Goal: Transaction & Acquisition: Purchase product/service

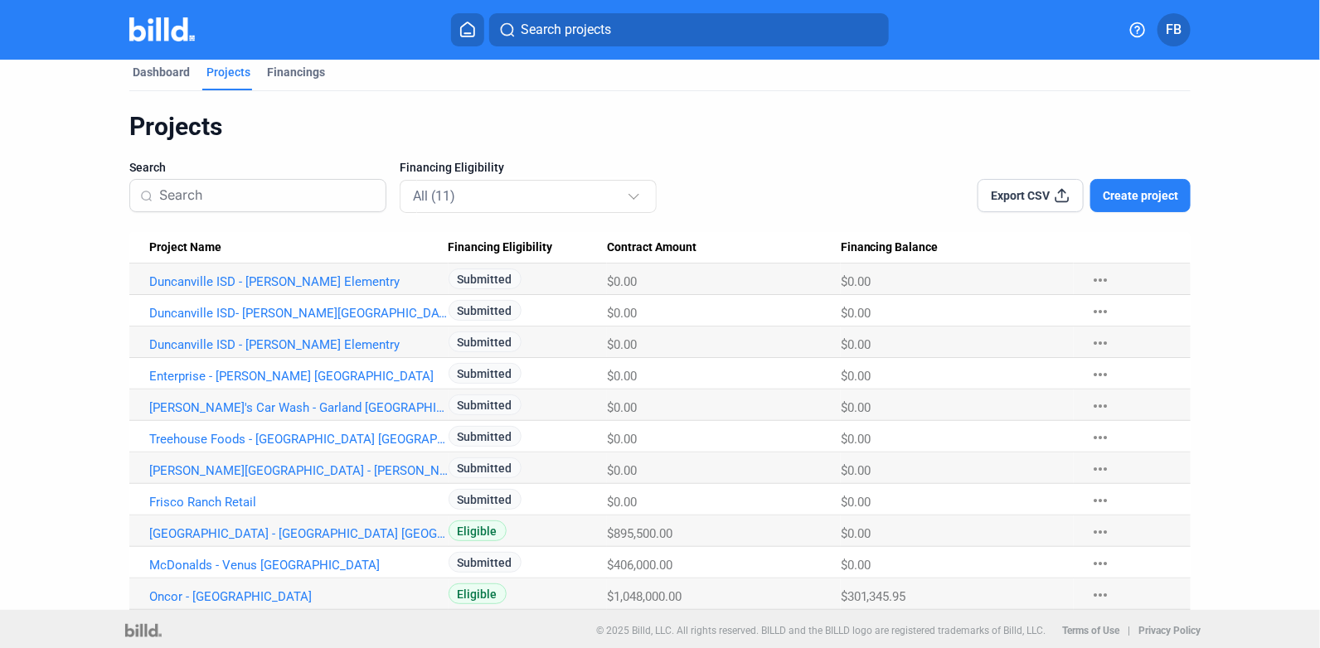
scroll to position [17, 0]
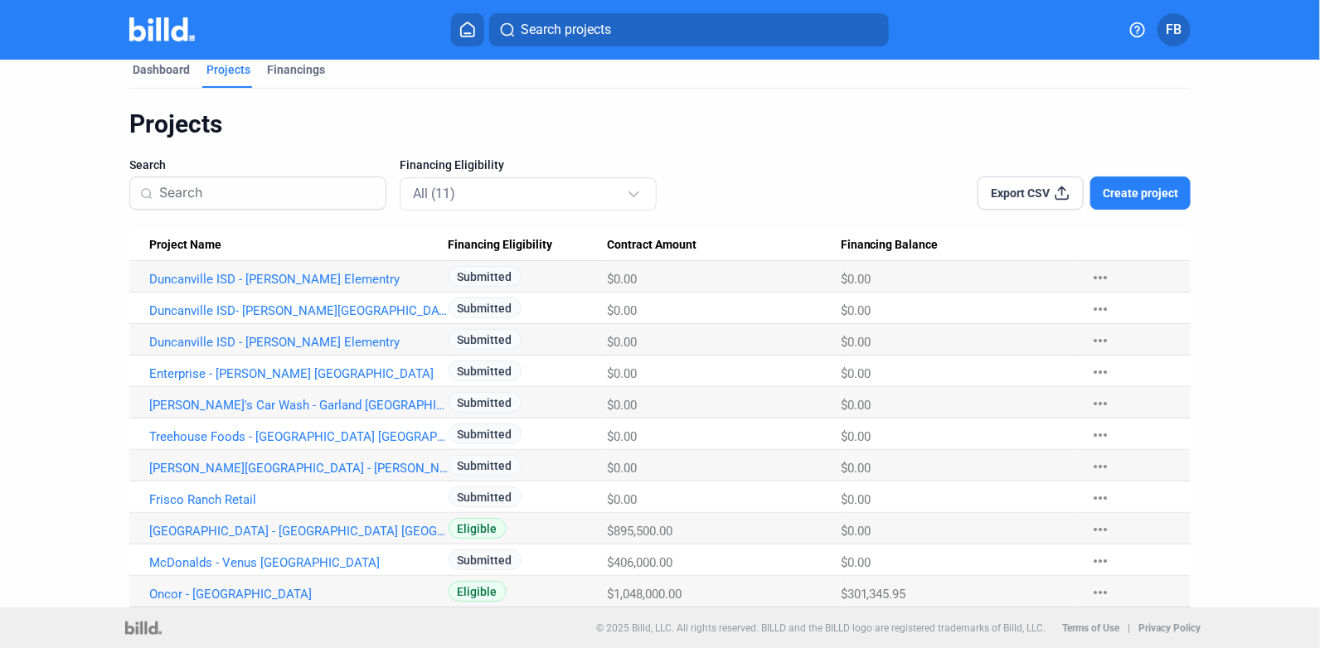
click at [206, 287] on link "McDonalds - Venus [GEOGRAPHIC_DATA]" at bounding box center [298, 279] width 299 height 15
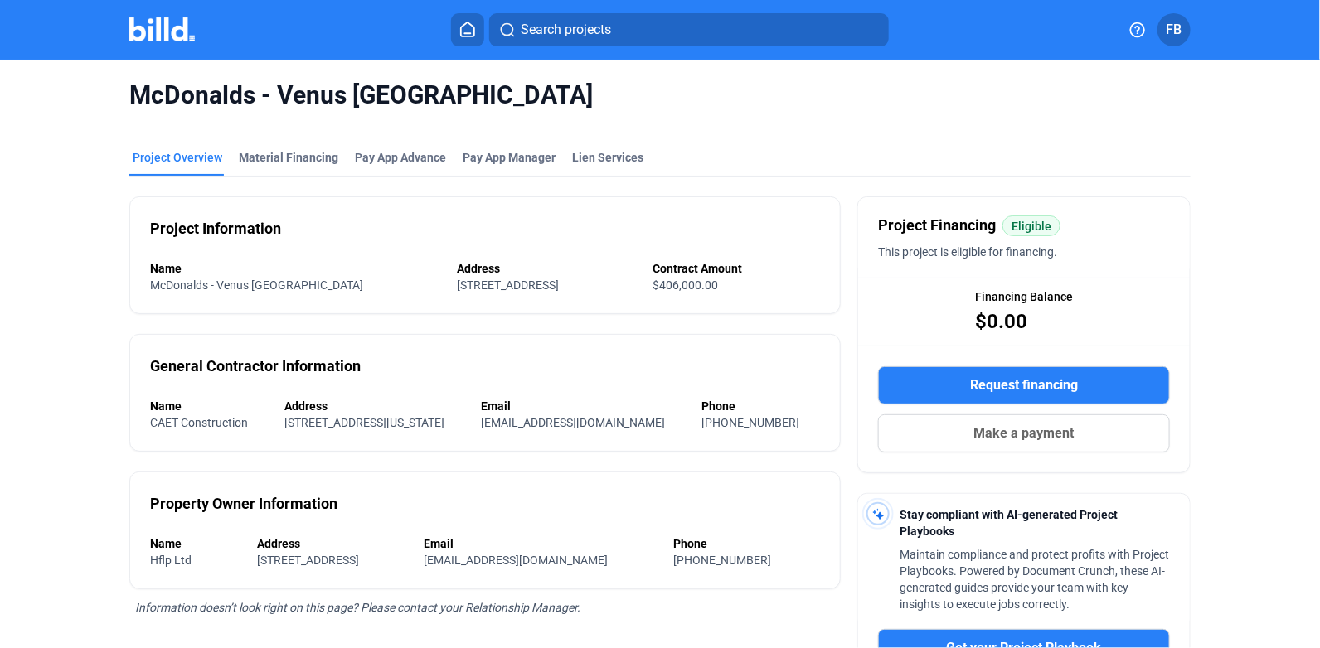
click at [254, 158] on div "Material Financing" at bounding box center [288, 157] width 99 height 17
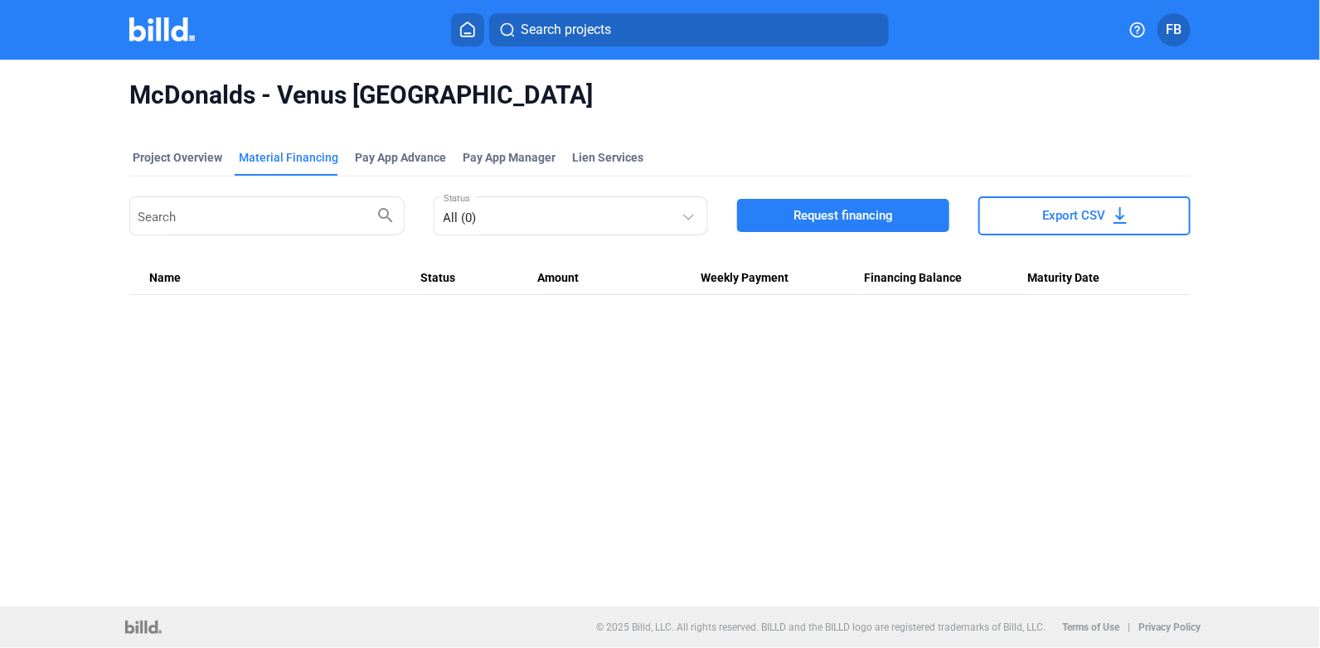
click at [897, 216] on button "Request financing" at bounding box center [843, 215] width 212 height 33
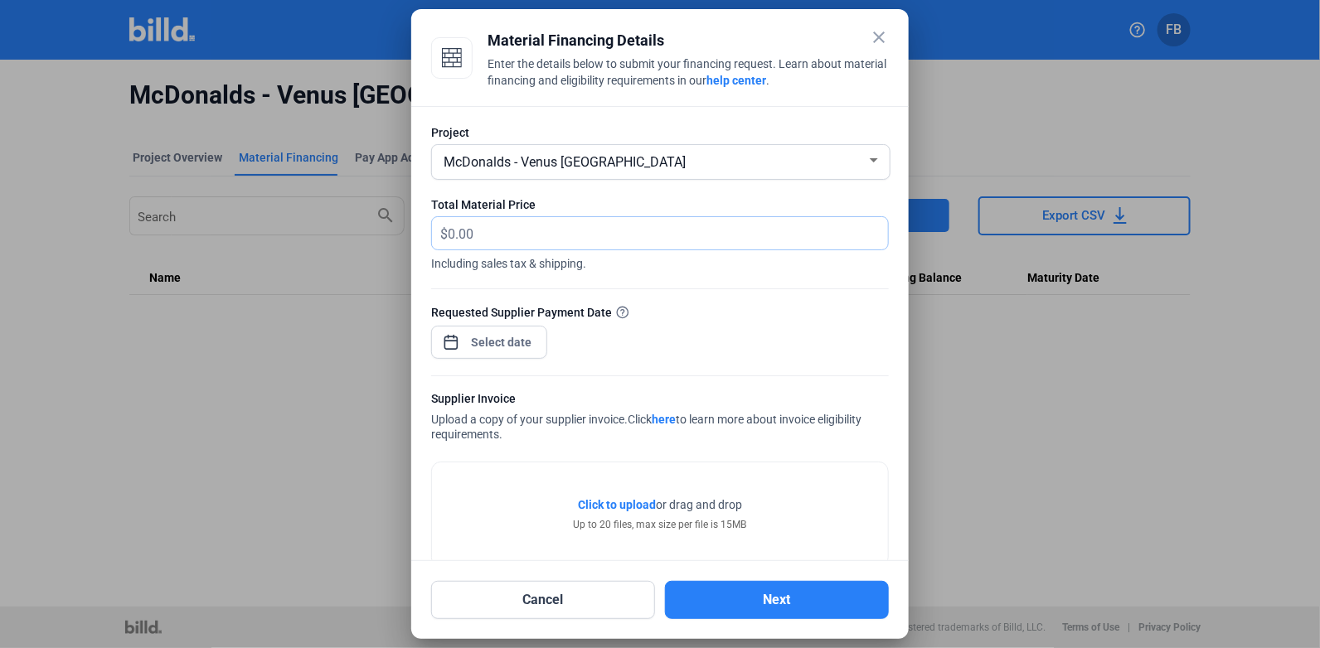
click at [617, 242] on input "text" at bounding box center [658, 233] width 421 height 32
type input "13,821.36"
click at [505, 341] on div "close Material Financing Details Enter the details below to submit your financi…" at bounding box center [660, 324] width 1320 height 648
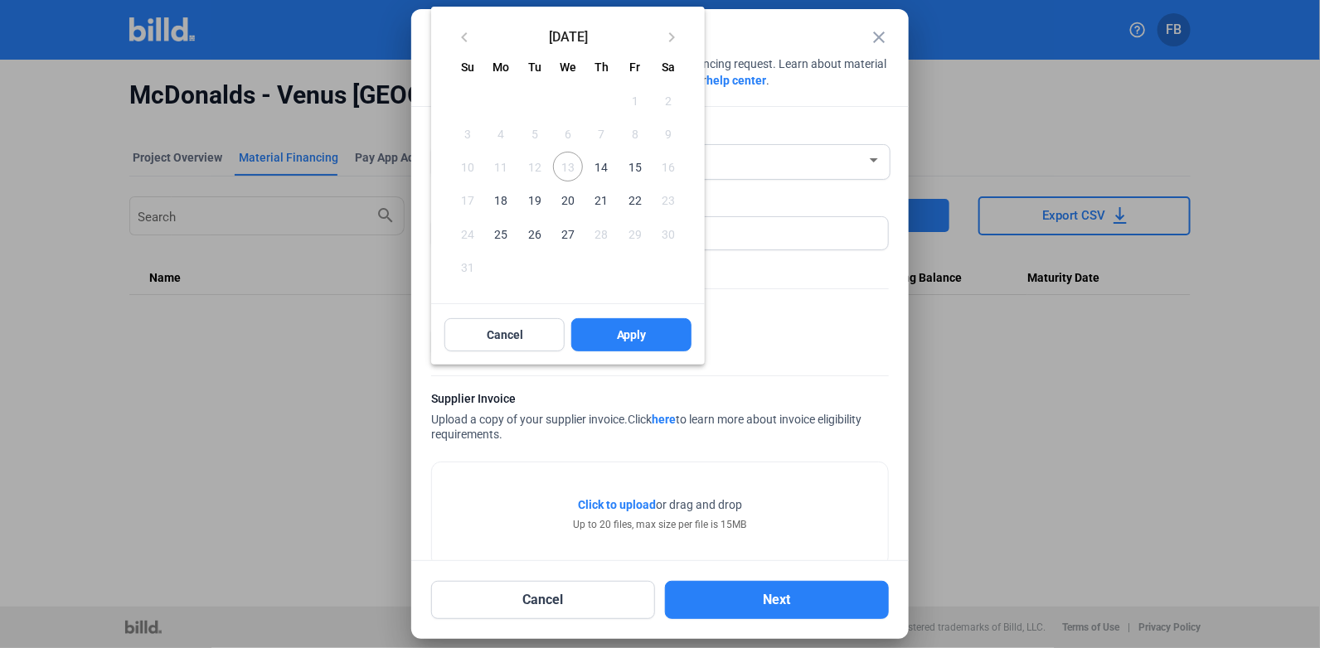
click at [607, 171] on span "14" at bounding box center [601, 167] width 30 height 30
click at [621, 326] on button "Apply" at bounding box center [631, 334] width 120 height 33
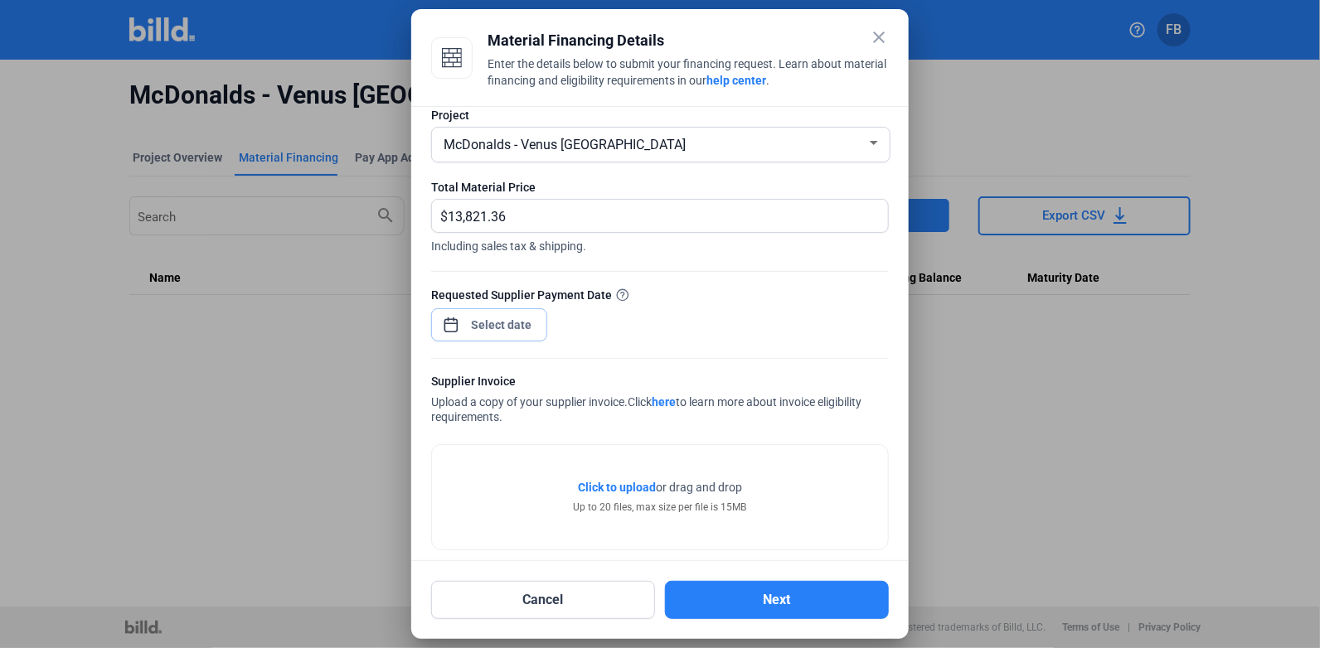
scroll to position [32, 0]
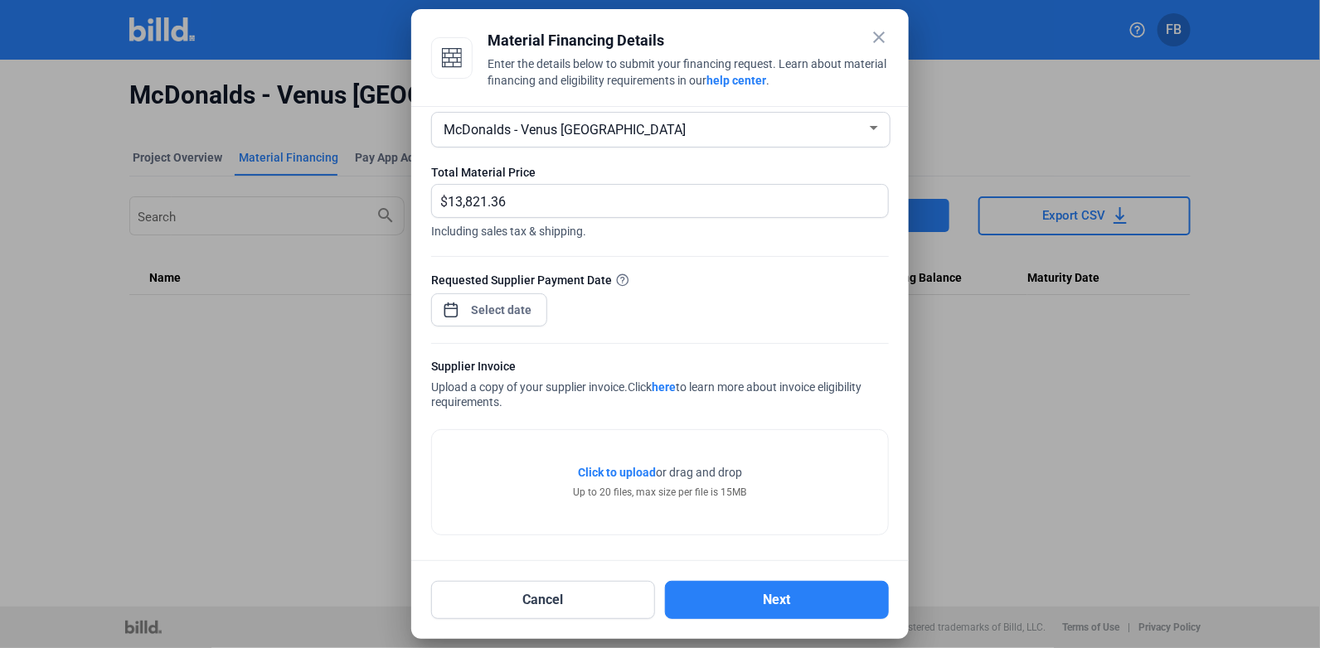
click at [617, 469] on span "Click to upload" at bounding box center [617, 472] width 78 height 13
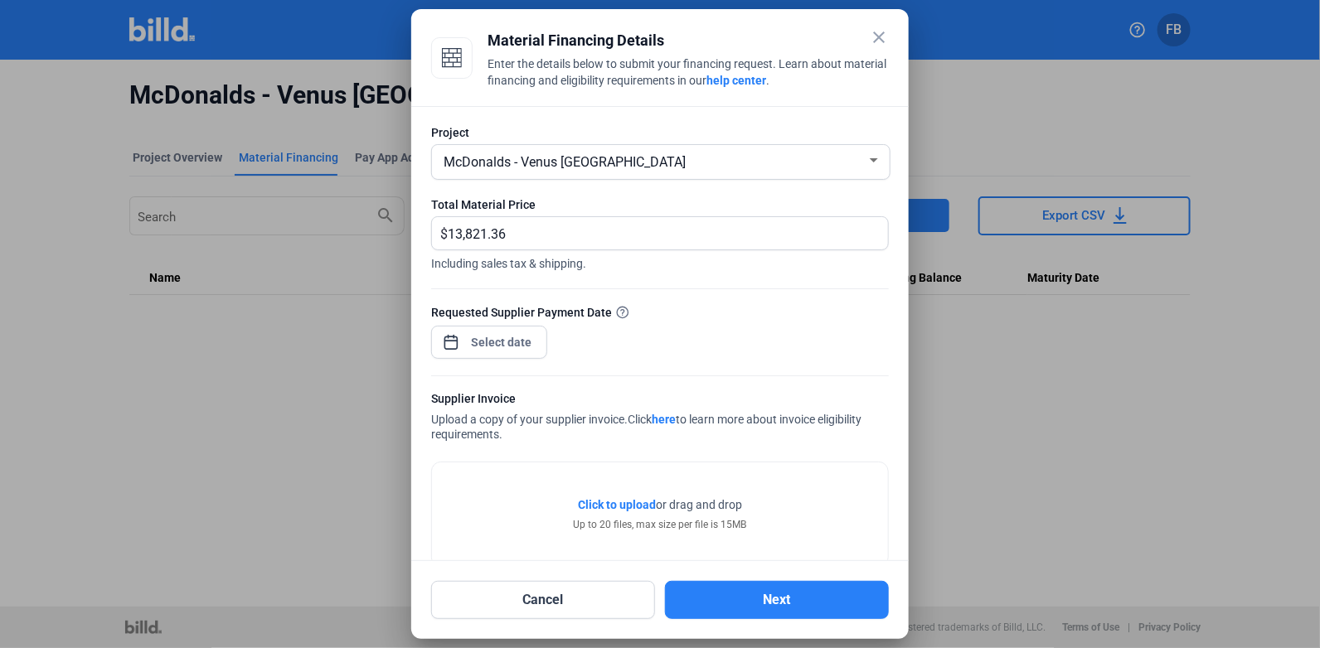
click at [771, 599] on button "Next" at bounding box center [777, 600] width 224 height 38
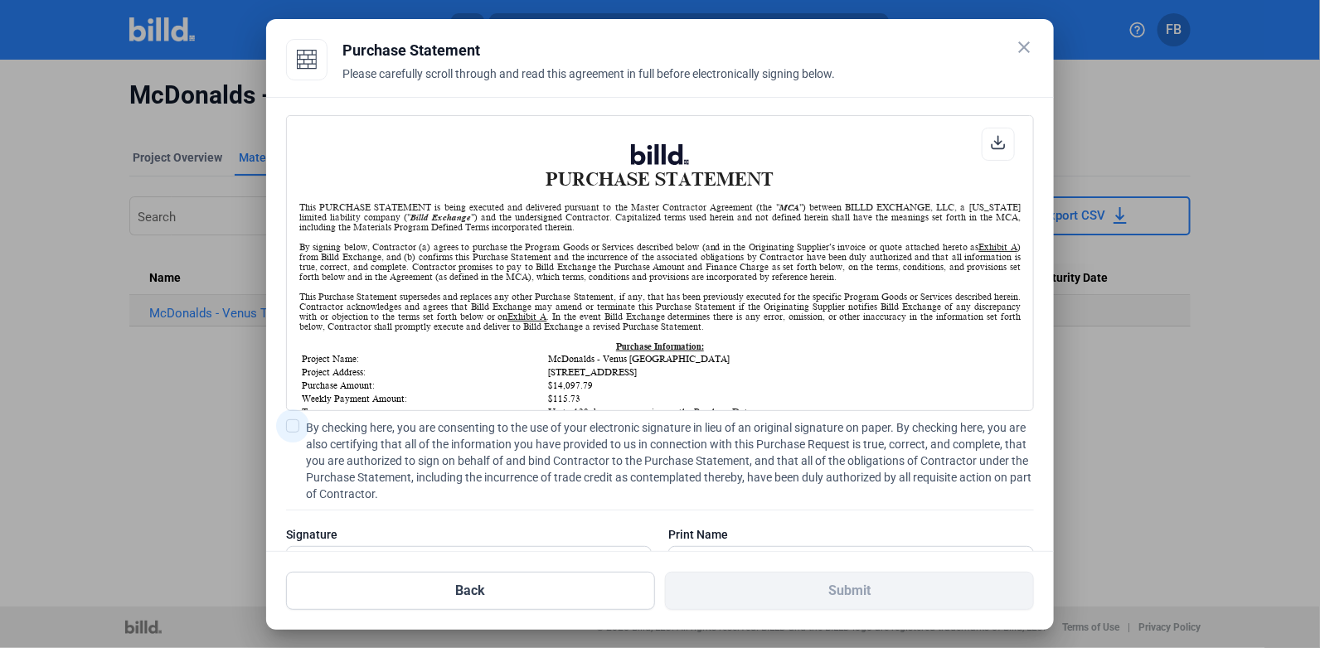
click at [293, 427] on span at bounding box center [292, 425] width 13 height 13
click at [0, 0] on input "By checking here, you are consenting to the use of your electronic signature in…" at bounding box center [0, 0] width 0 height 0
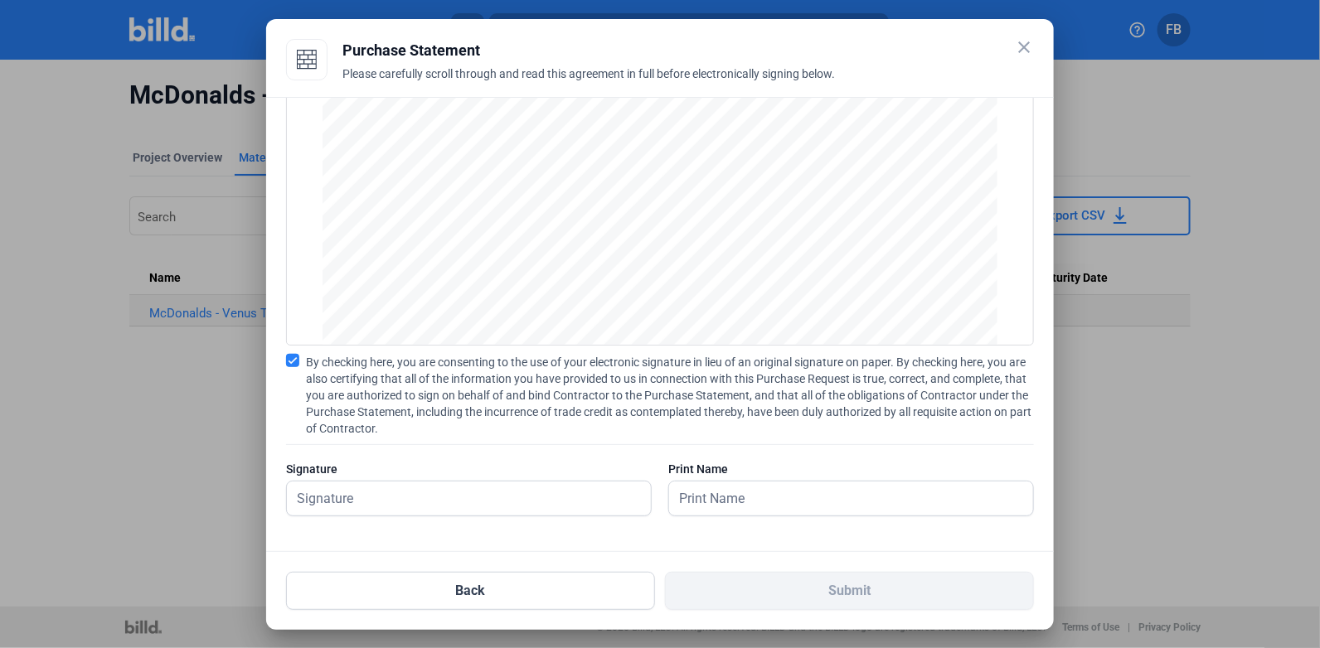
scroll to position [66, 0]
click at [516, 496] on input "text" at bounding box center [469, 498] width 364 height 34
type input "[PERSON_NAME]"
drag, startPoint x: 763, startPoint y: 505, endPoint x: 753, endPoint y: 500, distance: 11.1
click at [763, 505] on input "text" at bounding box center [842, 498] width 346 height 34
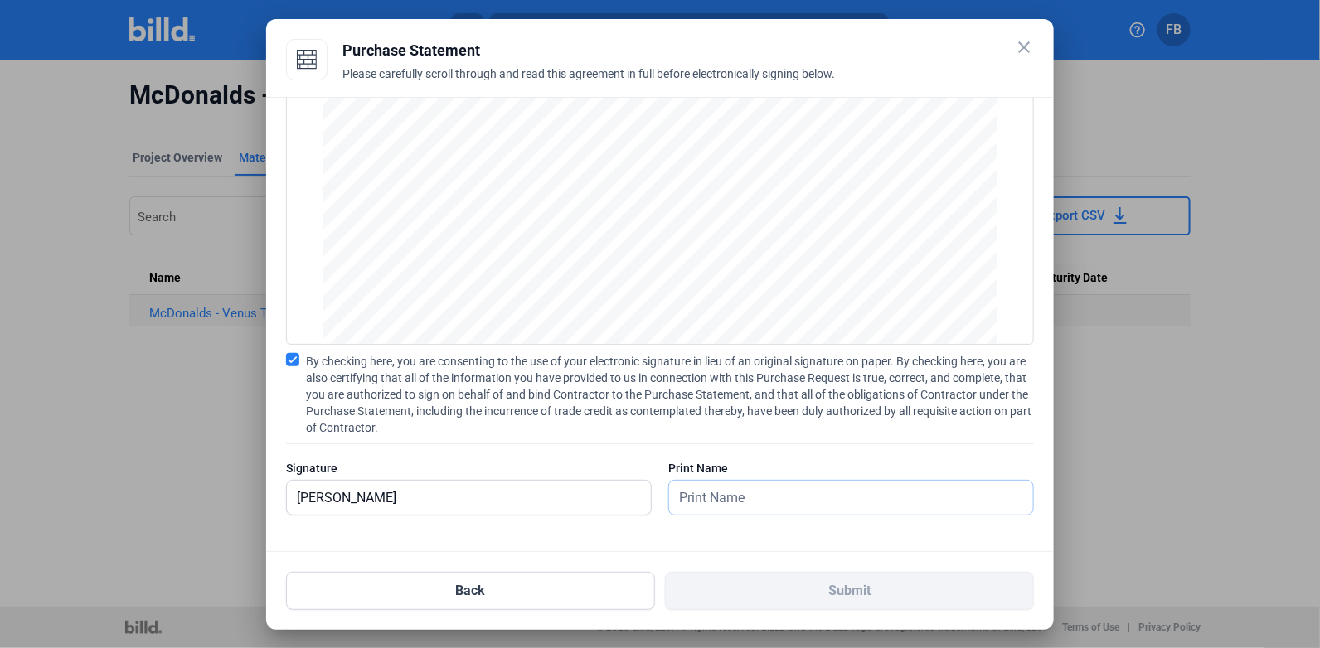
type input "[PERSON_NAME]"
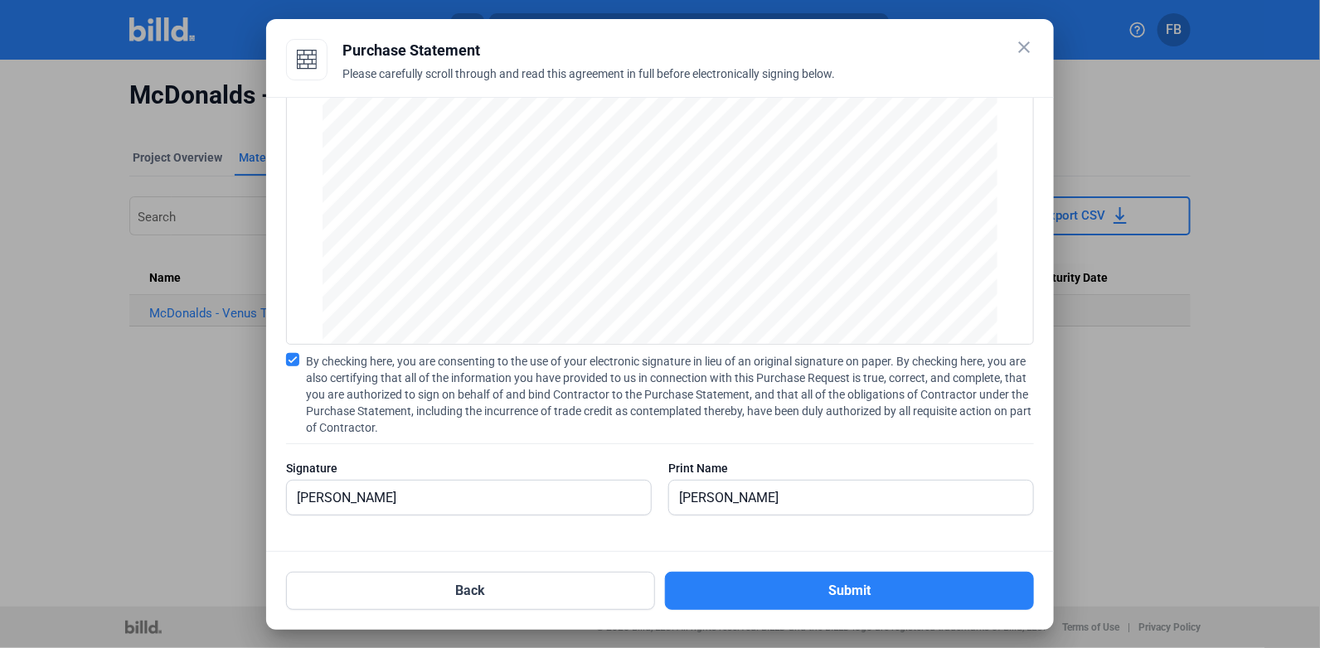
click at [739, 599] on button "Submit" at bounding box center [849, 591] width 369 height 38
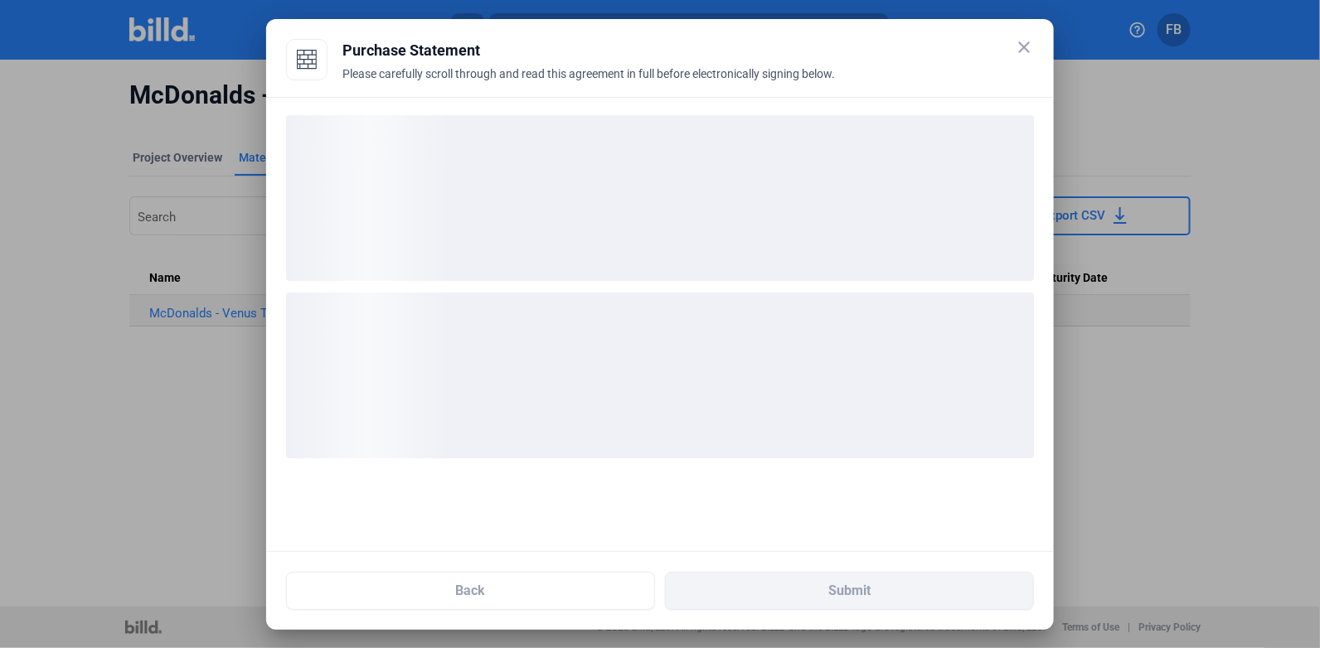
scroll to position [0, 0]
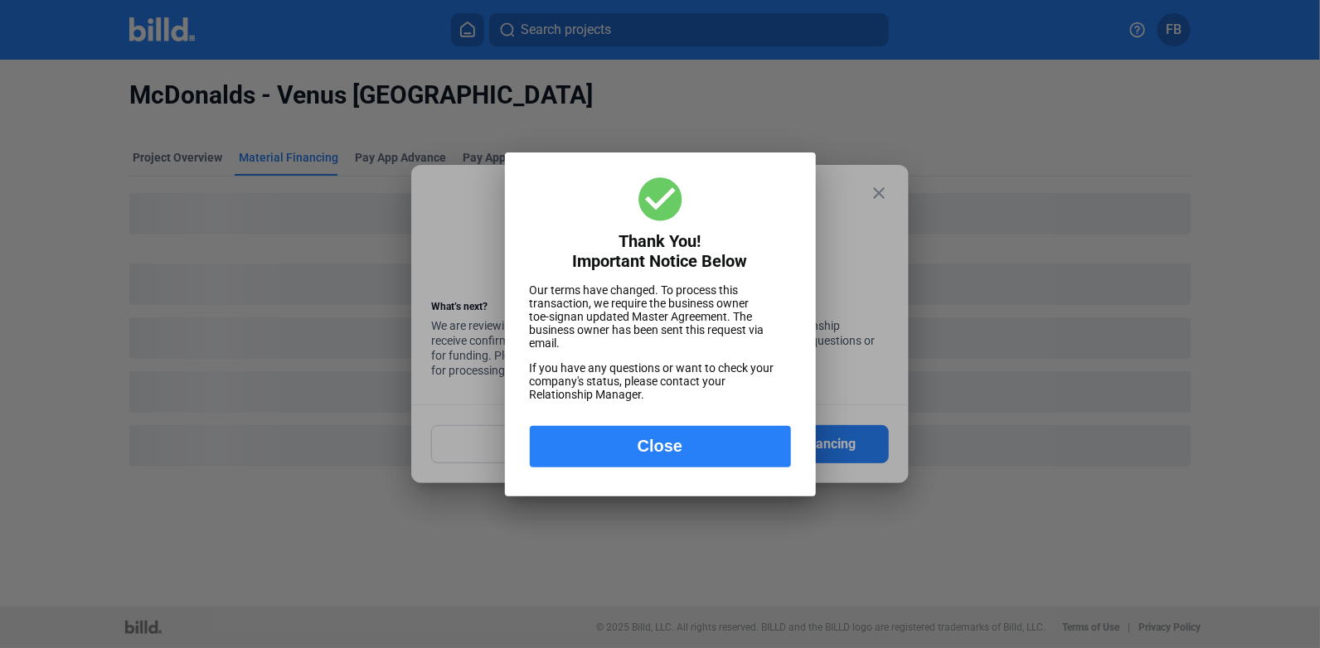
click at [703, 461] on button "Close" at bounding box center [660, 446] width 261 height 41
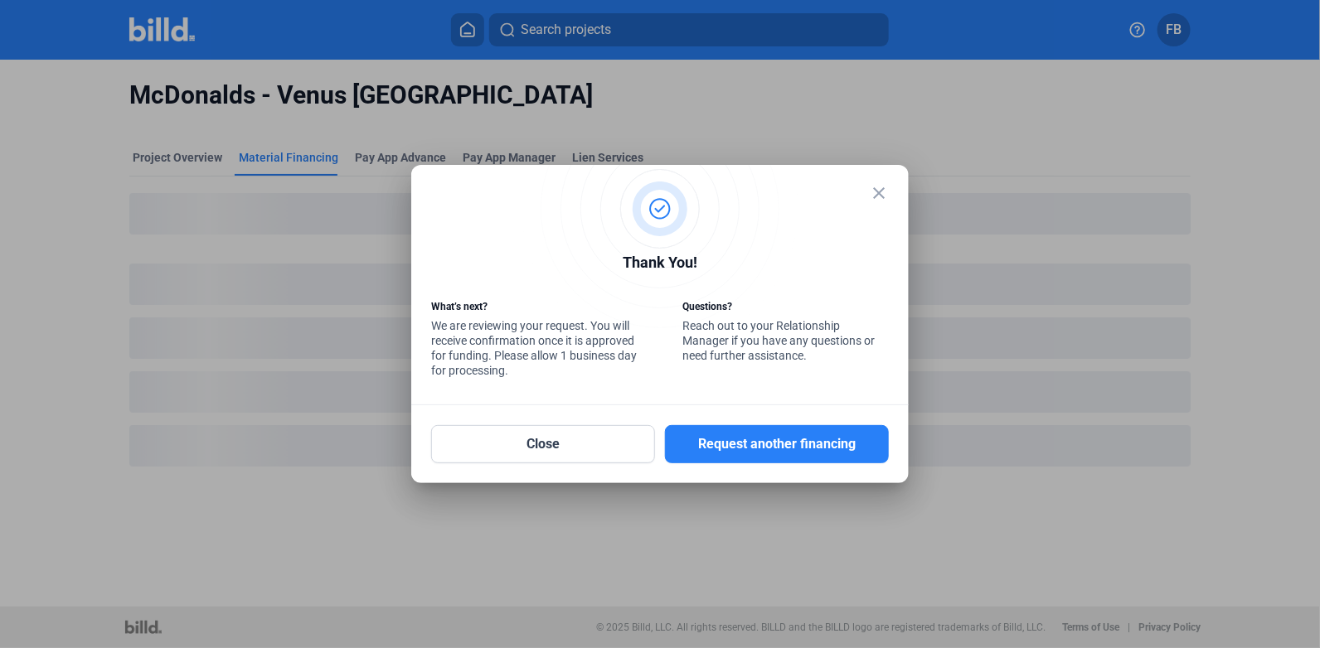
click at [889, 199] on mat-dialog-container "close Thank You! What’s next? We are reviewing your request. You will receive c…" at bounding box center [659, 324] width 497 height 318
click at [873, 198] on mat-icon "close" at bounding box center [879, 193] width 20 height 20
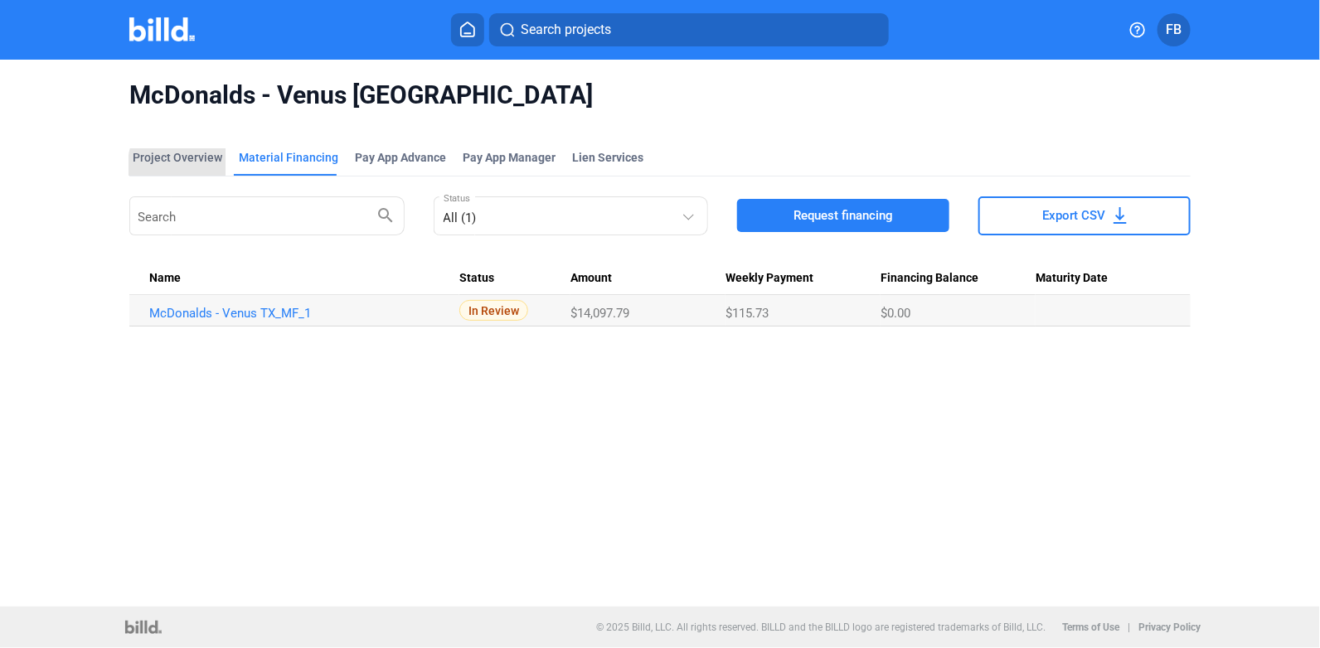
click at [192, 165] on div "Project Overview" at bounding box center [178, 157] width 90 height 17
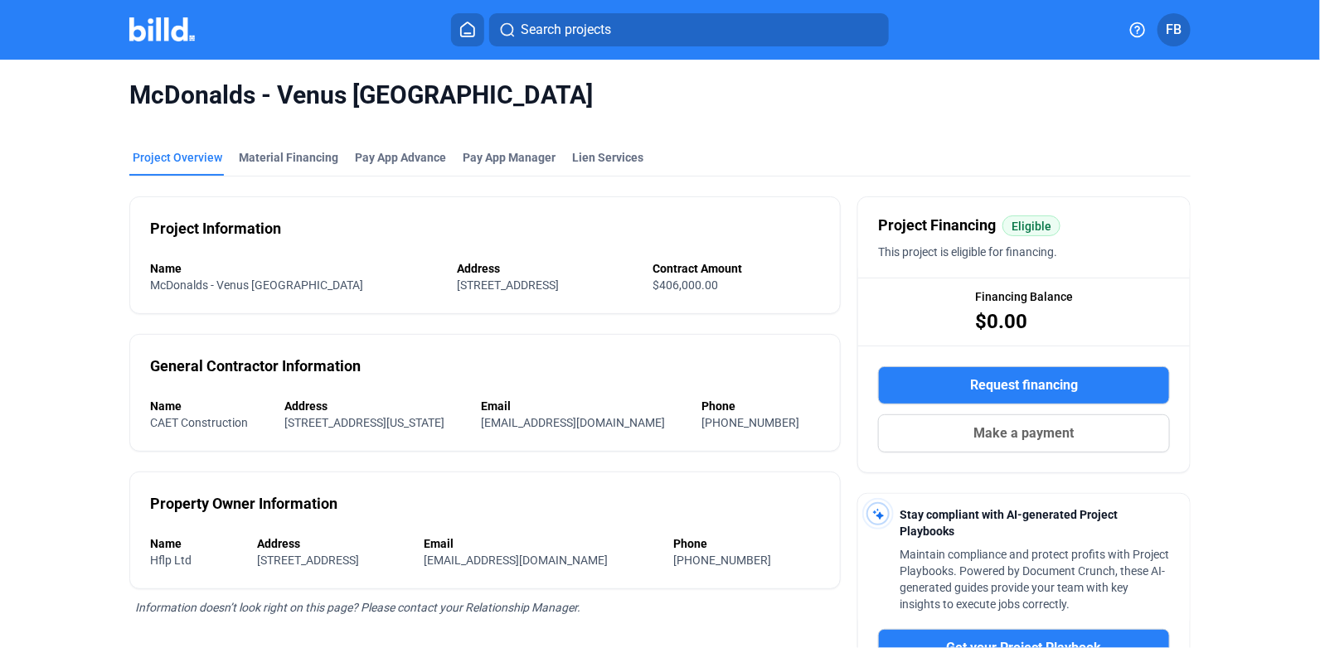
click at [146, 27] on img at bounding box center [161, 29] width 65 height 24
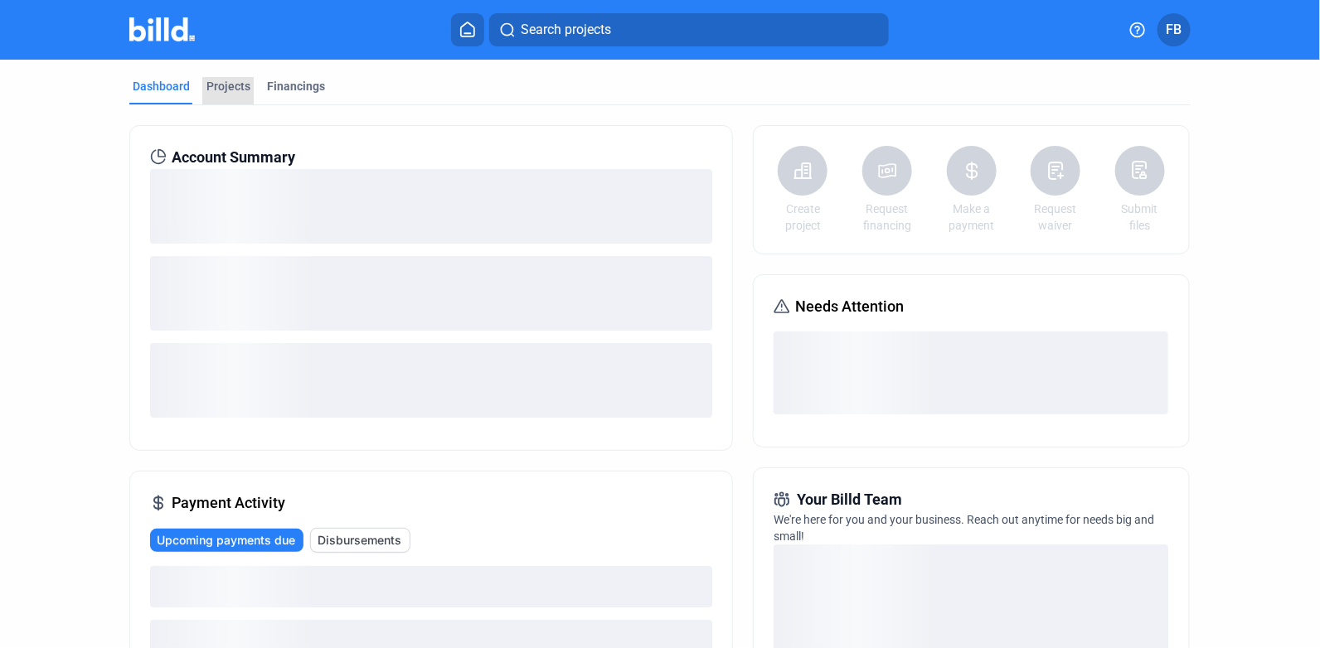
click at [222, 87] on div "Projects" at bounding box center [228, 86] width 44 height 17
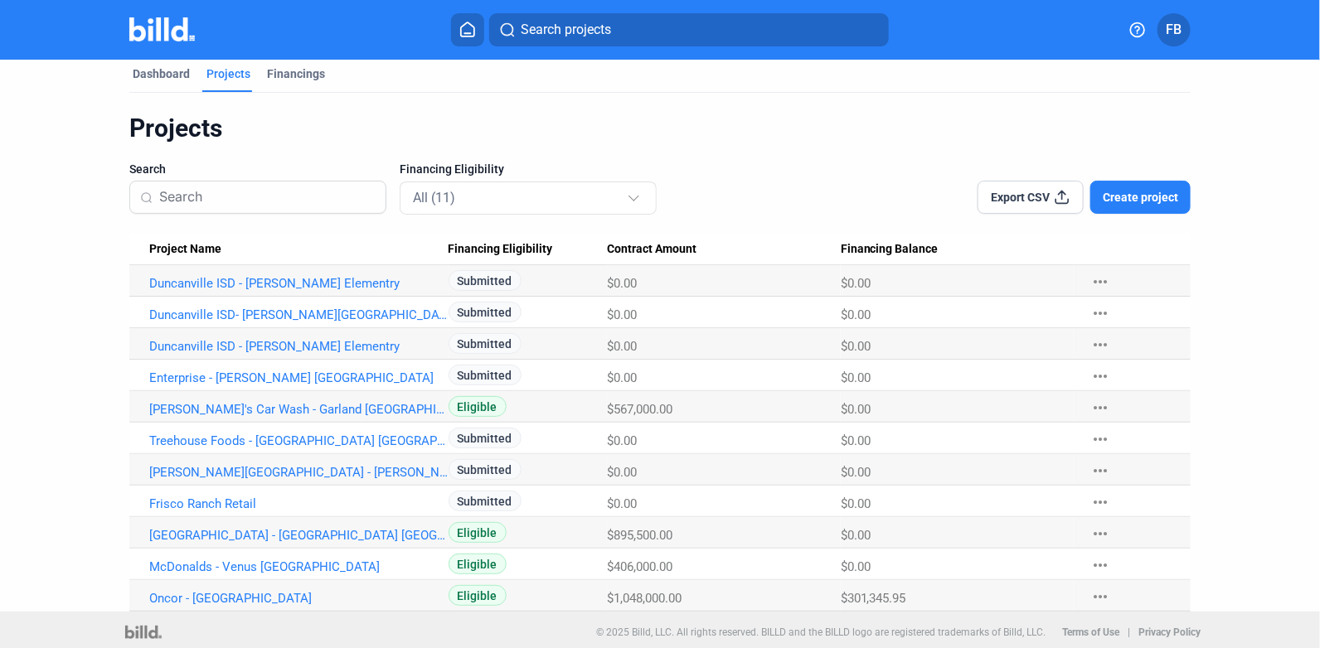
scroll to position [17, 0]
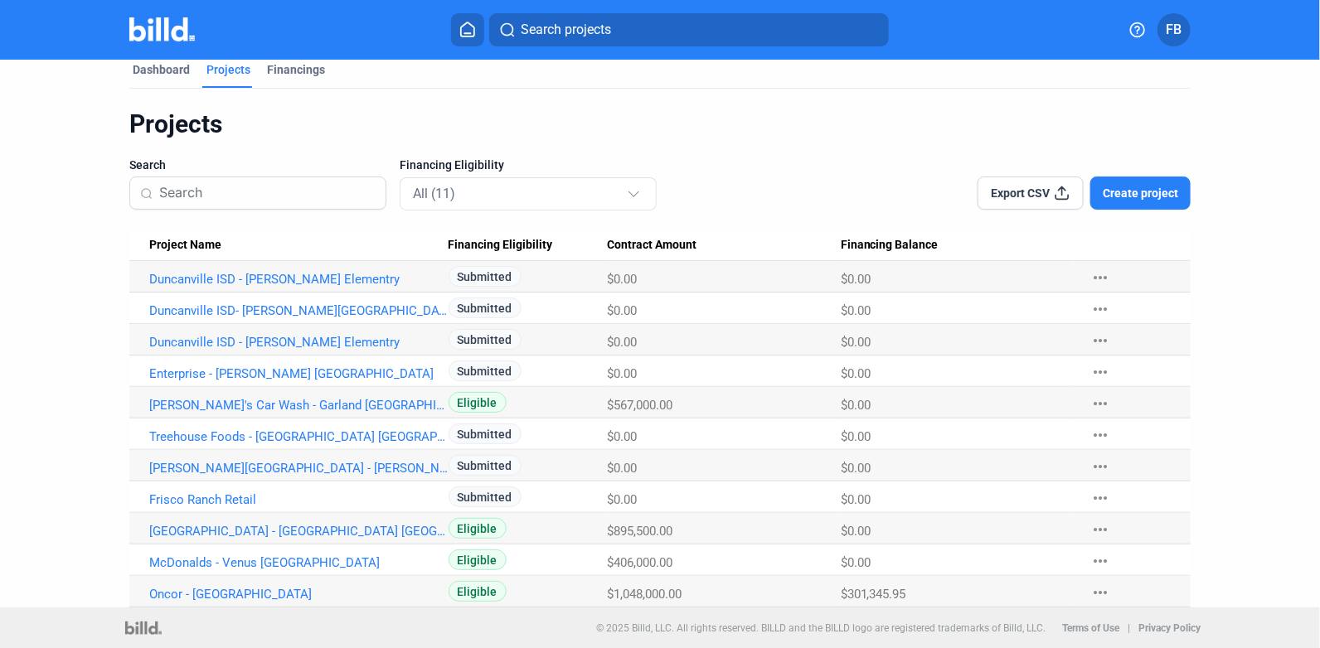
click at [191, 287] on link "[GEOGRAPHIC_DATA] - [GEOGRAPHIC_DATA] [GEOGRAPHIC_DATA]" at bounding box center [298, 279] width 299 height 15
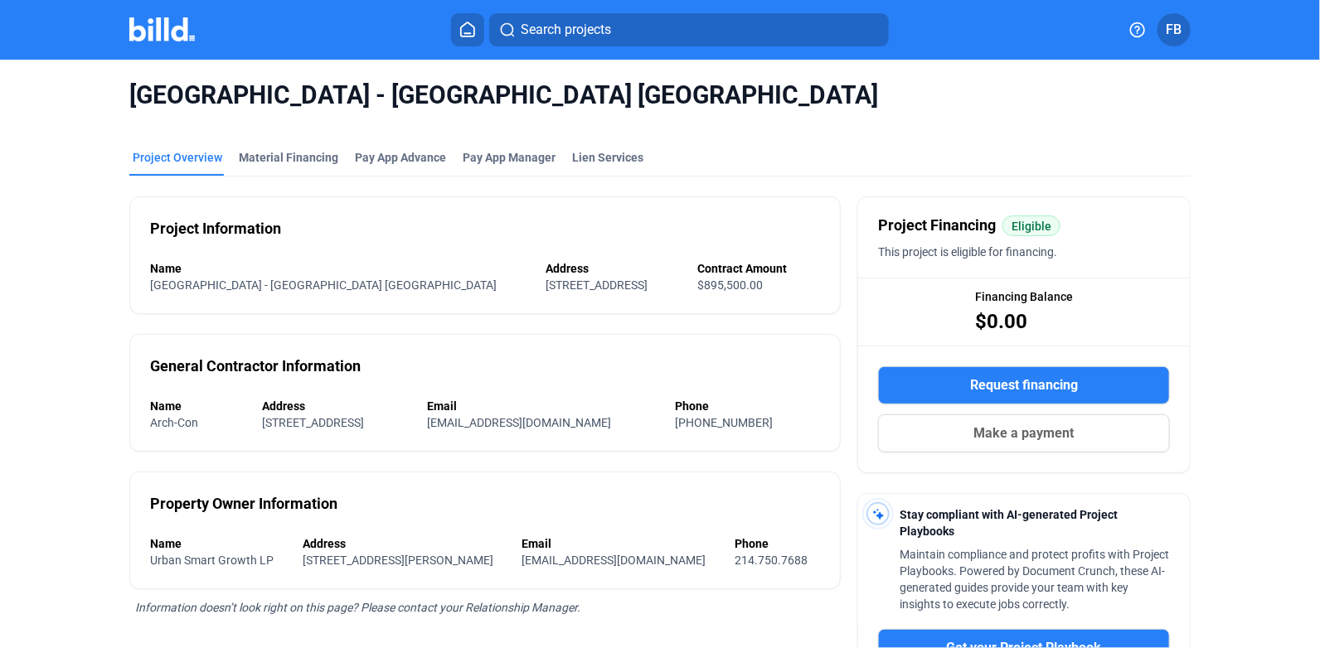
click at [1032, 380] on span "Request financing" at bounding box center [1024, 385] width 108 height 20
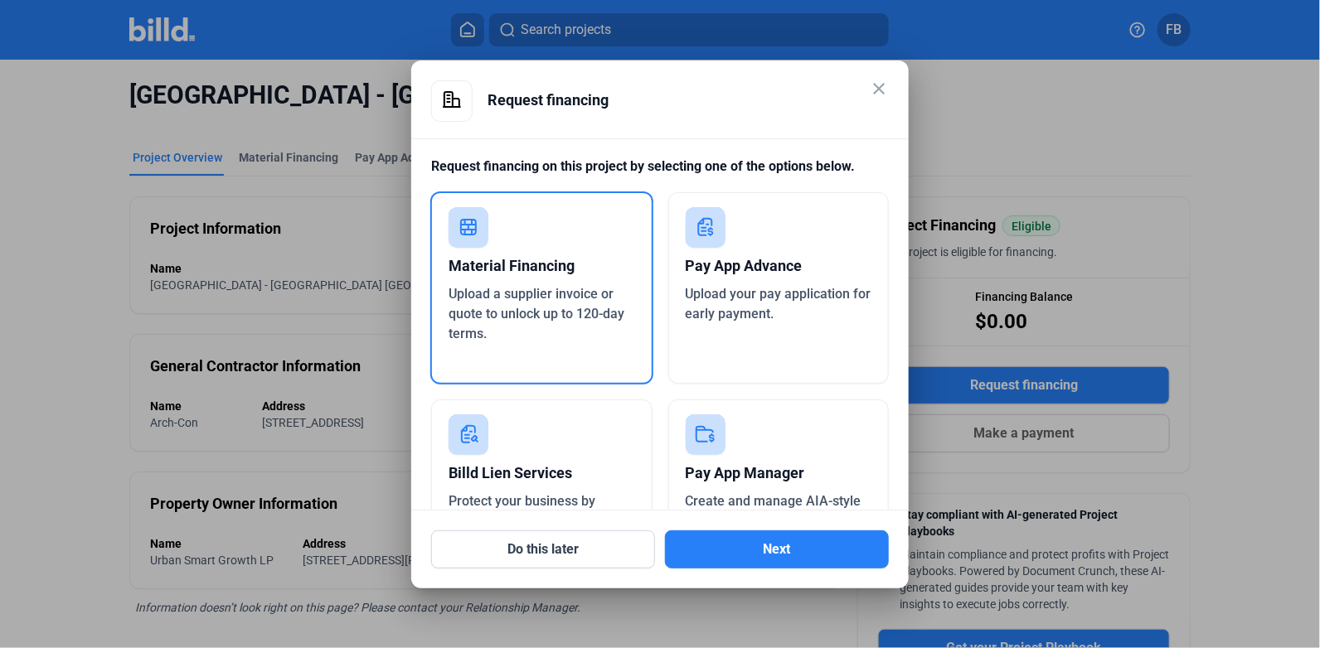
click at [581, 279] on div "Material Financing" at bounding box center [541, 266] width 186 height 36
click at [793, 542] on button "Next" at bounding box center [777, 549] width 224 height 38
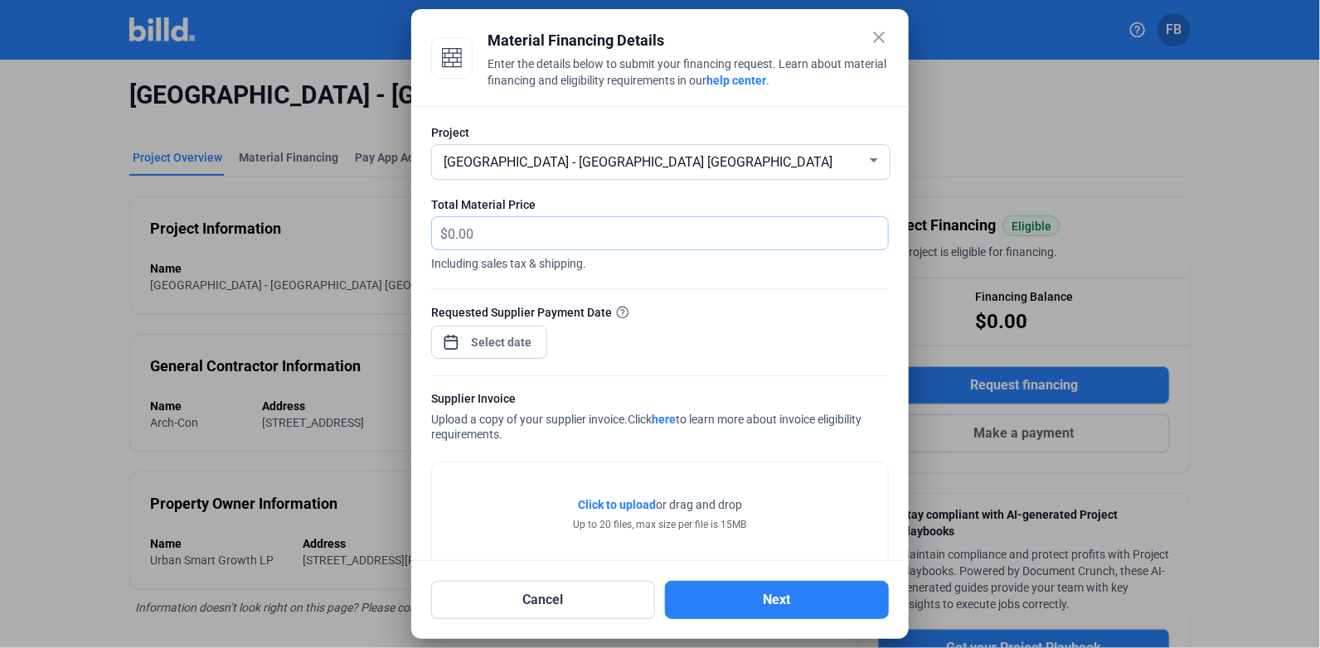
click at [534, 221] on input "text" at bounding box center [668, 233] width 440 height 32
click at [497, 238] on input "text" at bounding box center [658, 233] width 421 height 32
type input "36,839.69"
click at [493, 332] on div "close Material Financing Details Enter the details below to submit your financi…" at bounding box center [660, 324] width 1320 height 648
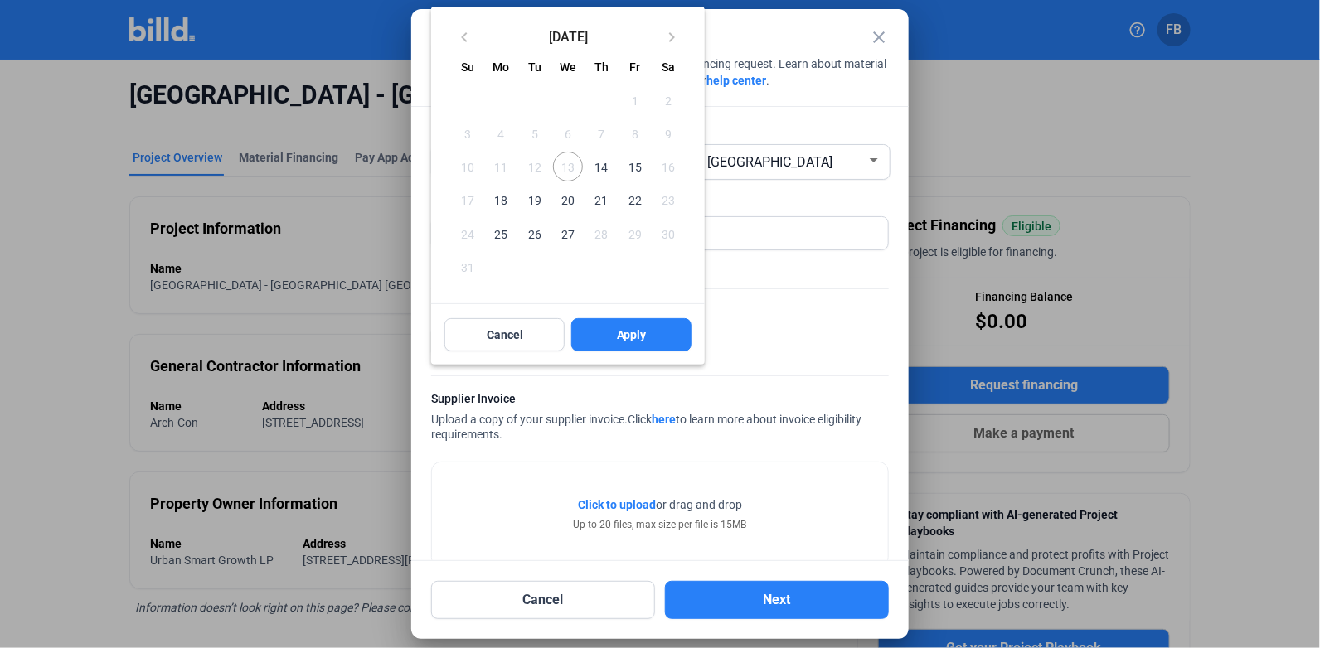
click at [612, 172] on span "14" at bounding box center [601, 167] width 30 height 30
click at [644, 320] on button "Apply" at bounding box center [631, 334] width 120 height 33
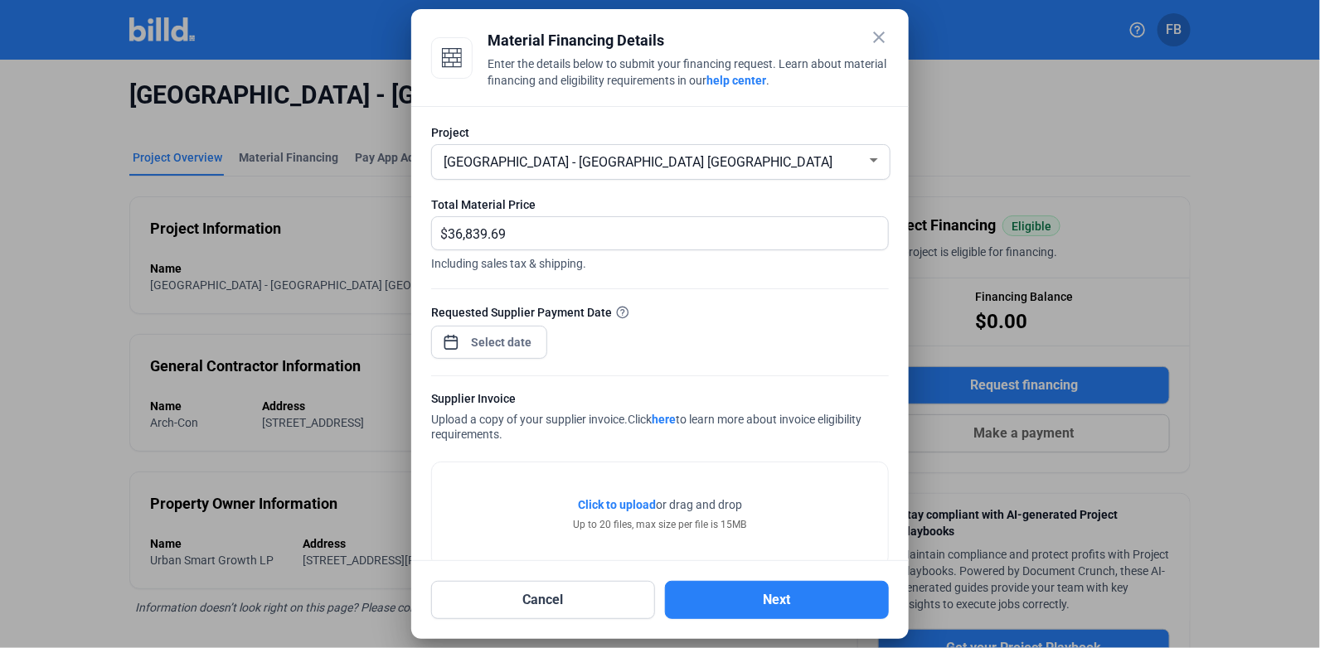
click at [607, 510] on span "Click to upload" at bounding box center [617, 504] width 78 height 13
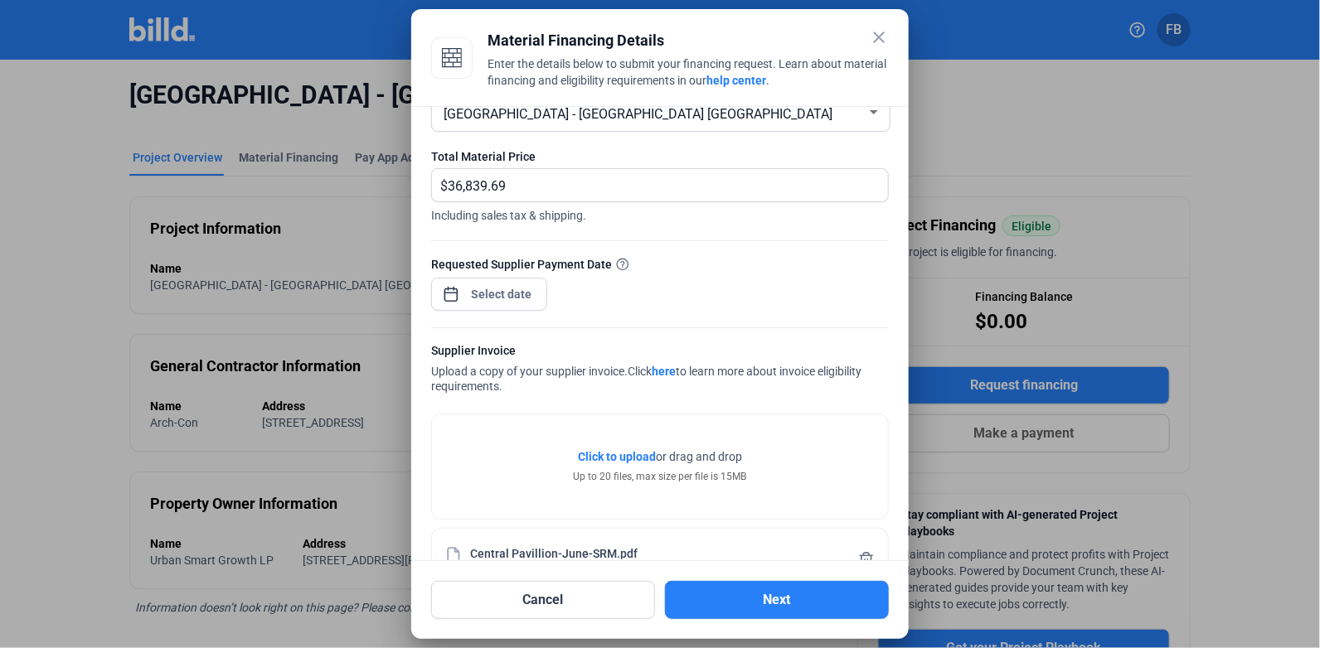
scroll to position [94, 0]
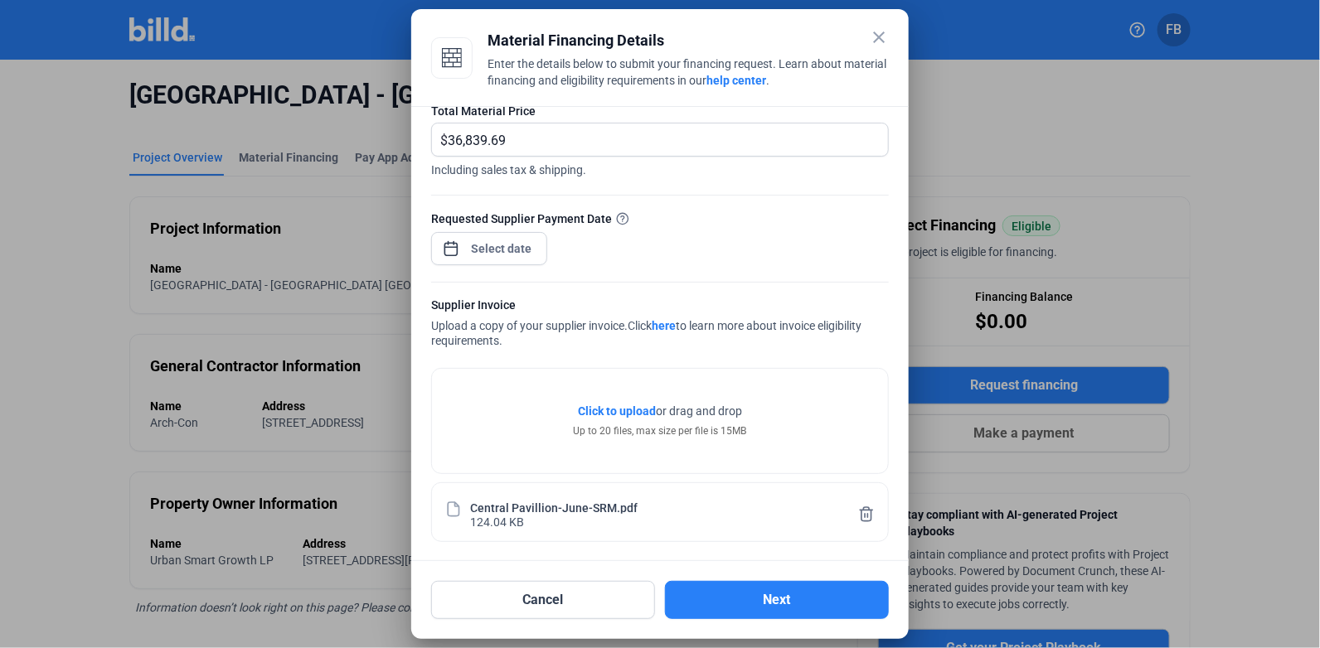
click at [770, 602] on button "Next" at bounding box center [777, 600] width 224 height 38
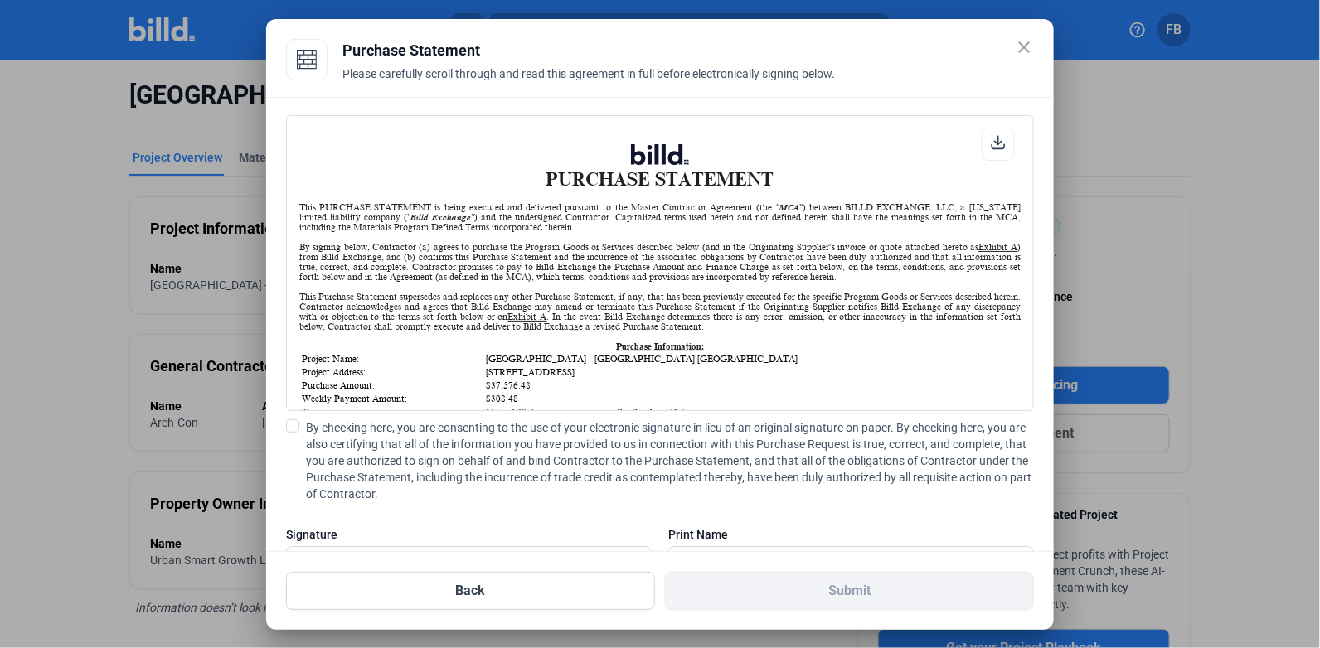
scroll to position [66, 0]
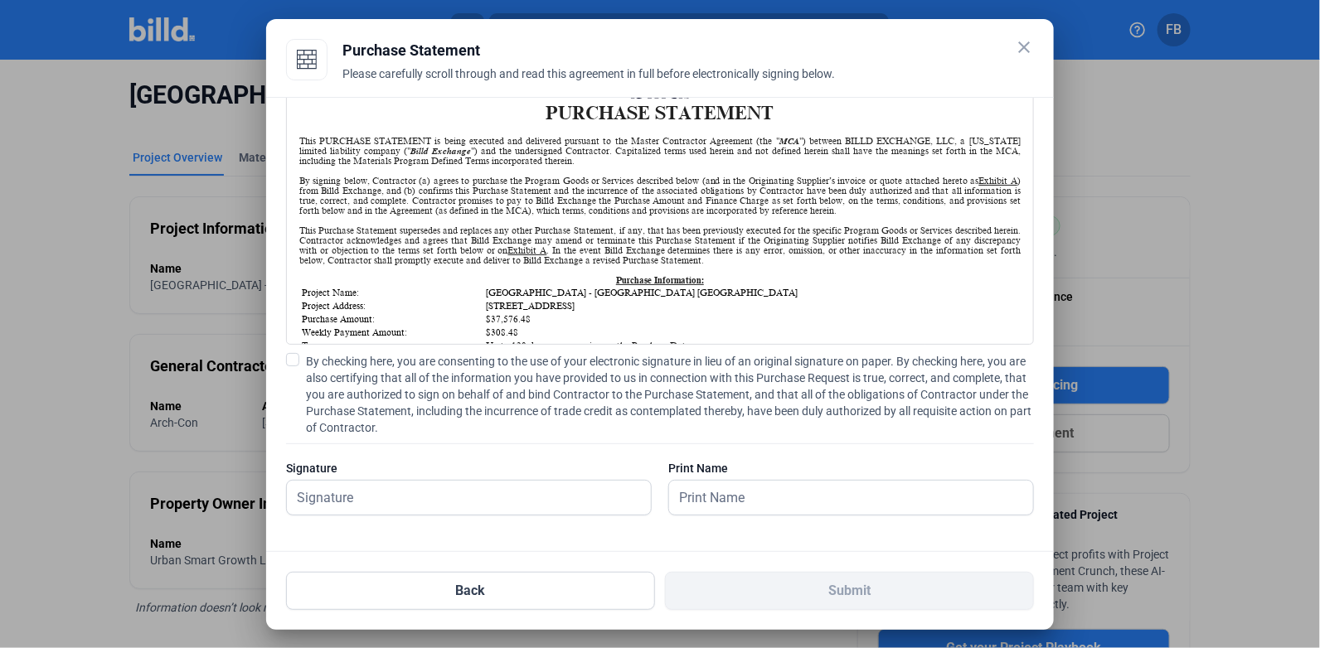
click at [286, 355] on span at bounding box center [292, 359] width 13 height 13
click at [0, 0] on input "By checking here, you are consenting to the use of your electronic signature in…" at bounding box center [0, 0] width 0 height 0
click at [480, 510] on input "text" at bounding box center [469, 498] width 364 height 34
type input "[PERSON_NAME]"
drag, startPoint x: 783, startPoint y: 507, endPoint x: 772, endPoint y: 502, distance: 12.6
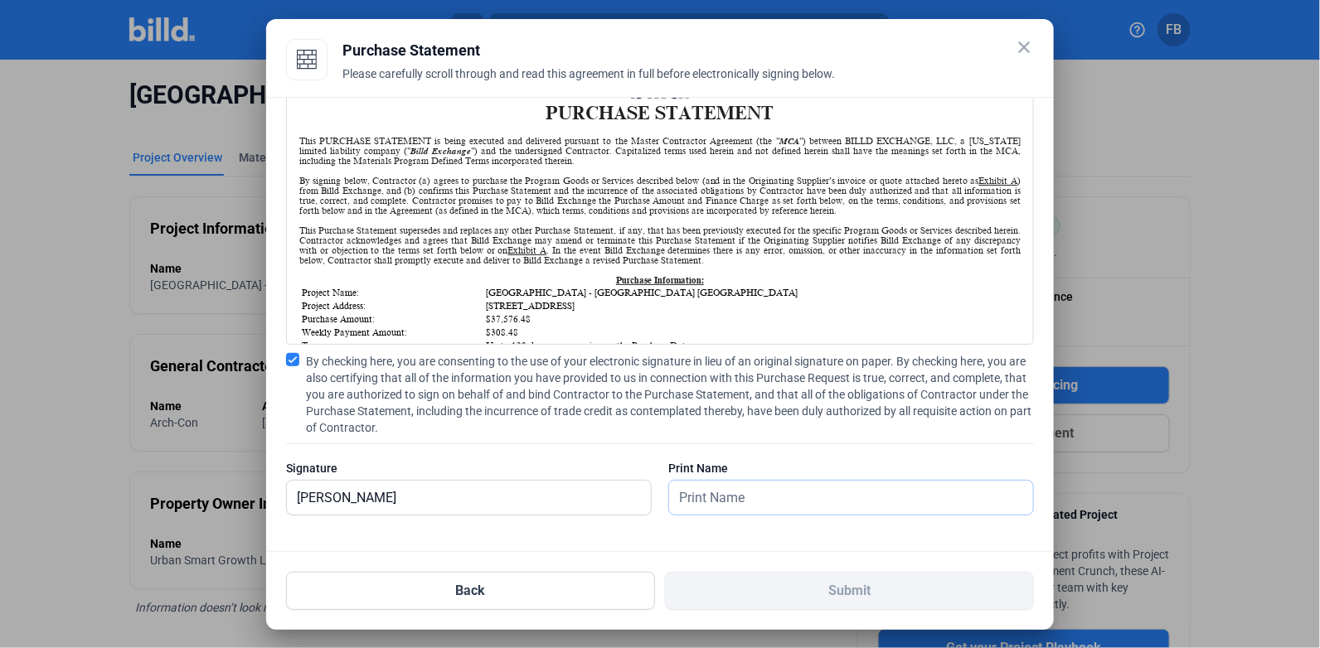
click at [782, 507] on input "text" at bounding box center [842, 498] width 346 height 34
type input "[PERSON_NAME]"
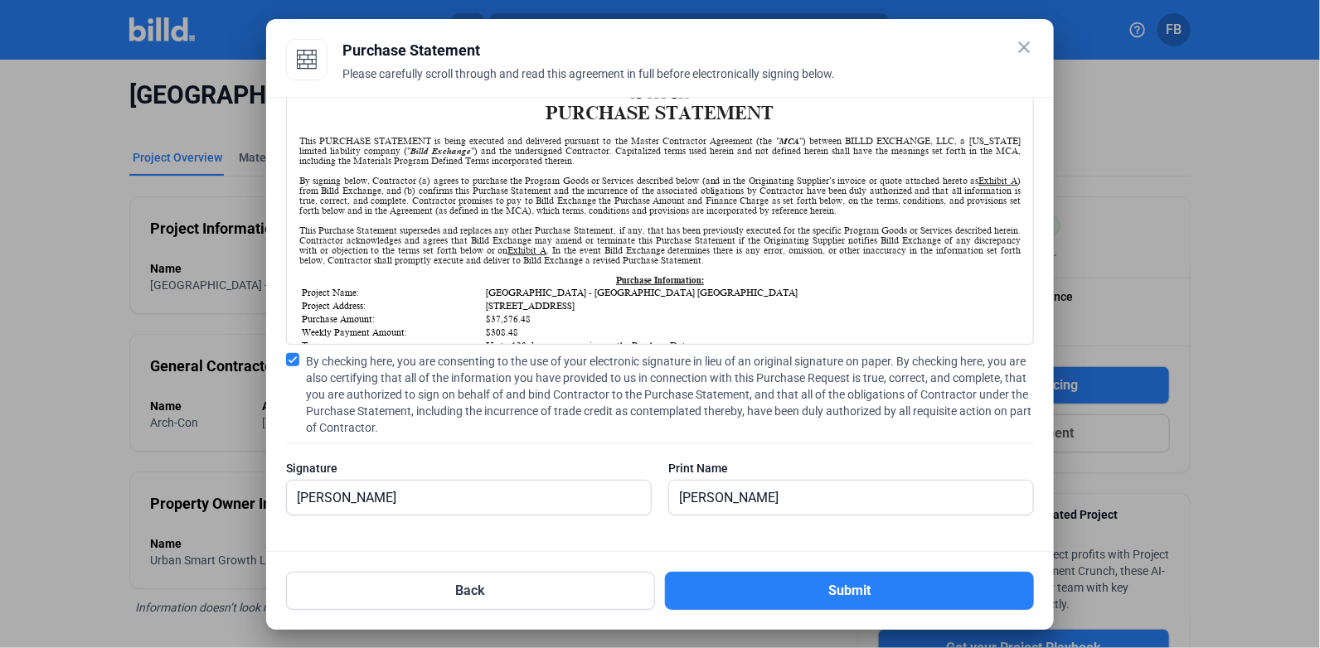
click at [840, 586] on button "Submit" at bounding box center [849, 591] width 369 height 38
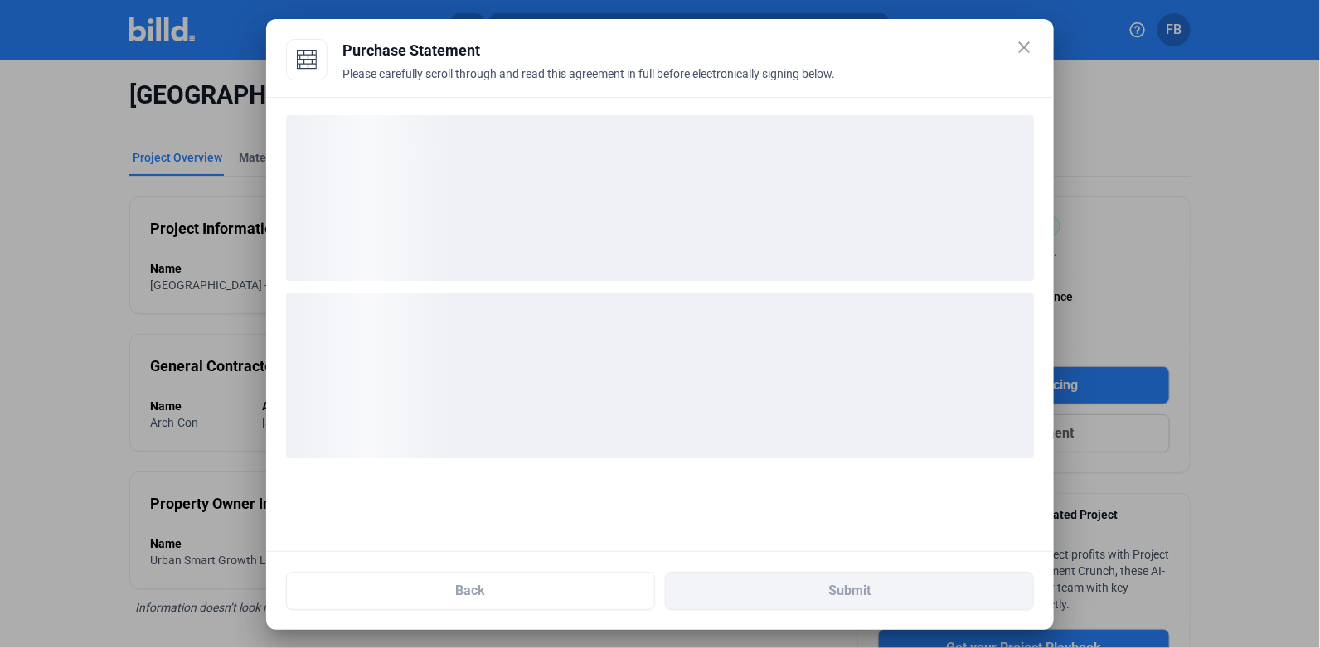
scroll to position [0, 0]
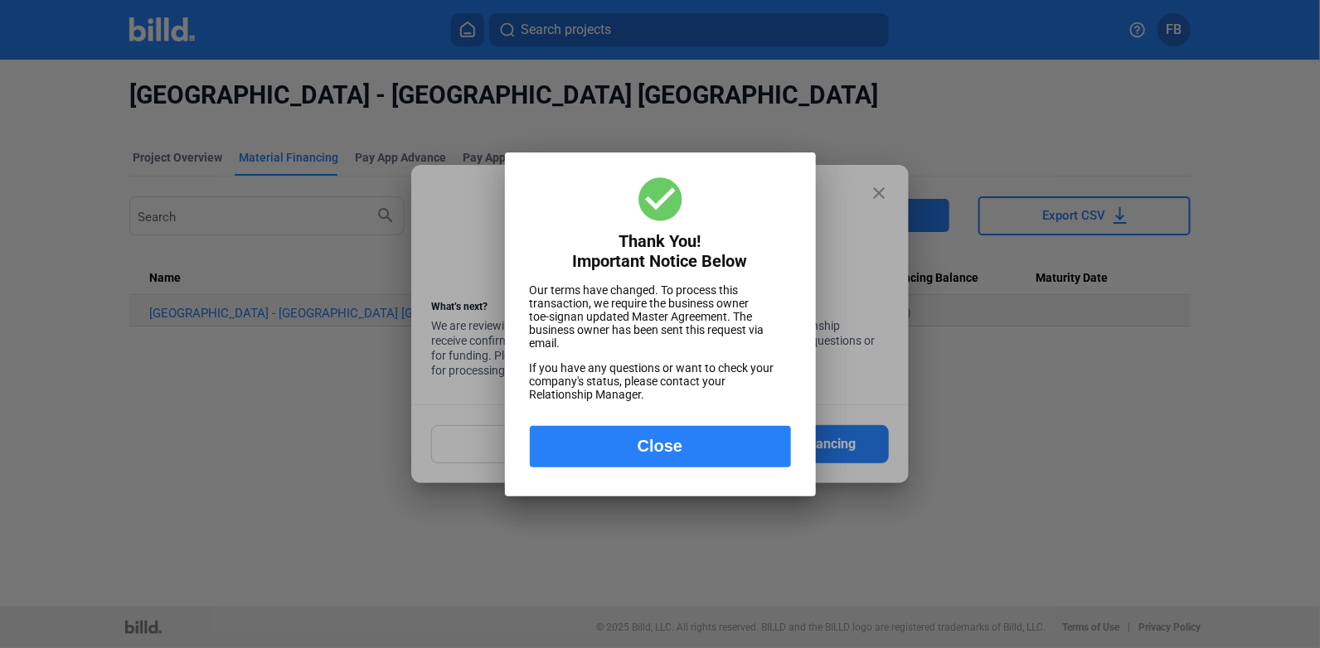
click at [666, 448] on button "Close" at bounding box center [660, 446] width 261 height 41
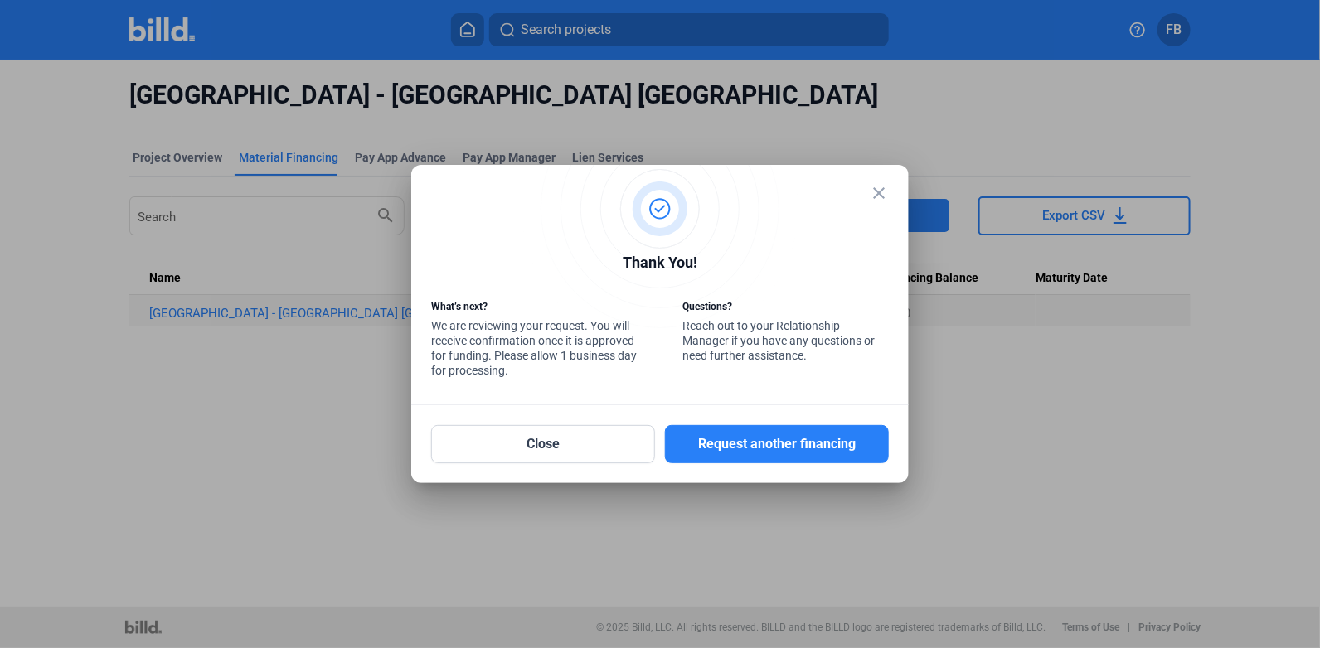
click at [889, 196] on mat-dialog-container "close Thank You! What’s next? We are reviewing your request. You will receive c…" at bounding box center [659, 324] width 497 height 318
click at [889, 195] on mat-dialog-container "close Thank You! What’s next? We are reviewing your request. You will receive c…" at bounding box center [659, 324] width 497 height 318
click at [888, 194] on mat-icon "close" at bounding box center [879, 193] width 20 height 20
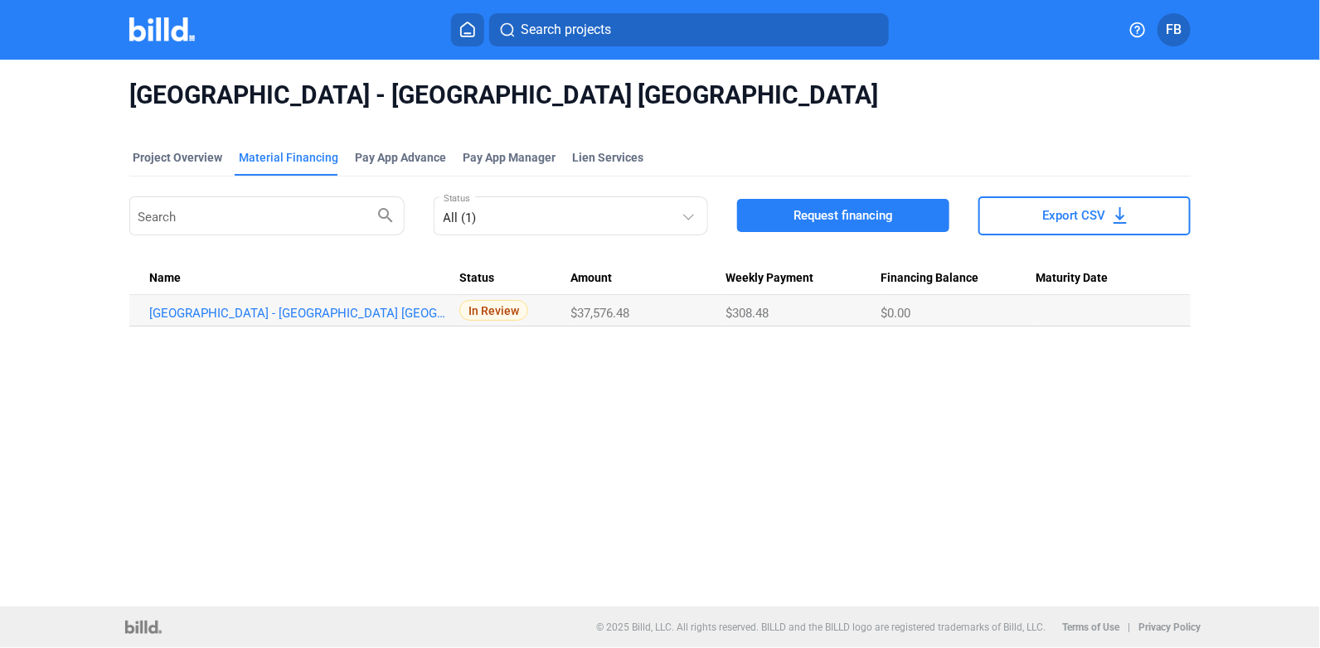
click at [148, 29] on img at bounding box center [161, 29] width 65 height 24
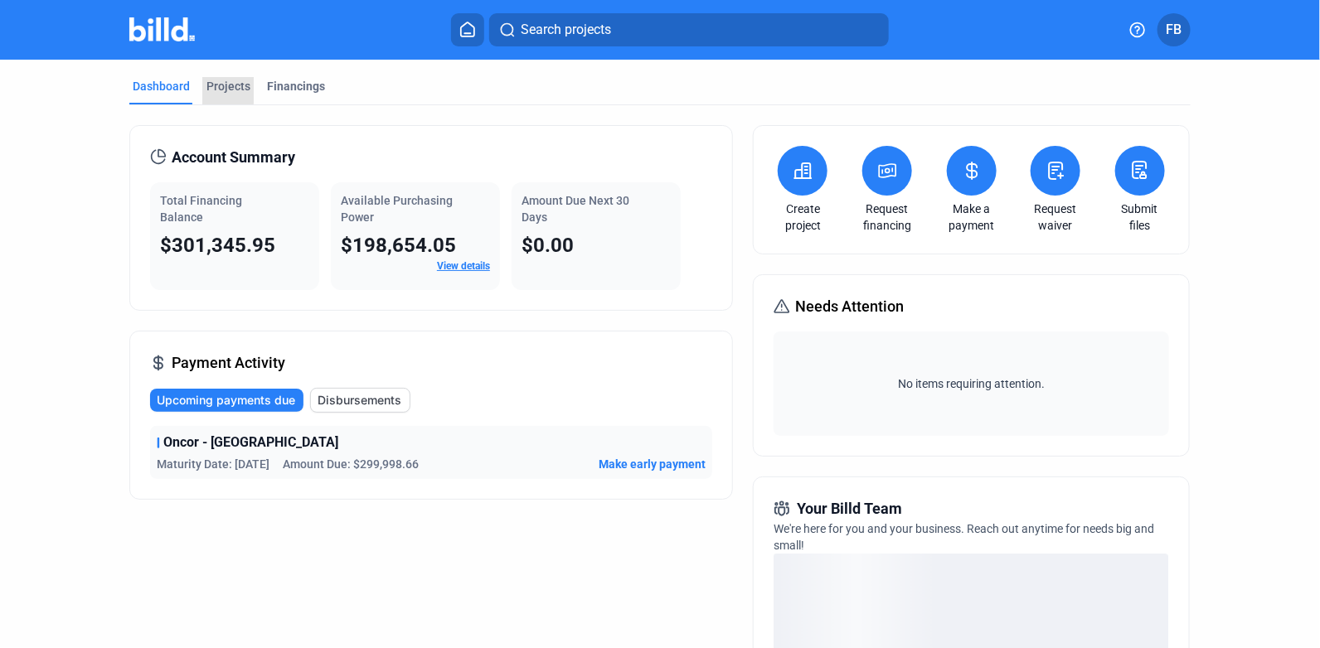
click at [212, 88] on div "Projects" at bounding box center [228, 86] width 44 height 17
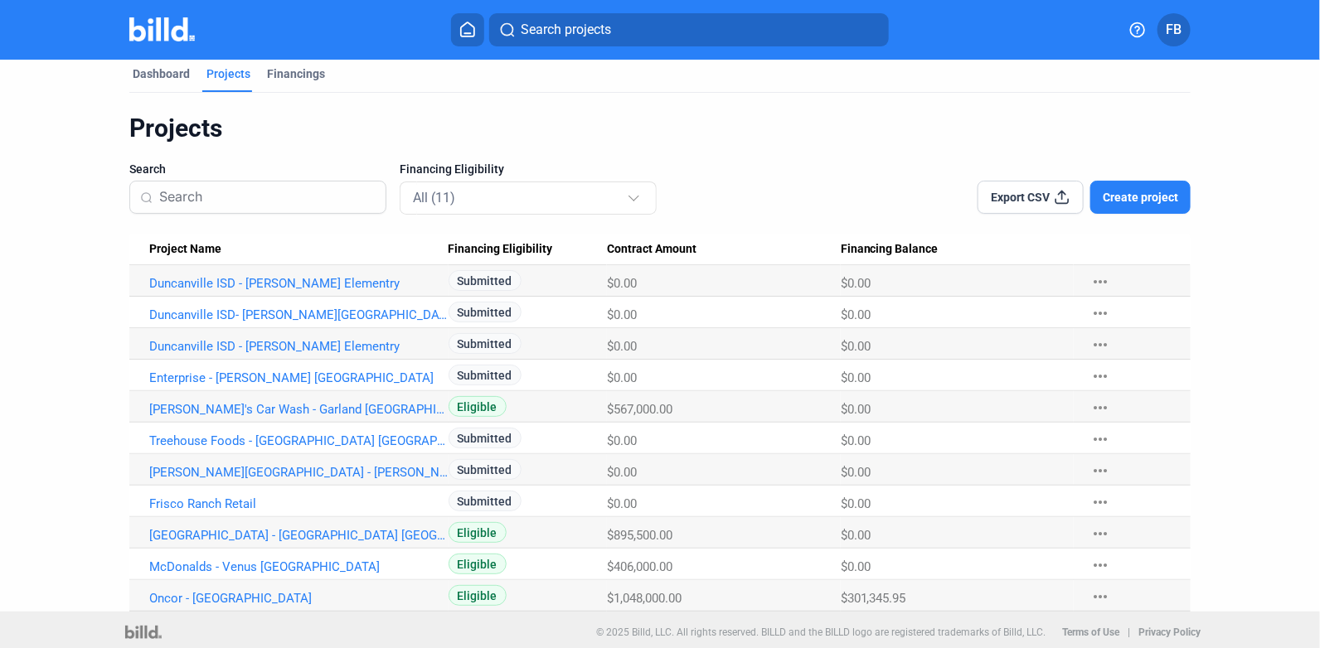
scroll to position [17, 0]
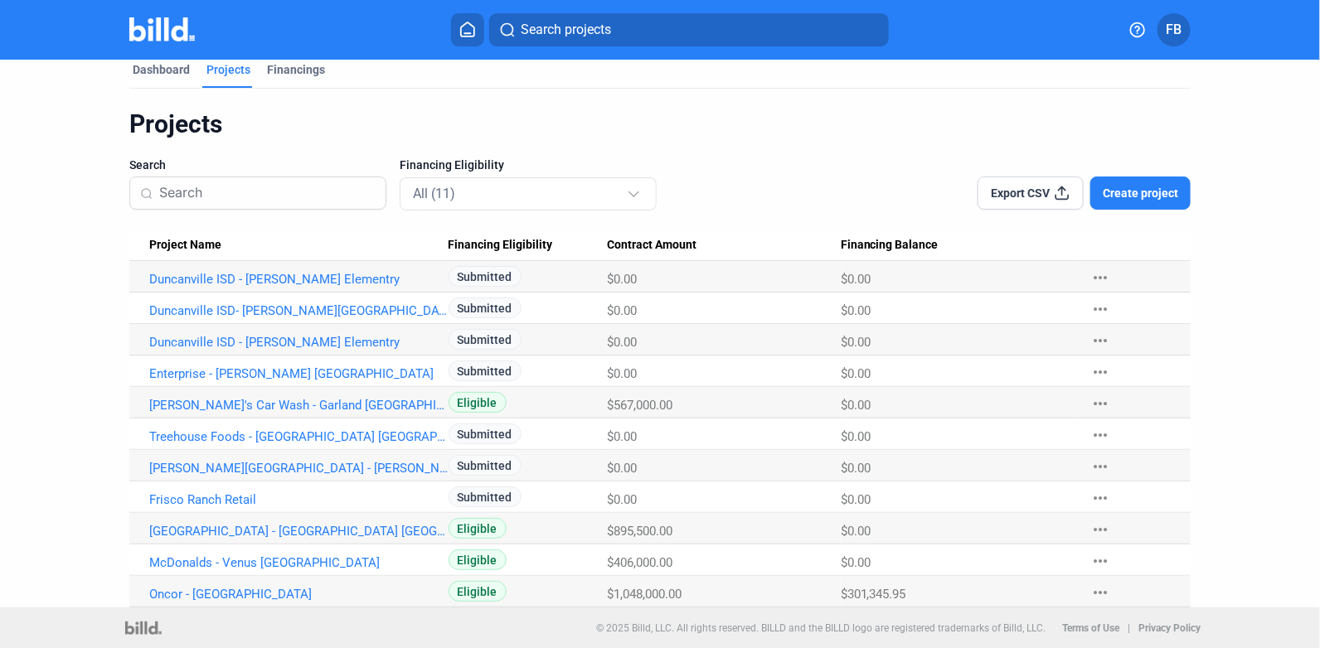
click at [206, 287] on link "Frisco Ranch Retail" at bounding box center [298, 279] width 299 height 15
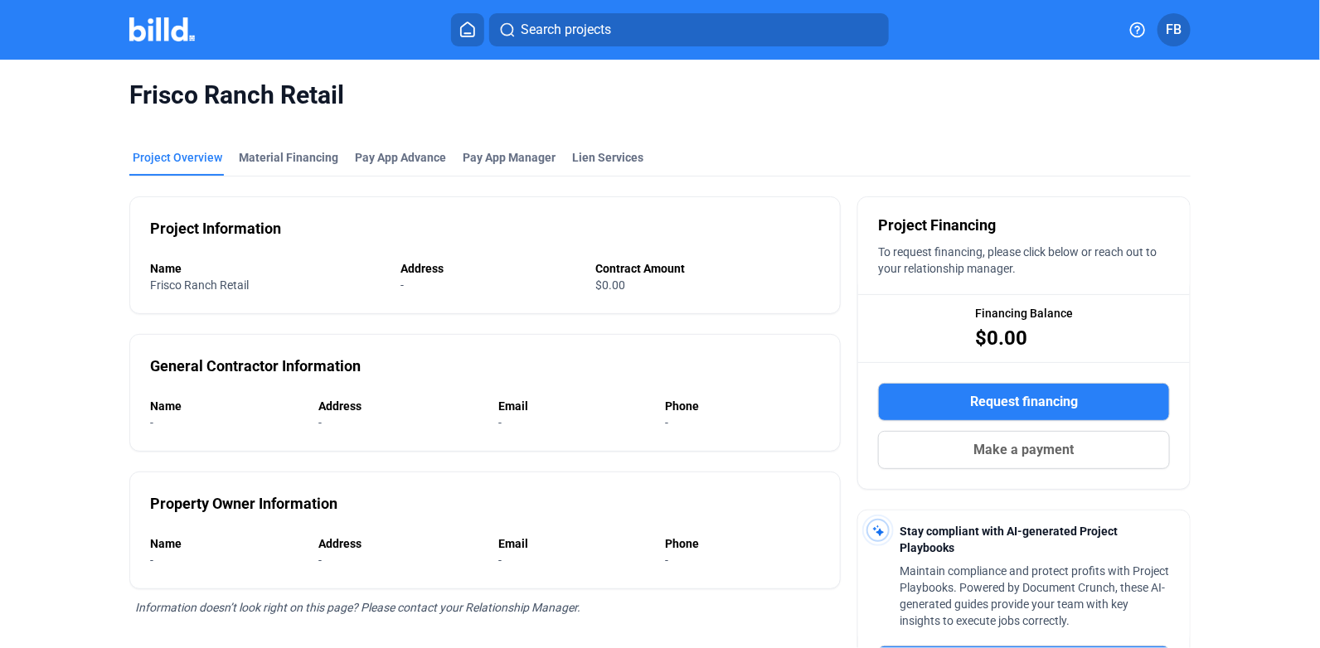
click at [1000, 397] on span "Request financing" at bounding box center [1024, 402] width 108 height 20
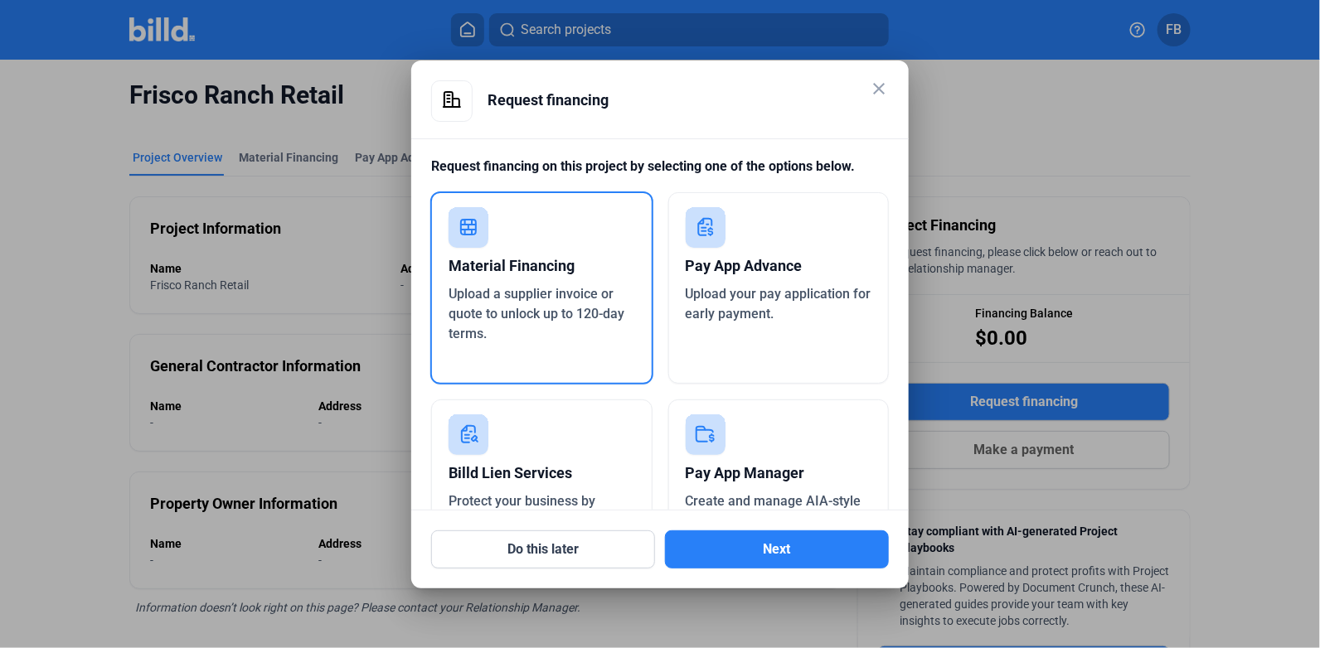
click at [595, 324] on div "Upload a supplier invoice or quote to unlock up to 120-day terms." at bounding box center [541, 314] width 186 height 60
click at [822, 556] on button "Next" at bounding box center [777, 549] width 224 height 38
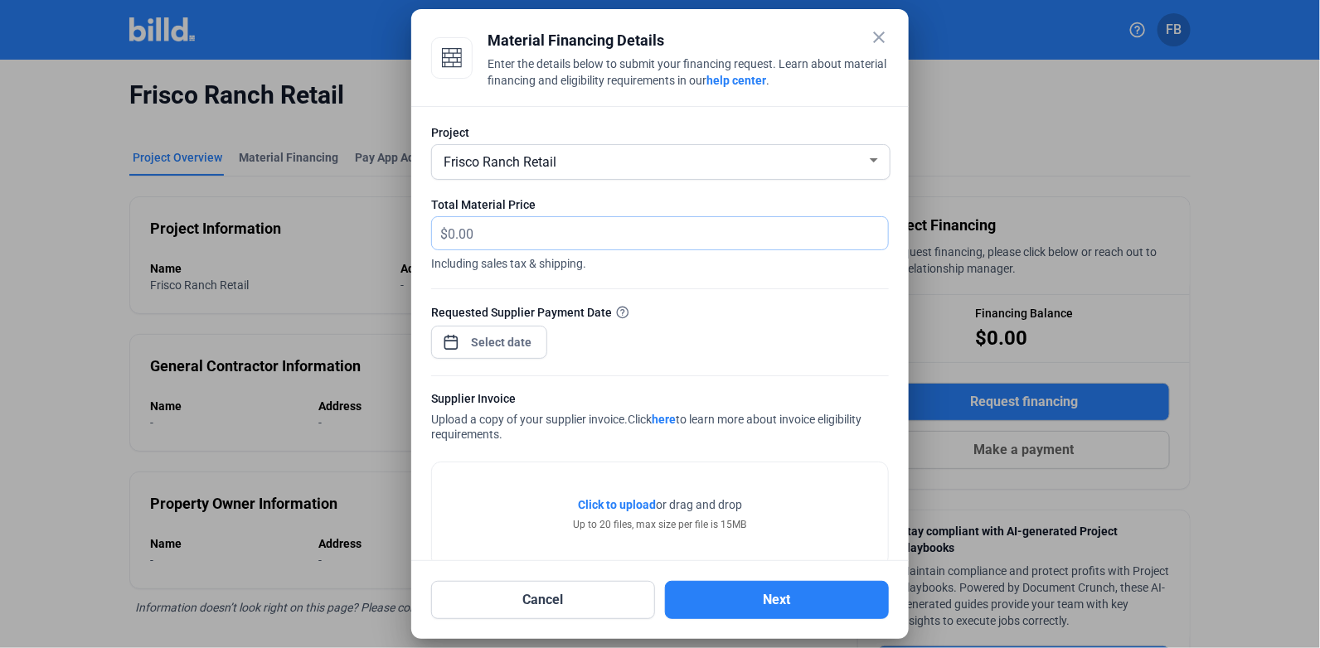
click at [569, 227] on input "text" at bounding box center [658, 233] width 421 height 32
click at [572, 225] on input "text" at bounding box center [668, 233] width 440 height 32
click at [543, 240] on input "text" at bounding box center [658, 233] width 421 height 32
type input "6,559.42"
click at [502, 342] on div "close Material Financing Details Enter the details below to submit your financi…" at bounding box center [660, 324] width 1320 height 648
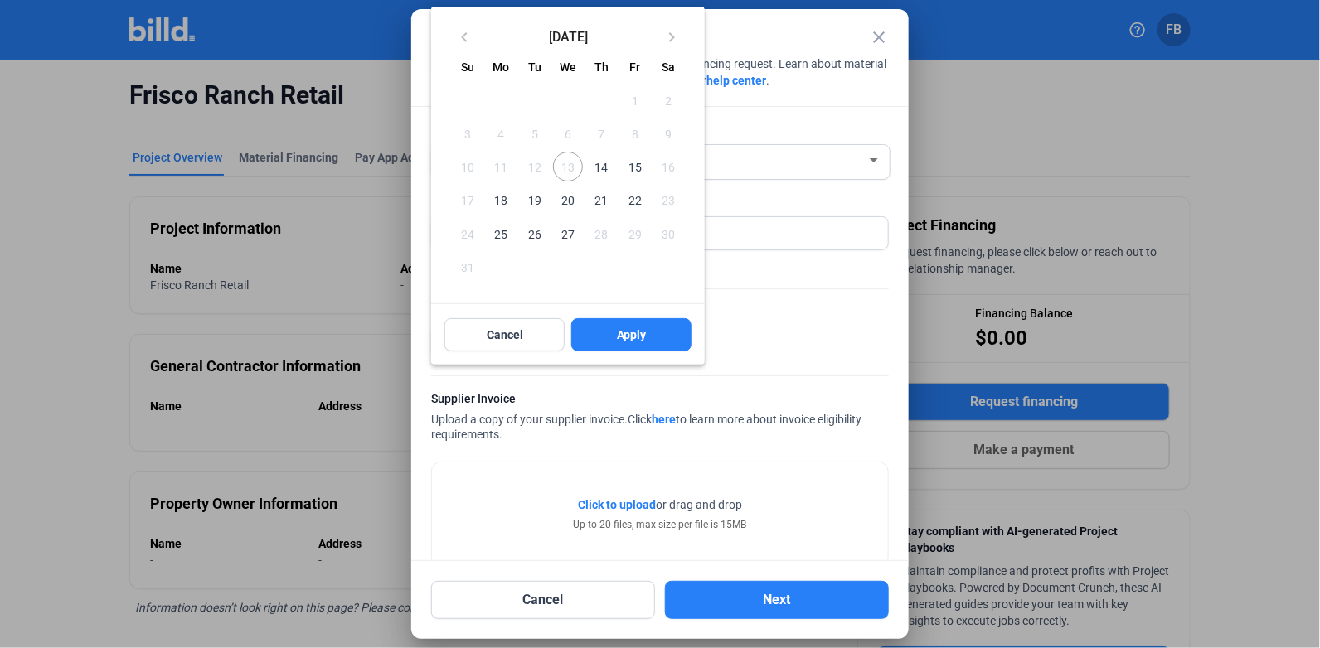
click at [605, 165] on span "14" at bounding box center [601, 167] width 30 height 30
click at [610, 328] on button "Apply" at bounding box center [631, 334] width 120 height 33
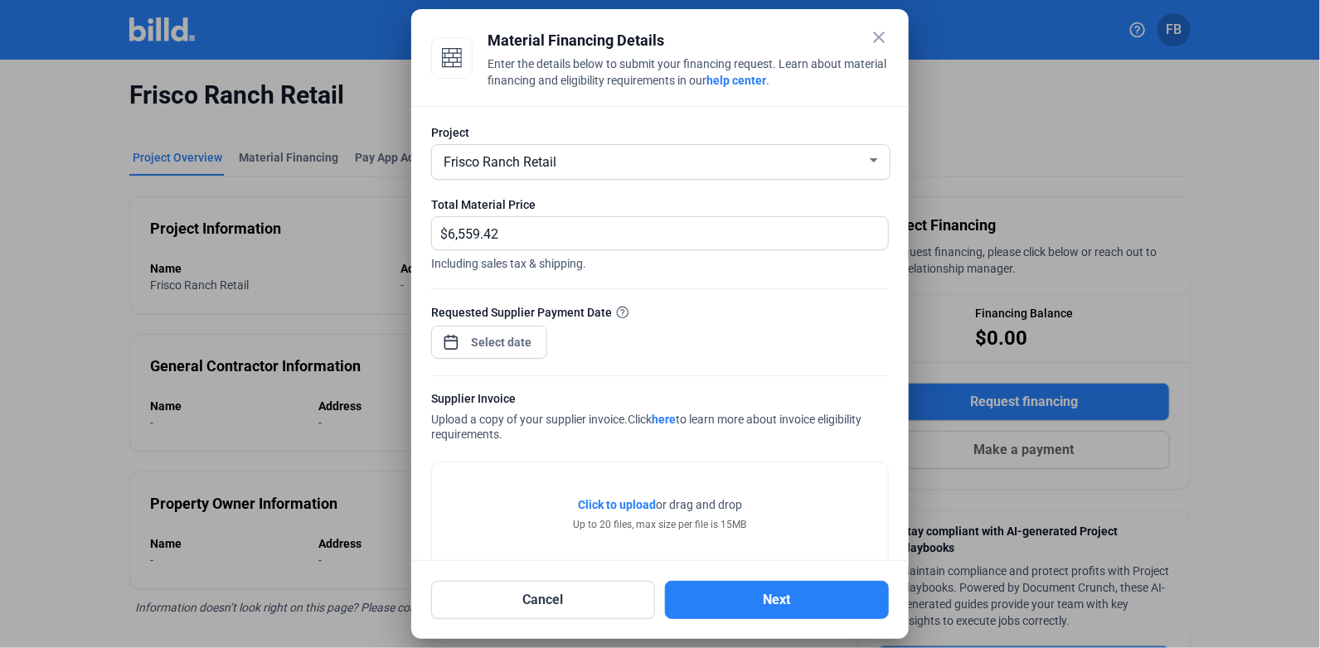
click at [598, 512] on span "Click to upload Tap to upload" at bounding box center [617, 504] width 78 height 17
click at [752, 598] on button "Next" at bounding box center [777, 600] width 224 height 38
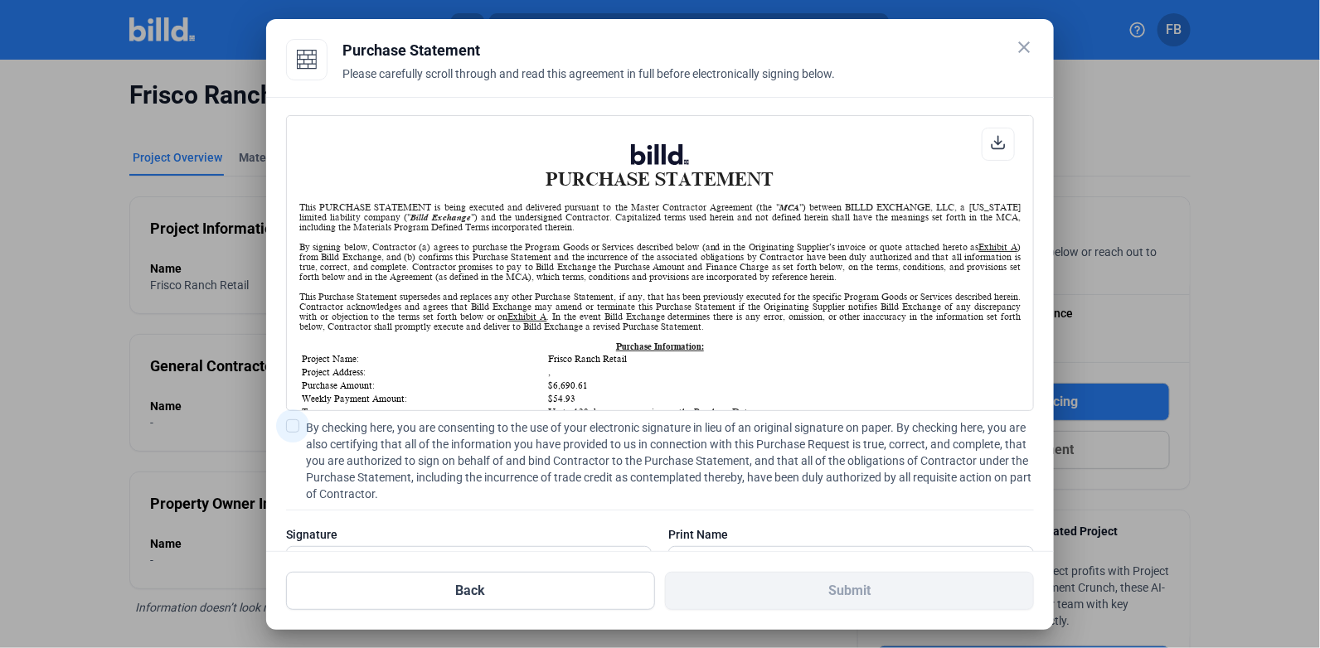
click at [301, 427] on label "By checking here, you are consenting to the use of your electronic signature in…" at bounding box center [660, 460] width 748 height 83
click at [0, 0] on input "By checking here, you are consenting to the use of your electronic signature in…" at bounding box center [0, 0] width 0 height 0
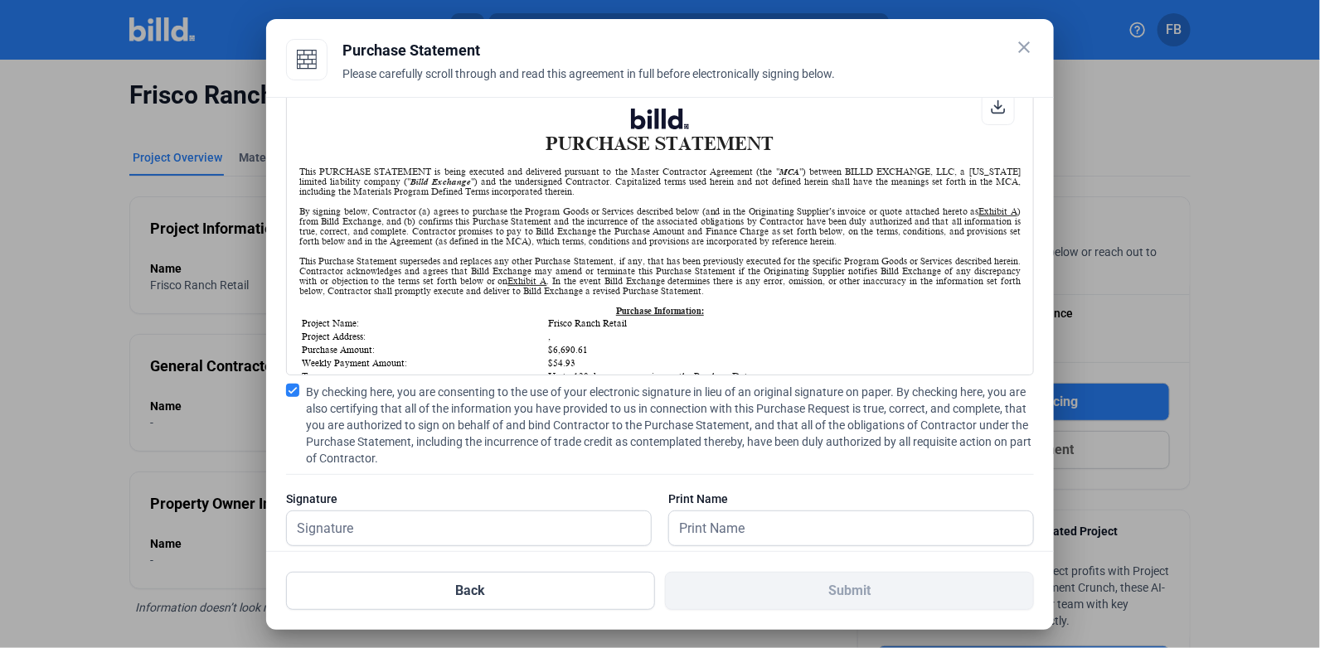
scroll to position [66, 0]
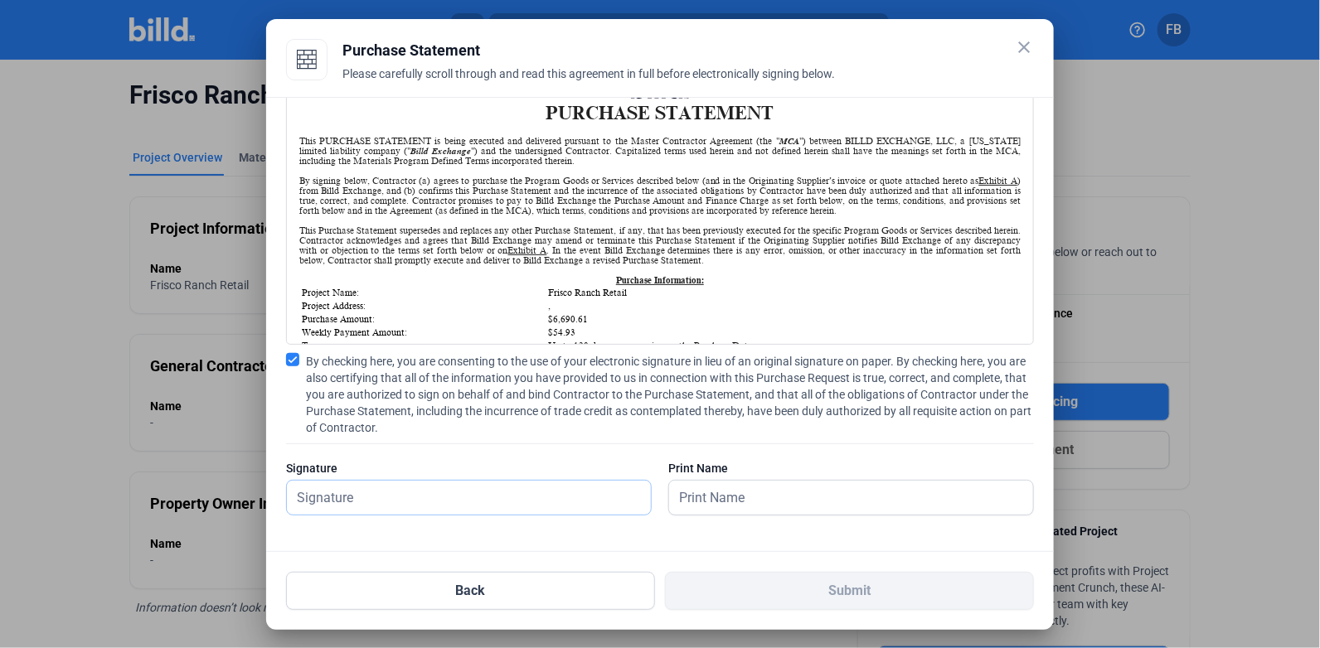
click at [361, 495] on input "text" at bounding box center [460, 498] width 346 height 34
type input "[PERSON_NAME]"
click at [842, 499] on input "text" at bounding box center [842, 498] width 346 height 34
type input "[PERSON_NAME]"
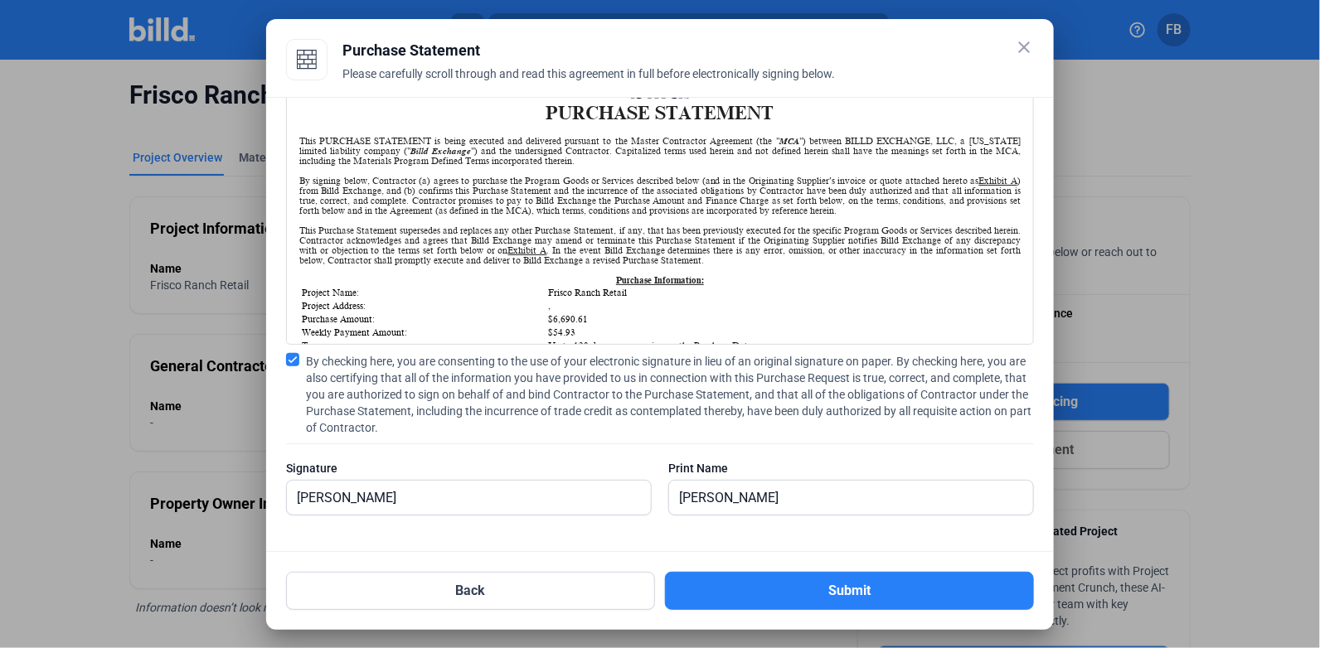
click at [850, 599] on button "Submit" at bounding box center [849, 591] width 369 height 38
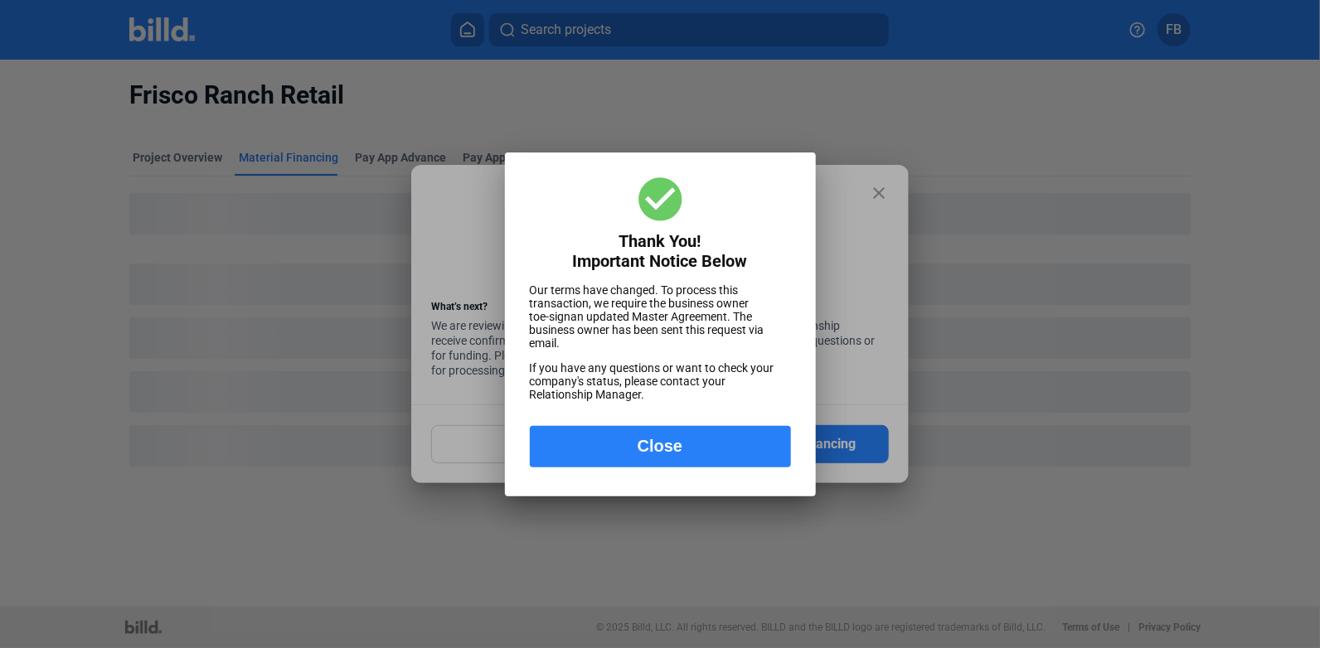
click at [690, 448] on button "Close" at bounding box center [660, 446] width 261 height 41
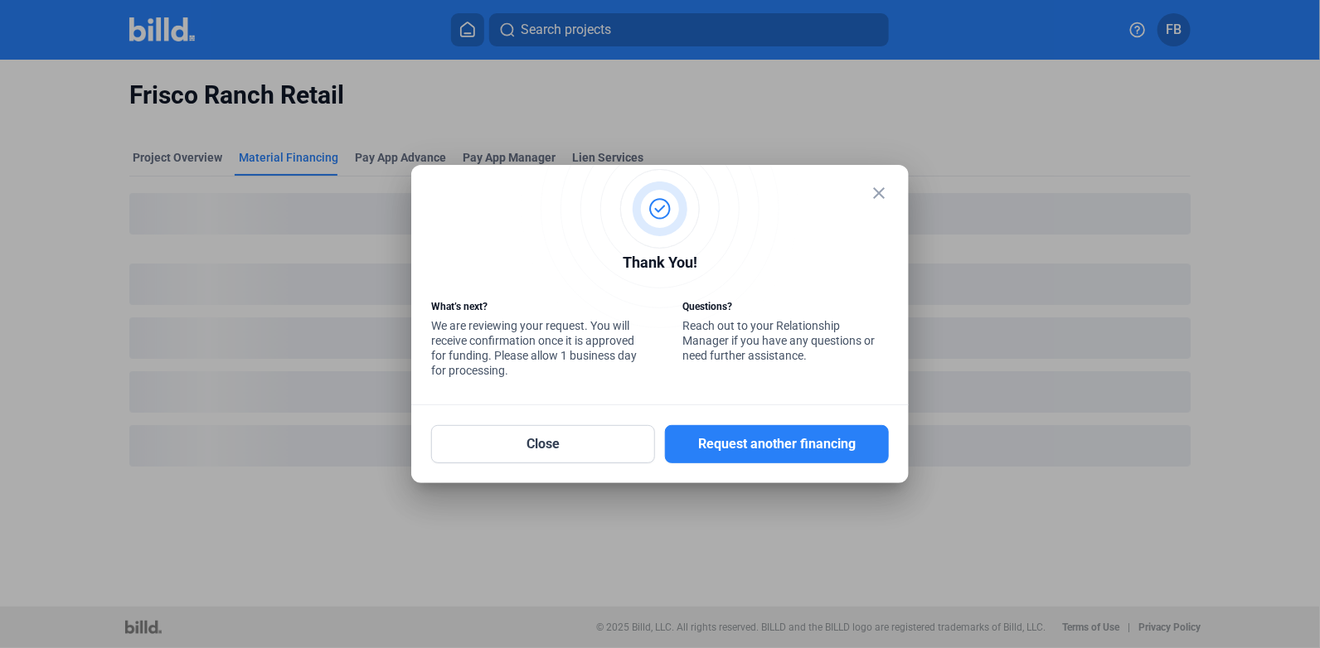
click at [880, 200] on mat-icon "close" at bounding box center [879, 193] width 20 height 20
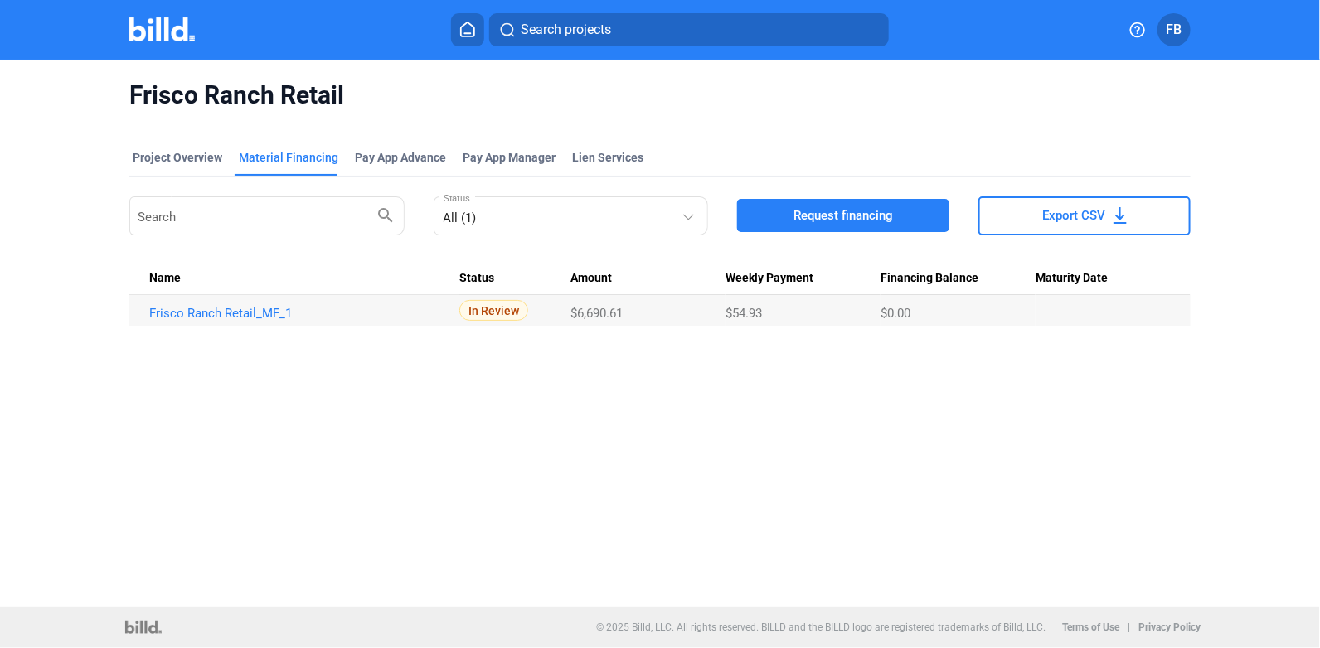
click at [169, 33] on img at bounding box center [161, 29] width 65 height 24
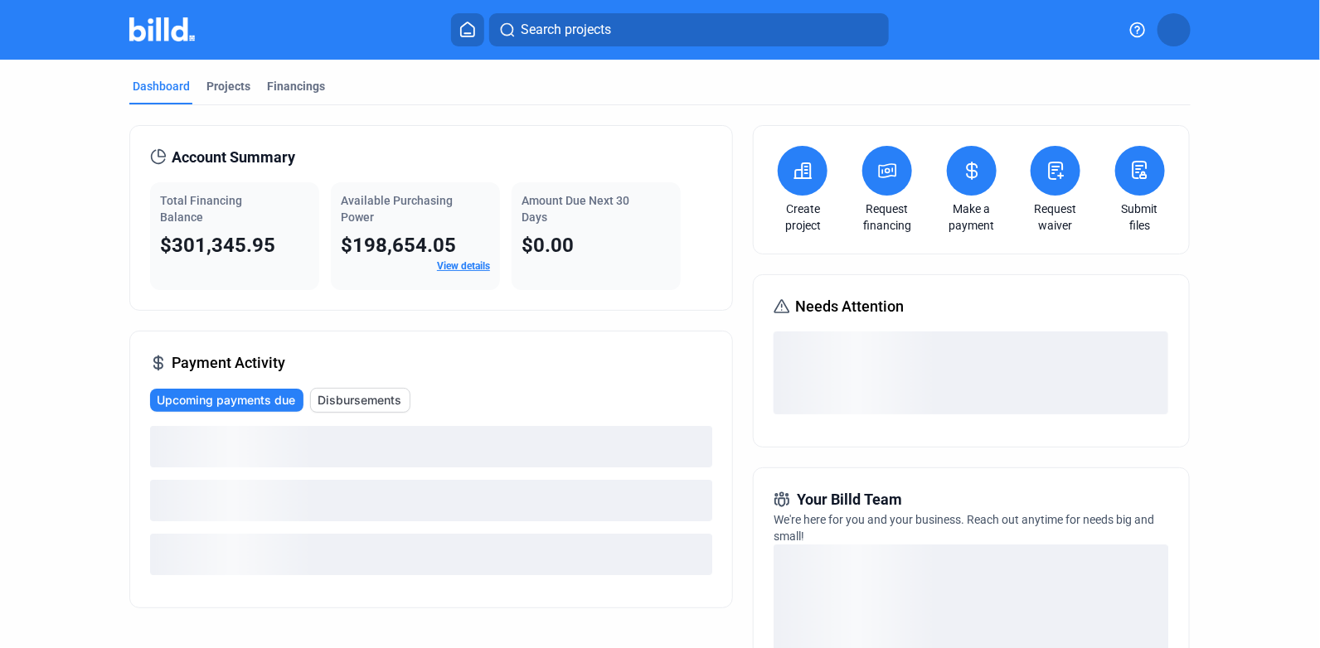
click at [212, 88] on div "Projects" at bounding box center [228, 86] width 44 height 17
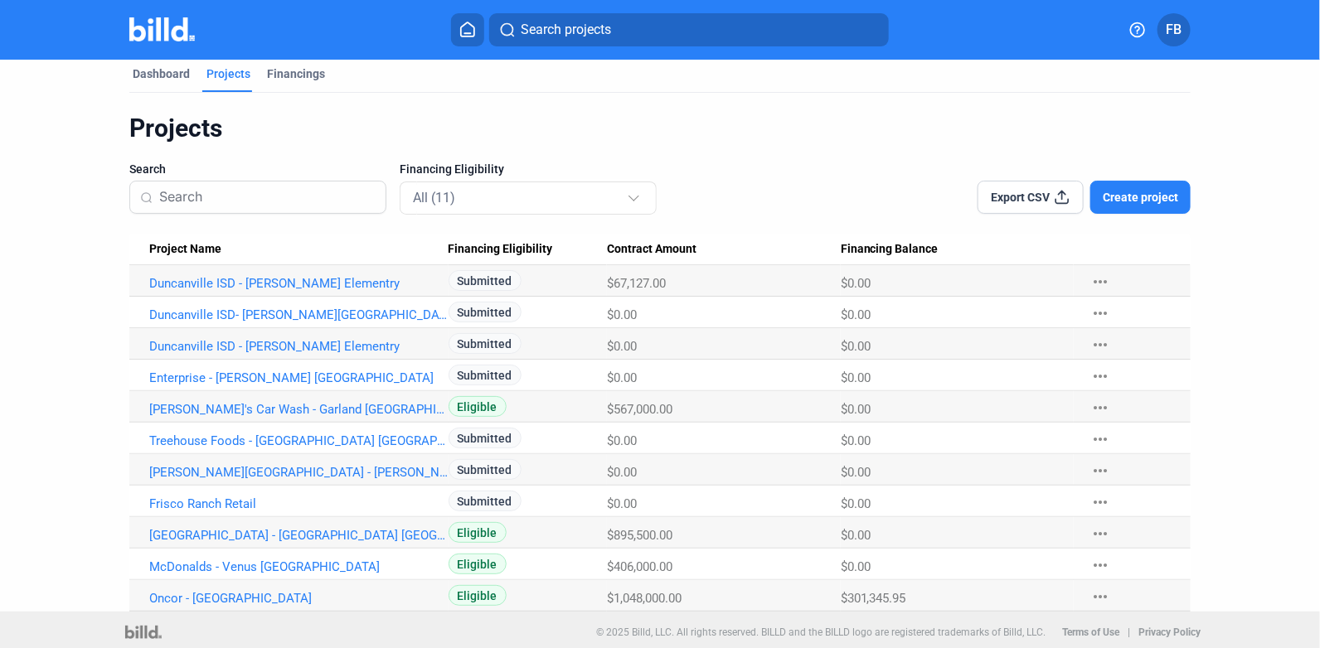
scroll to position [17, 0]
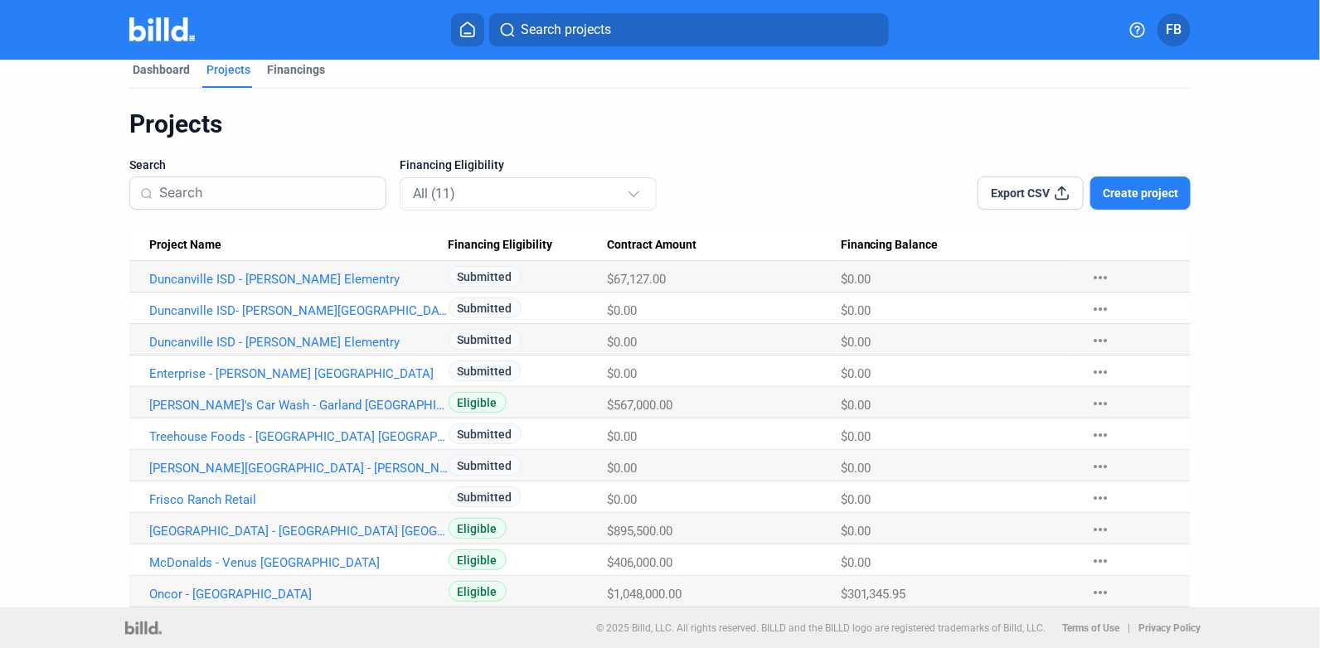
click at [251, 287] on link "[PERSON_NAME][GEOGRAPHIC_DATA] - [PERSON_NAME] TX" at bounding box center [298, 279] width 299 height 15
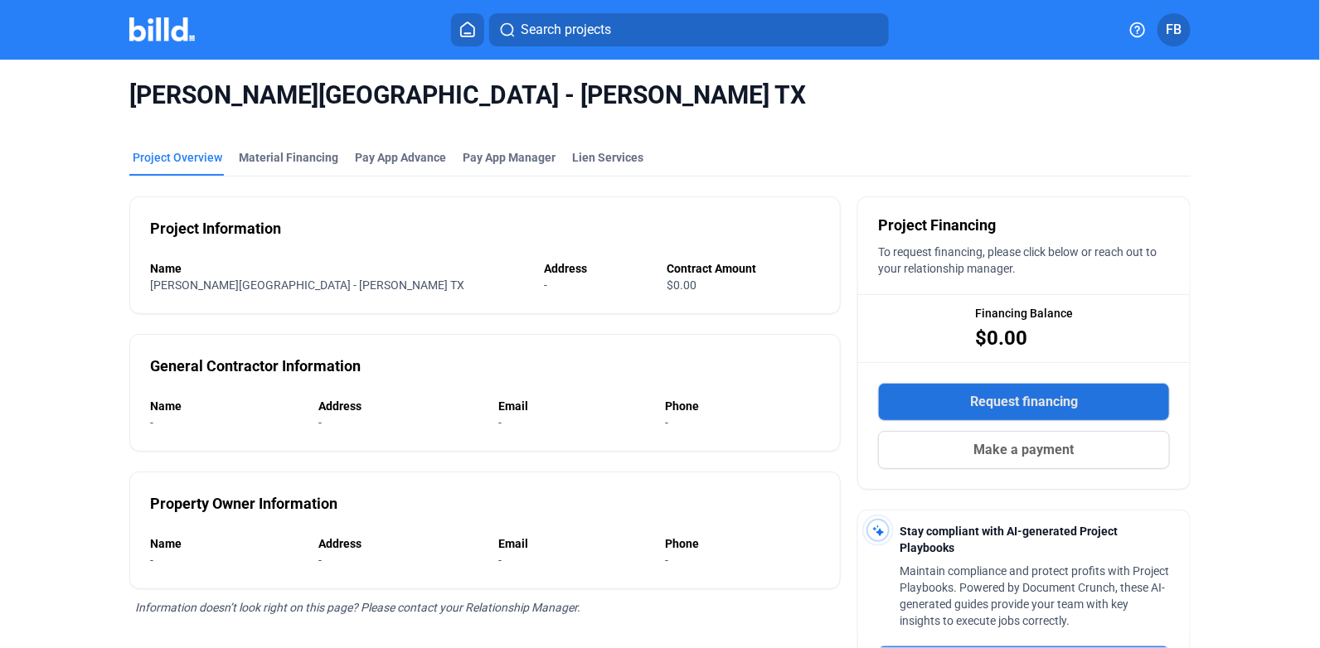
click at [991, 395] on span "Request financing" at bounding box center [1024, 402] width 108 height 20
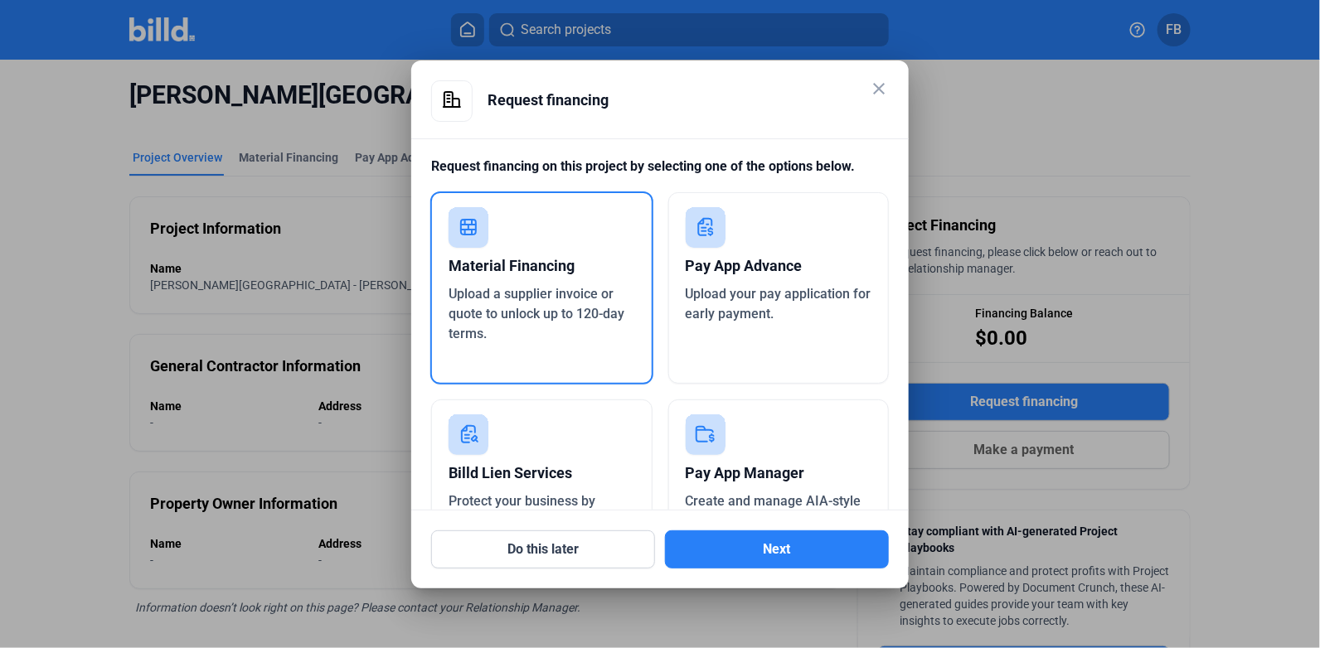
click at [506, 316] on span "Upload a supplier invoice or quote to unlock up to 120-day terms." at bounding box center [536, 314] width 176 height 56
click at [792, 544] on button "Next" at bounding box center [777, 549] width 224 height 38
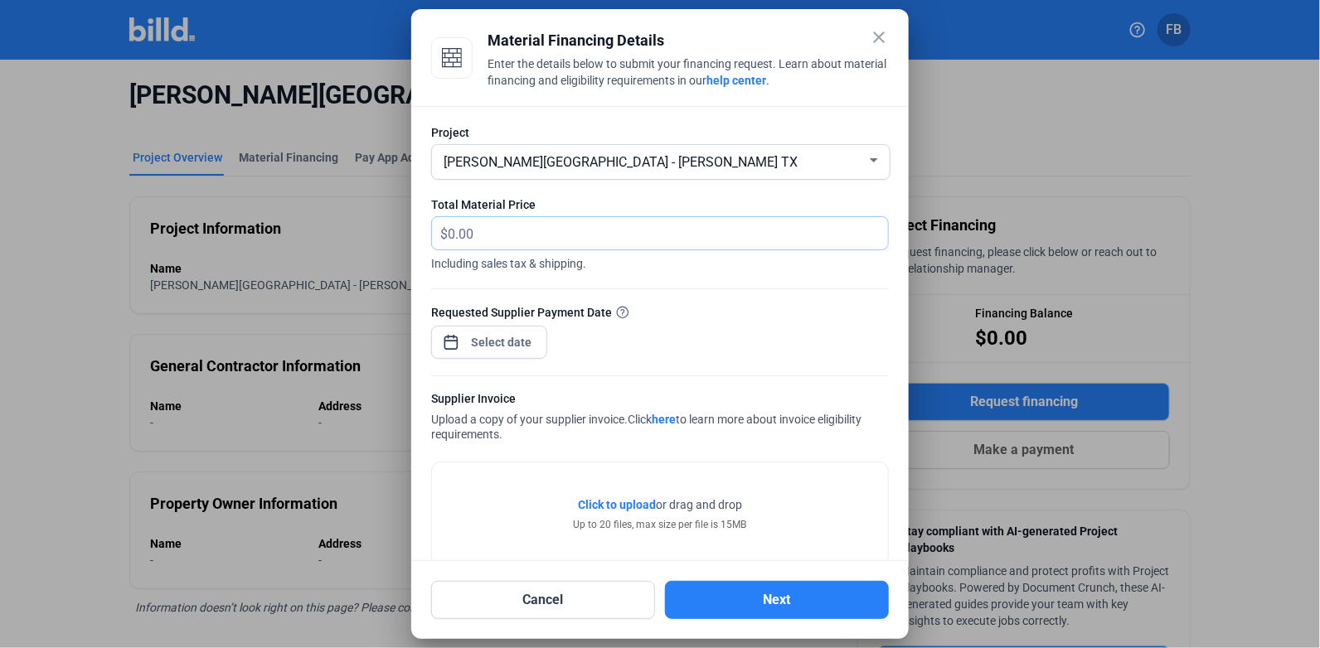
click at [532, 233] on input "text" at bounding box center [668, 233] width 440 height 32
click at [593, 245] on input "text" at bounding box center [668, 233] width 440 height 32
type input "22,727.15"
click at [503, 340] on div "close Material Financing Details Enter the details below to submit your financi…" at bounding box center [660, 324] width 1320 height 648
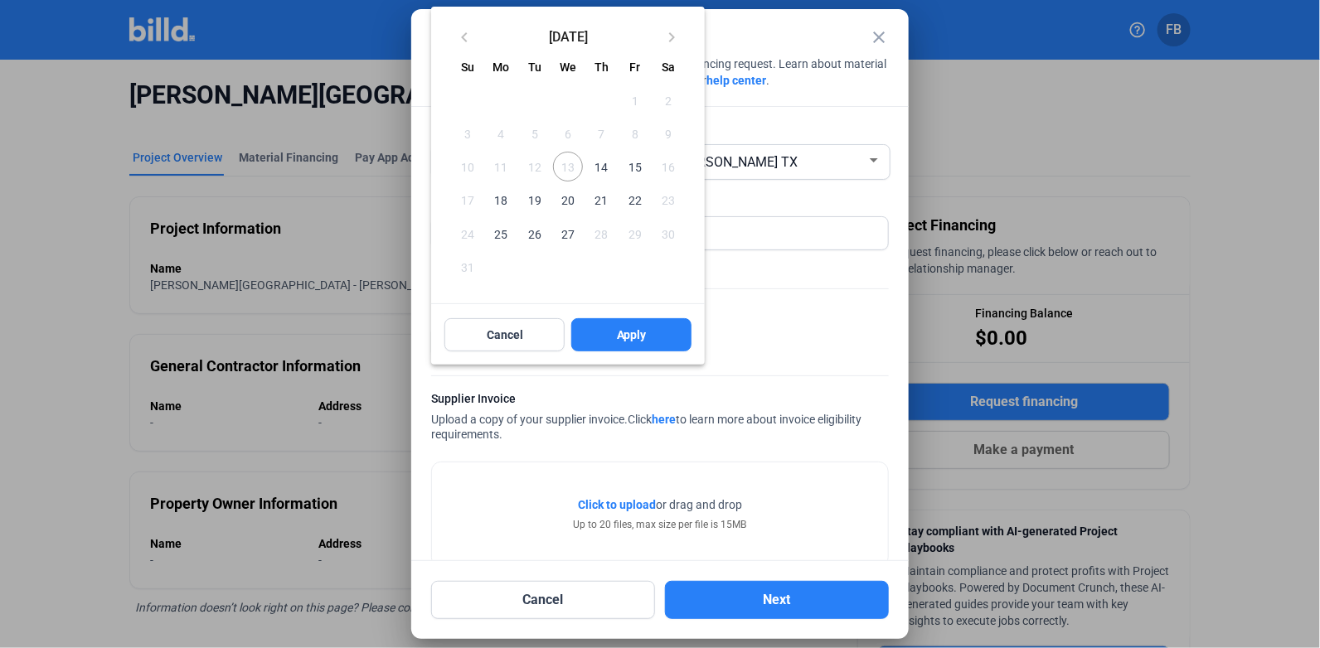
click at [595, 167] on span "14" at bounding box center [601, 167] width 30 height 30
click at [627, 332] on span "Apply" at bounding box center [632, 335] width 30 height 17
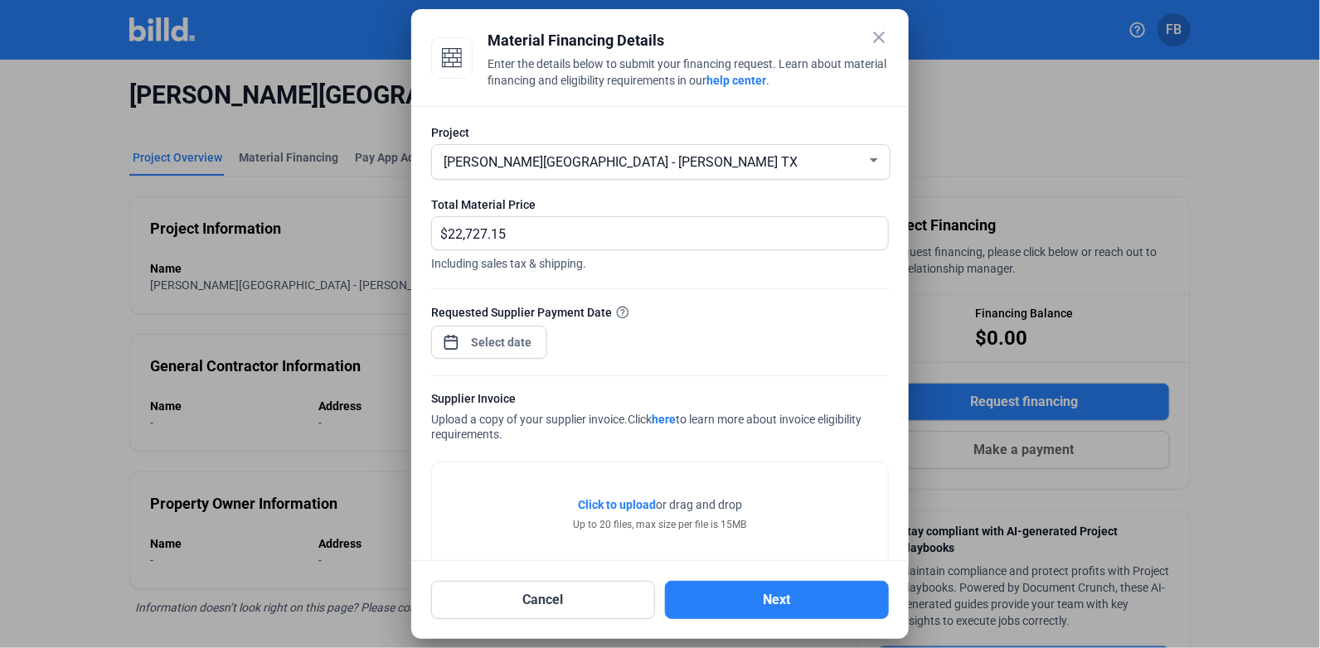
click at [623, 504] on span "Click to upload" at bounding box center [617, 504] width 78 height 13
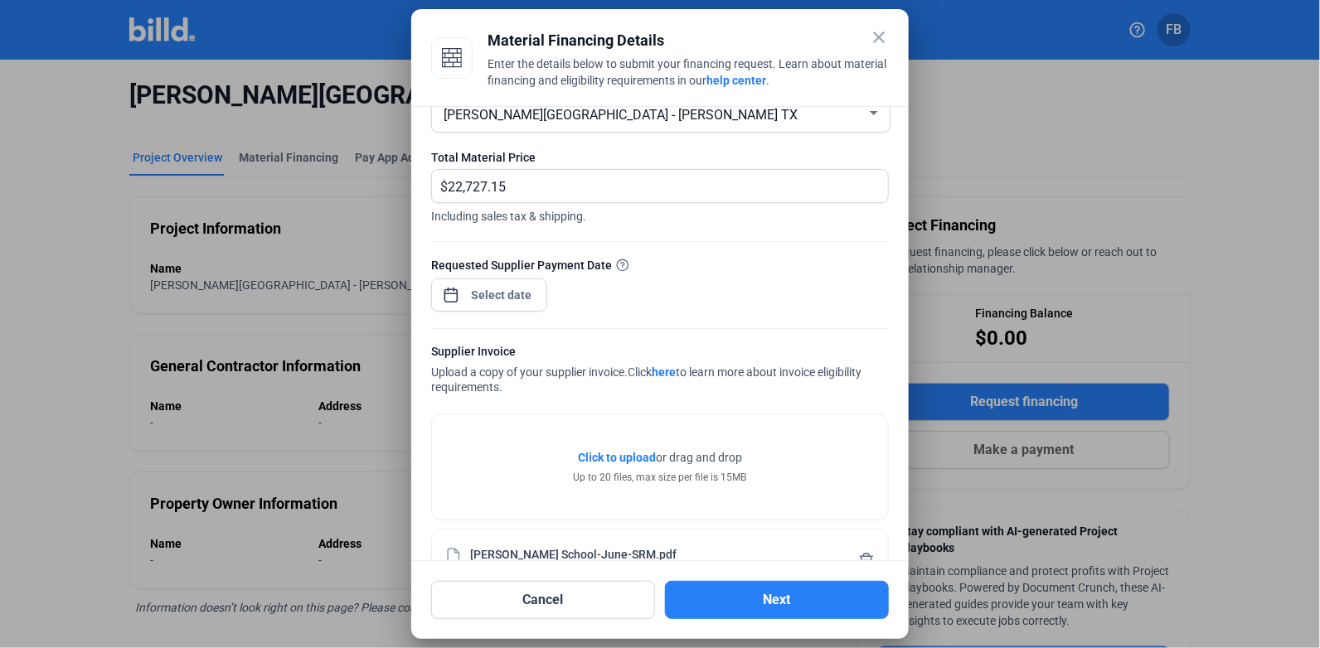
scroll to position [94, 0]
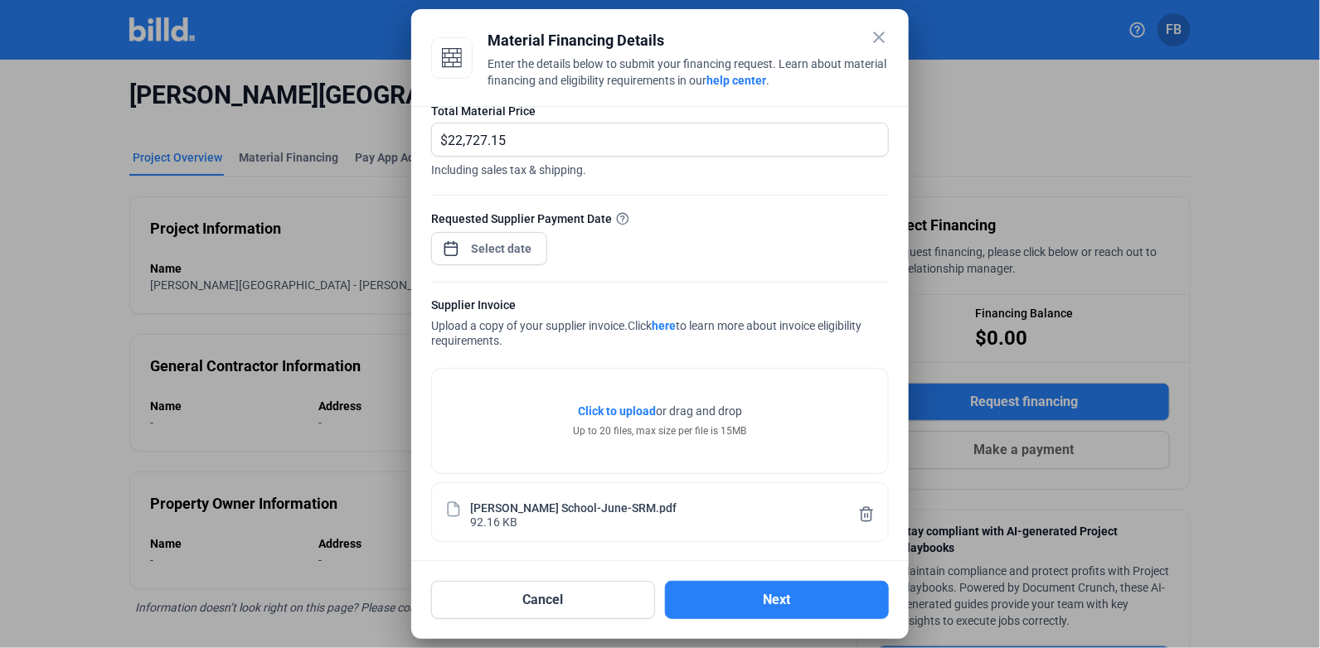
click at [797, 591] on button "Next" at bounding box center [777, 600] width 224 height 38
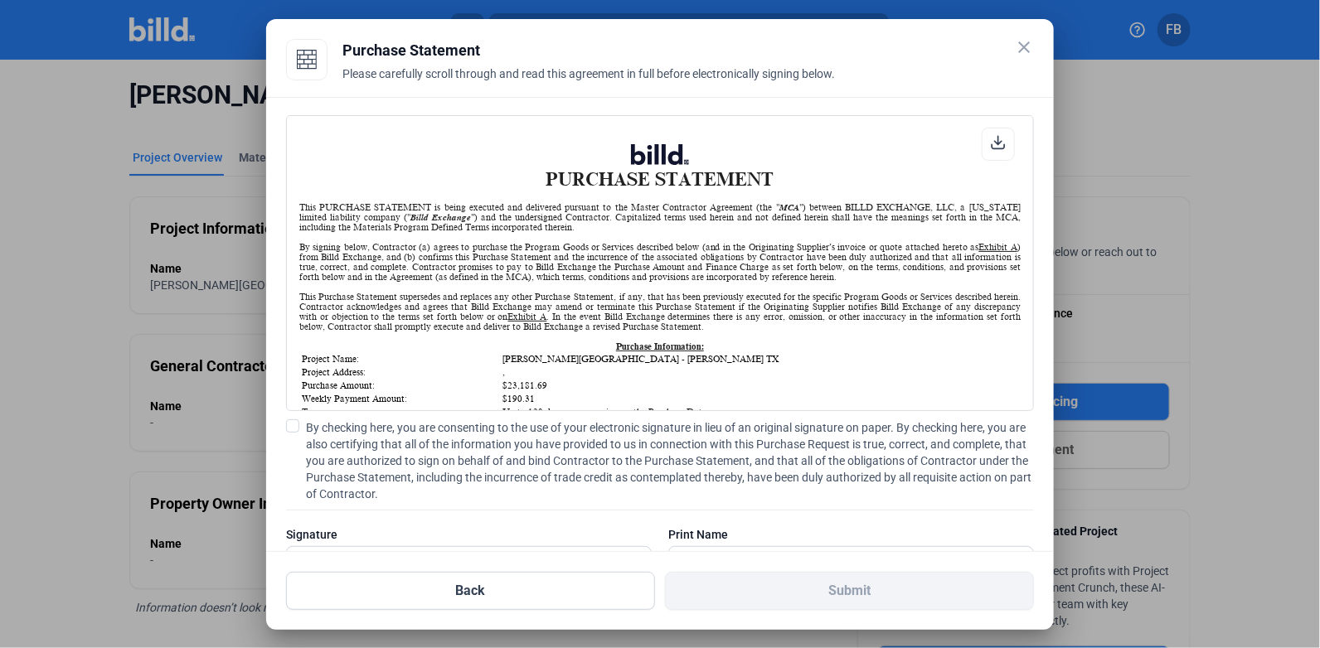
scroll to position [0, 0]
click at [292, 419] on span at bounding box center [292, 425] width 13 height 13
click at [0, 0] on input "By checking here, you are consenting to the use of your electronic signature in…" at bounding box center [0, 0] width 0 height 0
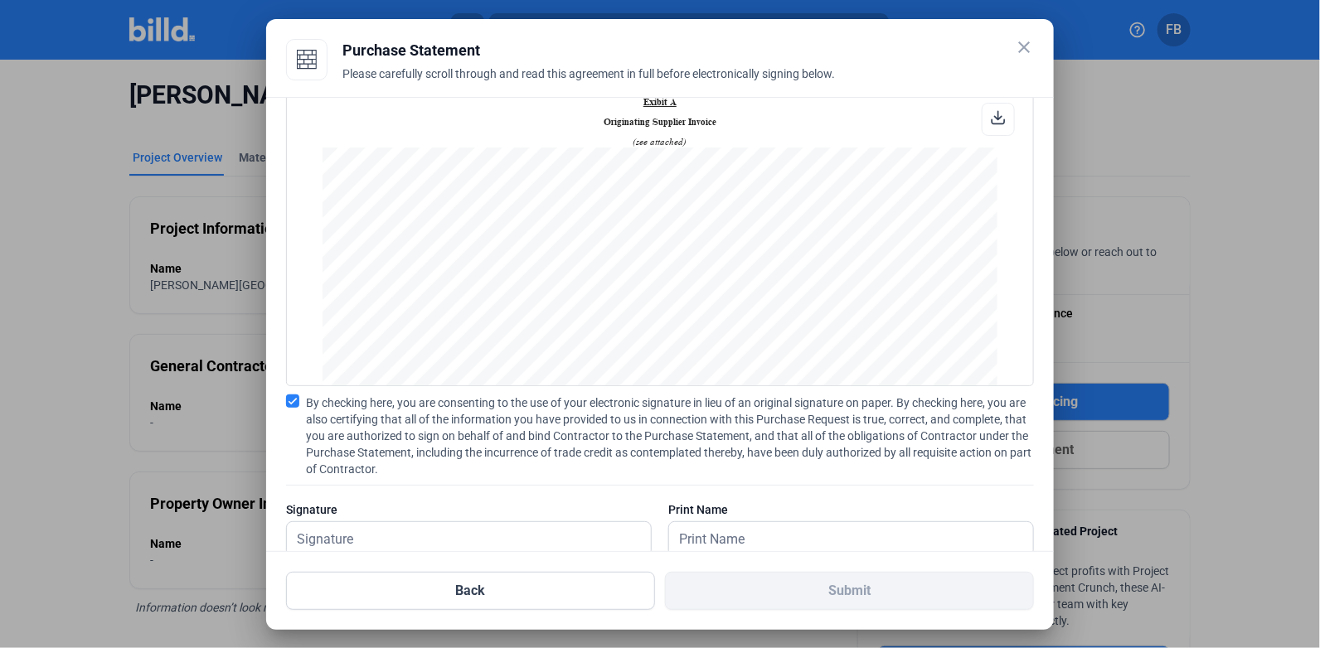
scroll to position [66, 0]
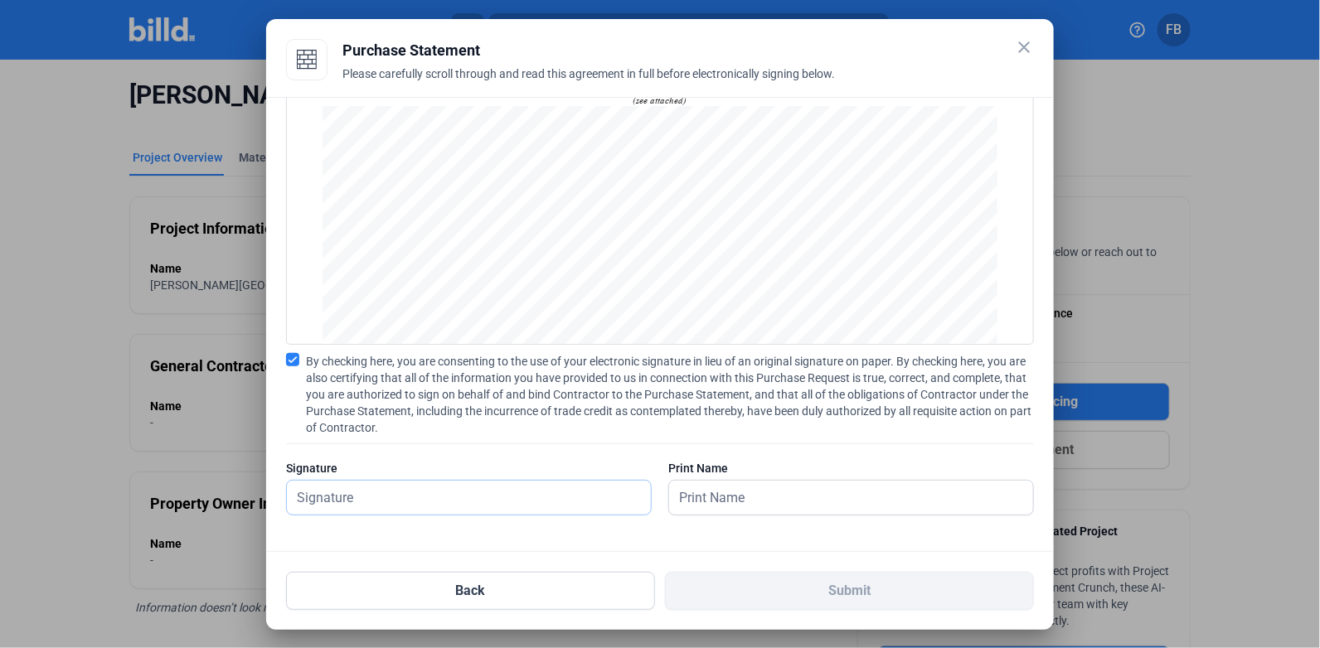
click at [517, 493] on input "text" at bounding box center [469, 498] width 364 height 34
type input "[PERSON_NAME]"
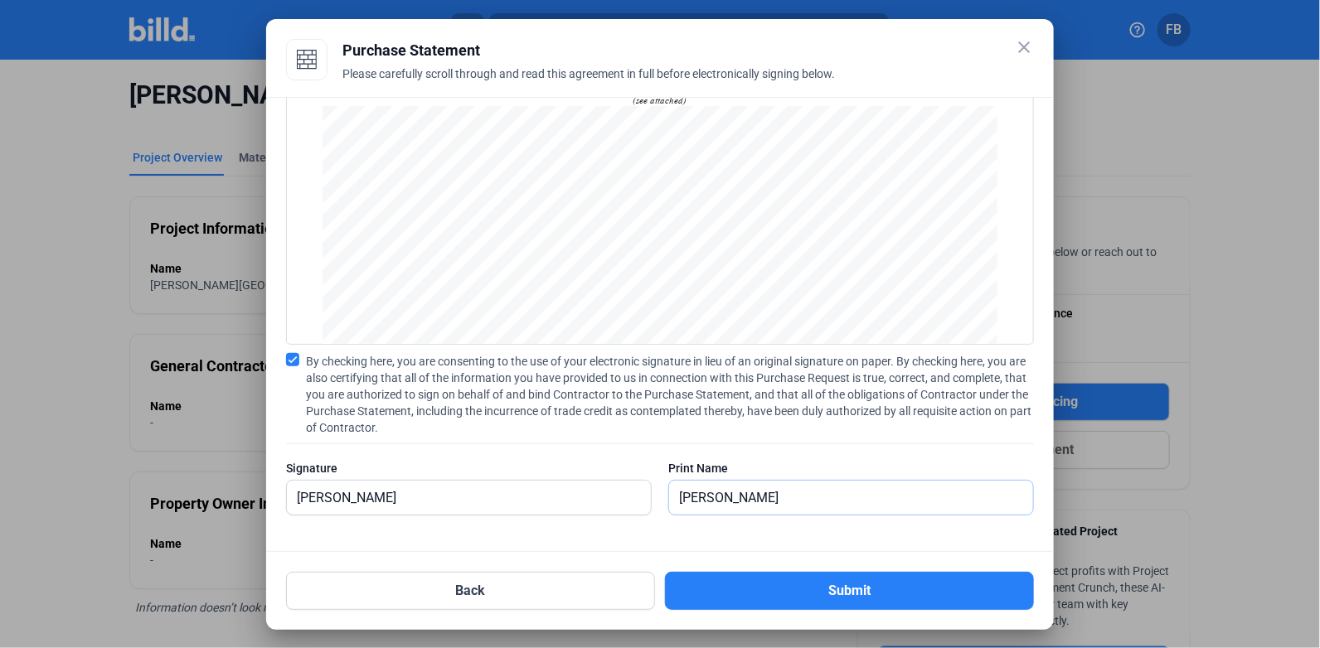
click at [834, 506] on input "[PERSON_NAME]" at bounding box center [842, 498] width 346 height 34
click at [797, 585] on button "Submit" at bounding box center [849, 591] width 369 height 38
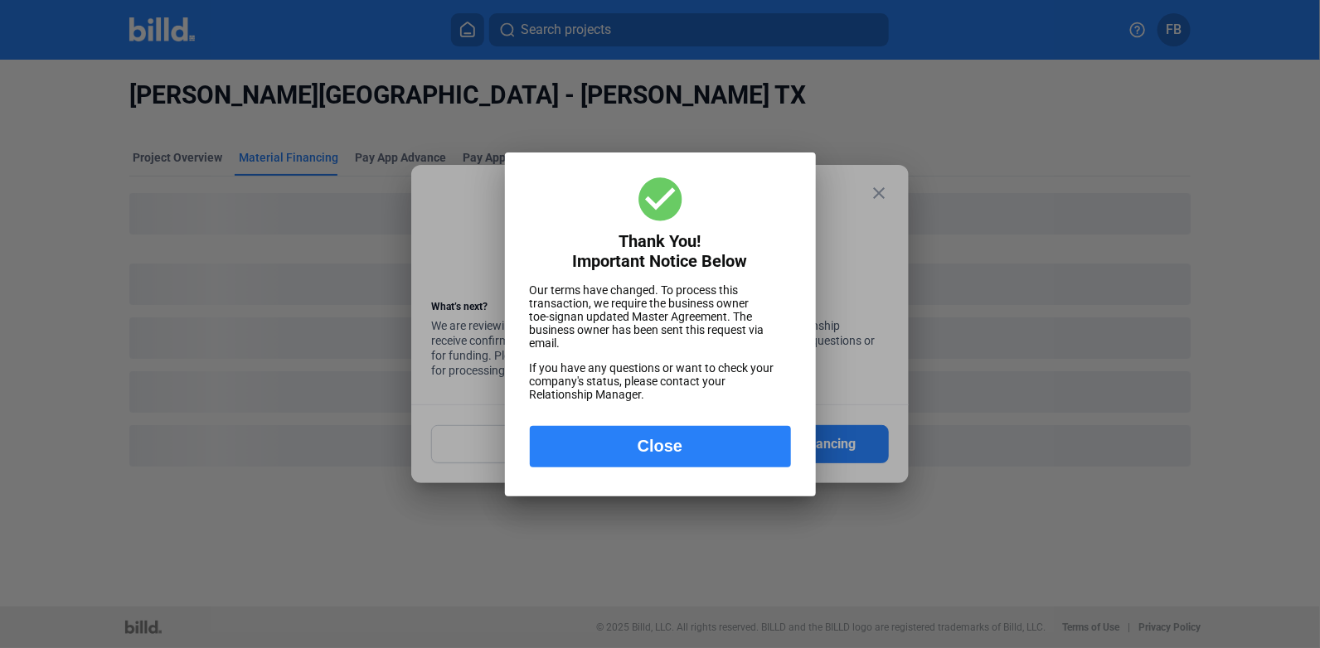
click at [724, 482] on div "Thank You! Important Notice Below Our terms have changed. To process this trans…" at bounding box center [660, 322] width 294 height 323
click at [726, 467] on button "Close" at bounding box center [660, 446] width 261 height 41
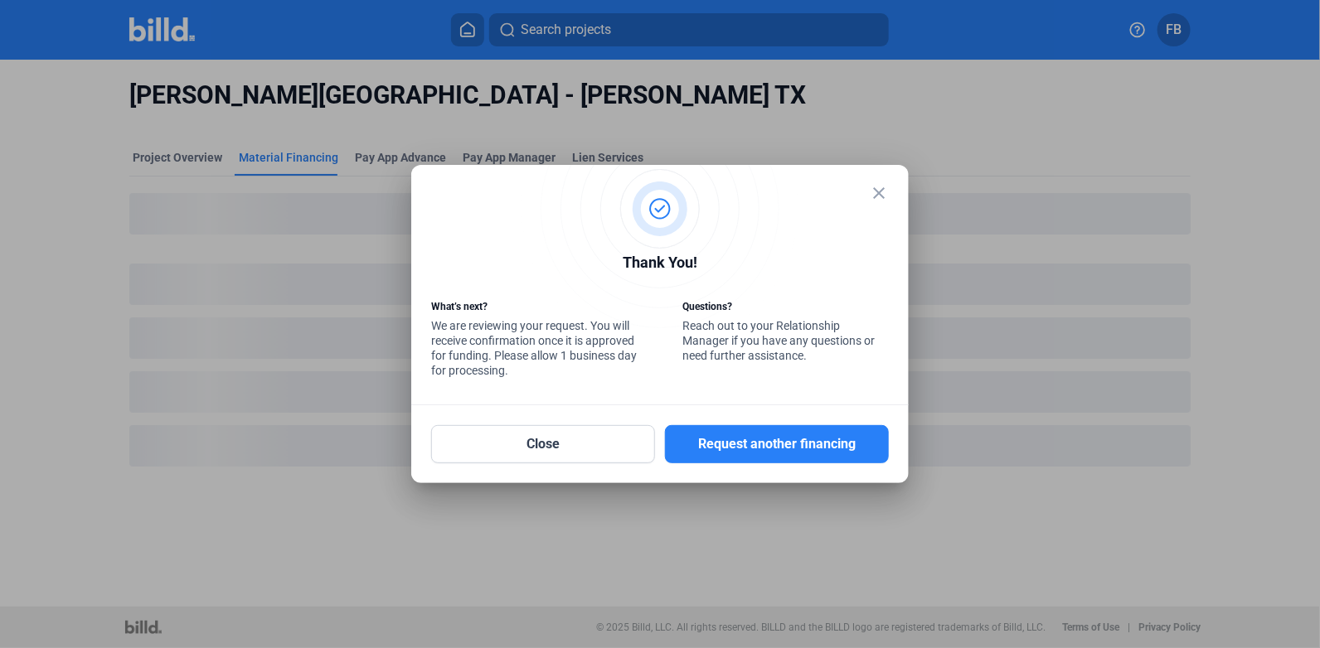
click at [881, 199] on mat-icon "close" at bounding box center [879, 193] width 20 height 20
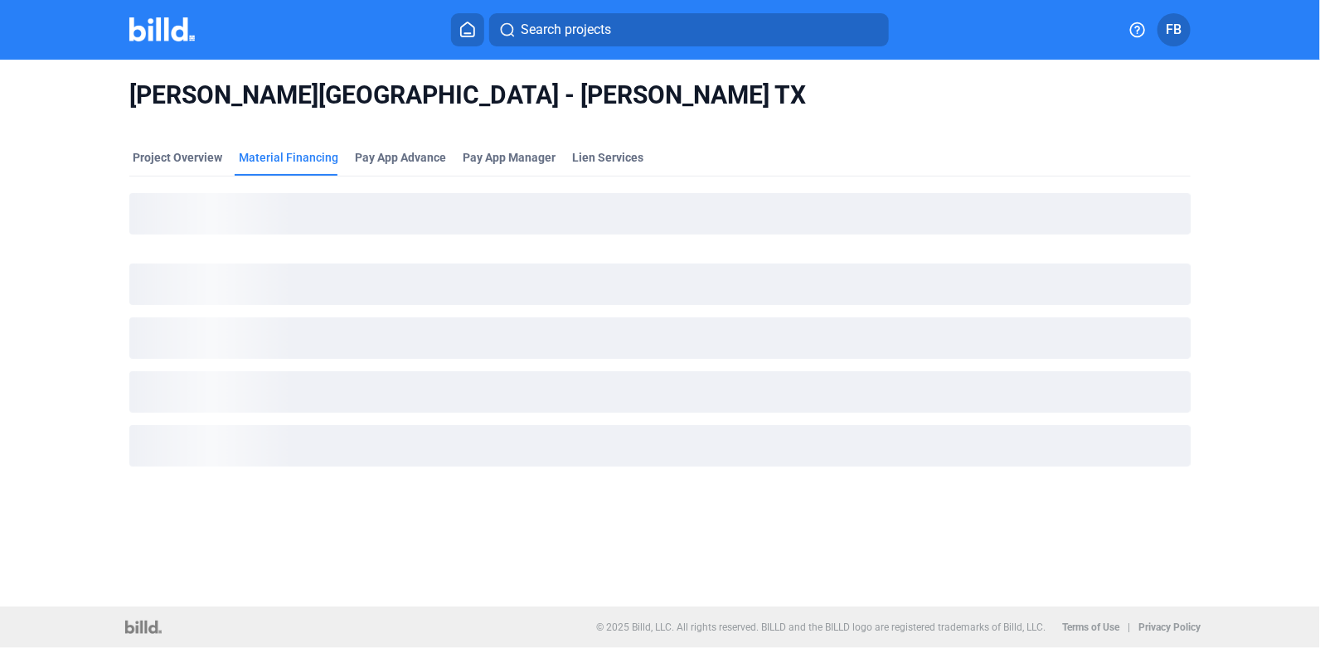
click at [154, 36] on img at bounding box center [161, 29] width 65 height 24
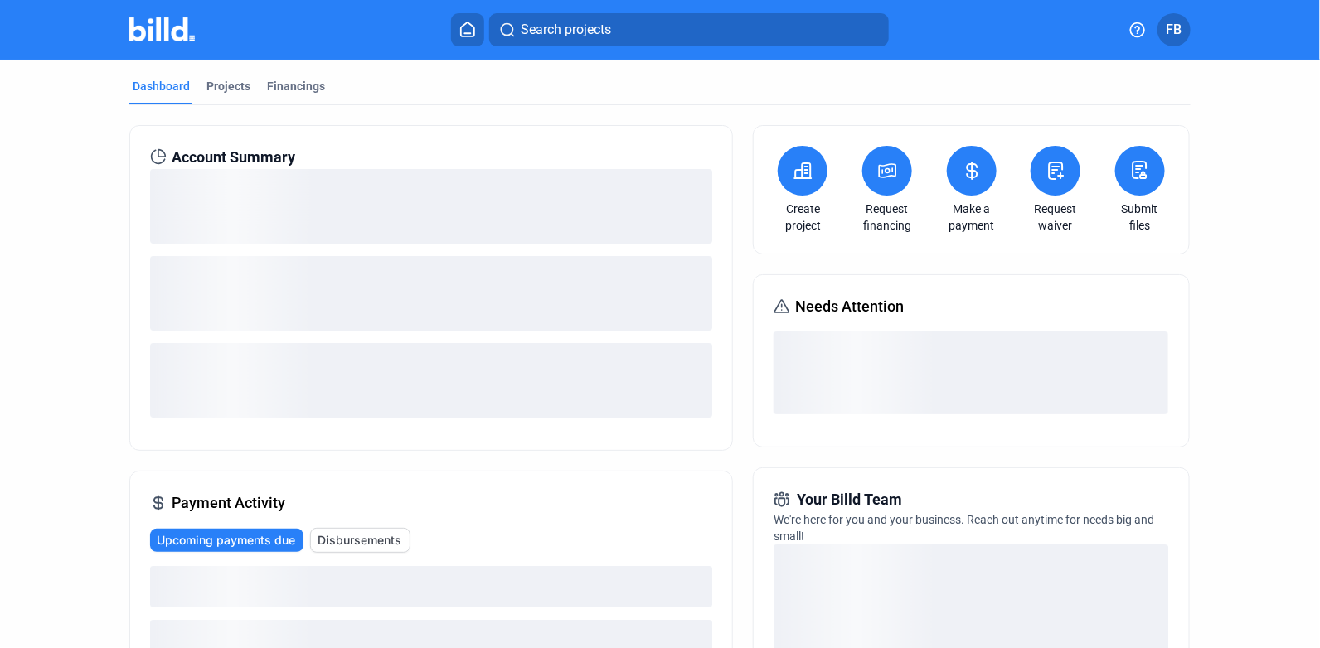
drag, startPoint x: 204, startPoint y: 85, endPoint x: 274, endPoint y: 114, distance: 75.4
click at [206, 85] on div "Projects" at bounding box center [228, 86] width 44 height 17
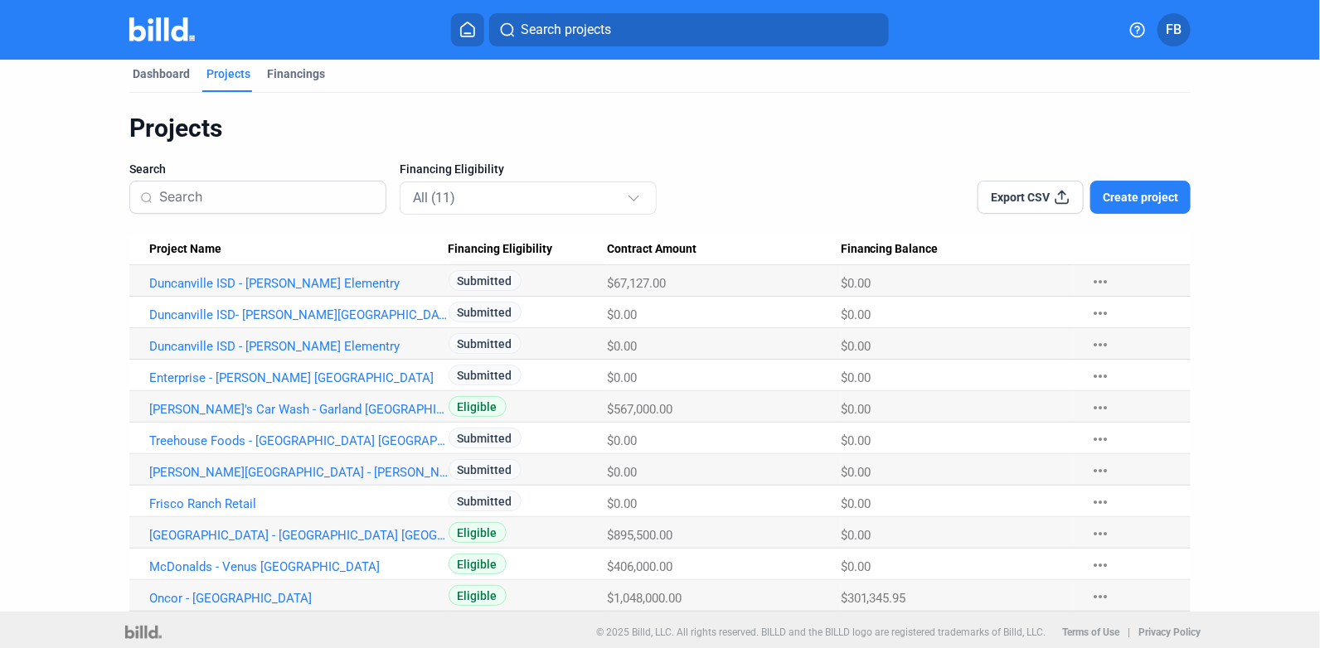
scroll to position [17, 0]
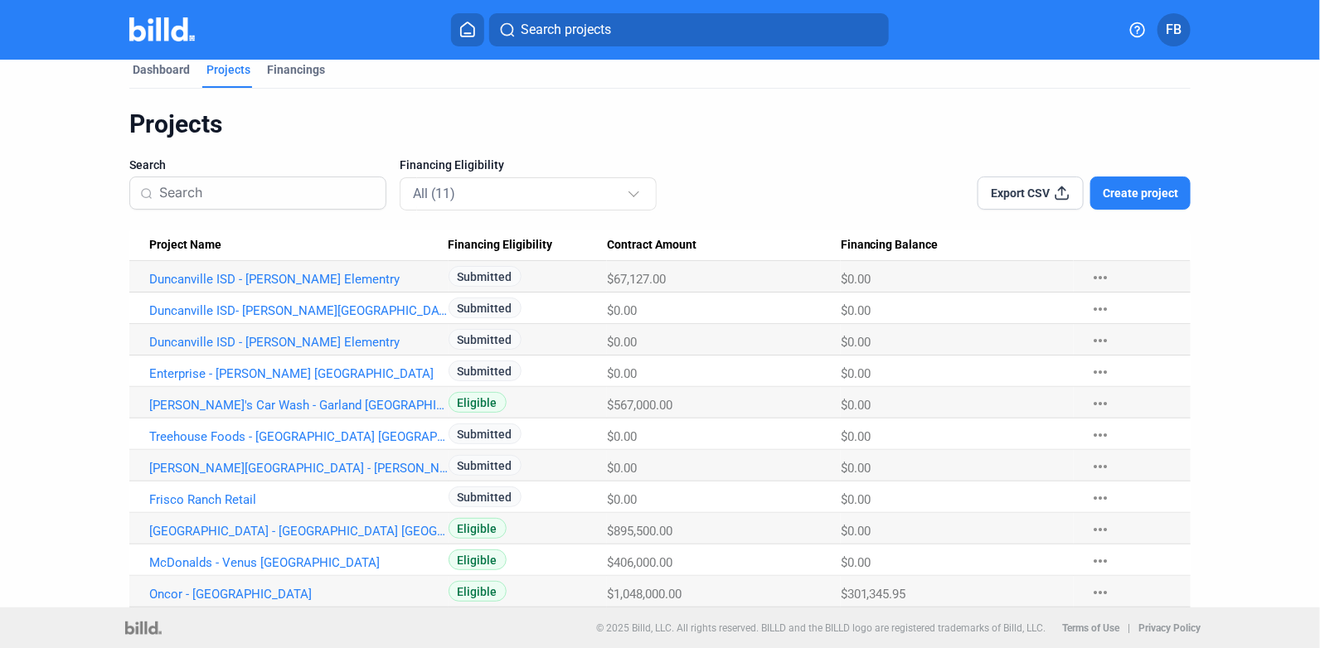
click at [1136, 191] on span "Create project" at bounding box center [1139, 193] width 75 height 17
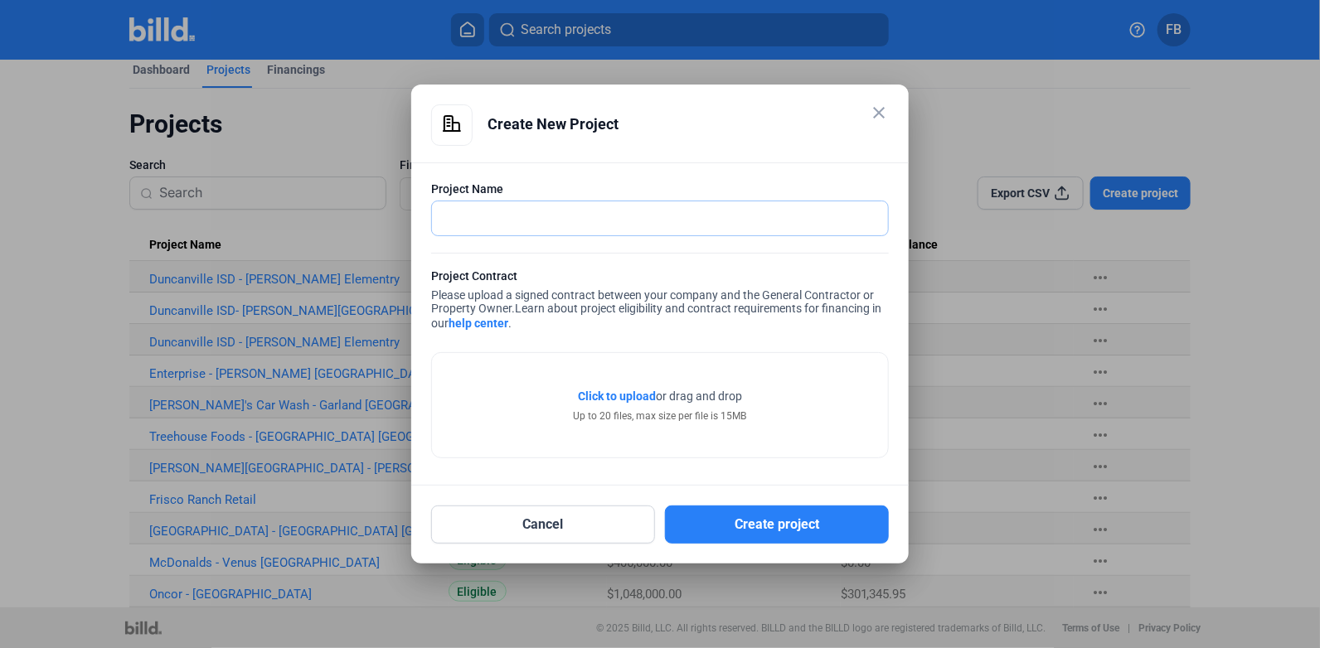
click at [722, 225] on input "text" at bounding box center [651, 218] width 438 height 34
click at [631, 390] on span "Click to upload" at bounding box center [617, 396] width 78 height 13
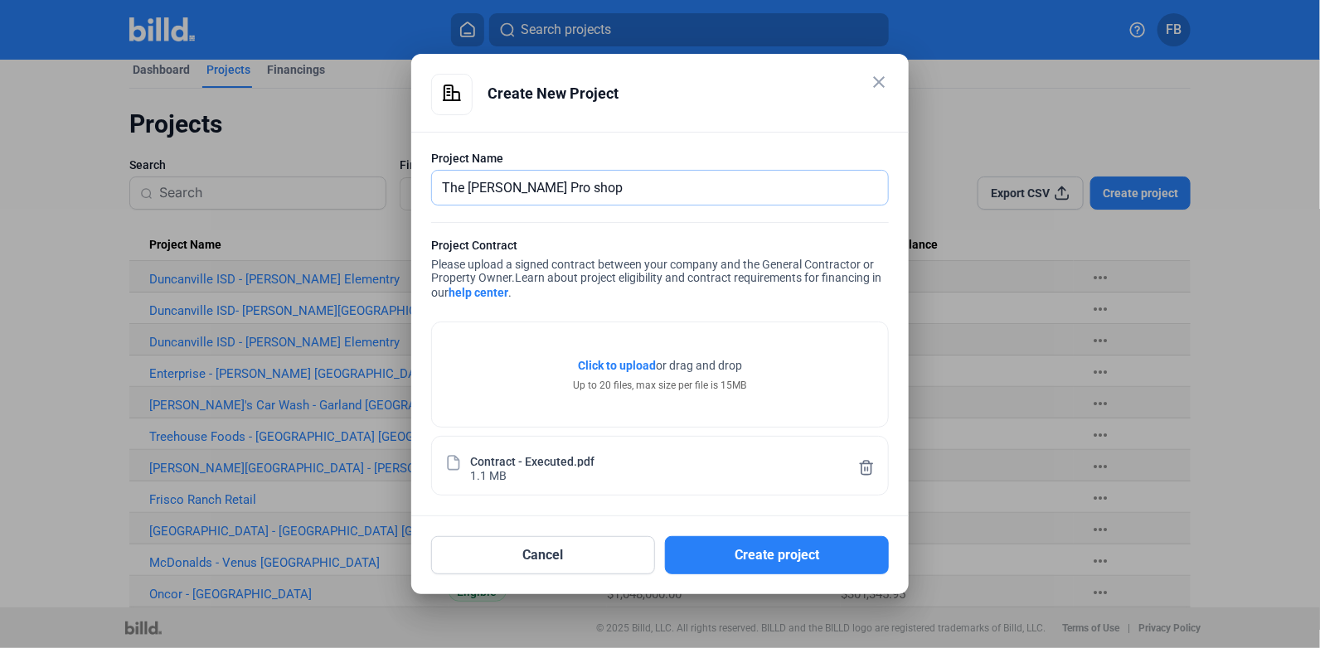
click at [544, 193] on input "The [PERSON_NAME] Pro shop" at bounding box center [651, 188] width 438 height 34
type input "The [PERSON_NAME] Pro Shop"
click at [774, 557] on button "Create project" at bounding box center [777, 555] width 224 height 38
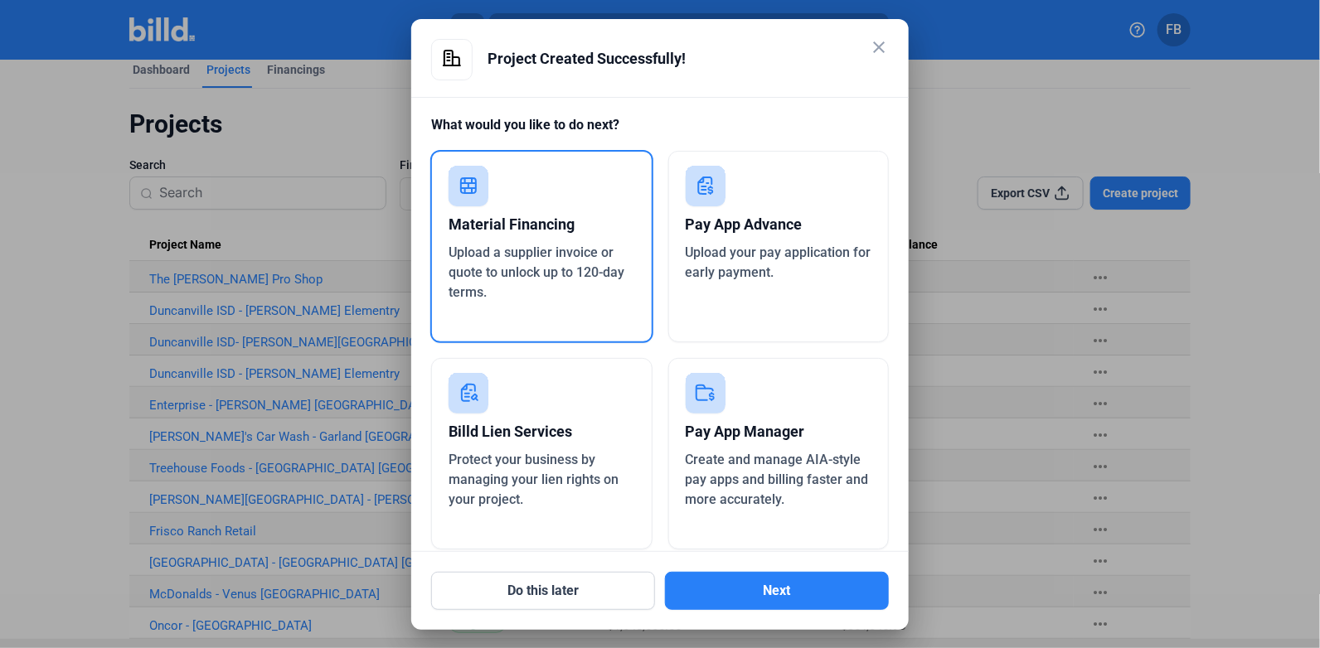
click at [575, 183] on div "Material Financing Upload a supplier invoice or quote to unlock up to 120-day t…" at bounding box center [541, 246] width 223 height 193
click at [801, 588] on button "Next" at bounding box center [777, 591] width 224 height 38
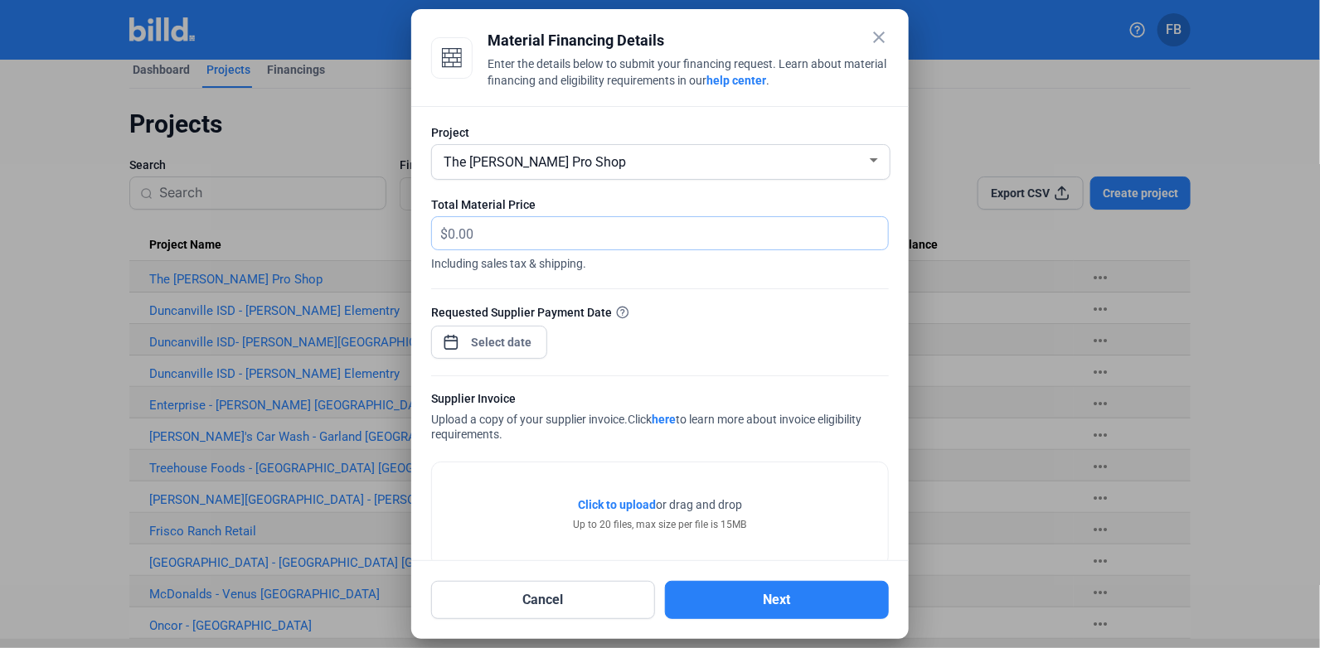
click at [613, 241] on input "text" at bounding box center [668, 233] width 440 height 32
type input "5,098.58"
click at [522, 338] on div "close Material Financing Details Enter the details below to submit your financi…" at bounding box center [660, 324] width 1320 height 648
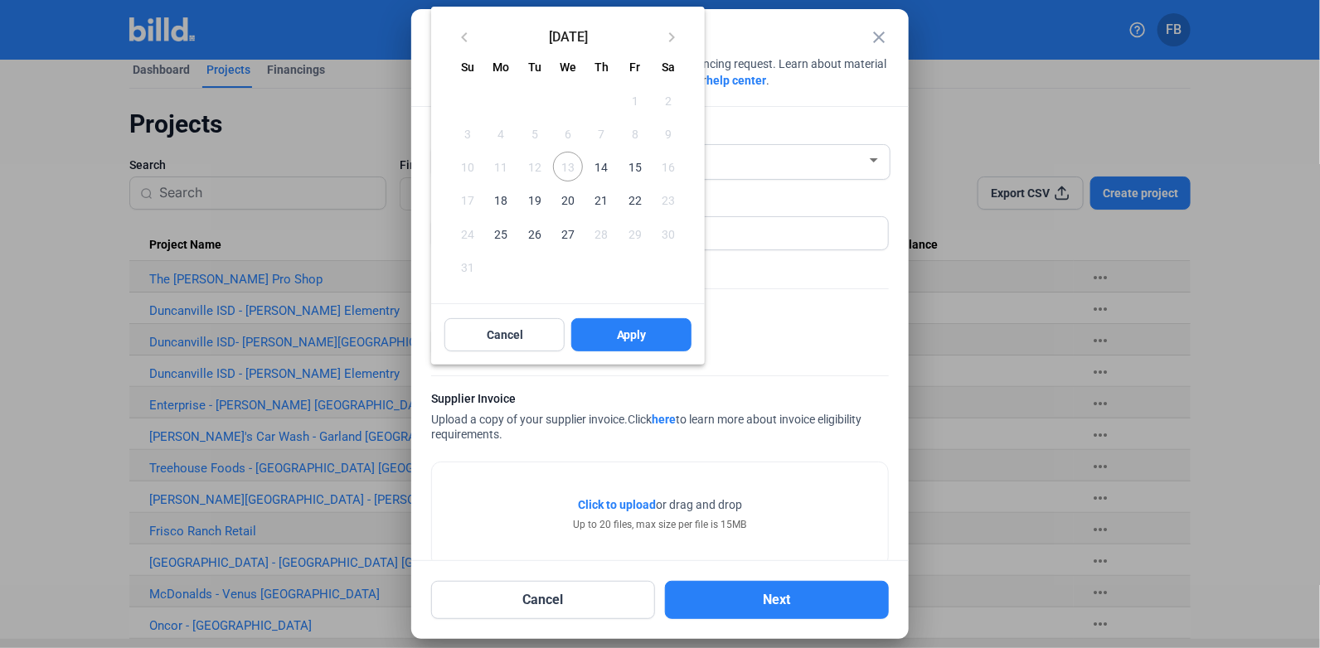
click at [598, 175] on span "14" at bounding box center [601, 167] width 30 height 30
click at [616, 508] on div at bounding box center [660, 324] width 1320 height 648
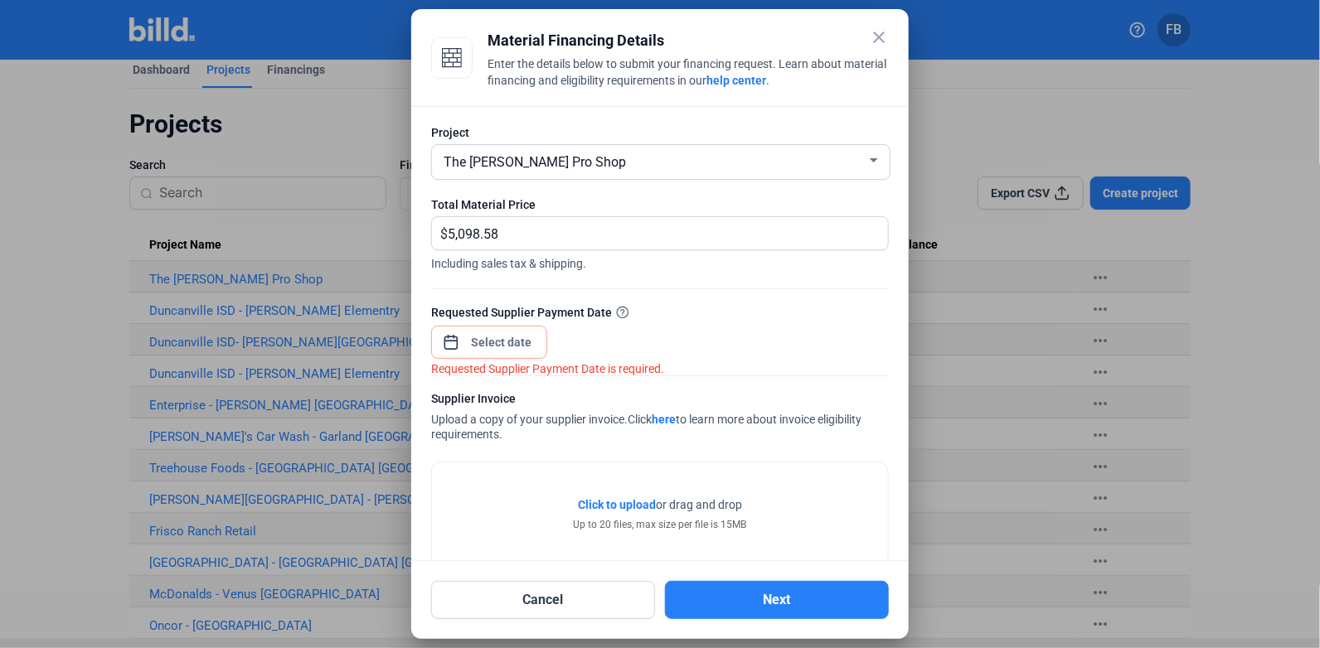
click at [501, 351] on div at bounding box center [501, 342] width 71 height 30
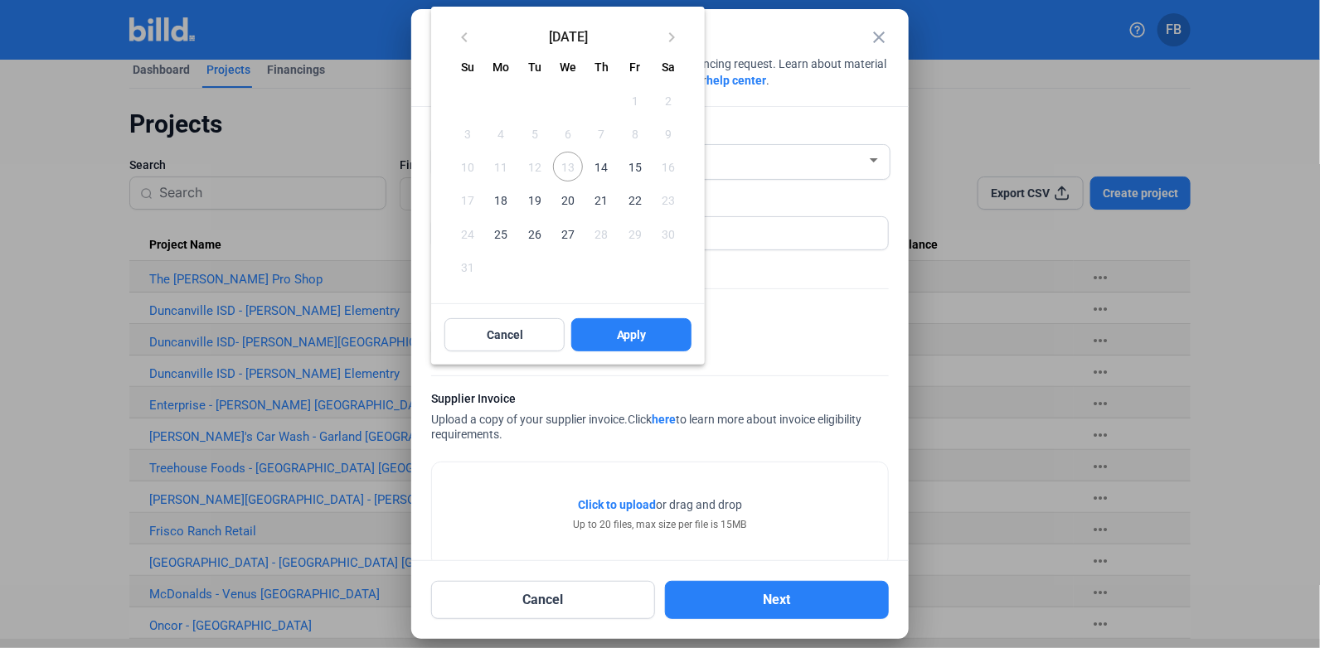
click at [600, 162] on span "14" at bounding box center [601, 167] width 30 height 30
click at [610, 332] on button "Apply" at bounding box center [631, 334] width 120 height 33
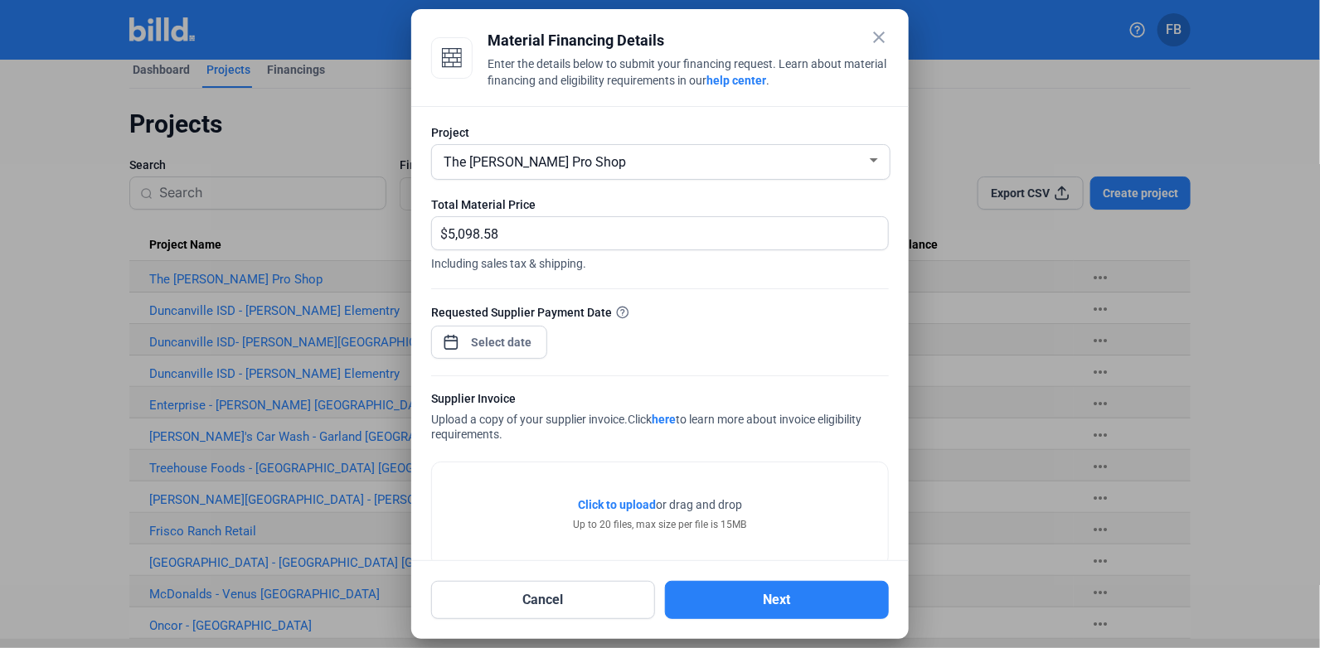
click at [556, 502] on div "Click to upload Tap to upload or drag and drop Up to 20 files, max size per fil…" at bounding box center [660, 514] width 456 height 104
click at [603, 506] on span "Click to upload" at bounding box center [617, 504] width 78 height 13
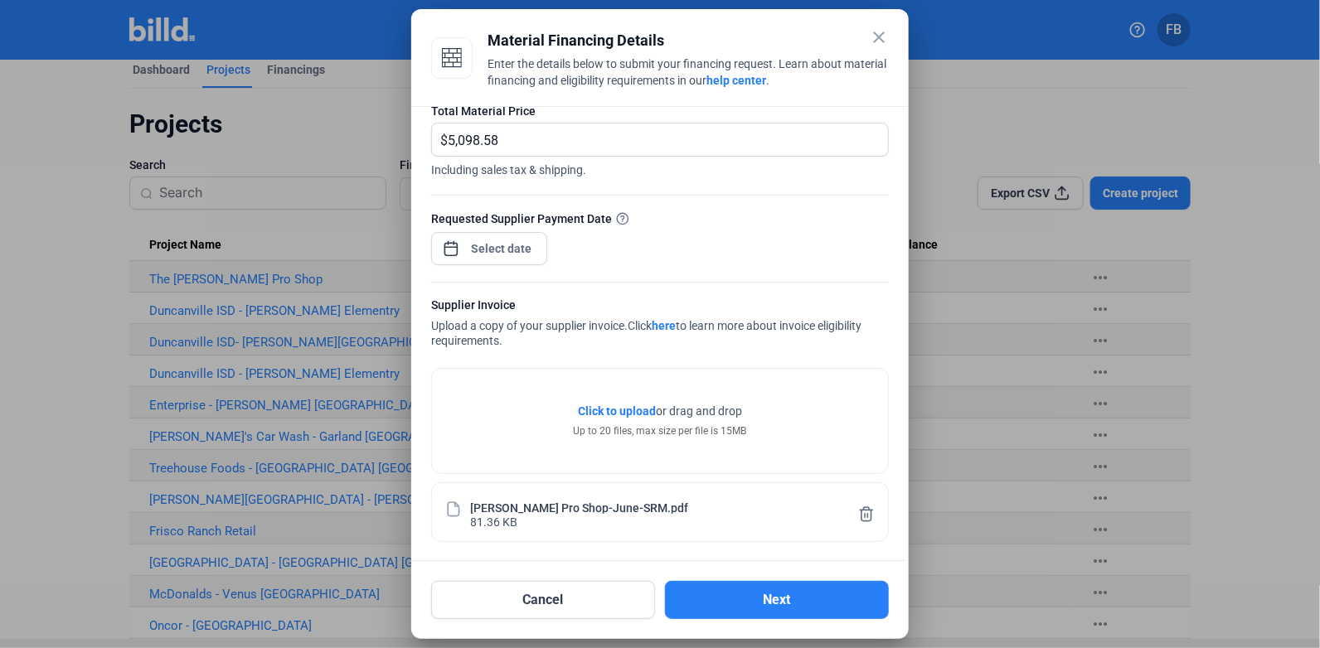
click at [779, 601] on button "Next" at bounding box center [777, 600] width 224 height 38
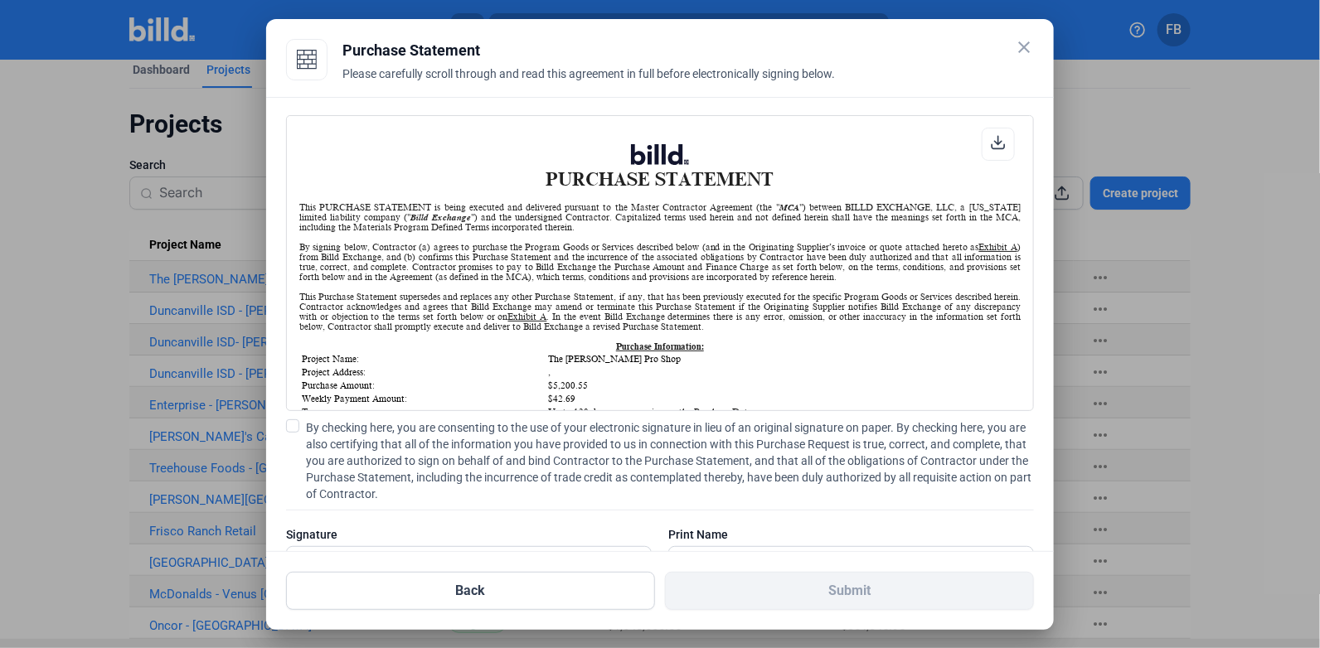
scroll to position [0, 0]
drag, startPoint x: 286, startPoint y: 419, endPoint x: 292, endPoint y: 436, distance: 17.6
click at [287, 424] on span at bounding box center [292, 425] width 13 height 13
click at [0, 0] on input "By checking here, you are consenting to the use of your electronic signature in…" at bounding box center [0, 0] width 0 height 0
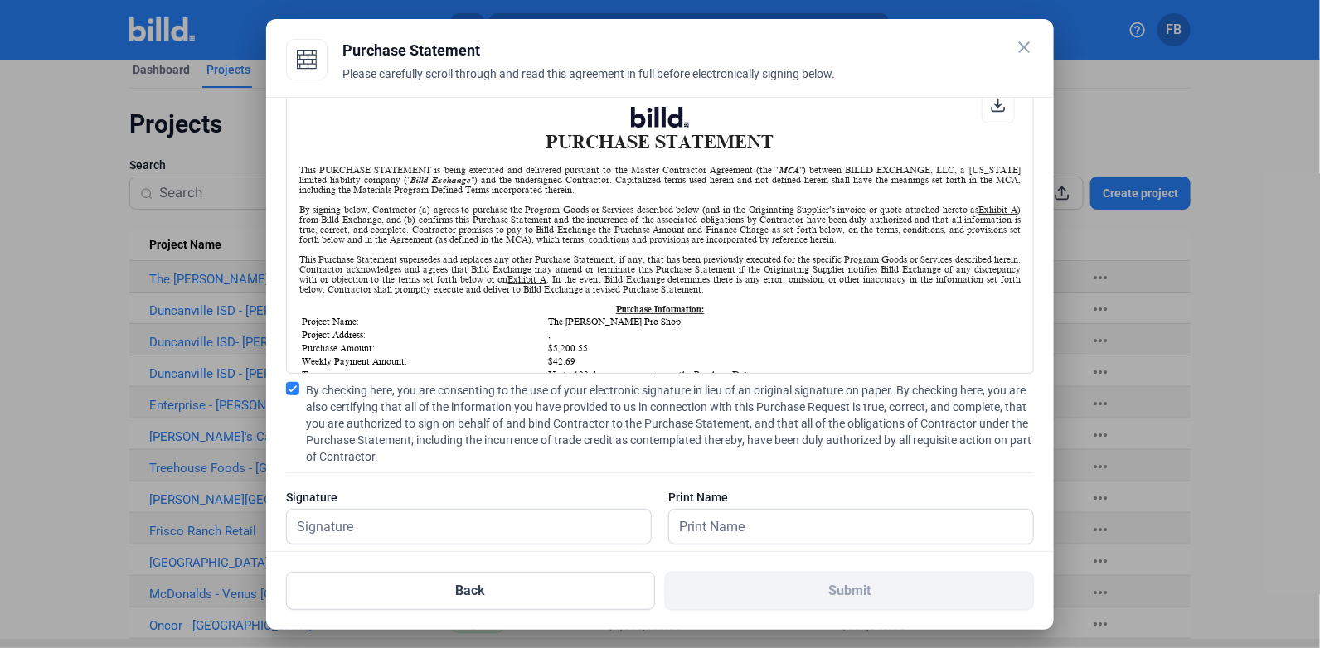
scroll to position [66, 0]
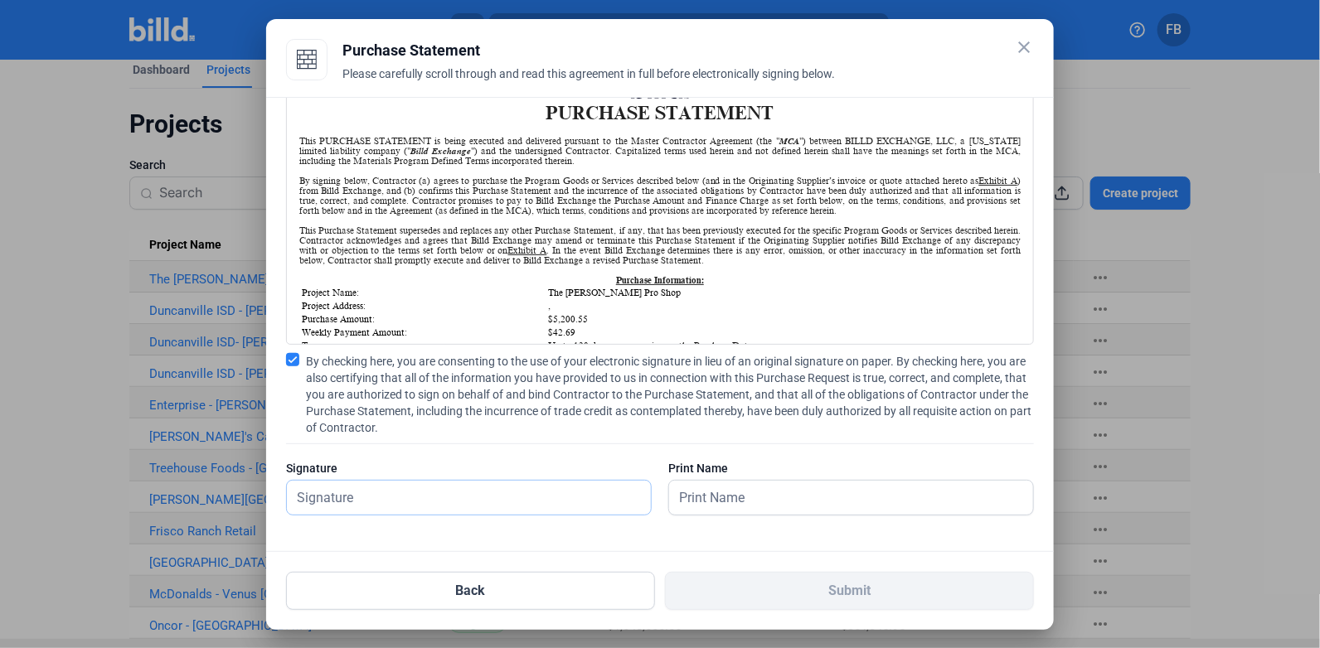
click at [414, 502] on input "text" at bounding box center [469, 498] width 364 height 34
type input "[PERSON_NAME]"
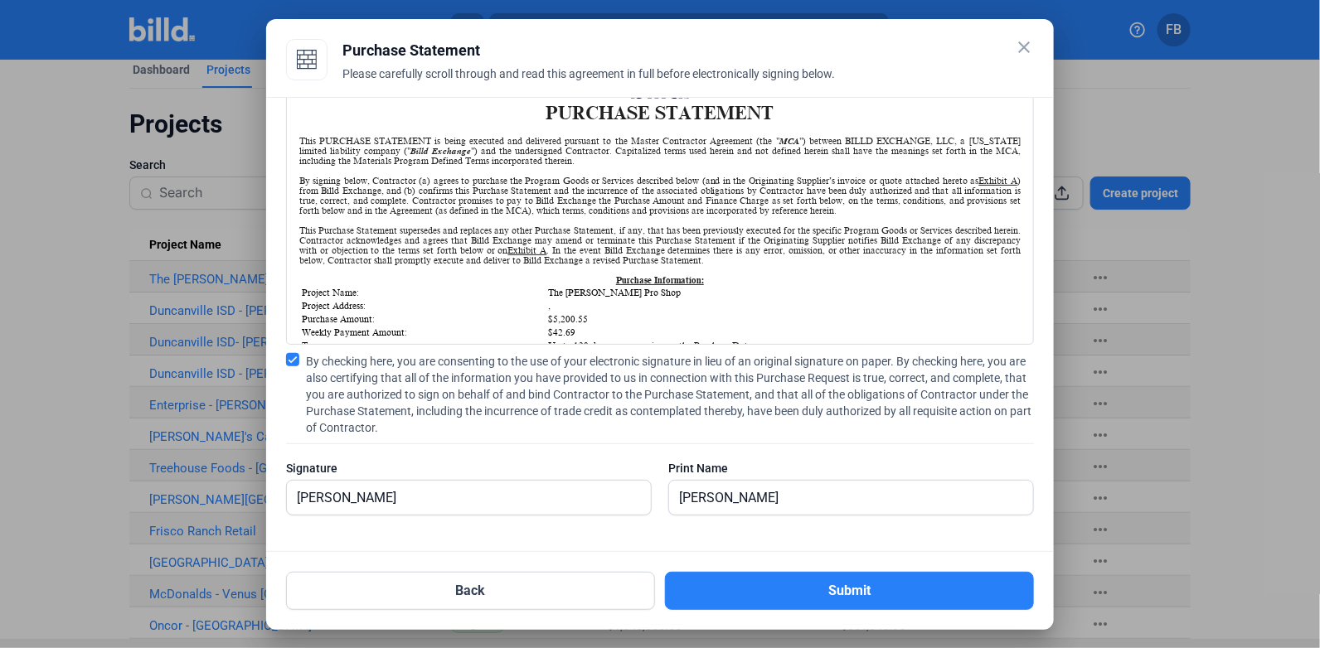
click at [797, 582] on button "Submit" at bounding box center [849, 591] width 369 height 38
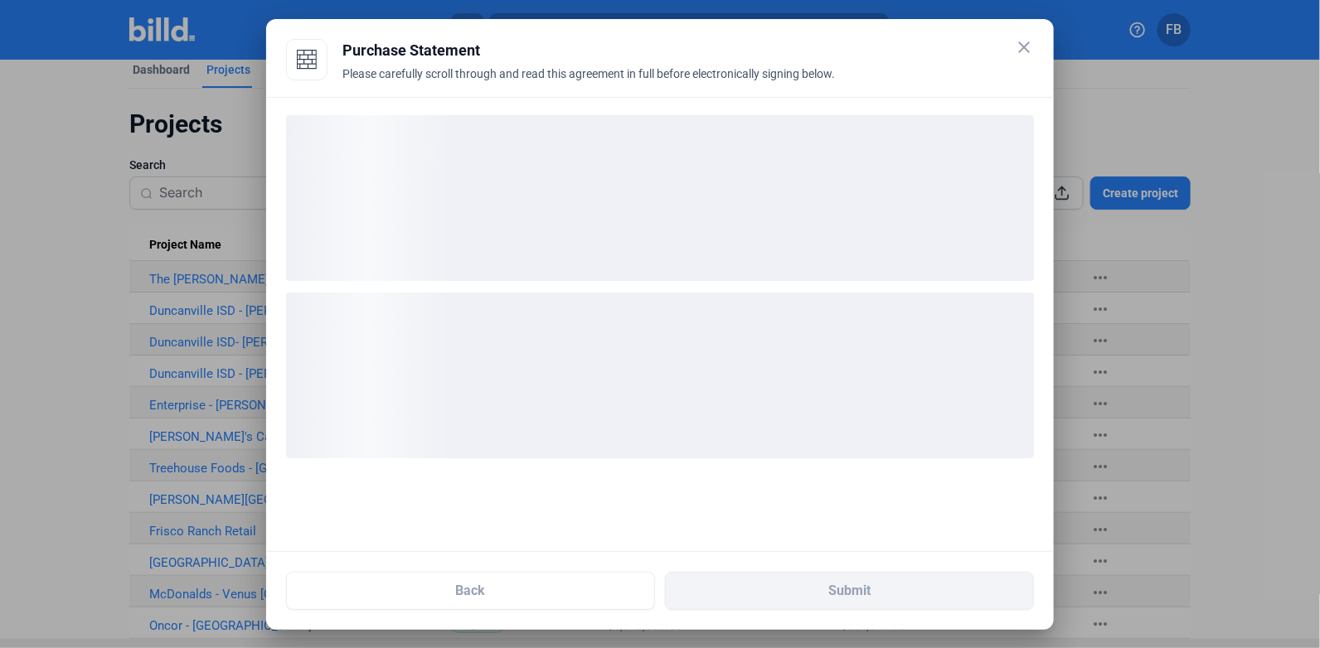
scroll to position [0, 0]
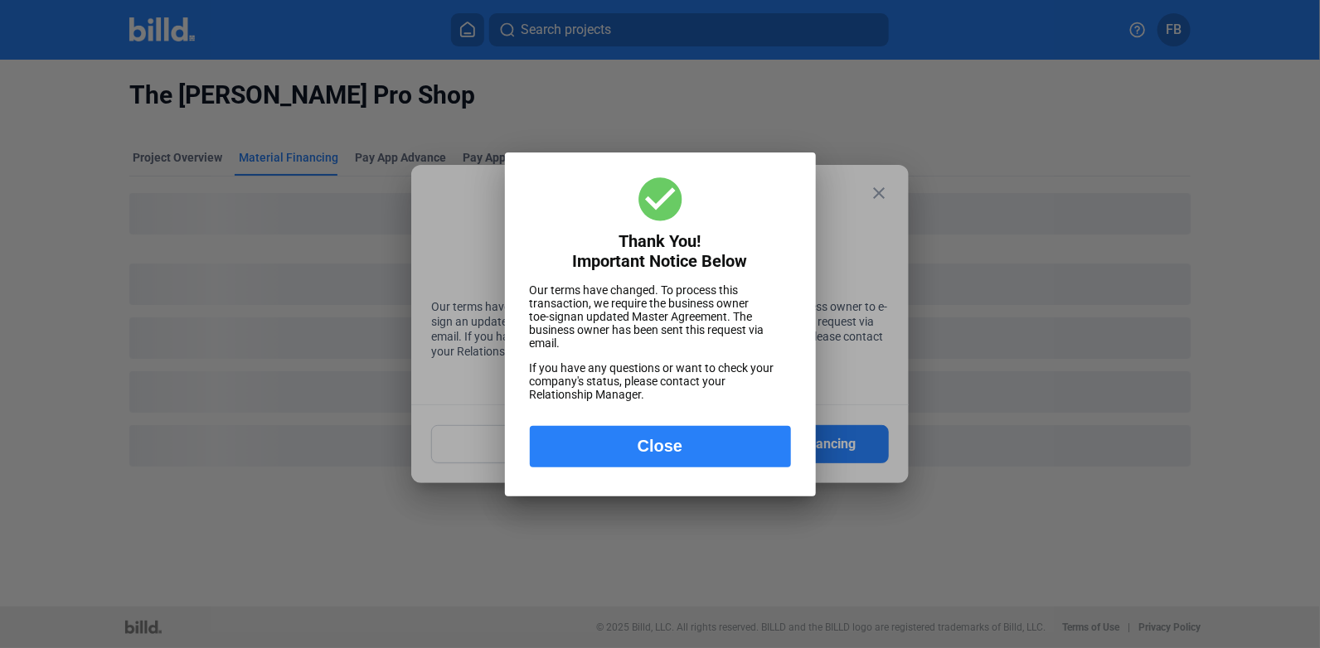
click at [732, 449] on button "Close" at bounding box center [660, 446] width 261 height 41
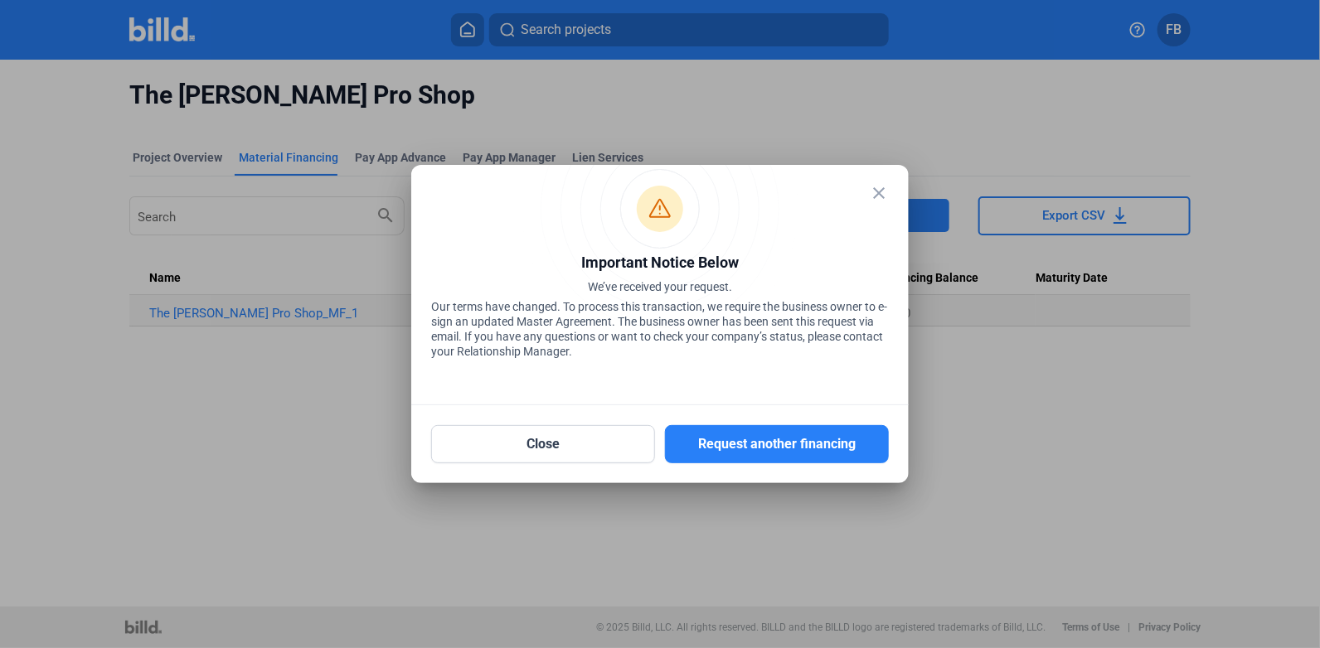
click at [883, 190] on mat-icon "close" at bounding box center [879, 193] width 20 height 20
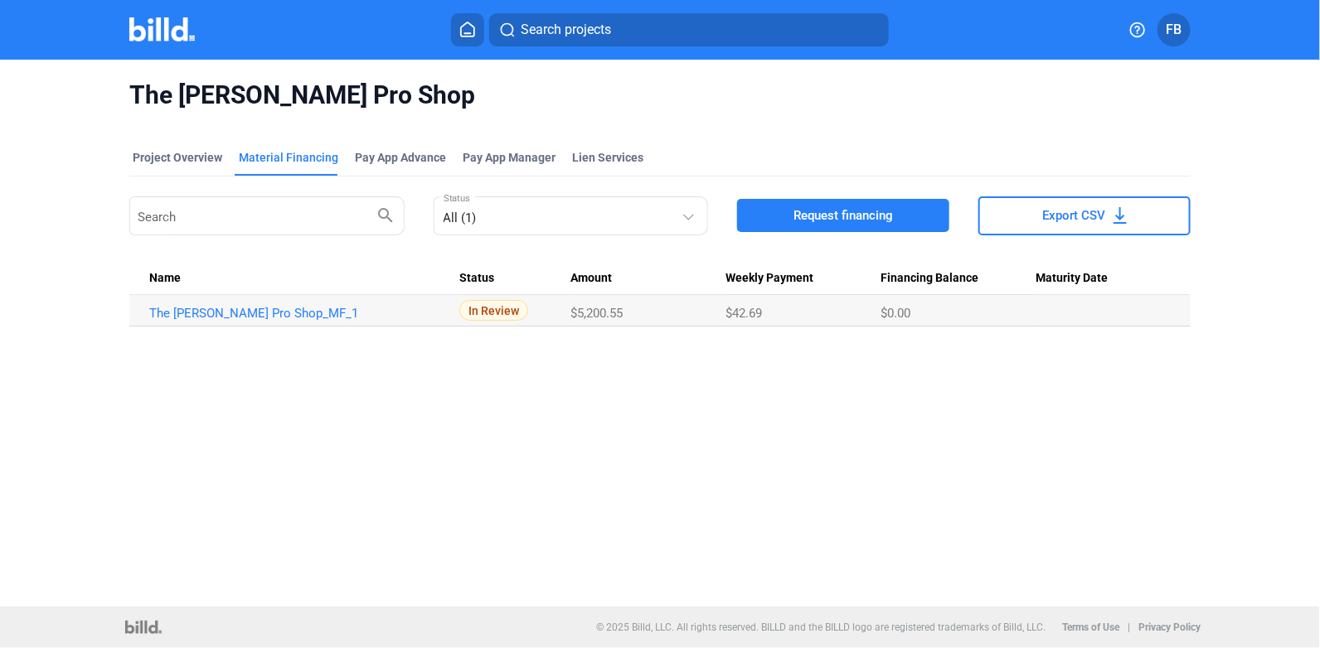
click at [148, 33] on img at bounding box center [161, 29] width 65 height 24
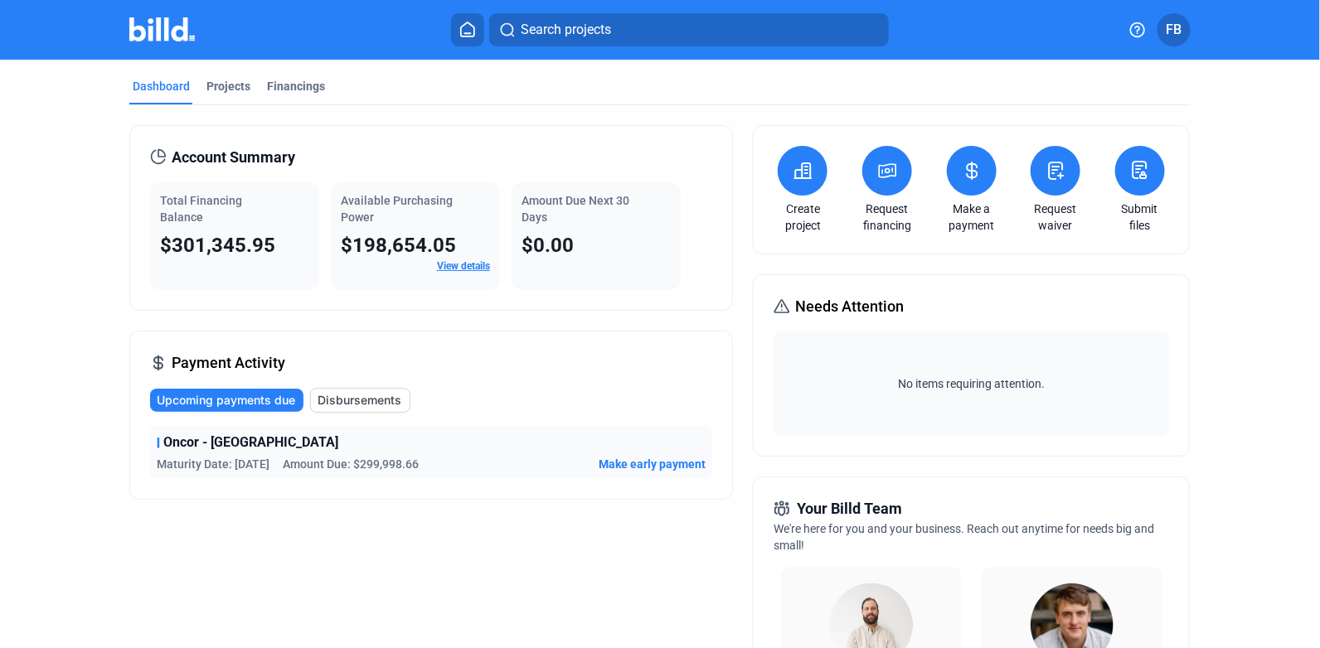
drag, startPoint x: 230, startPoint y: 84, endPoint x: 235, endPoint y: 96, distance: 13.4
click at [230, 84] on div "Projects" at bounding box center [228, 86] width 44 height 17
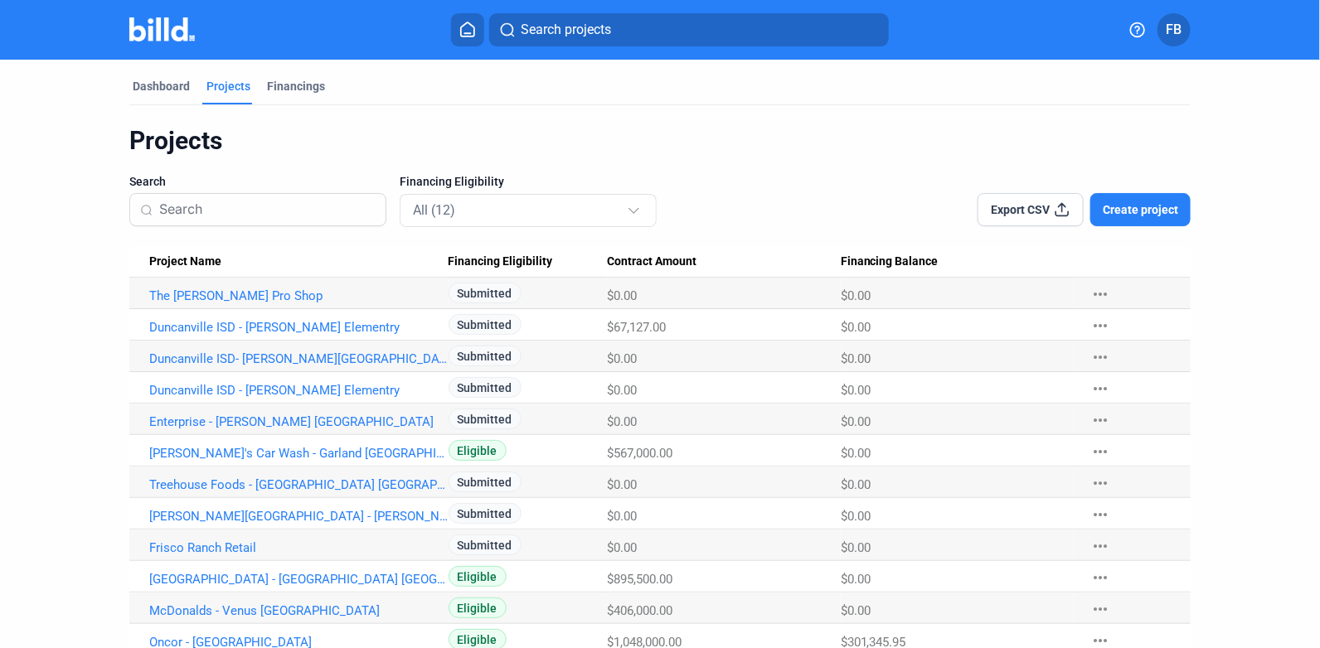
click at [196, 303] on link "Treehouse Foods - [GEOGRAPHIC_DATA] [GEOGRAPHIC_DATA]" at bounding box center [298, 295] width 299 height 15
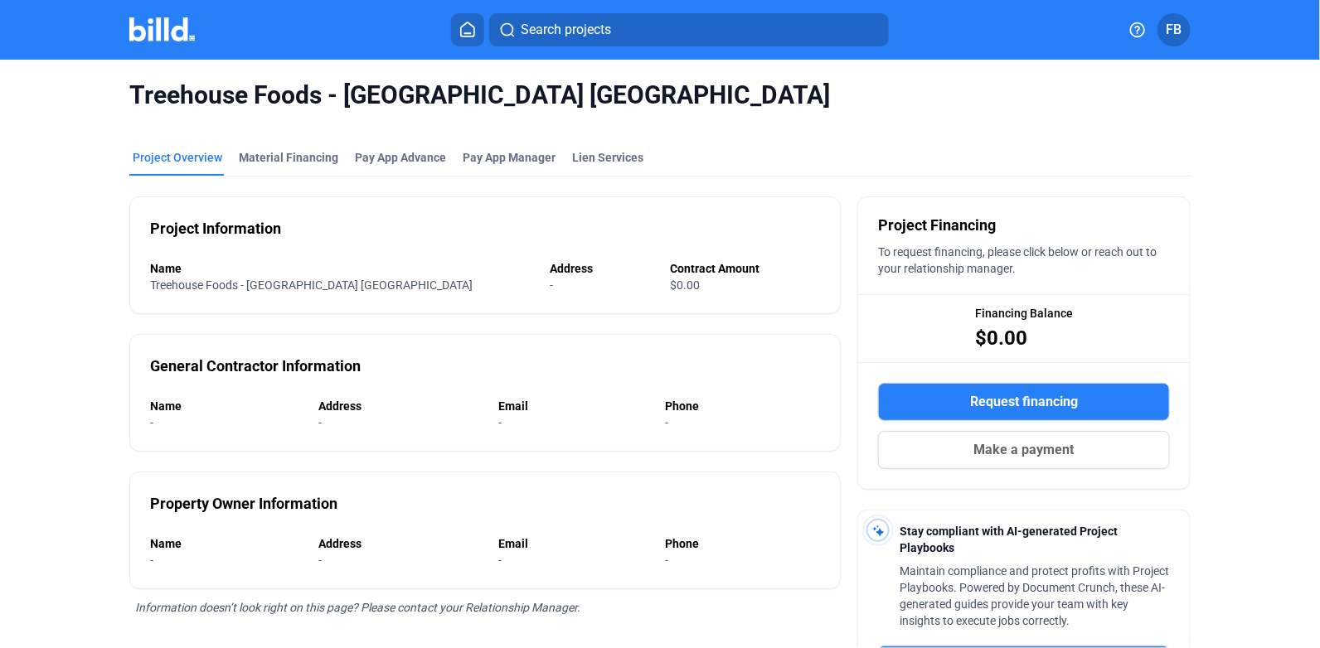
click at [1087, 388] on button "Request financing" at bounding box center [1024, 402] width 292 height 38
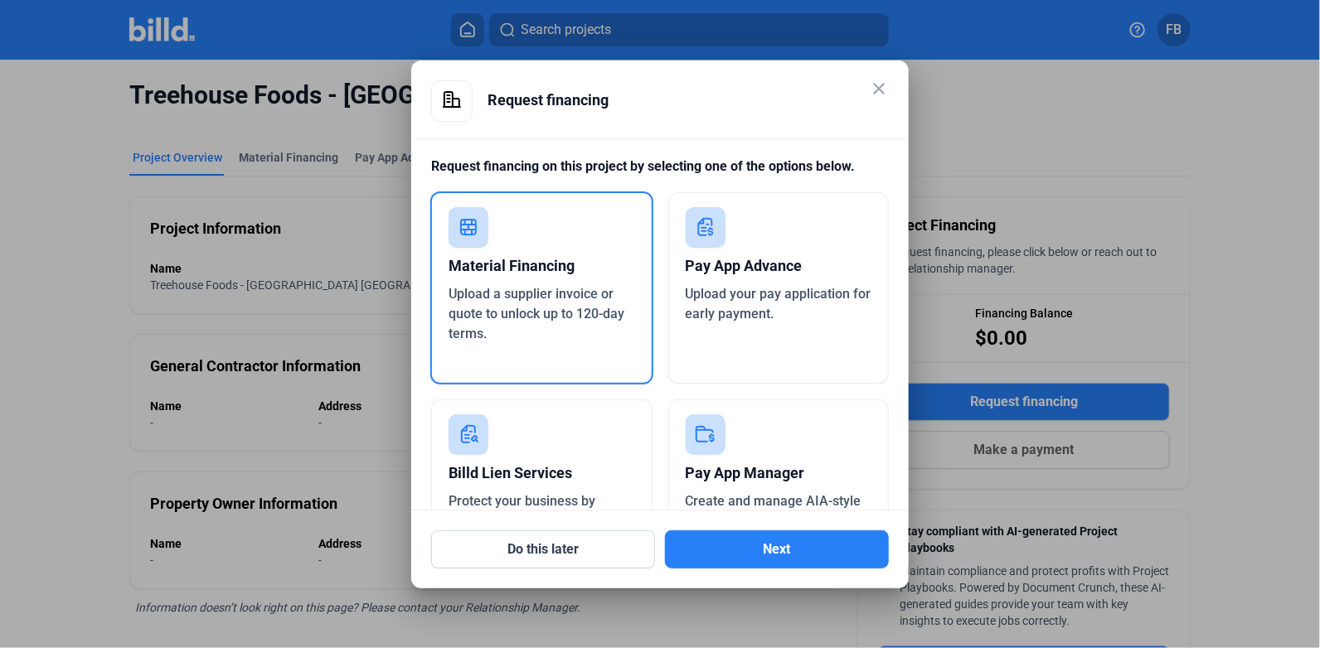
click at [748, 548] on button "Next" at bounding box center [777, 549] width 224 height 38
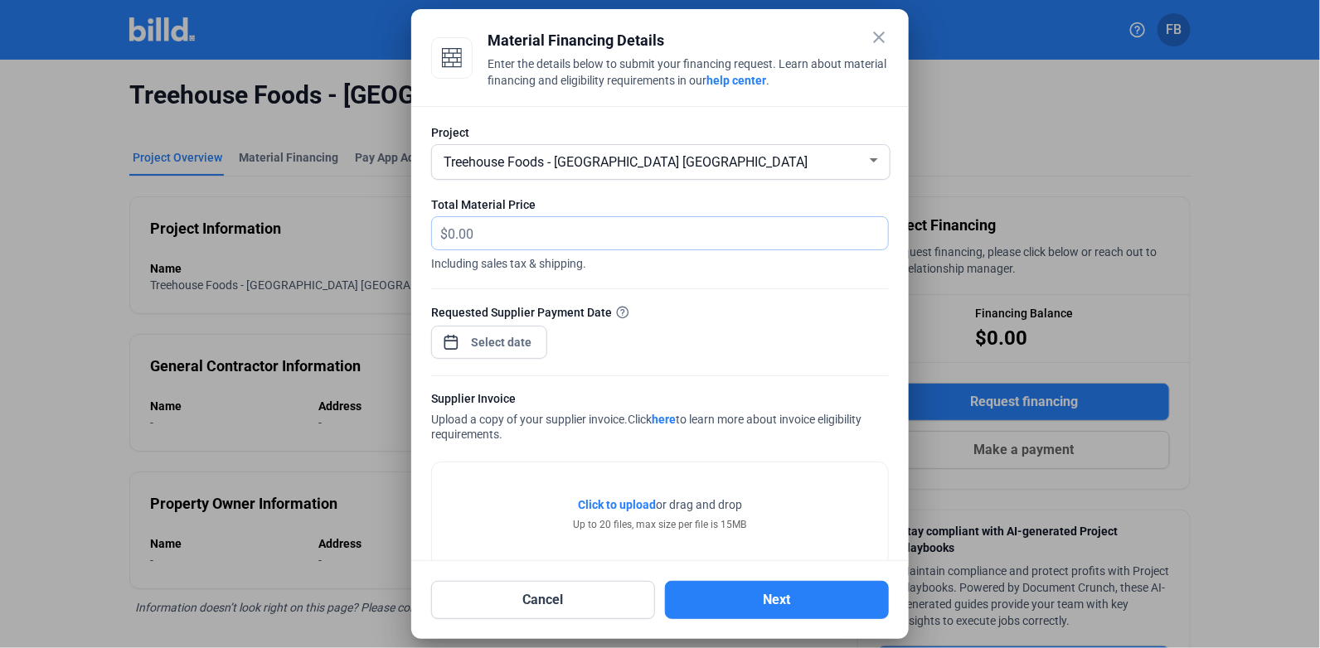
click at [577, 225] on input "text" at bounding box center [668, 233] width 440 height 32
click at [594, 212] on div "Total Material Price $ Including sales tax & shipping. Material Price is requir…" at bounding box center [660, 242] width 458 height 92
click at [489, 239] on input "text" at bounding box center [658, 233] width 421 height 32
type input "3,082.96"
click at [516, 348] on div "close Material Financing Details Enter the details below to submit your financi…" at bounding box center [660, 324] width 1320 height 648
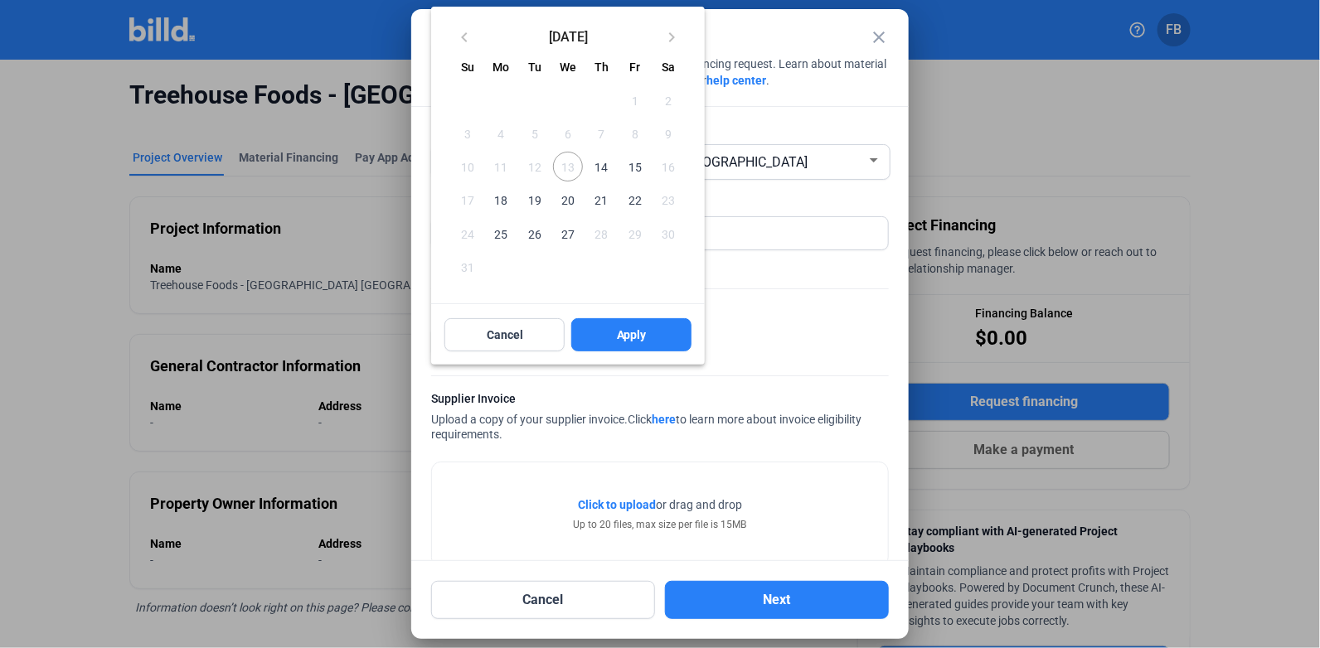
click at [605, 168] on span "14" at bounding box center [601, 167] width 30 height 30
click at [627, 335] on span "Apply" at bounding box center [632, 335] width 30 height 17
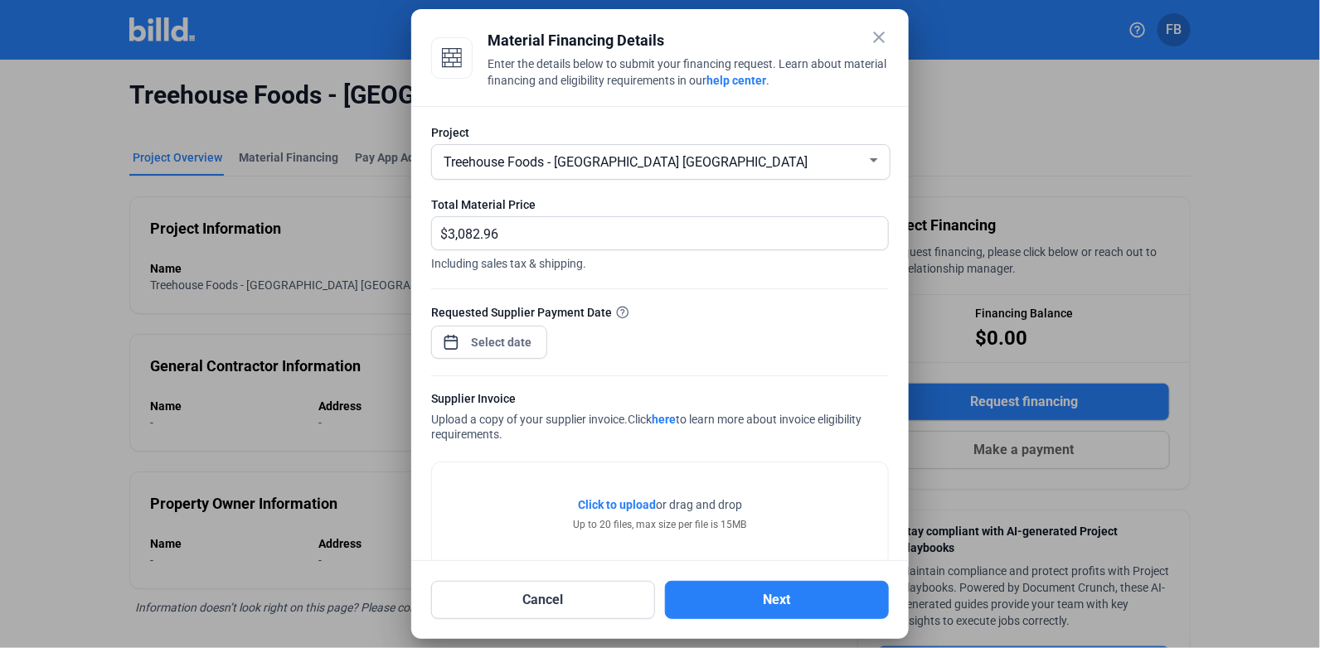
click at [494, 540] on div "Click to upload Tap to upload or drag and drop Up to 20 files, max size per fil…" at bounding box center [660, 514] width 456 height 104
click at [603, 503] on span "Click to upload" at bounding box center [617, 504] width 78 height 13
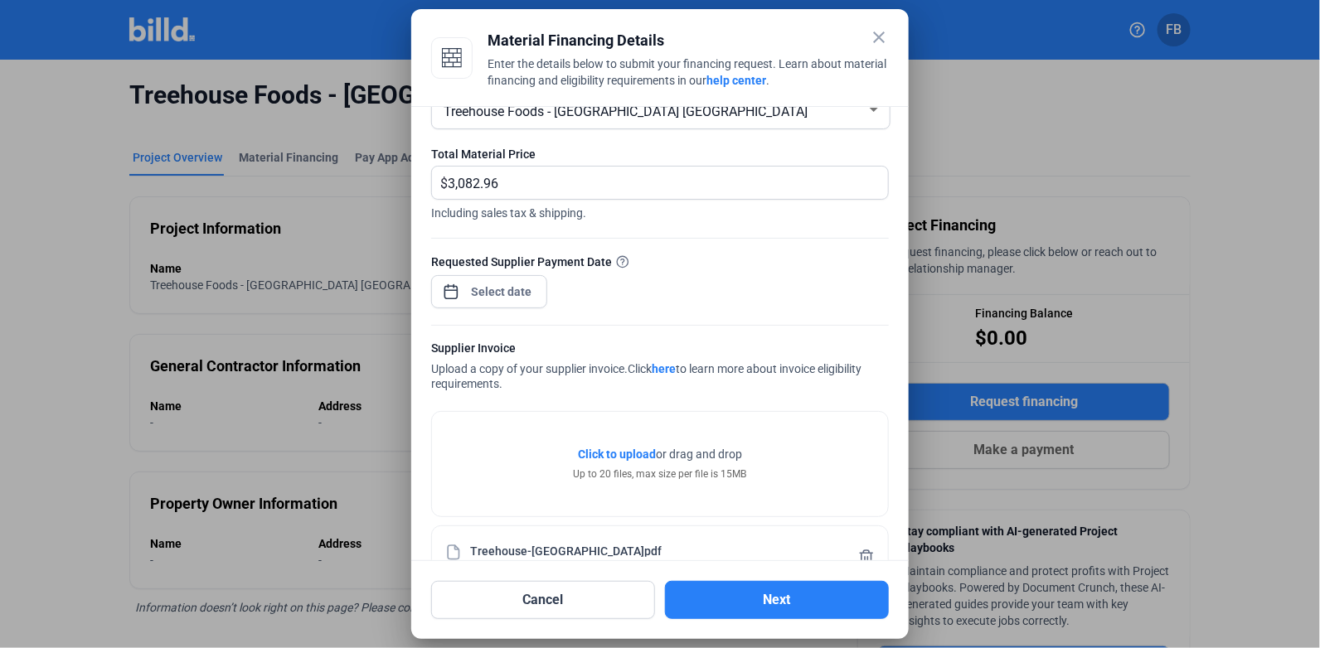
scroll to position [94, 0]
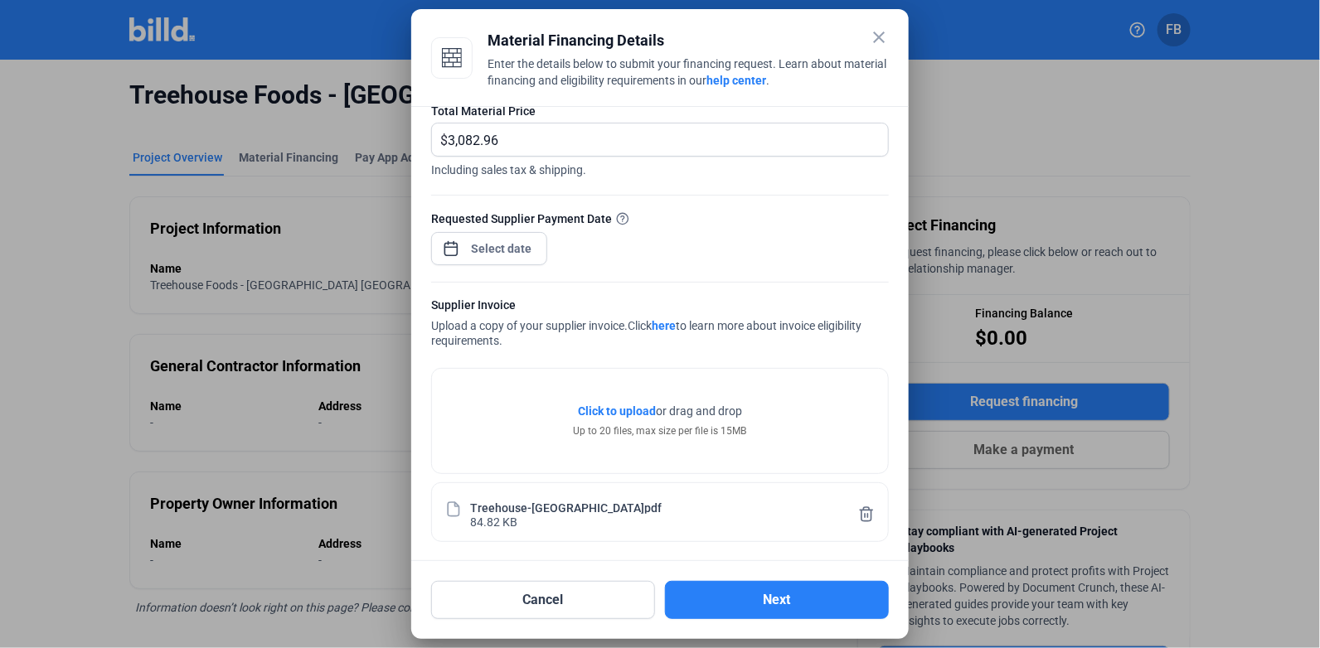
click at [774, 603] on button "Next" at bounding box center [777, 600] width 224 height 38
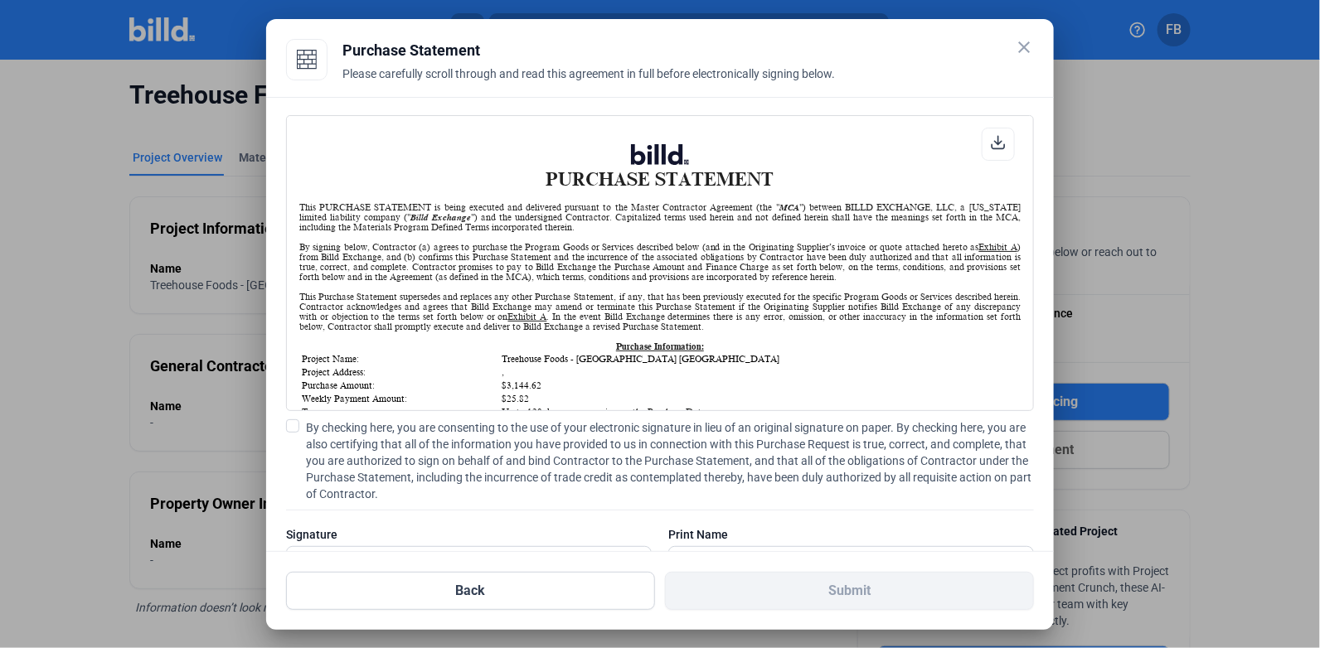
scroll to position [0, 0]
click at [294, 423] on span at bounding box center [292, 425] width 13 height 13
click at [0, 0] on input "By checking here, you are consenting to the use of your electronic signature in…" at bounding box center [0, 0] width 0 height 0
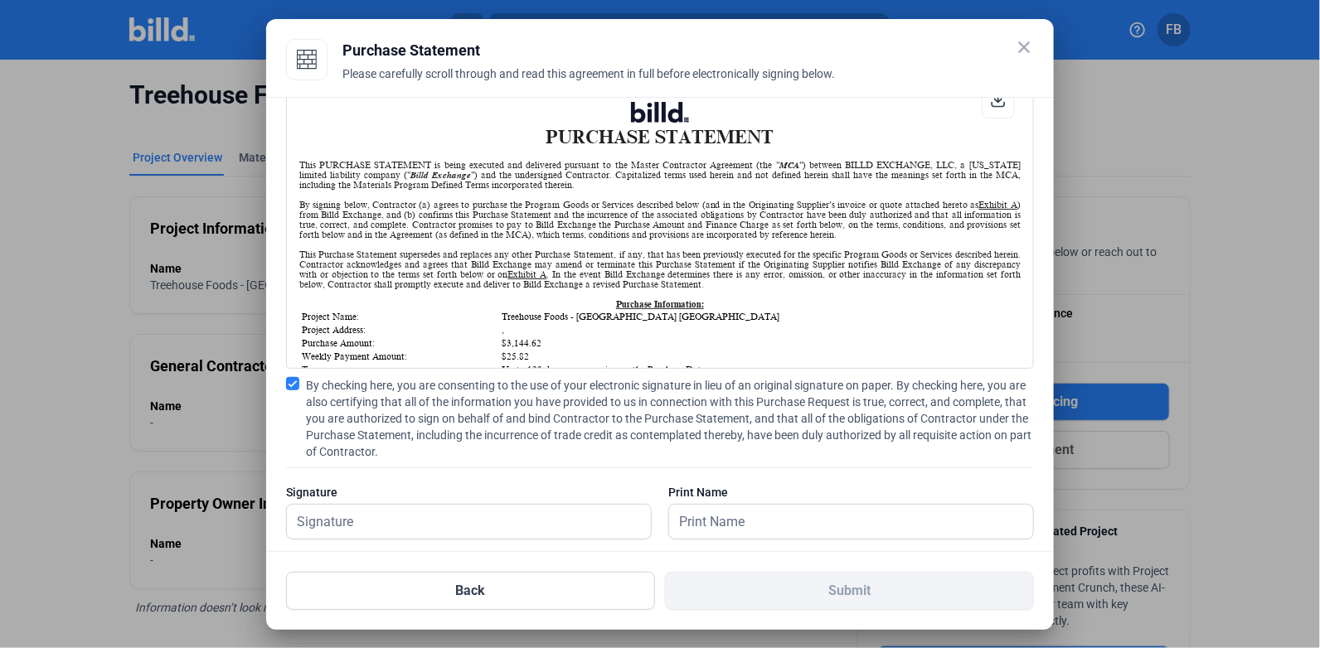
scroll to position [66, 0]
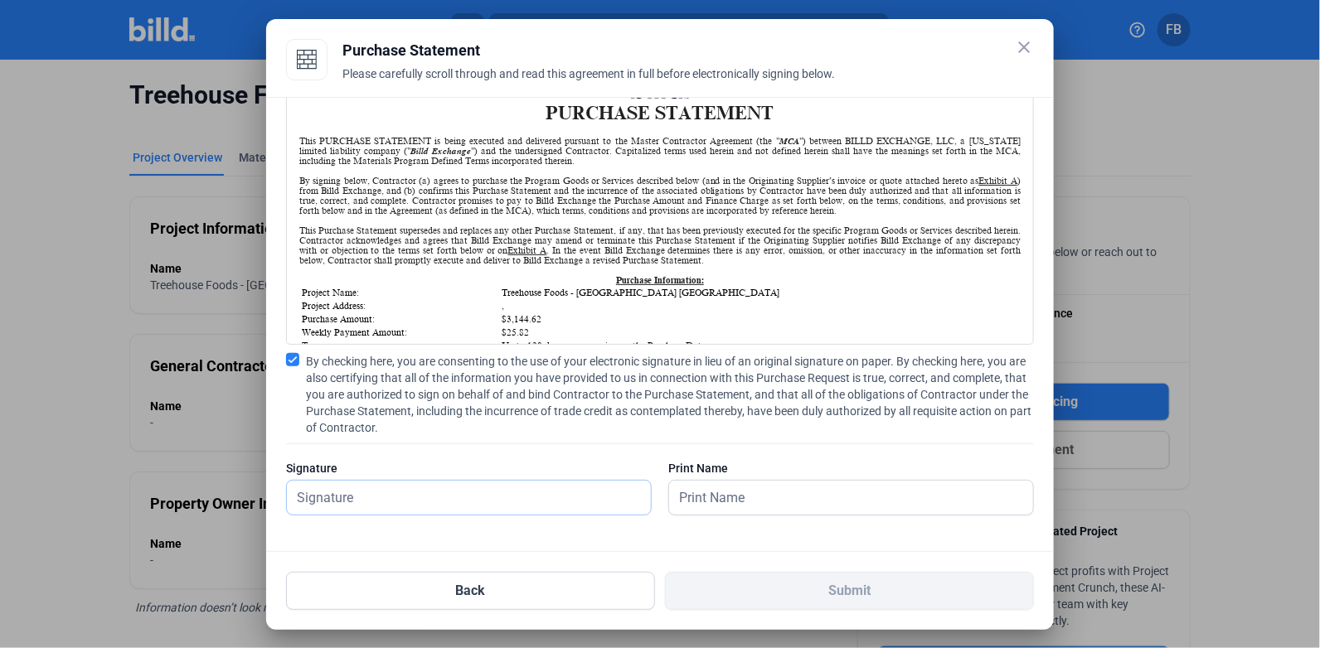
drag, startPoint x: 471, startPoint y: 479, endPoint x: 469, endPoint y: 493, distance: 14.2
click at [470, 484] on input "text" at bounding box center [469, 498] width 364 height 34
type input "[PERSON_NAME]"
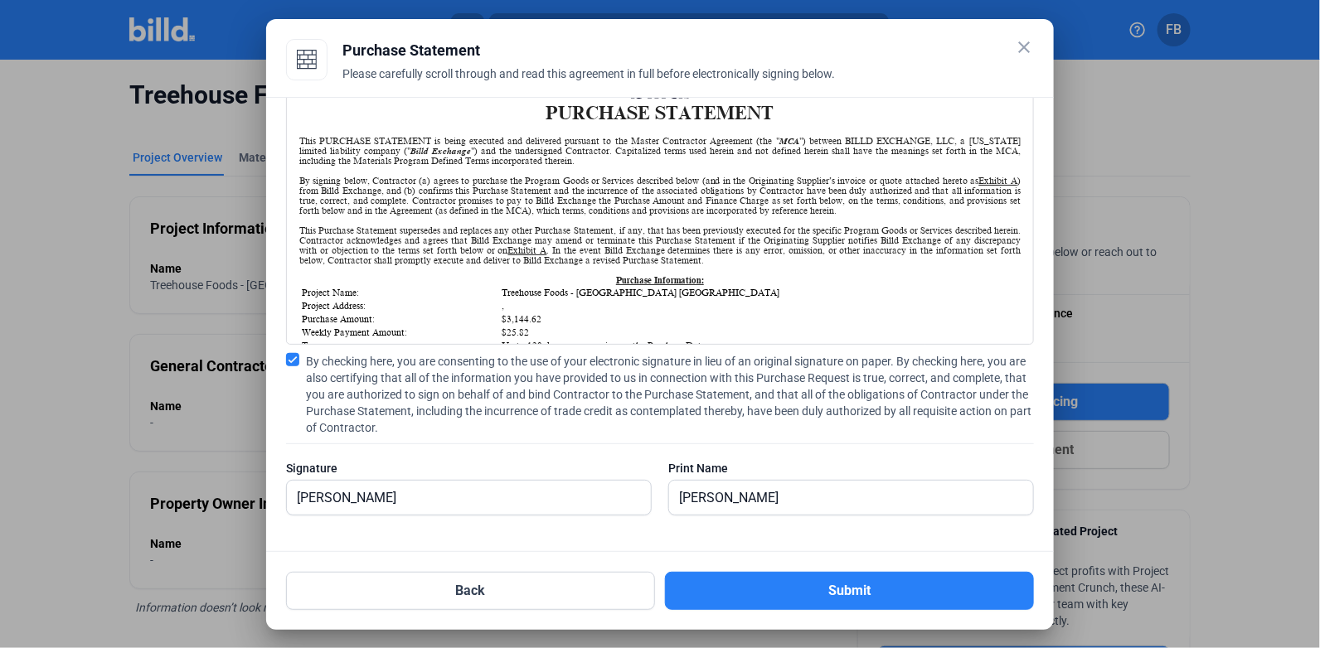
click at [846, 593] on button "Submit" at bounding box center [849, 591] width 369 height 38
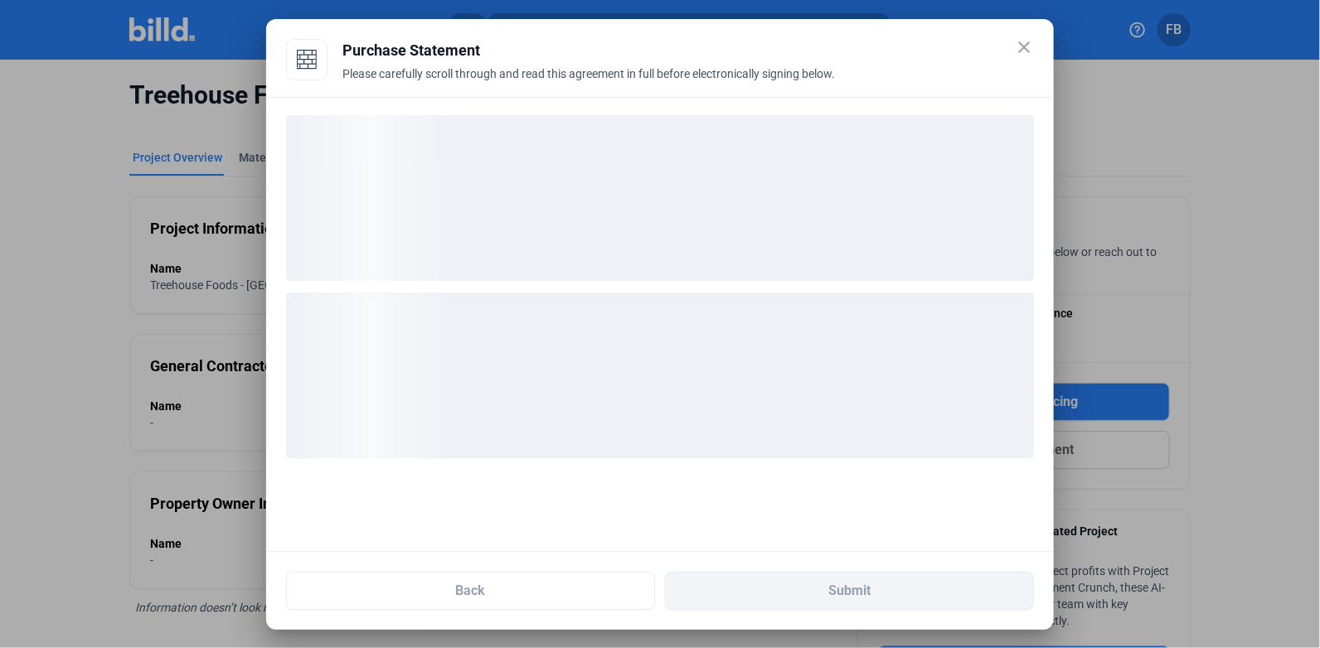
scroll to position [0, 0]
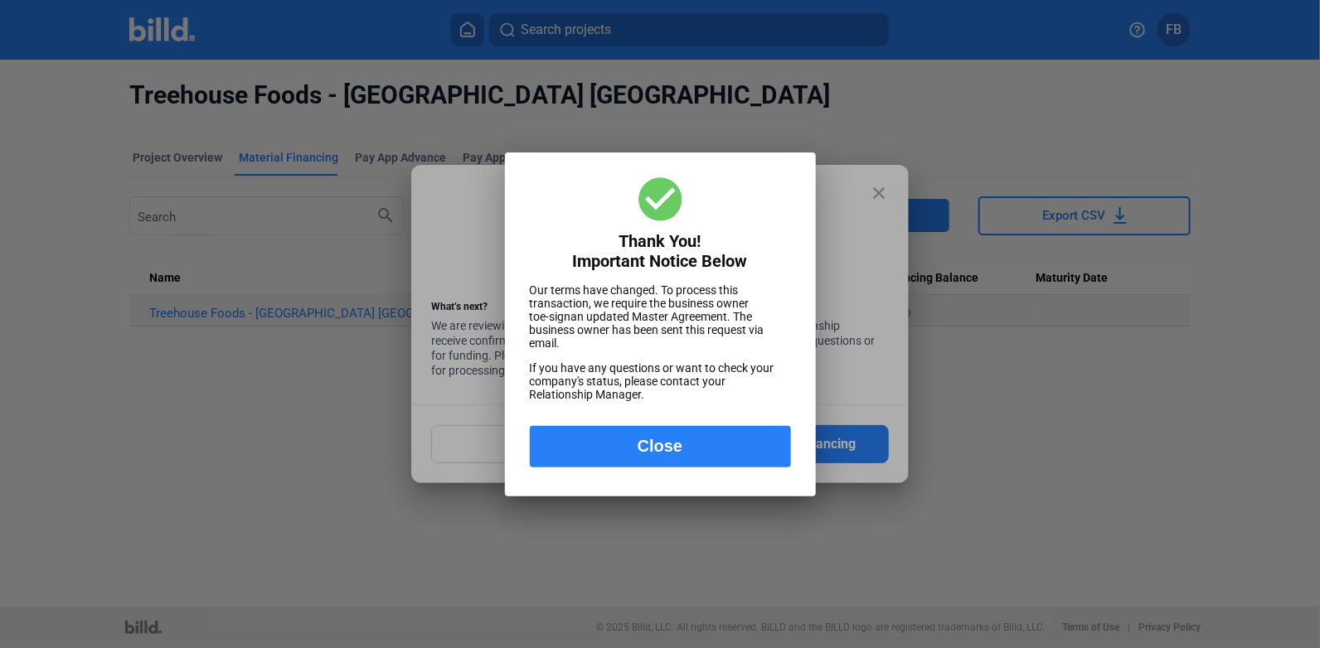
click at [714, 448] on button "Close" at bounding box center [660, 446] width 261 height 41
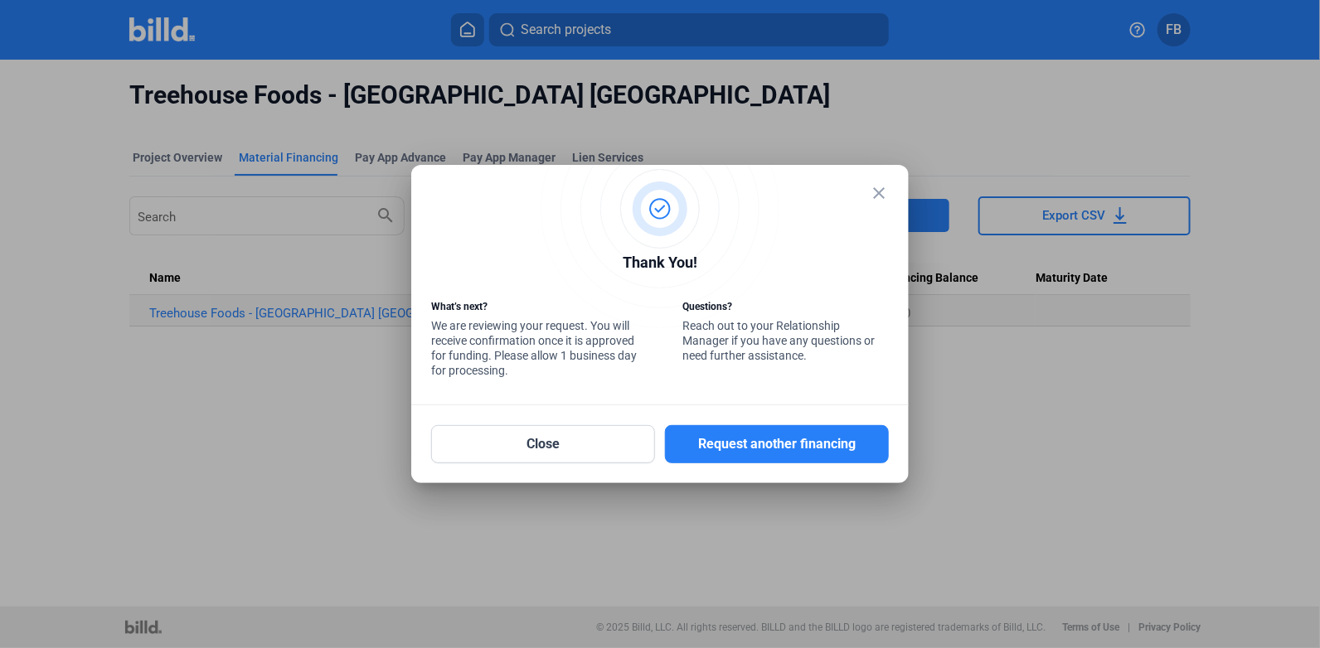
click at [884, 184] on mat-icon "close" at bounding box center [879, 193] width 20 height 20
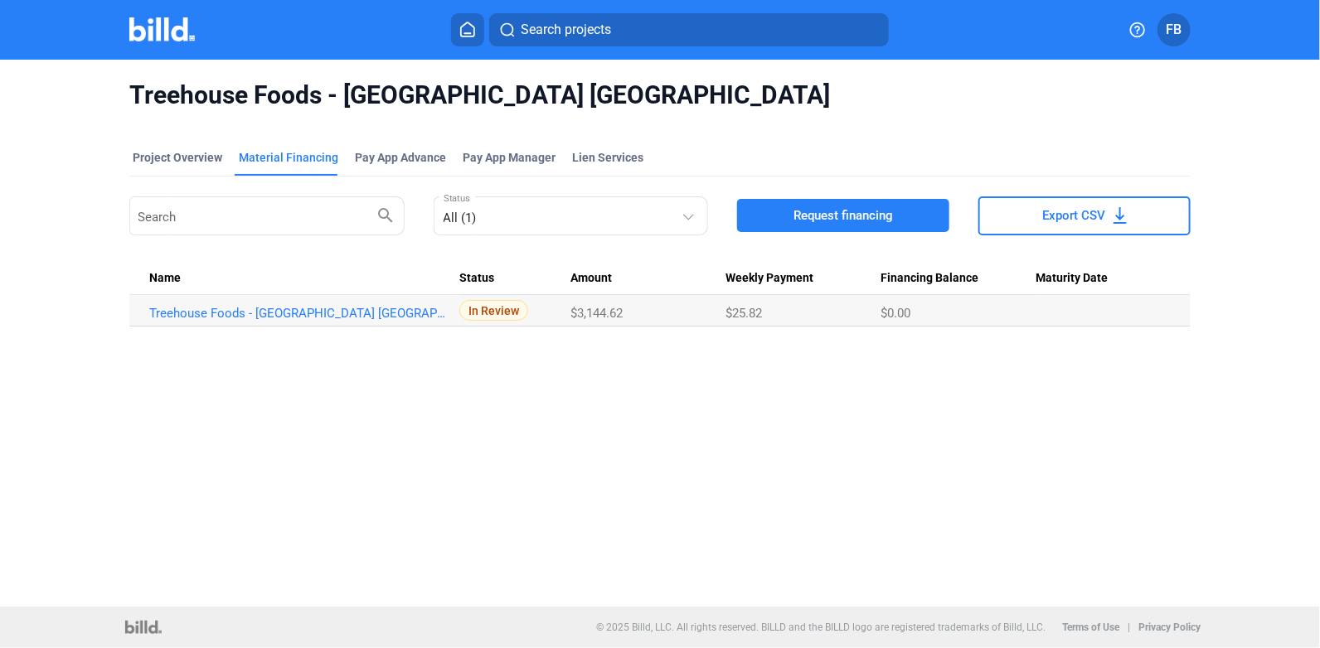
click at [134, 22] on img at bounding box center [161, 29] width 65 height 24
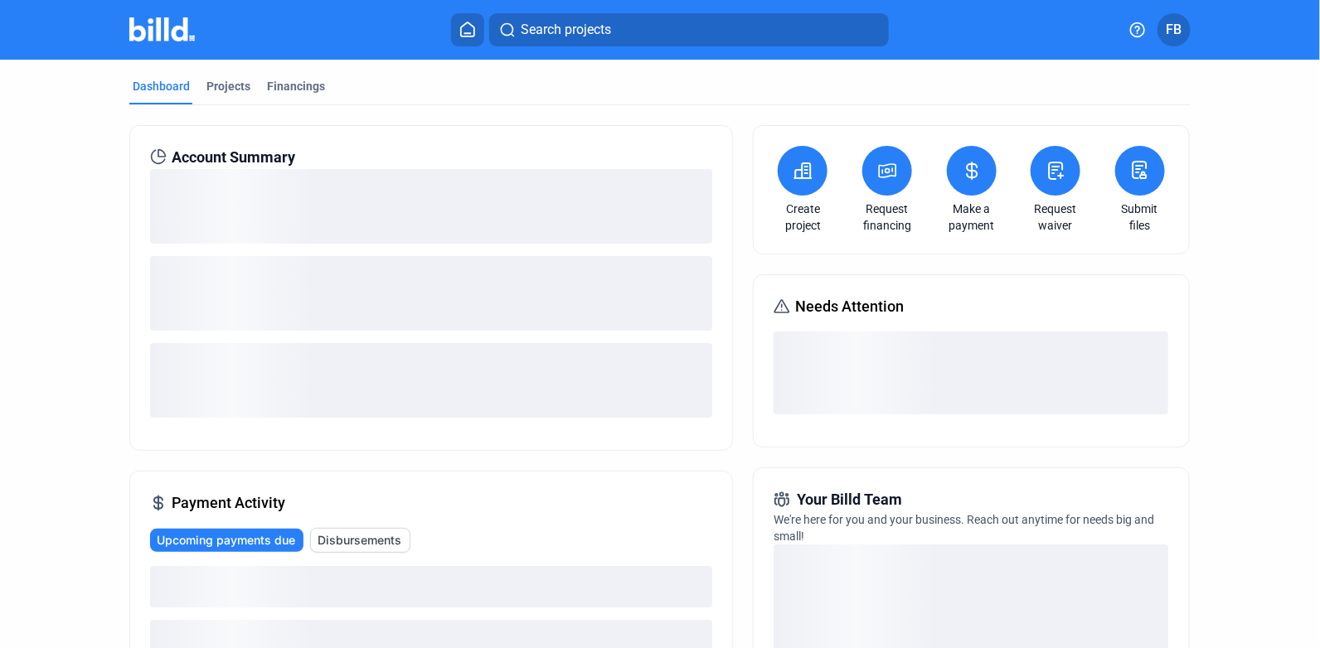
click at [230, 93] on div "Projects" at bounding box center [228, 86] width 44 height 17
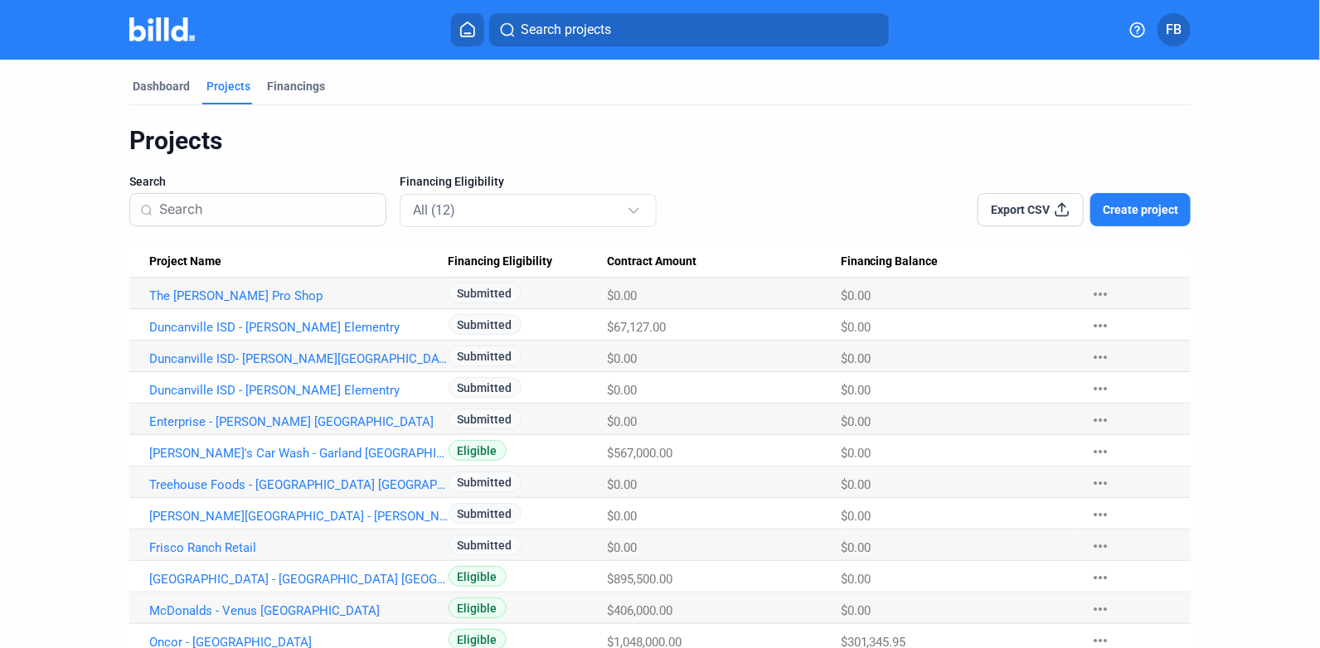
click at [175, 303] on link "[PERSON_NAME]'s Car Wash - Garland [GEOGRAPHIC_DATA]" at bounding box center [298, 295] width 299 height 15
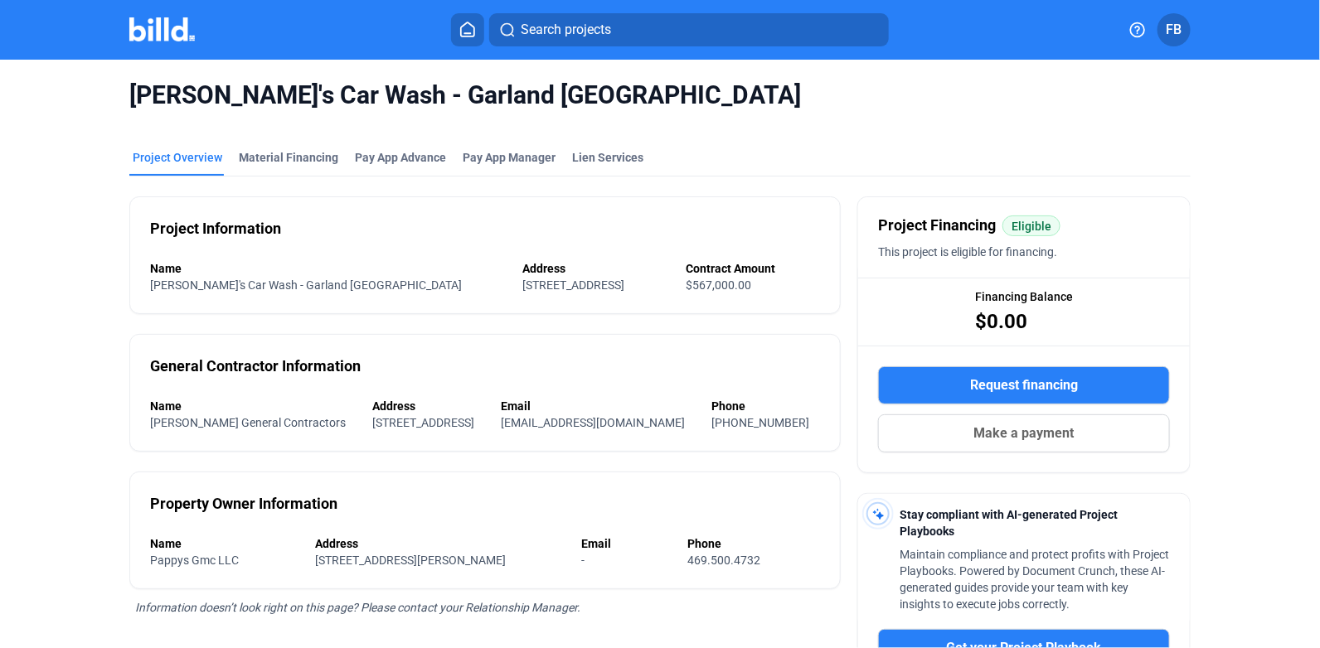
click at [1034, 381] on span "Request financing" at bounding box center [1024, 385] width 108 height 20
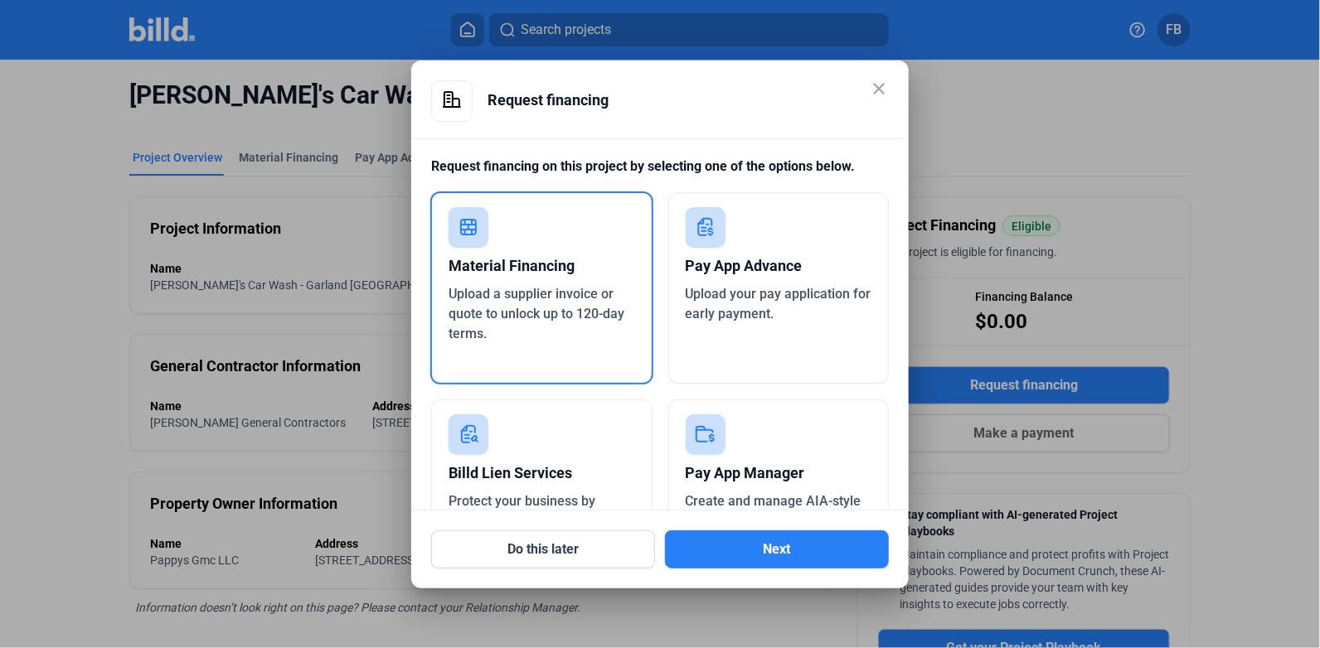
click at [744, 554] on button "Next" at bounding box center [777, 549] width 224 height 38
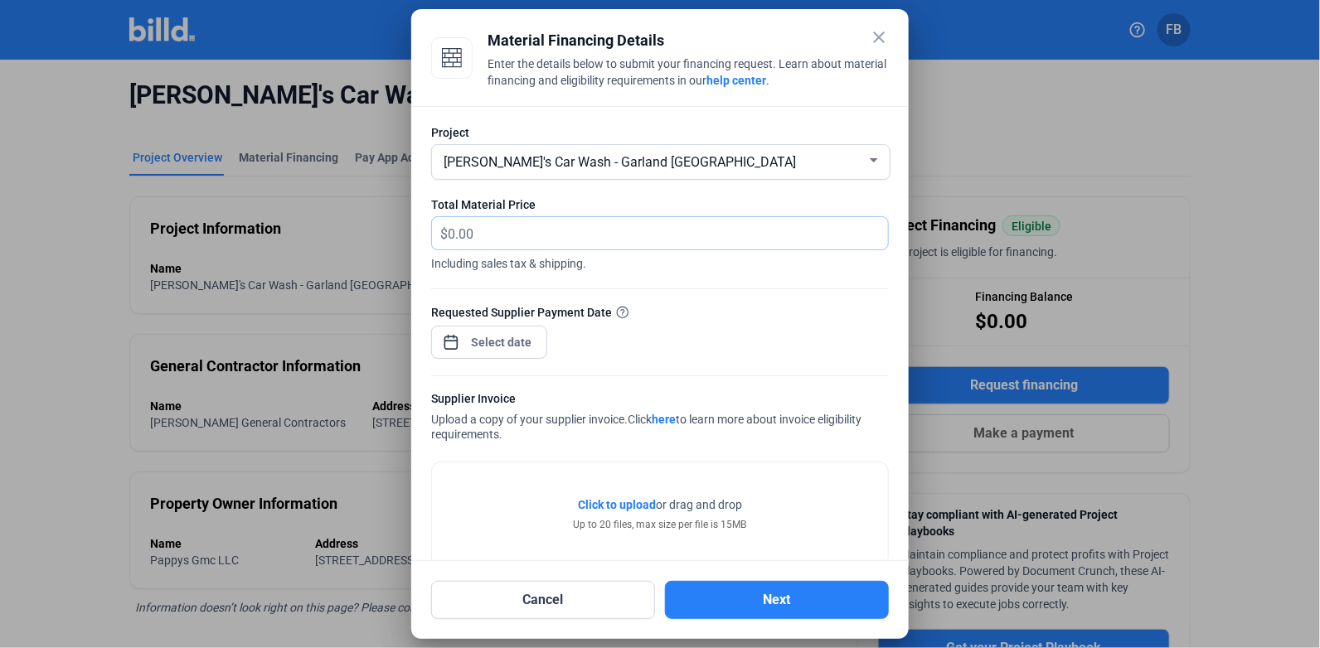
click at [535, 245] on input "text" at bounding box center [668, 233] width 440 height 32
type input "6,067.43"
click at [532, 341] on div "close Material Financing Details Enter the details below to submit your financi…" at bounding box center [660, 324] width 1320 height 648
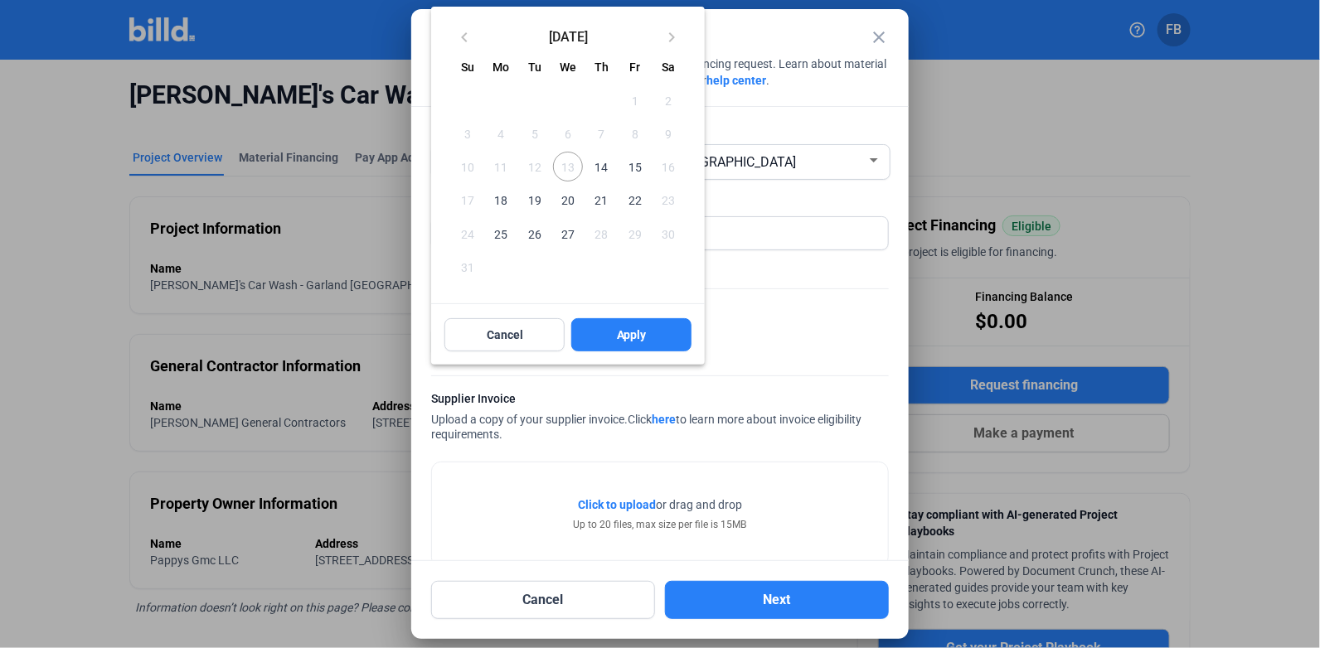
click at [598, 171] on span "14" at bounding box center [601, 167] width 30 height 30
click at [621, 331] on span "Apply" at bounding box center [632, 335] width 30 height 17
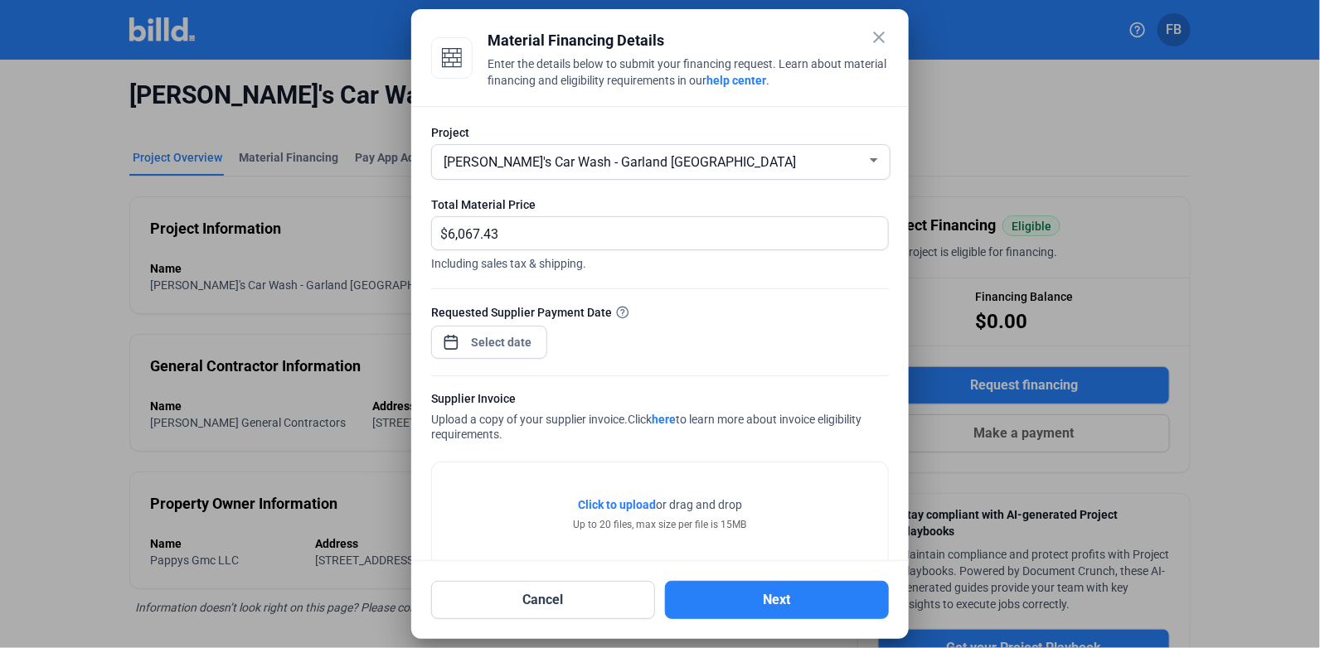
click at [549, 498] on div "Click to upload Tap to upload or drag and drop Up to 20 files, max size per fil…" at bounding box center [660, 514] width 456 height 104
click at [593, 504] on span "Click to upload" at bounding box center [617, 504] width 78 height 13
click at [782, 617] on button "Next" at bounding box center [777, 600] width 224 height 38
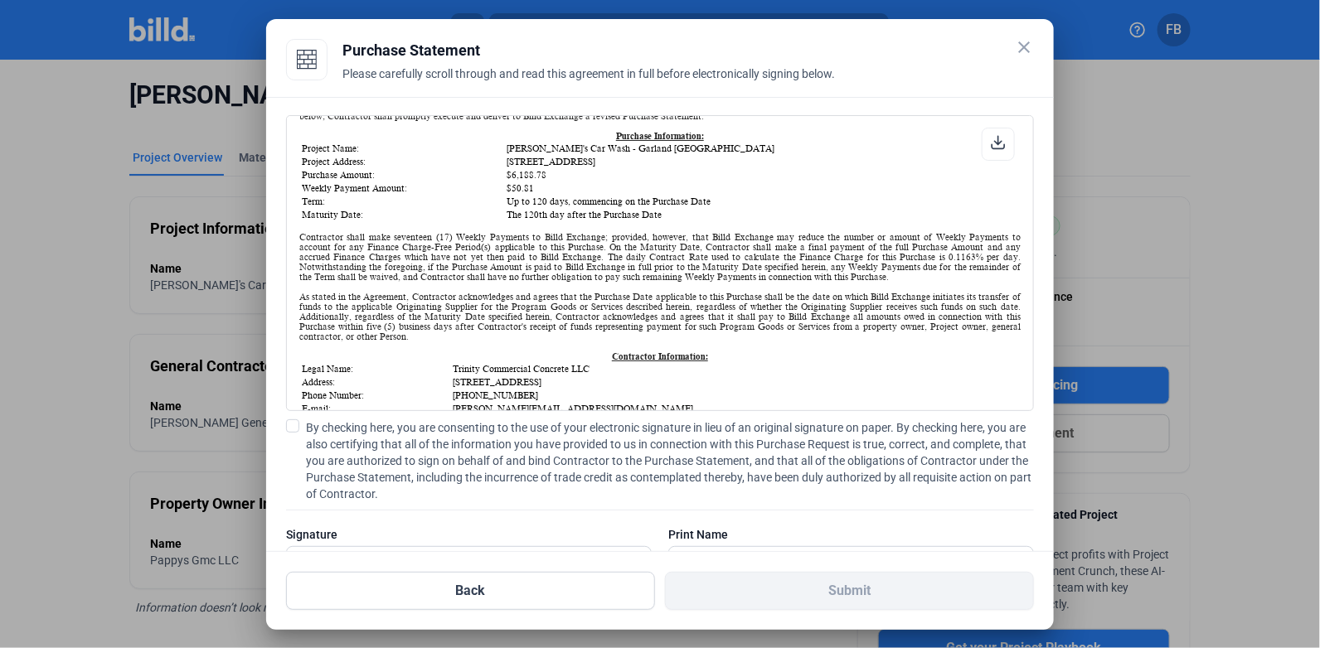
scroll to position [249, 0]
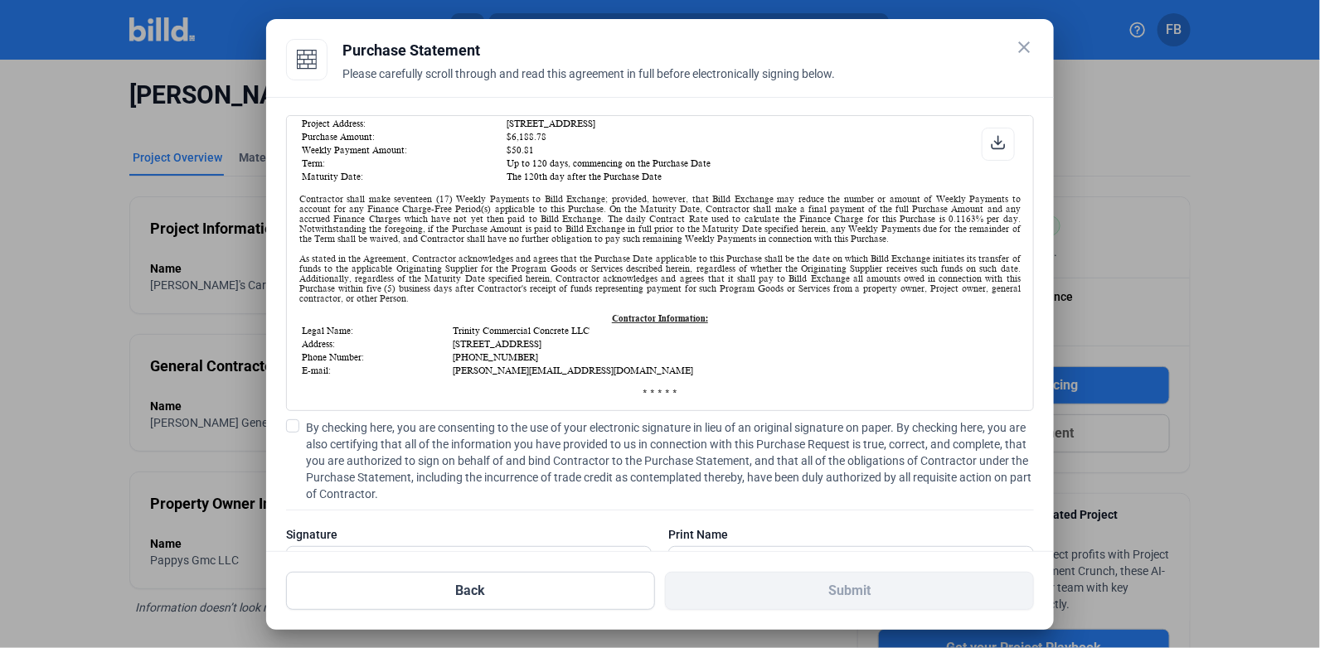
click at [301, 423] on label "By checking here, you are consenting to the use of your electronic signature in…" at bounding box center [660, 460] width 748 height 83
click at [0, 0] on input "By checking here, you are consenting to the use of your electronic signature in…" at bounding box center [0, 0] width 0 height 0
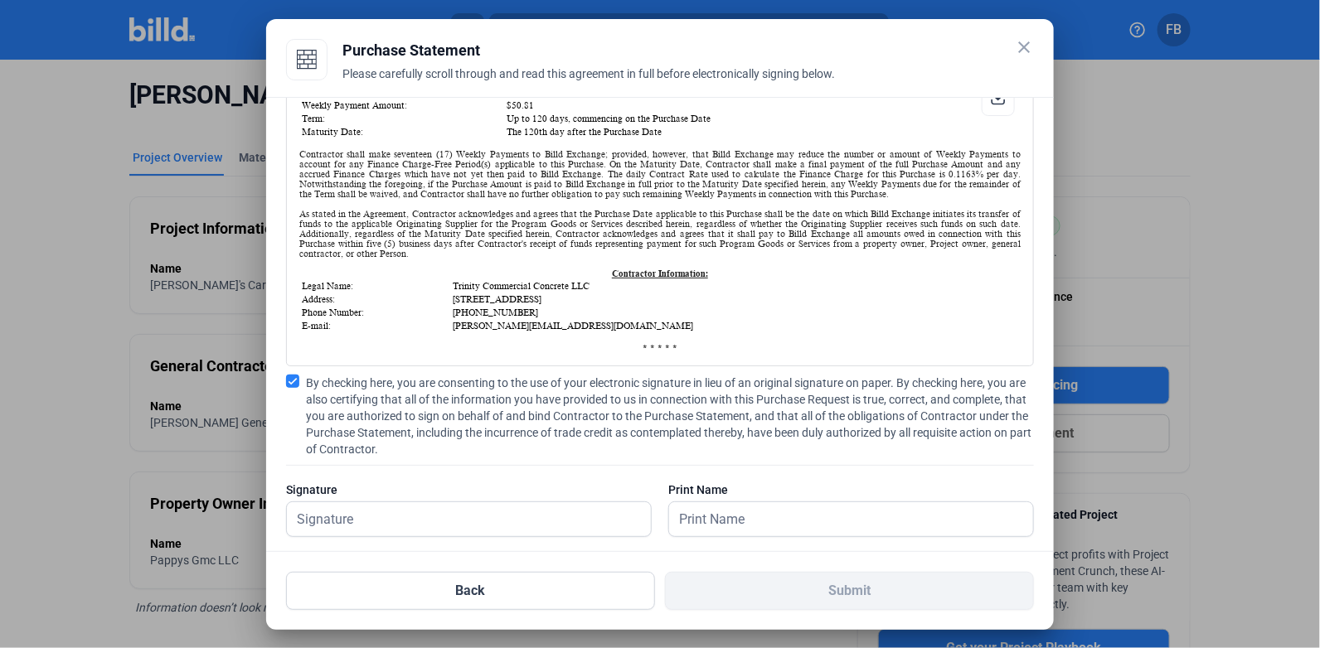
scroll to position [66, 0]
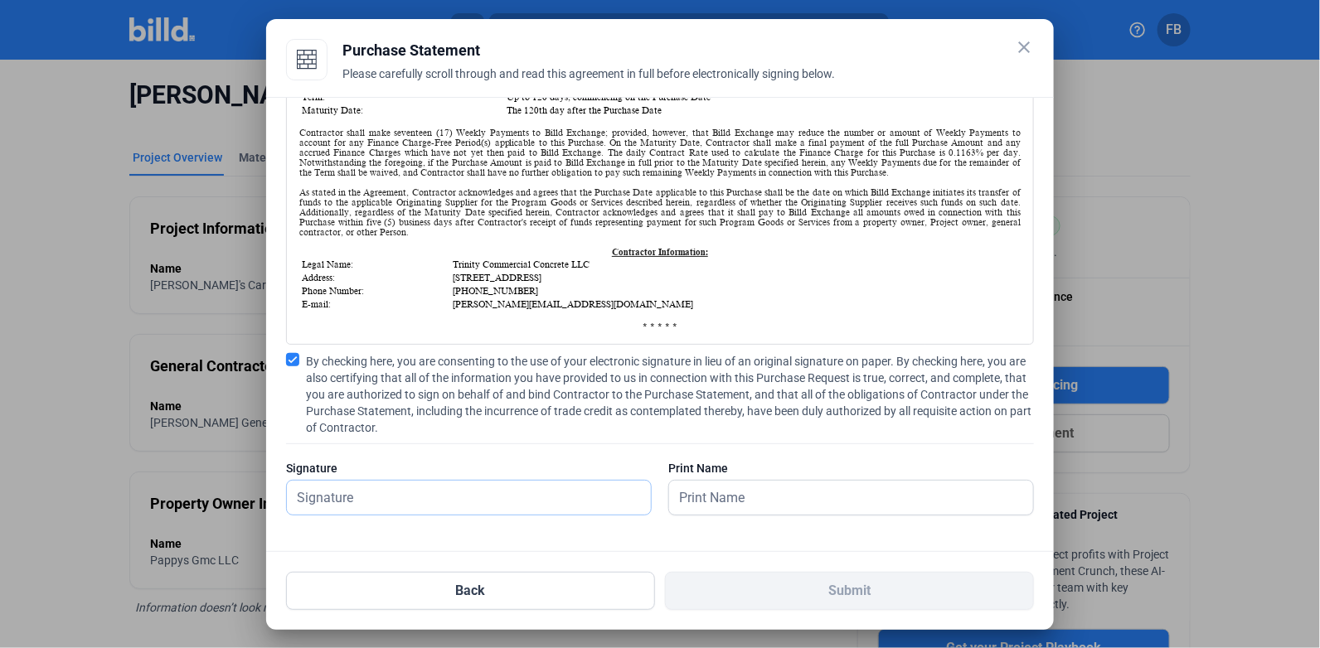
click at [516, 482] on input "text" at bounding box center [460, 498] width 346 height 34
type input "[PERSON_NAME]"
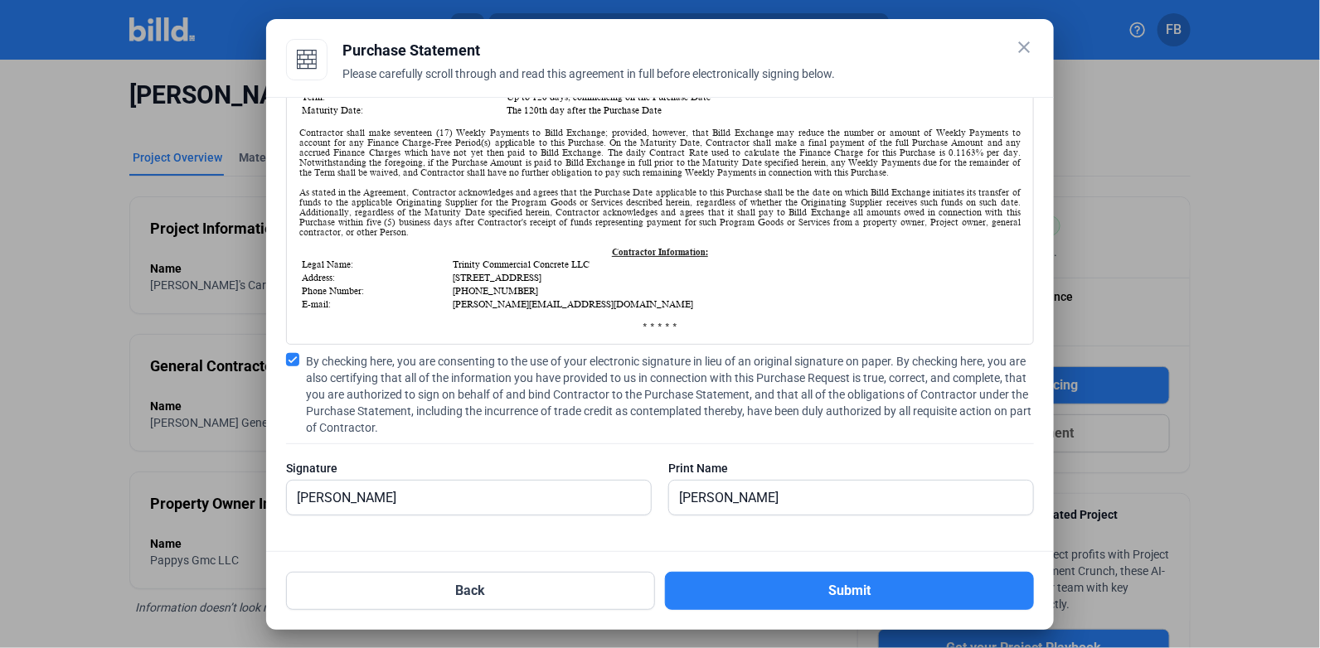
click at [853, 583] on button "Submit" at bounding box center [849, 591] width 369 height 38
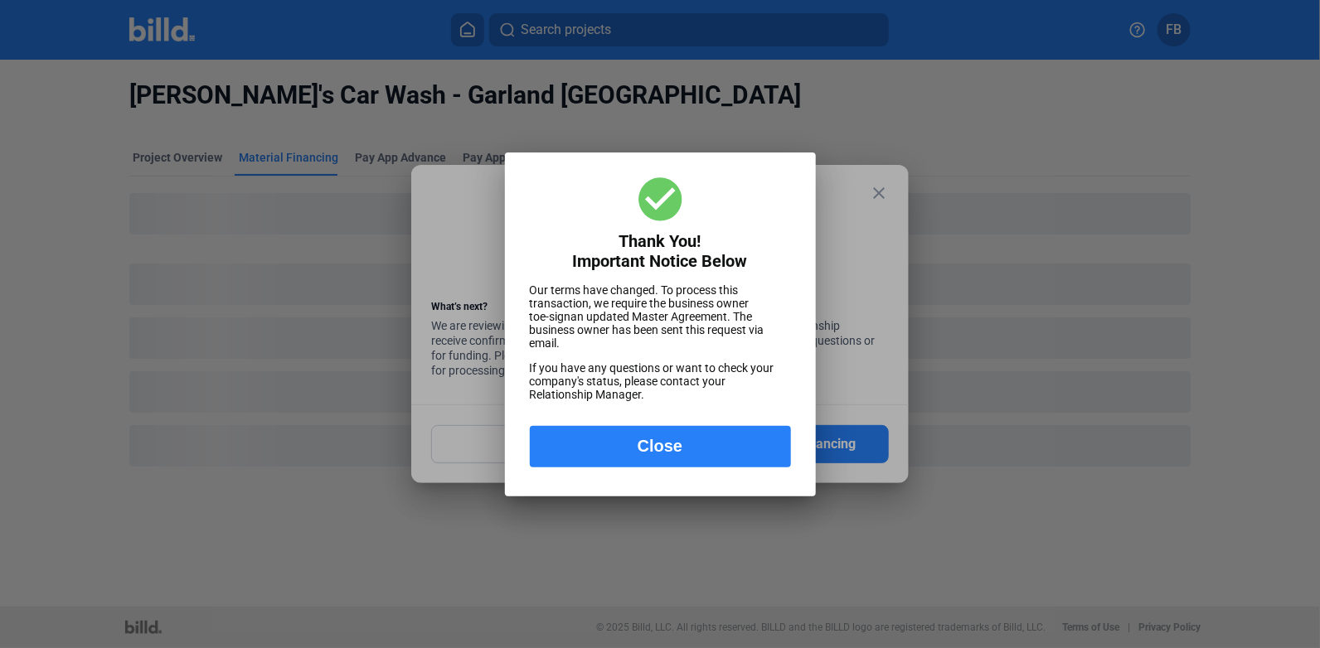
click at [725, 449] on button "Close" at bounding box center [660, 446] width 261 height 41
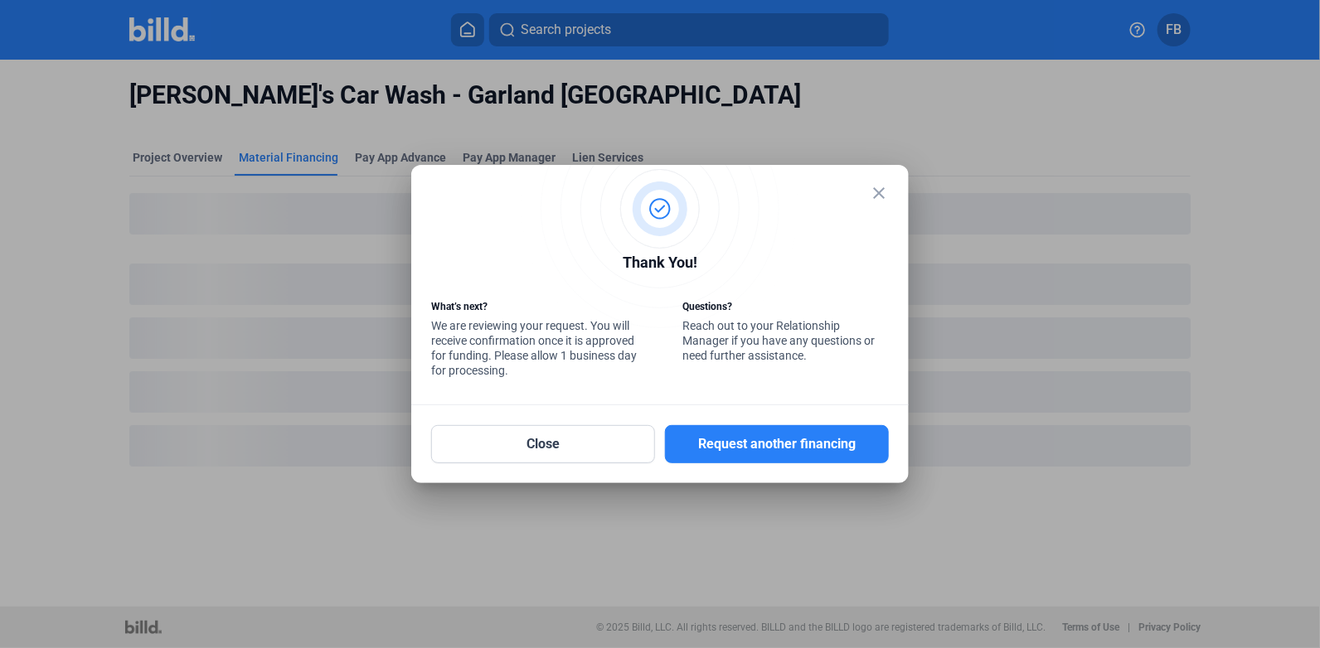
click at [884, 188] on mat-icon "close" at bounding box center [879, 193] width 20 height 20
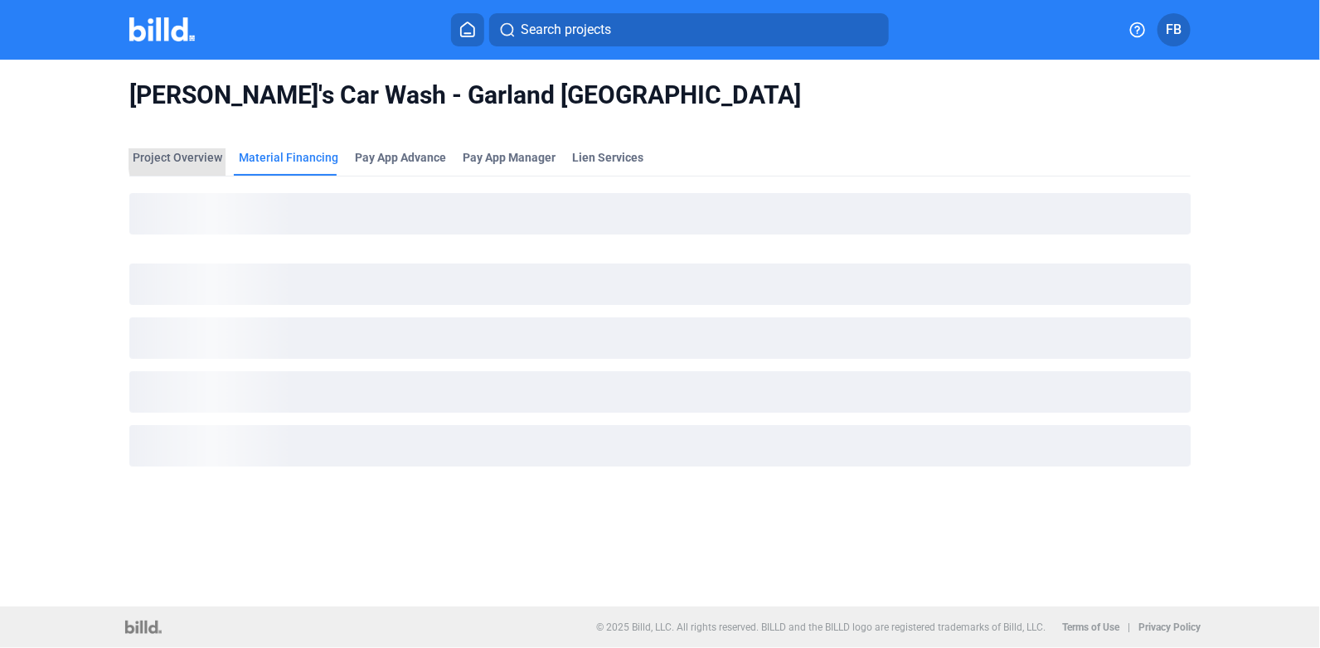
click at [206, 158] on div "Project Overview" at bounding box center [178, 157] width 90 height 17
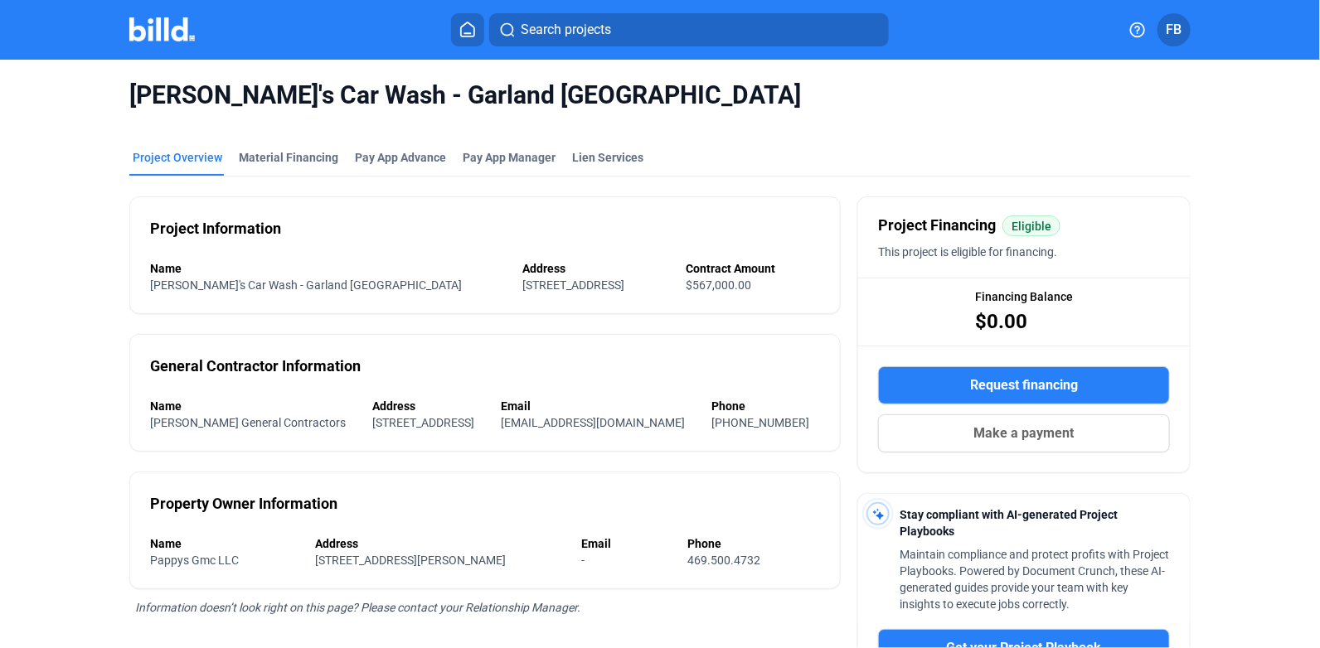
click at [160, 11] on mat-toolbar "Search projects FB" at bounding box center [660, 30] width 1320 height 60
click at [161, 19] on img at bounding box center [161, 29] width 65 height 24
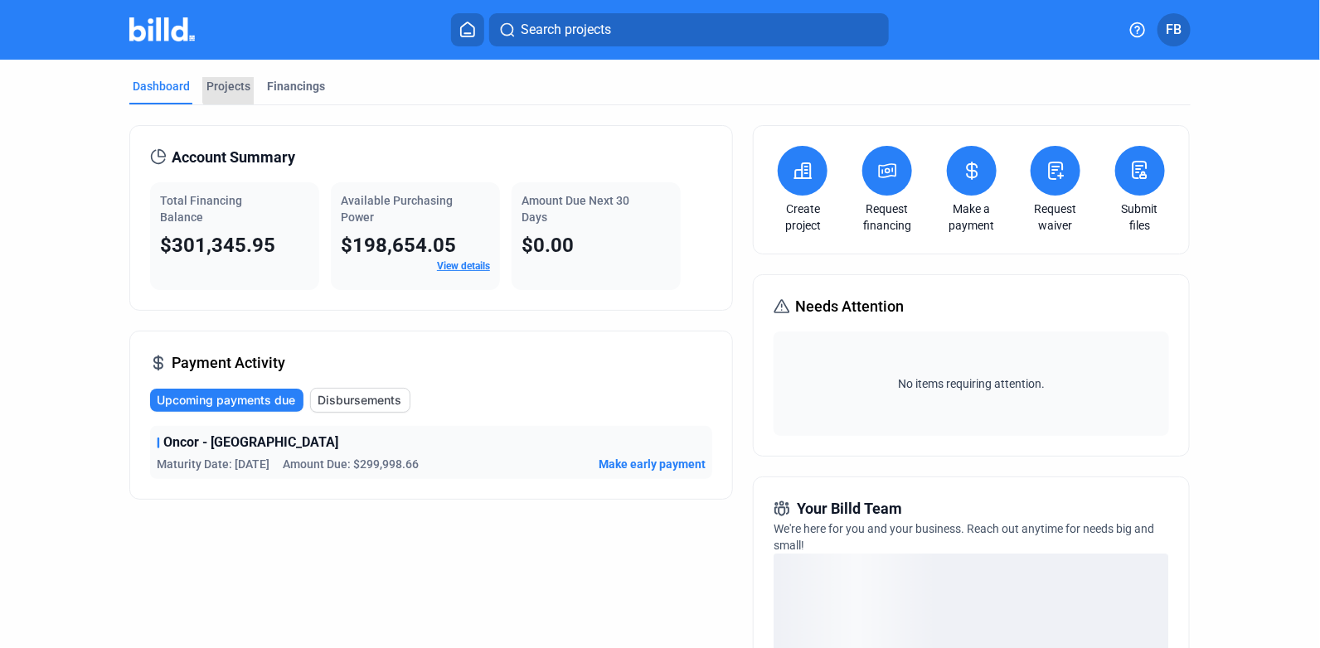
click at [225, 88] on div "Projects" at bounding box center [228, 86] width 44 height 17
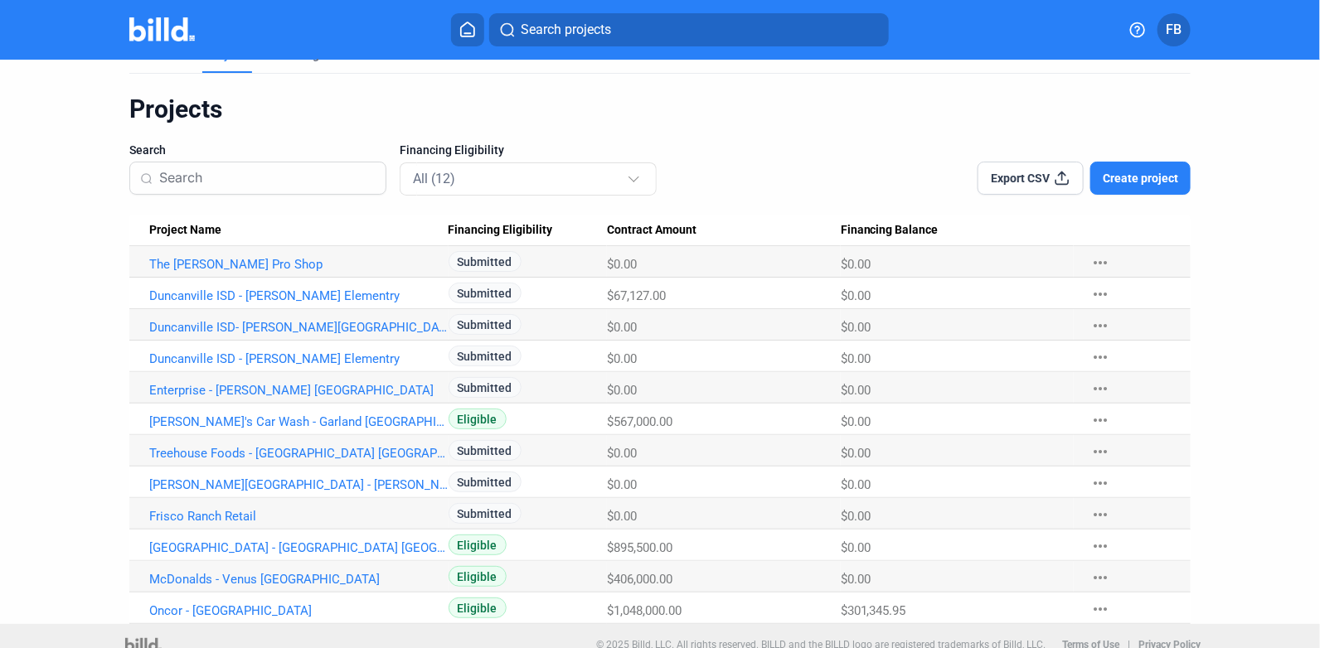
scroll to position [47, 0]
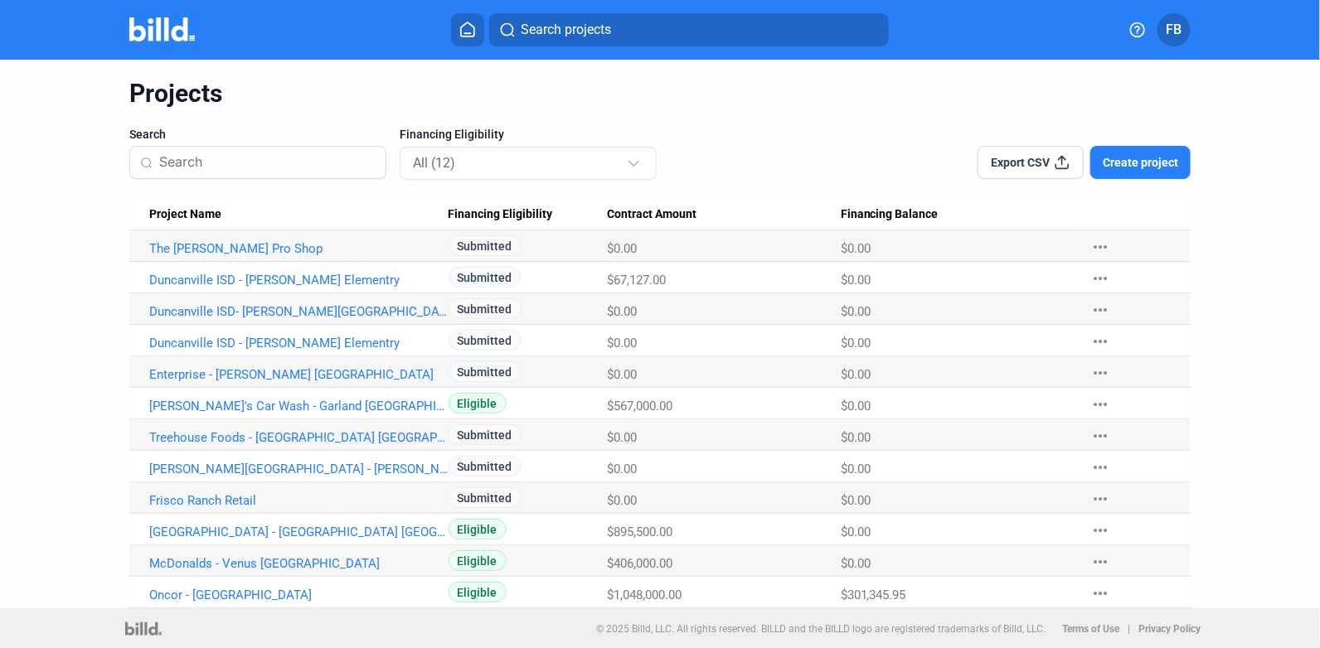
click at [191, 256] on link "Enterprise - [PERSON_NAME] [GEOGRAPHIC_DATA]" at bounding box center [298, 248] width 299 height 15
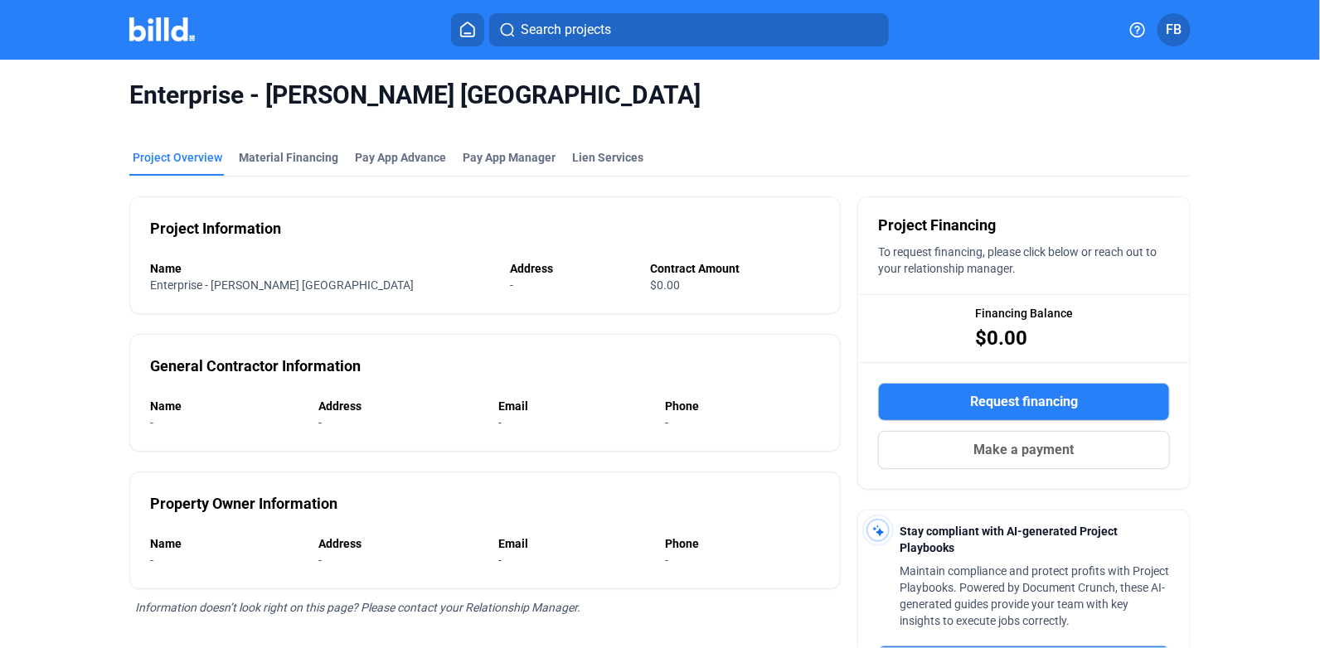
click at [1013, 399] on span "Request financing" at bounding box center [1024, 402] width 108 height 20
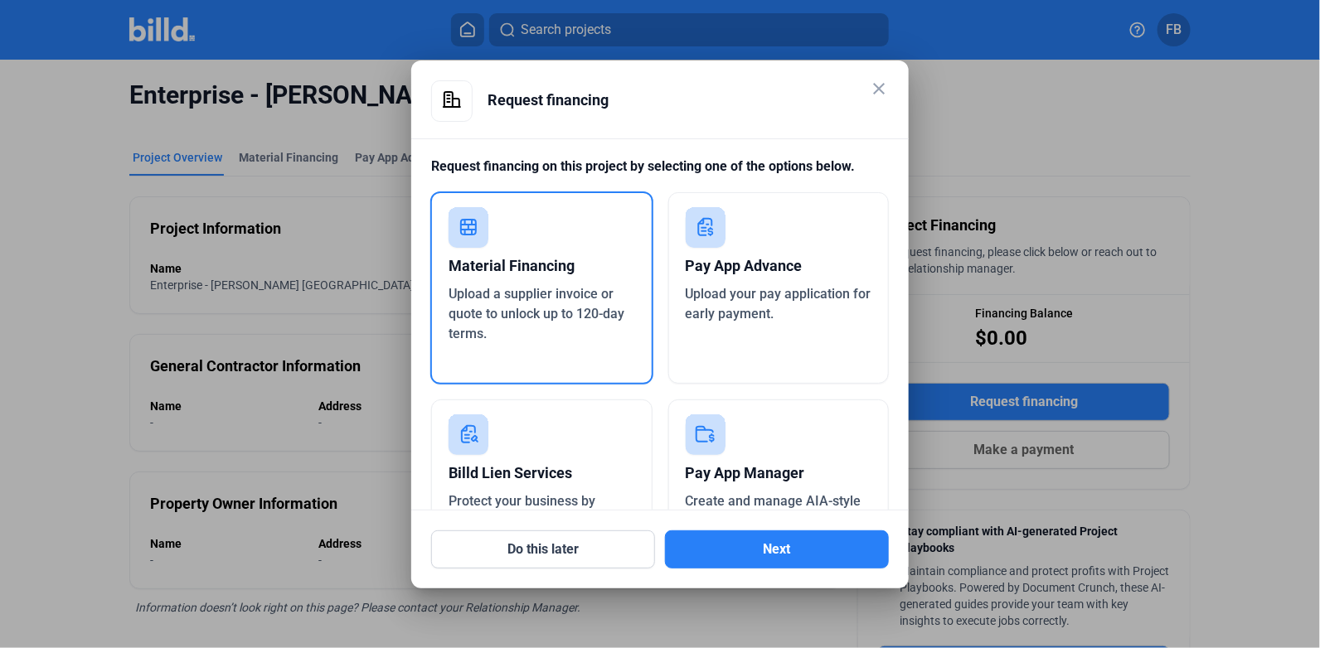
click at [734, 539] on button "Next" at bounding box center [777, 549] width 224 height 38
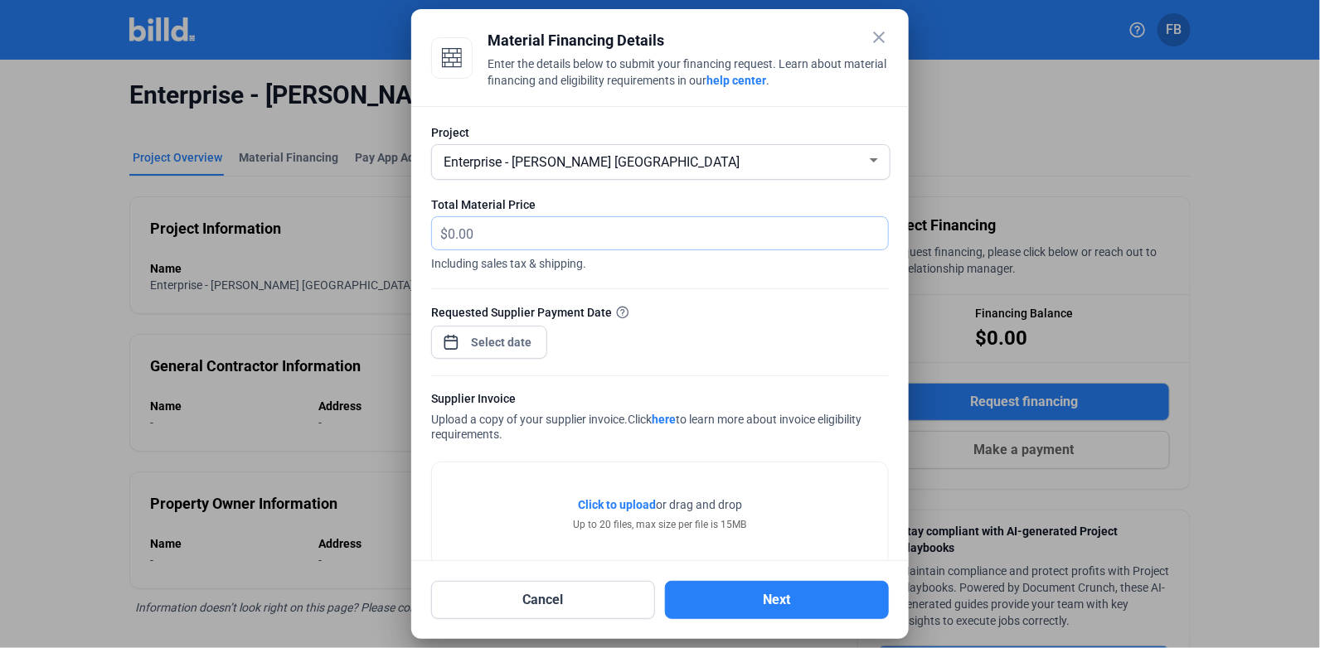
click at [577, 237] on input "text" at bounding box center [668, 233] width 440 height 32
type input "1,028.38"
click at [478, 351] on div at bounding box center [501, 342] width 71 height 30
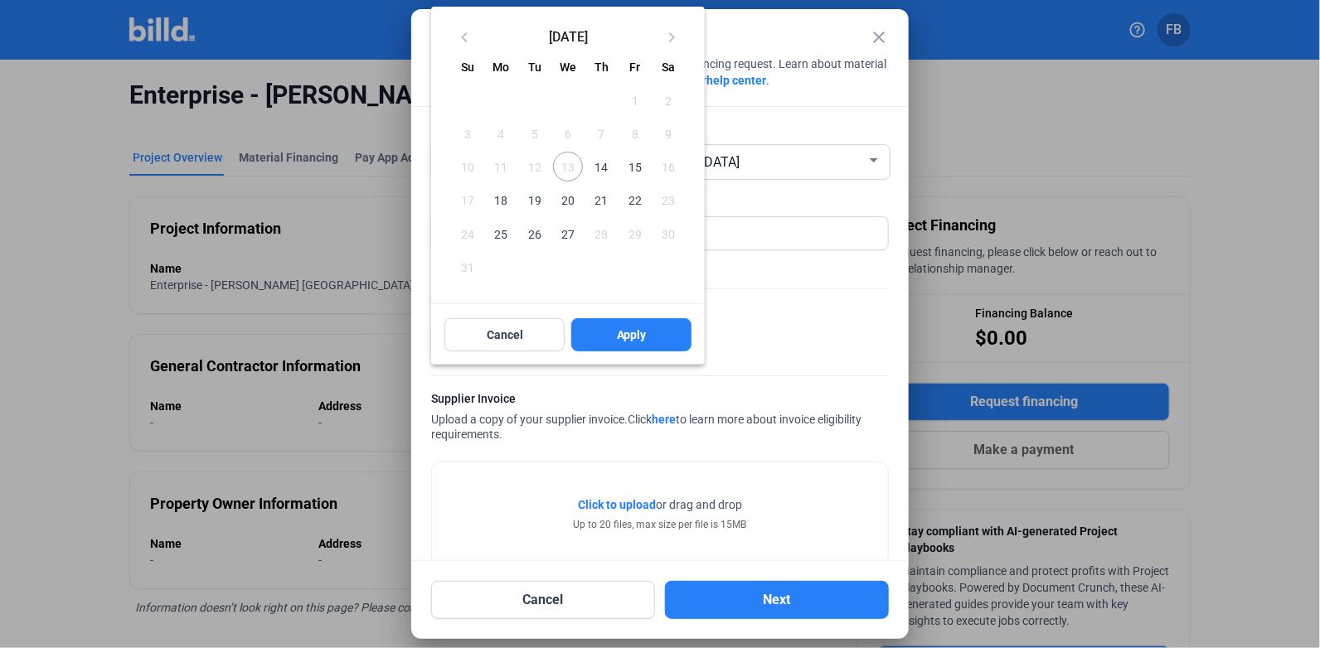
click at [604, 170] on span "14" at bounding box center [601, 167] width 30 height 30
click at [634, 336] on span "Apply" at bounding box center [632, 335] width 30 height 17
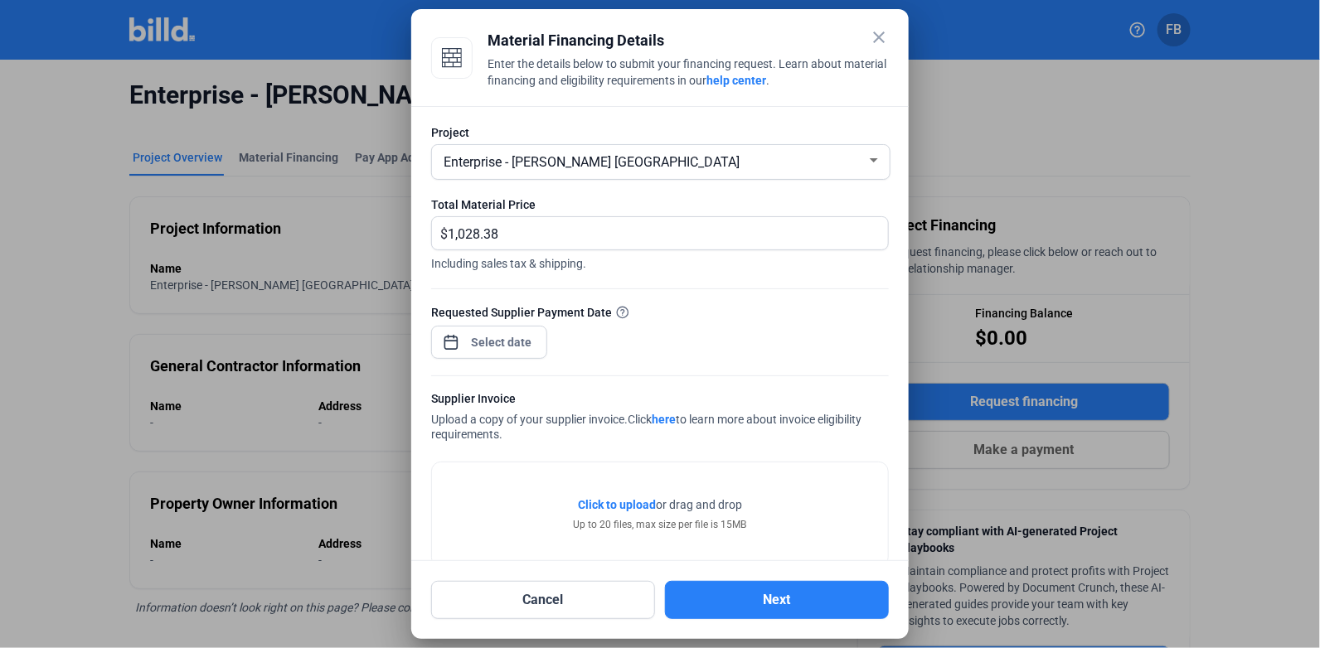
drag, startPoint x: 631, startPoint y: 494, endPoint x: 627, endPoint y: 505, distance: 11.5
click at [631, 495] on div "Click to upload Tap to upload or drag and drop Up to 20 files, max size per fil…" at bounding box center [660, 514] width 456 height 104
click at [627, 506] on span "Click to upload" at bounding box center [617, 504] width 78 height 13
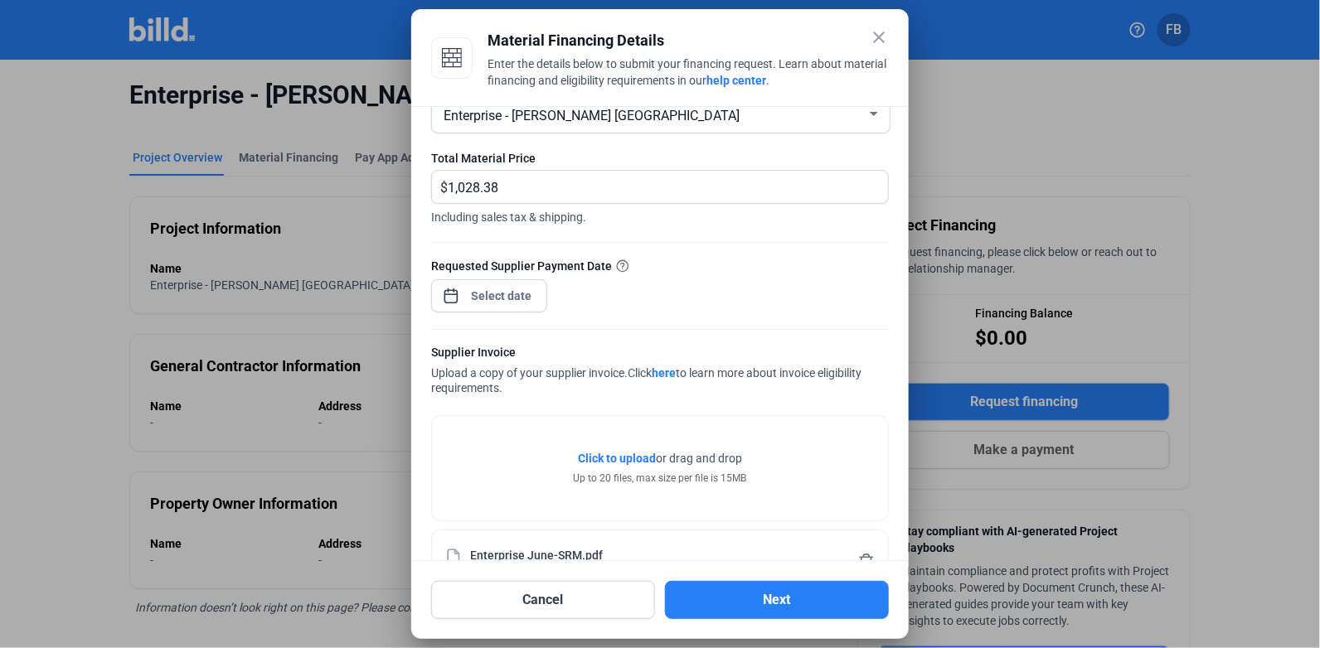
scroll to position [94, 0]
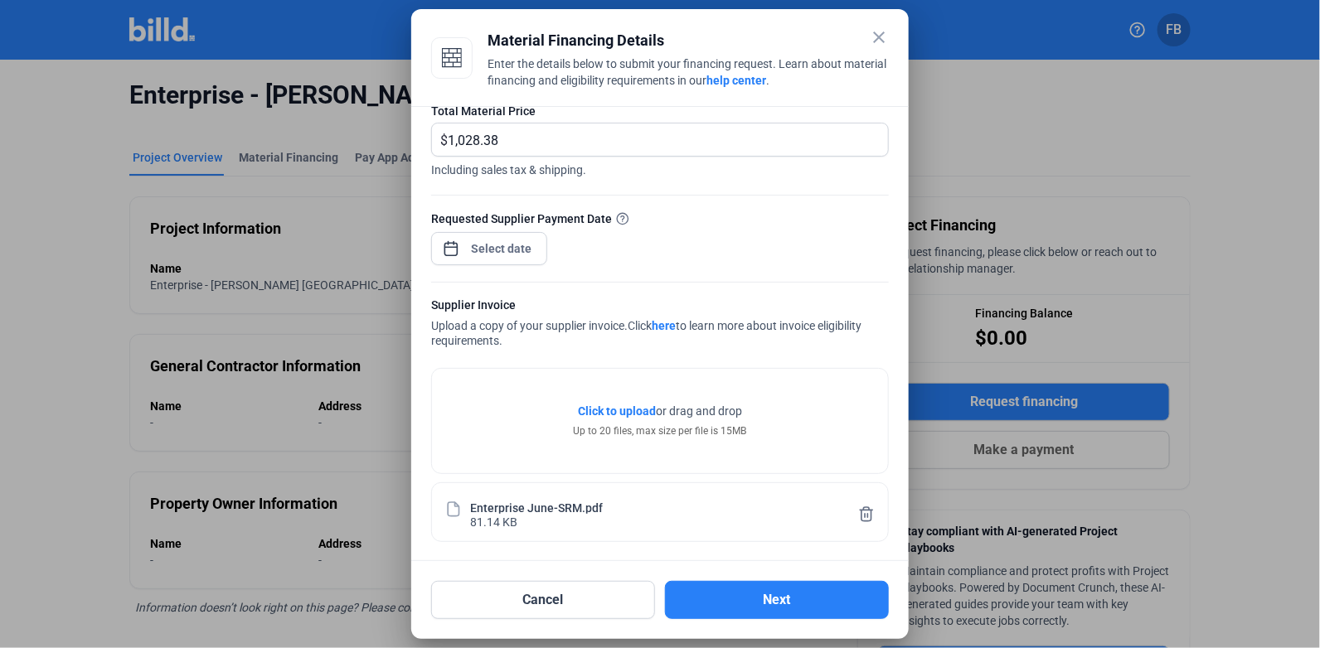
click at [771, 583] on button "Next" at bounding box center [777, 600] width 224 height 38
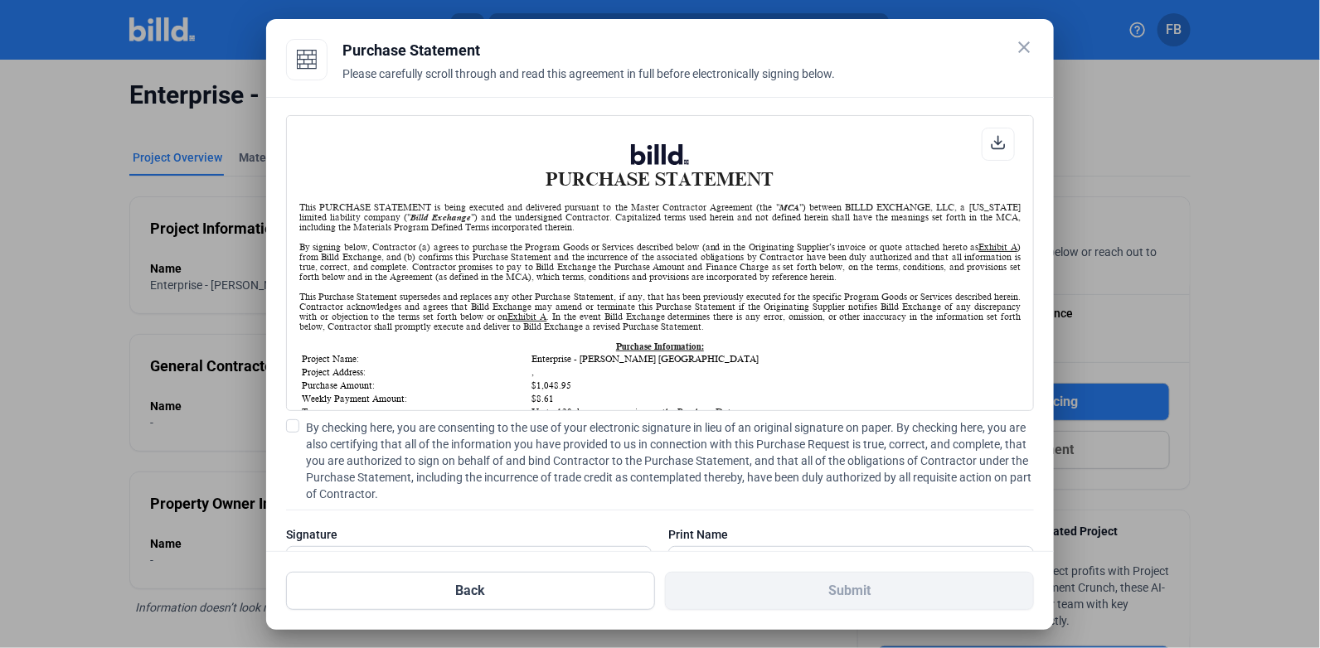
scroll to position [0, 0]
click at [292, 418] on div "PURCHASE STATEMENT This PURCHASE STATEMENT is being executed and delivered purs…" at bounding box center [660, 356] width 748 height 483
click at [298, 424] on span at bounding box center [292, 425] width 13 height 13
click at [0, 0] on input "By checking here, you are consenting to the use of your electronic signature in…" at bounding box center [0, 0] width 0 height 0
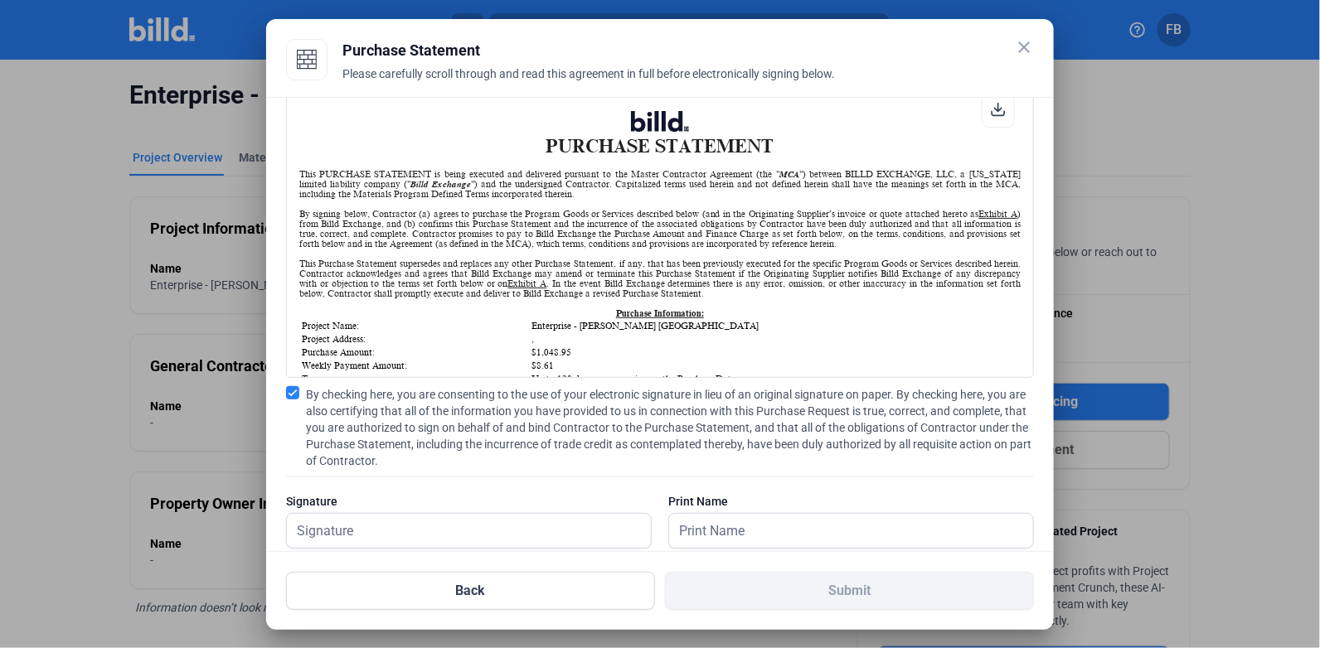
scroll to position [66, 0]
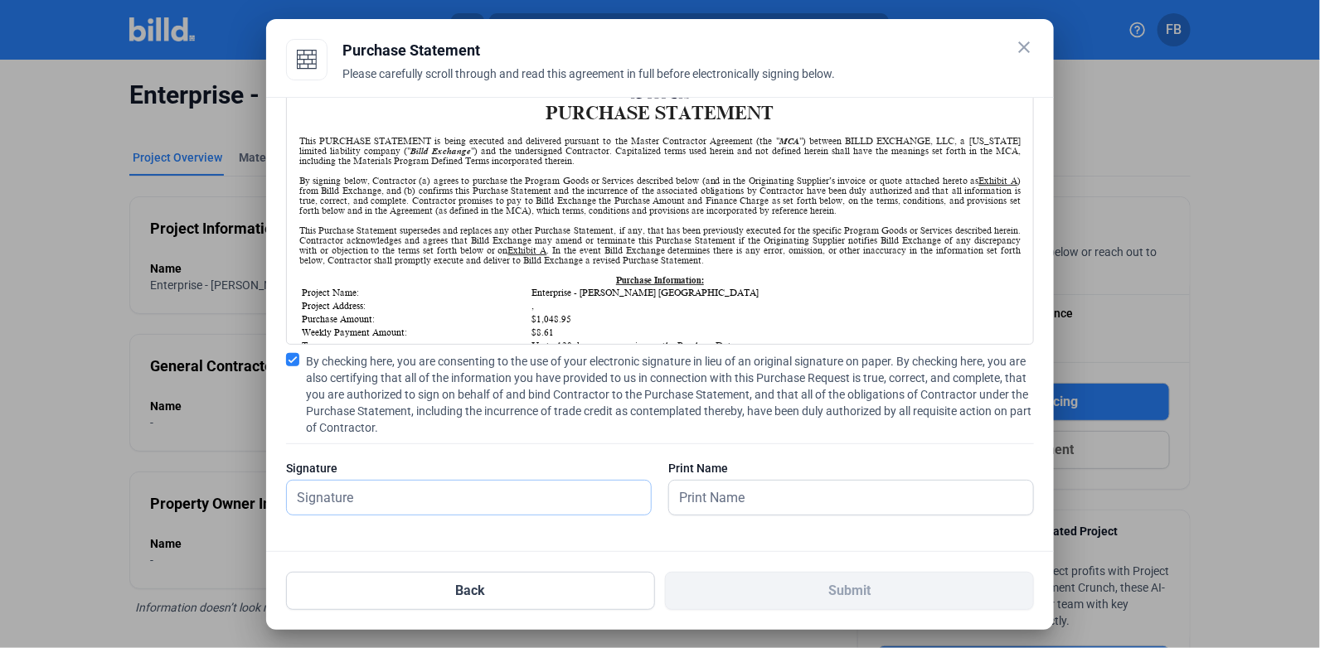
click at [429, 498] on input "text" at bounding box center [460, 498] width 346 height 34
type input "[PERSON_NAME]"
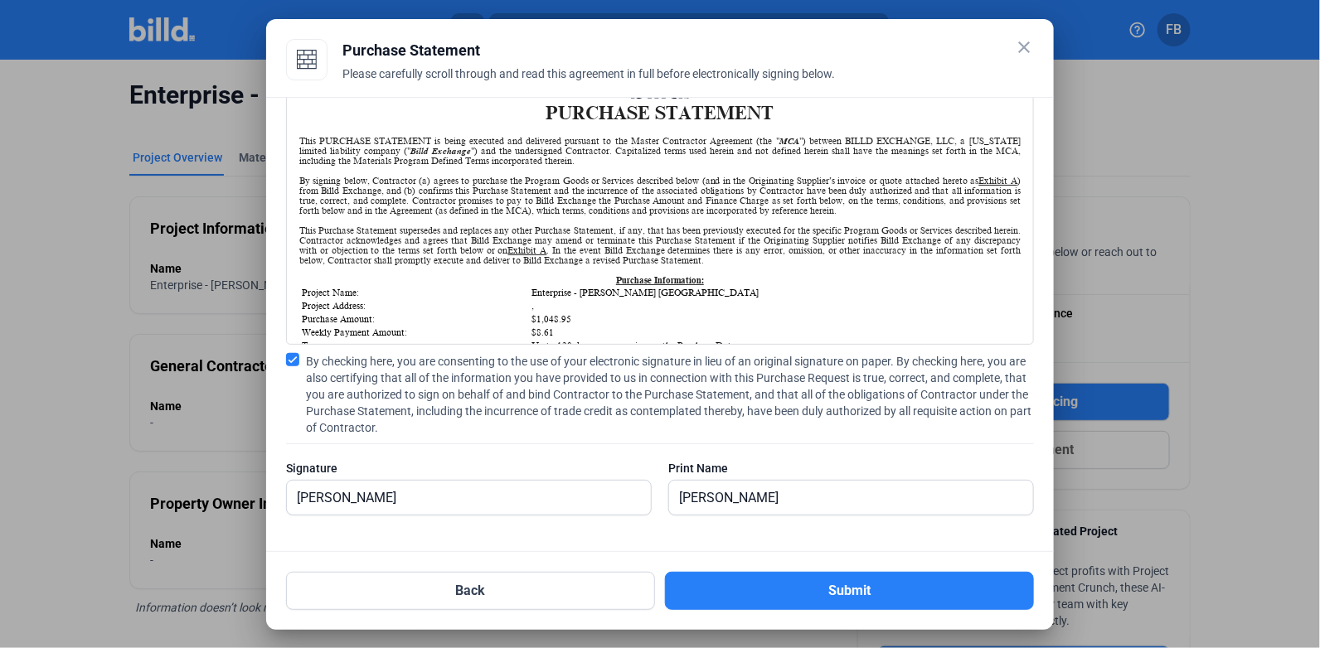
click at [888, 594] on button "Submit" at bounding box center [849, 591] width 369 height 38
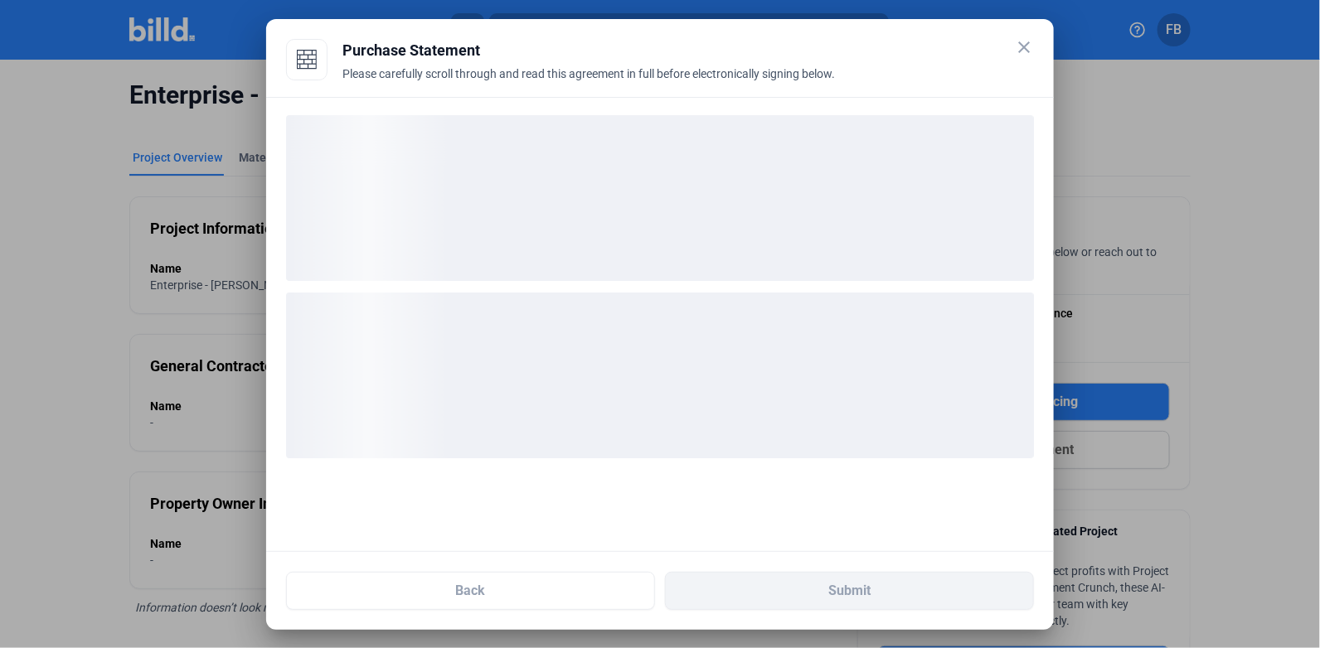
scroll to position [0, 0]
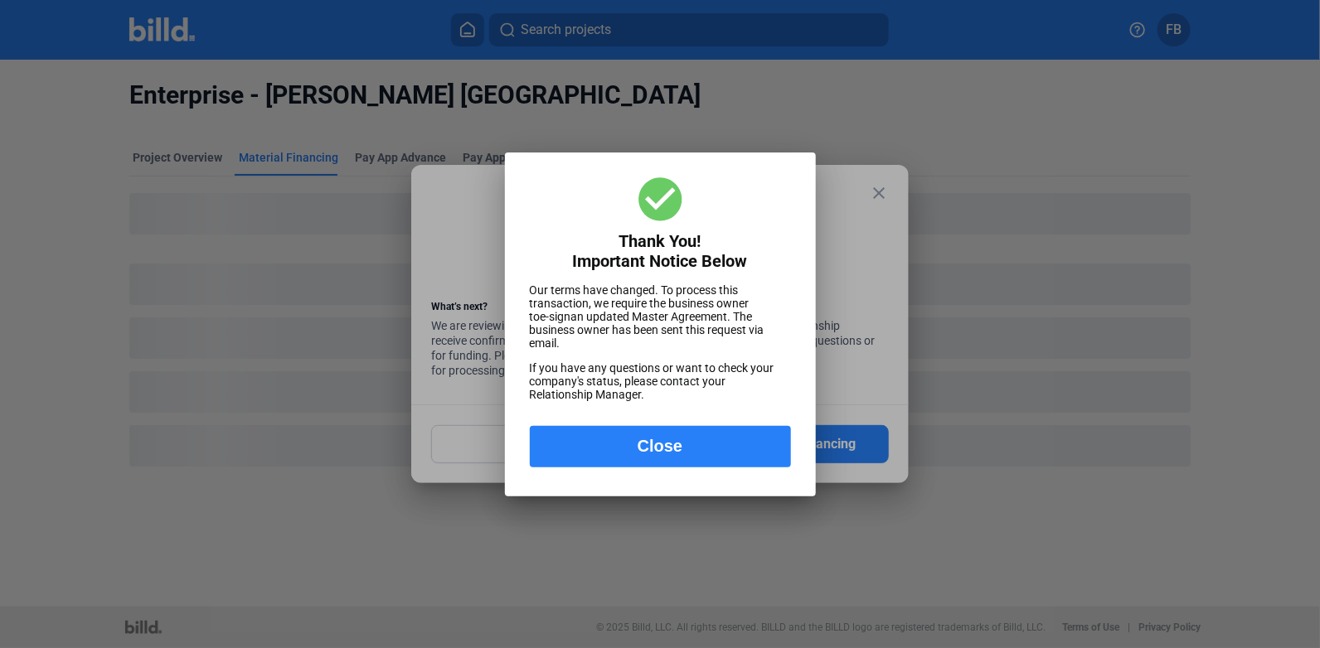
click at [689, 458] on button "Close" at bounding box center [660, 446] width 261 height 41
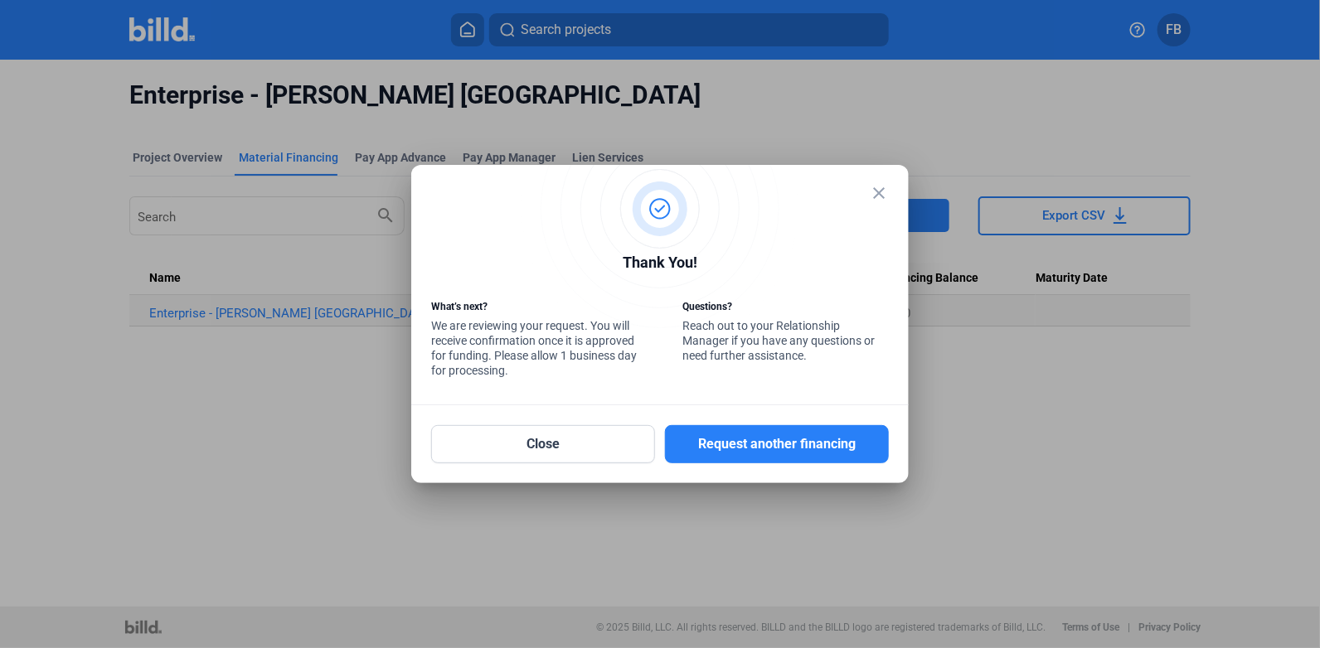
click at [879, 196] on mat-icon "close" at bounding box center [879, 193] width 20 height 20
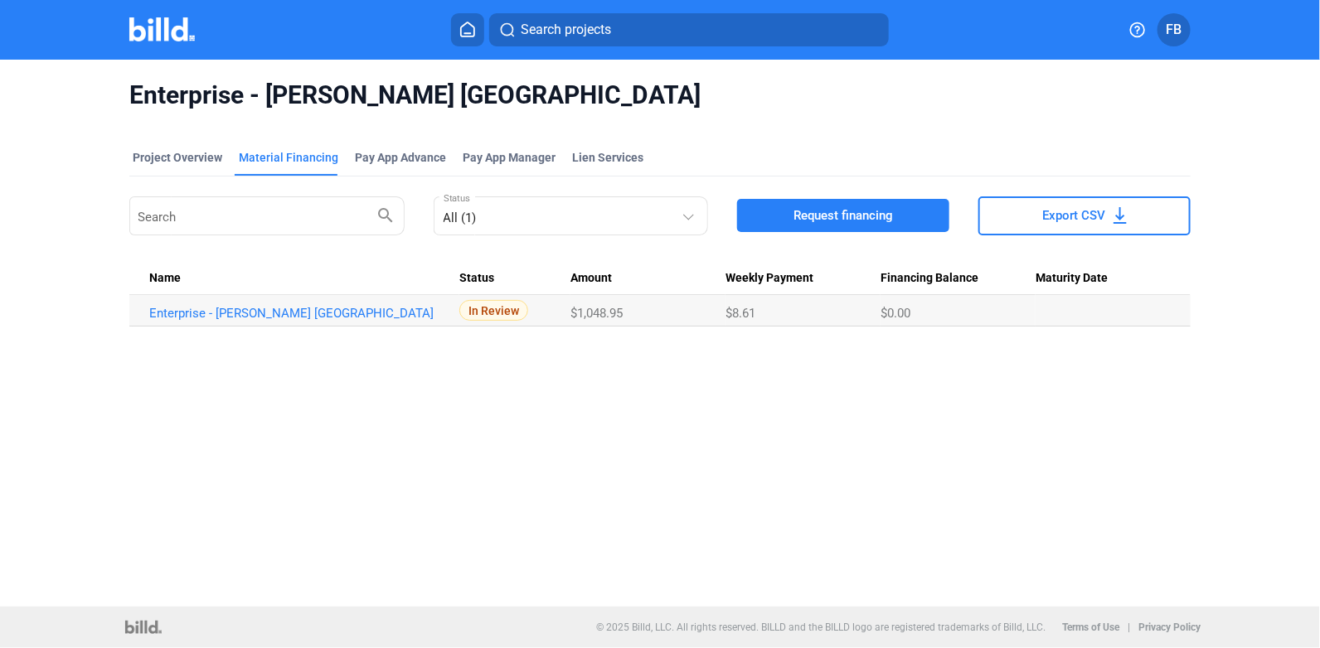
click at [197, 165] on div "Project Overview" at bounding box center [177, 162] width 96 height 27
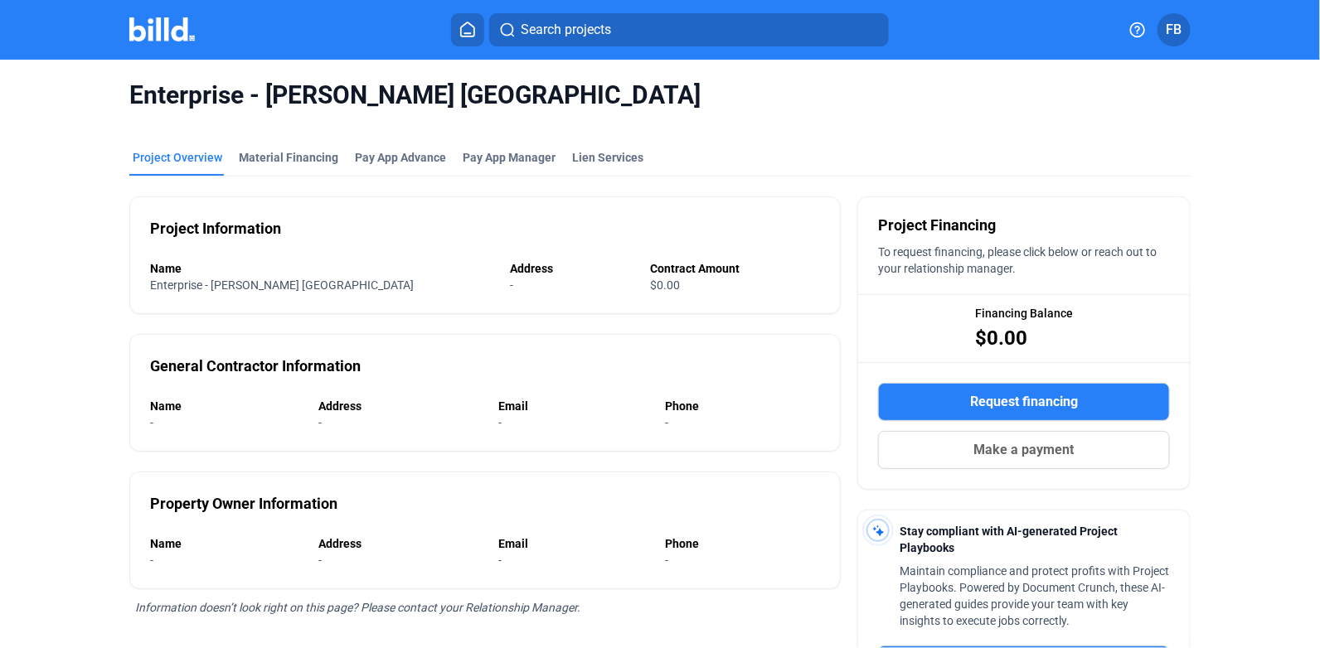
click at [168, 31] on img at bounding box center [161, 29] width 65 height 24
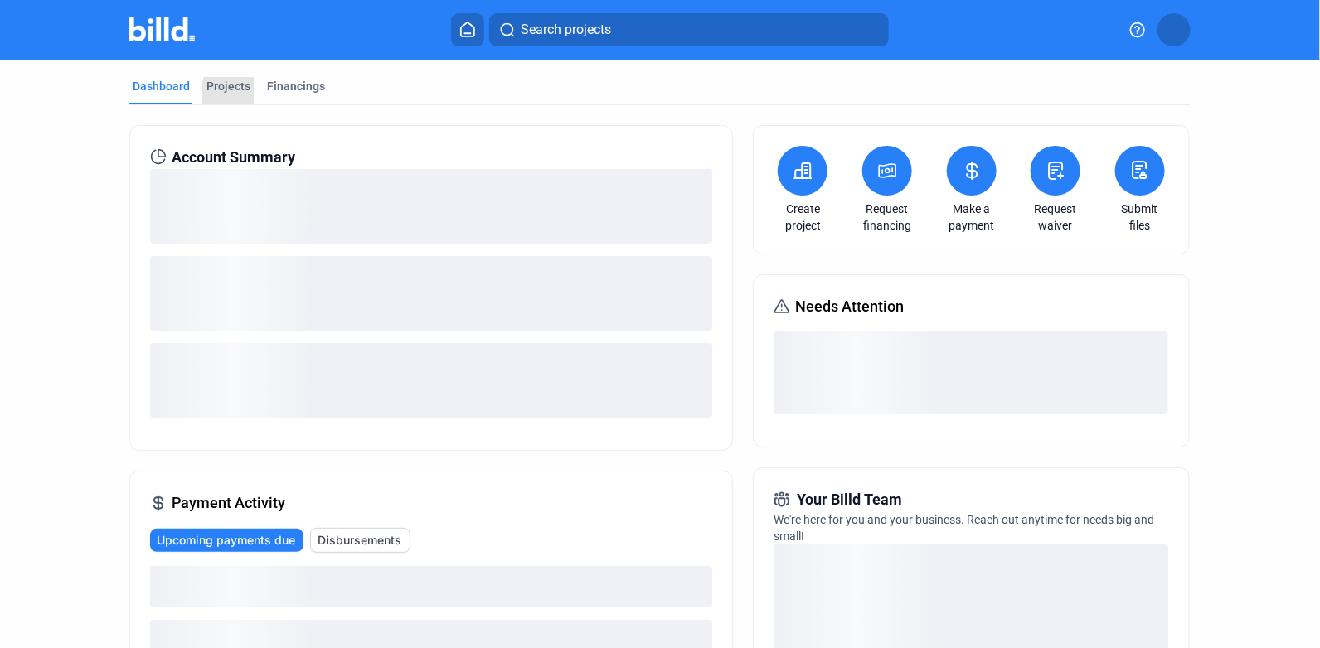
click at [237, 93] on div "Projects" at bounding box center [228, 86] width 44 height 17
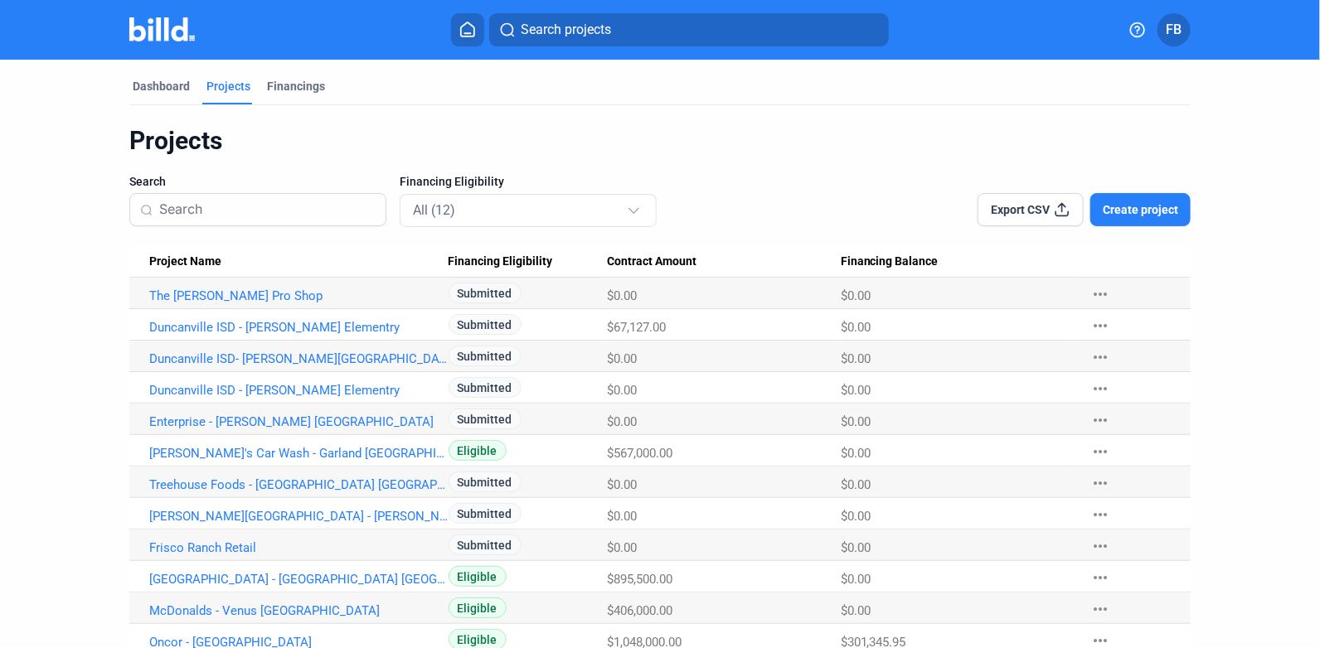
click at [261, 303] on link "Duncanville ISD- [PERSON_NAME][GEOGRAPHIC_DATA]" at bounding box center [298, 295] width 299 height 15
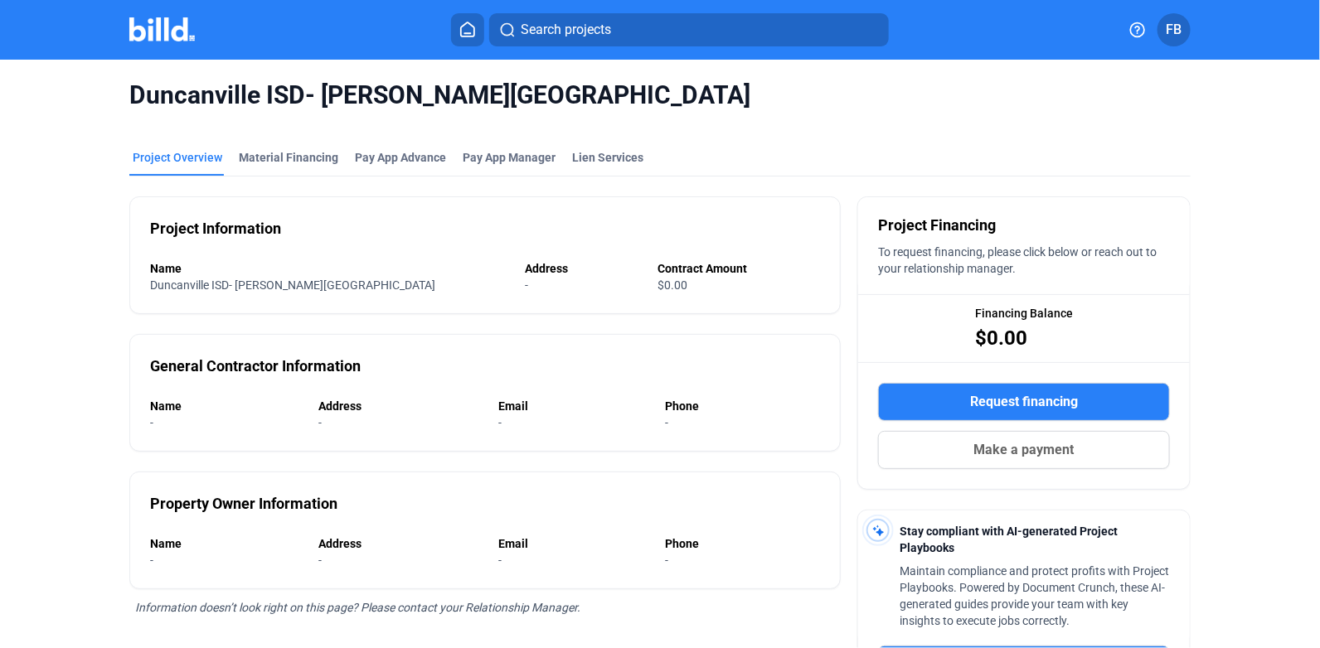
click at [1014, 366] on div "Request financing Make a payment" at bounding box center [1024, 426] width 332 height 126
click at [1007, 411] on button "Request financing" at bounding box center [1024, 402] width 292 height 38
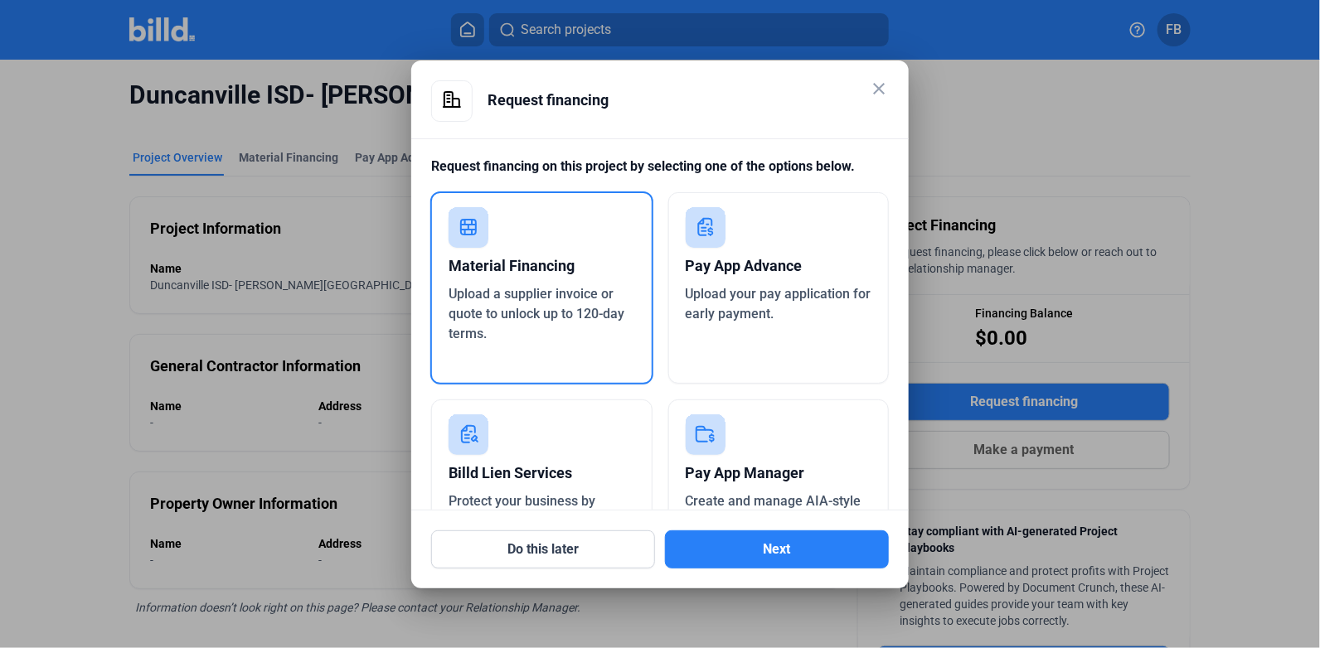
click at [851, 566] on button "Next" at bounding box center [777, 549] width 224 height 38
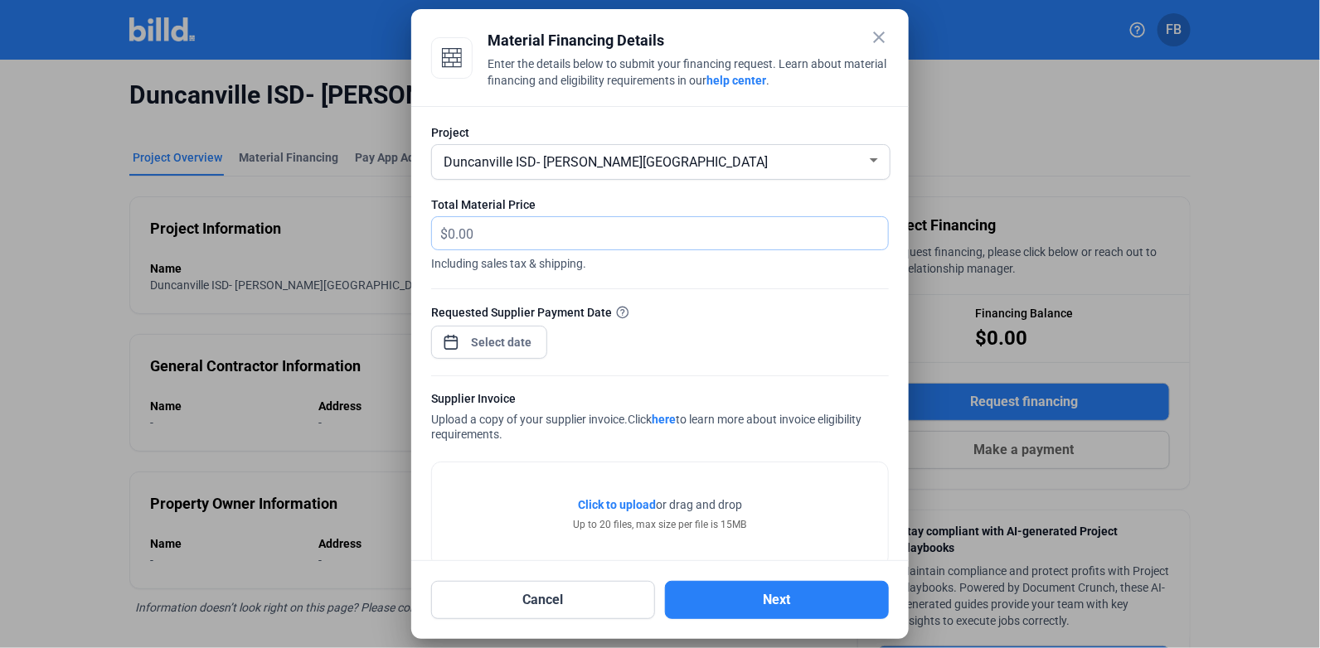
click at [573, 229] on input "text" at bounding box center [668, 233] width 440 height 32
type input "4,182.78"
click at [521, 330] on div at bounding box center [501, 342] width 71 height 30
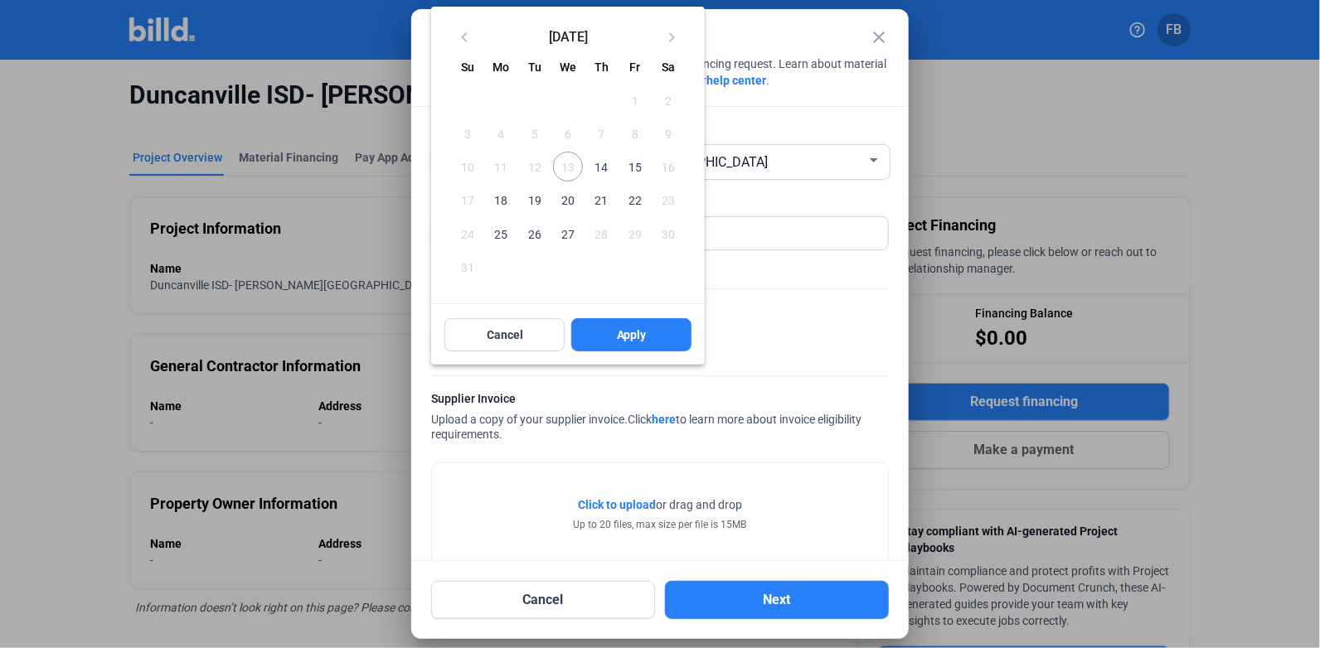
click at [610, 165] on span "14" at bounding box center [601, 167] width 30 height 30
click at [634, 344] on button "Apply" at bounding box center [631, 334] width 120 height 33
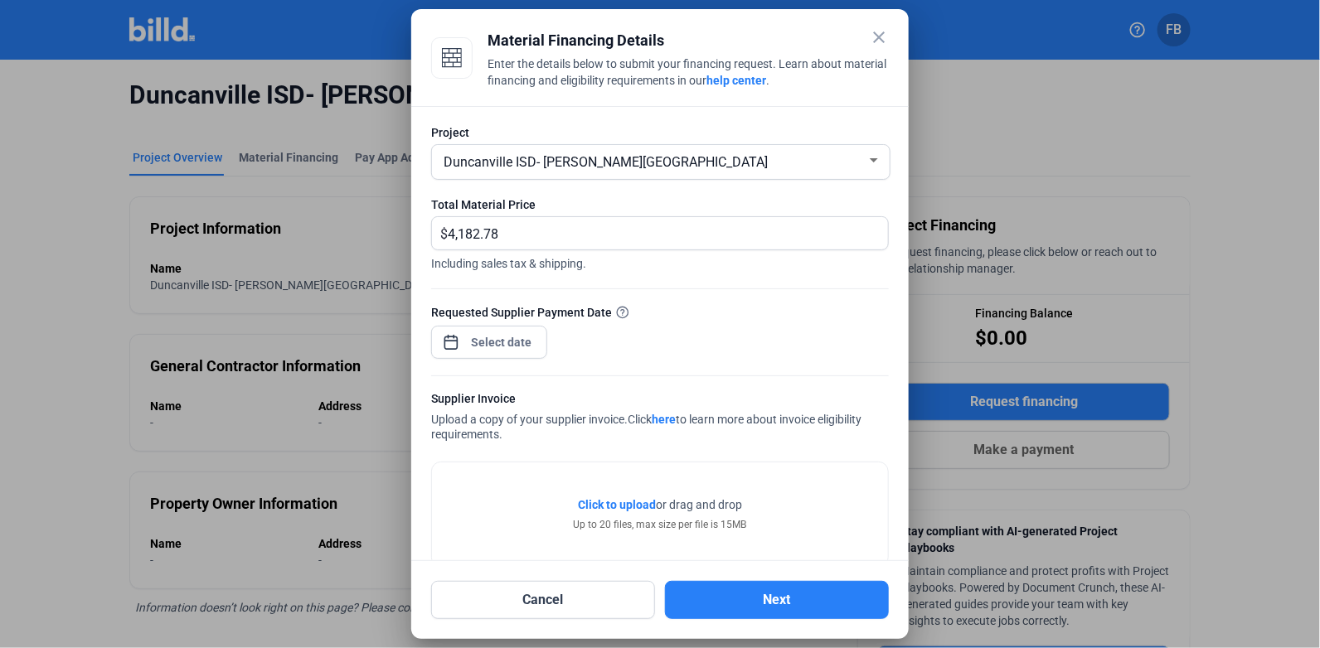
click at [598, 512] on span "Click to upload Tap to upload" at bounding box center [617, 504] width 78 height 17
click at [757, 593] on button "Next" at bounding box center [777, 600] width 224 height 38
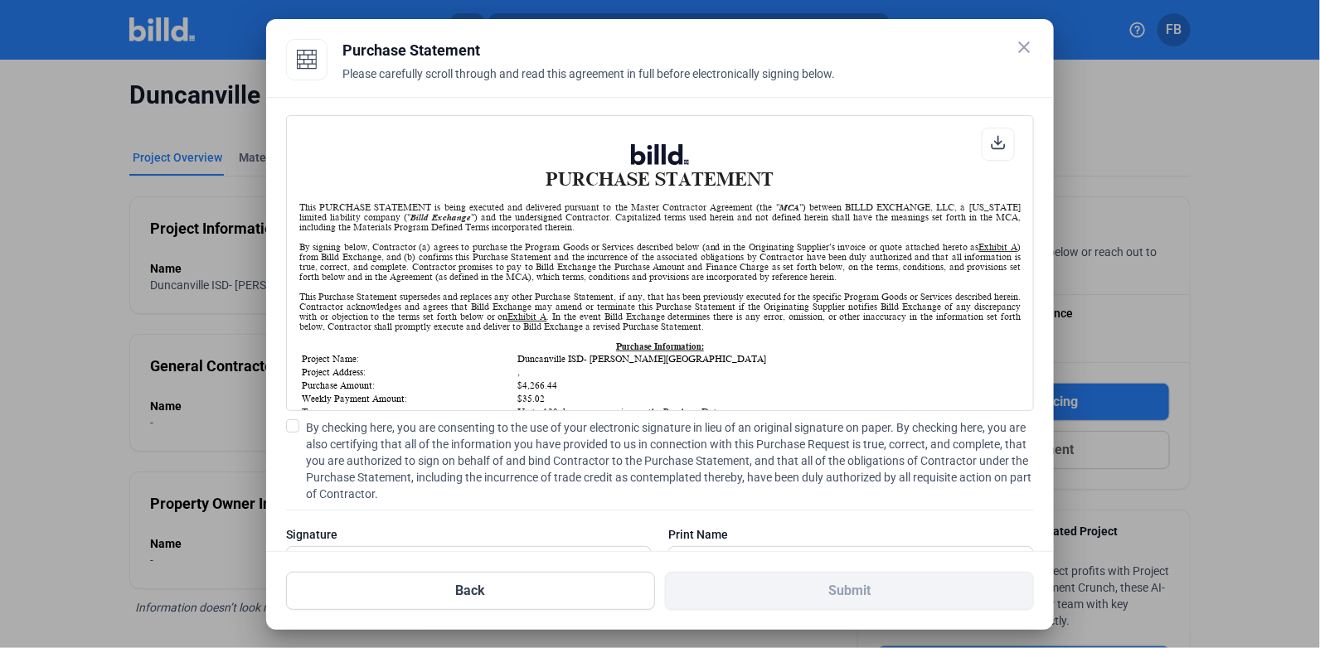
click at [293, 424] on span at bounding box center [292, 425] width 13 height 13
click at [0, 0] on input "By checking here, you are consenting to the use of your electronic signature in…" at bounding box center [0, 0] width 0 height 0
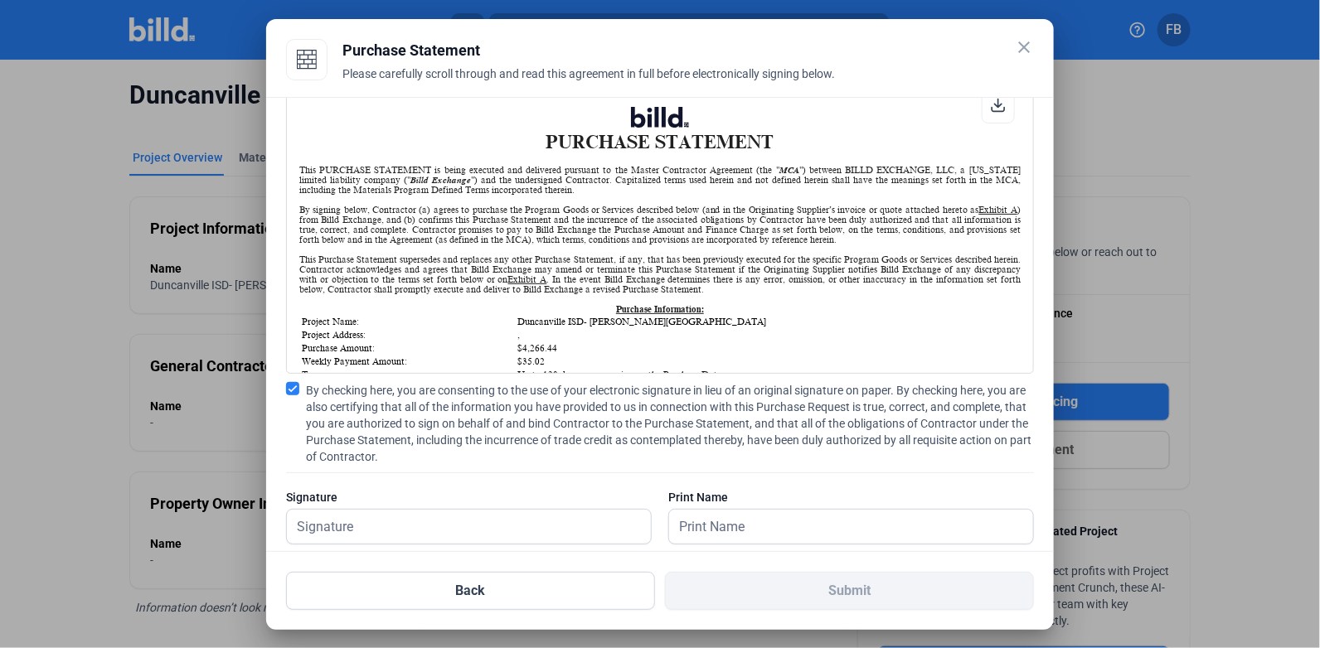
scroll to position [66, 0]
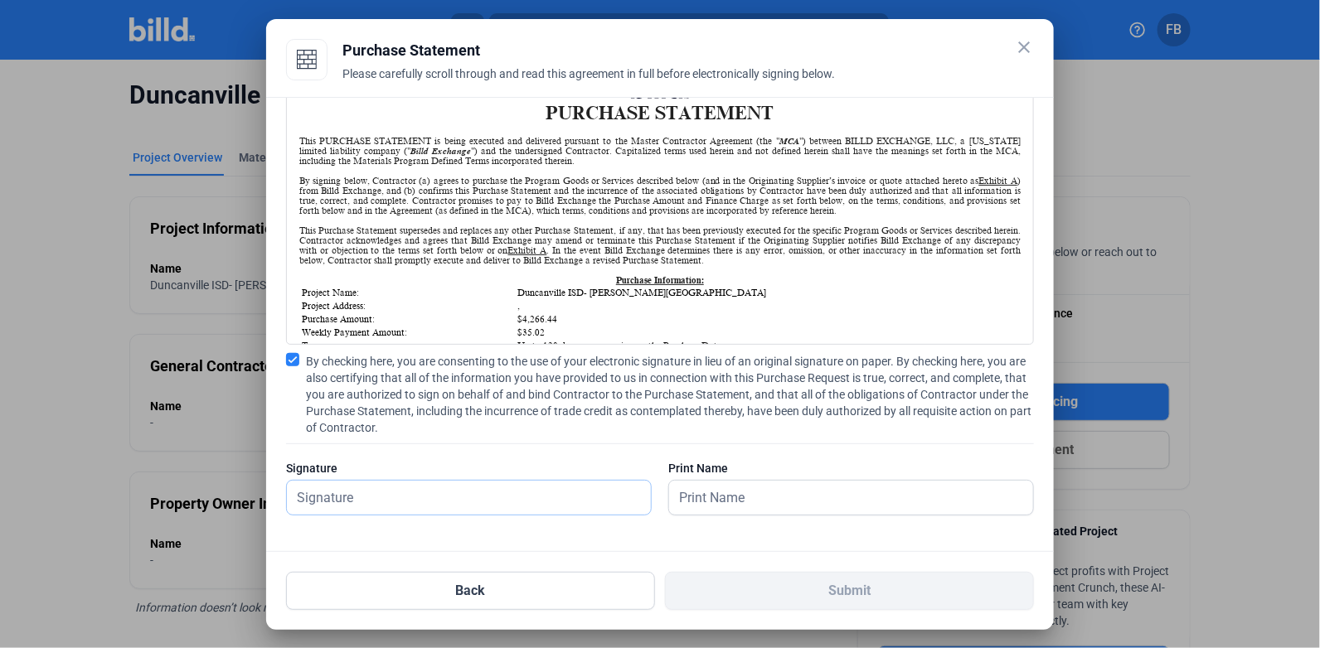
click at [543, 496] on input "text" at bounding box center [469, 498] width 364 height 34
type input "[PERSON_NAME]"
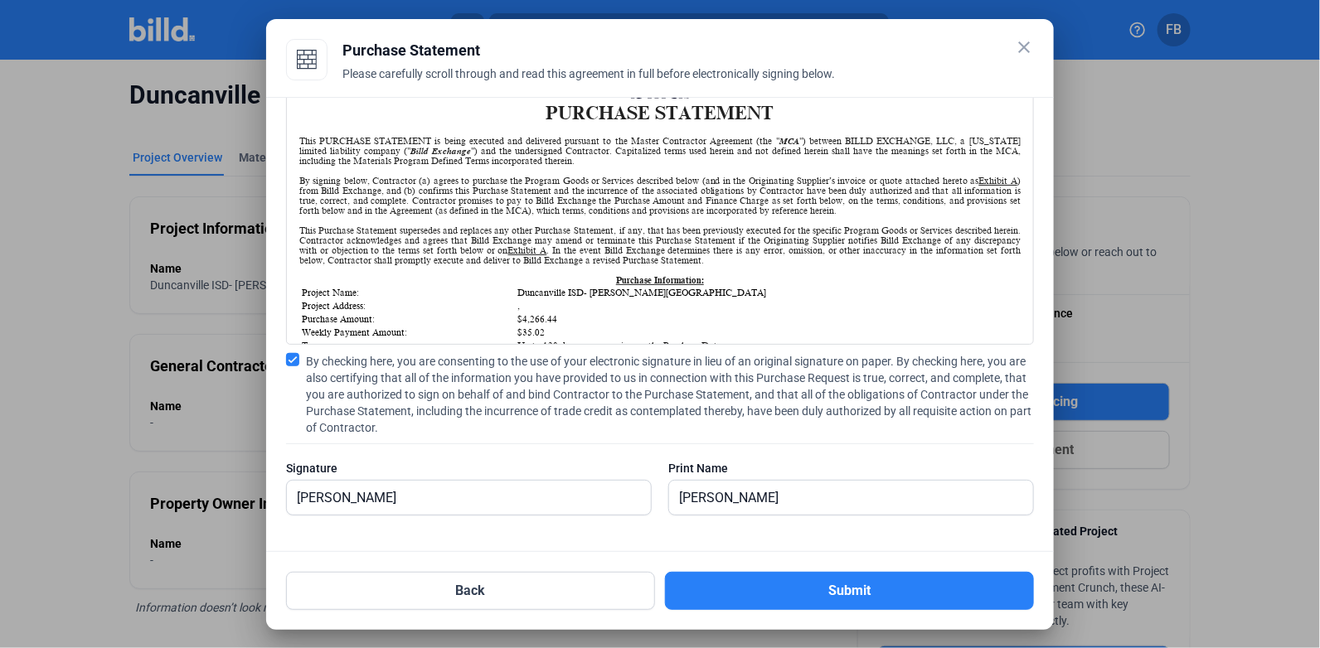
click at [836, 588] on button "Submit" at bounding box center [849, 591] width 369 height 38
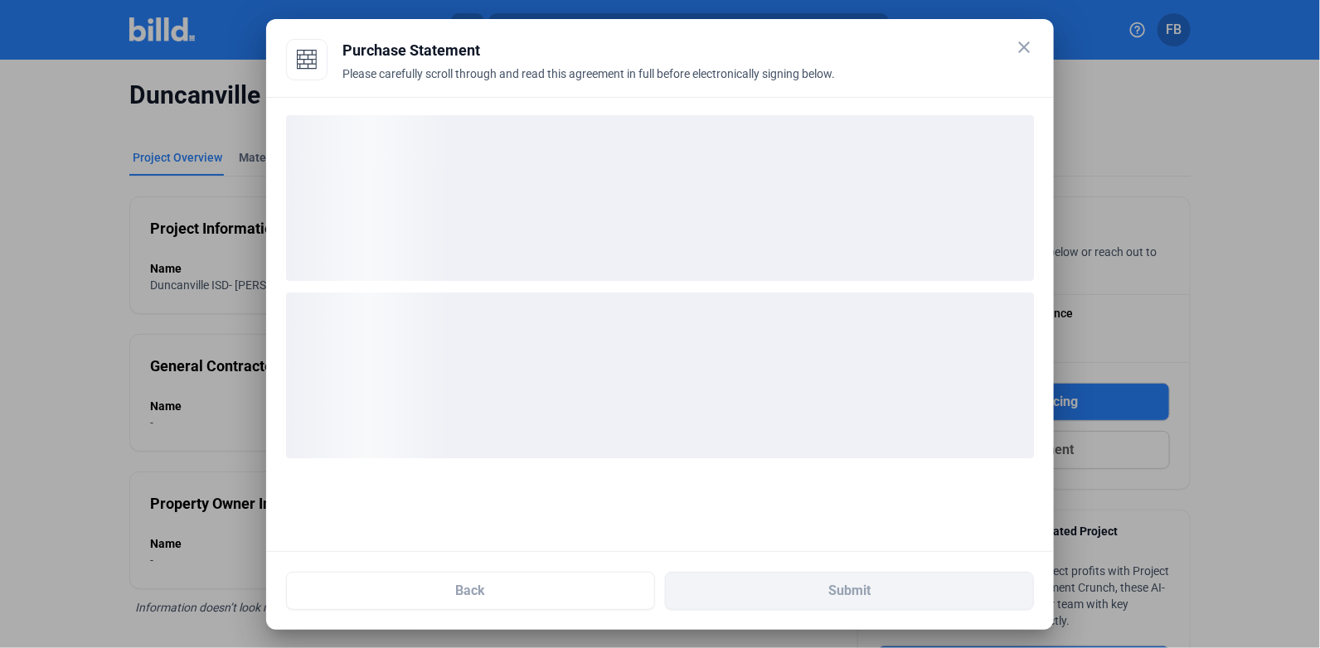
scroll to position [0, 0]
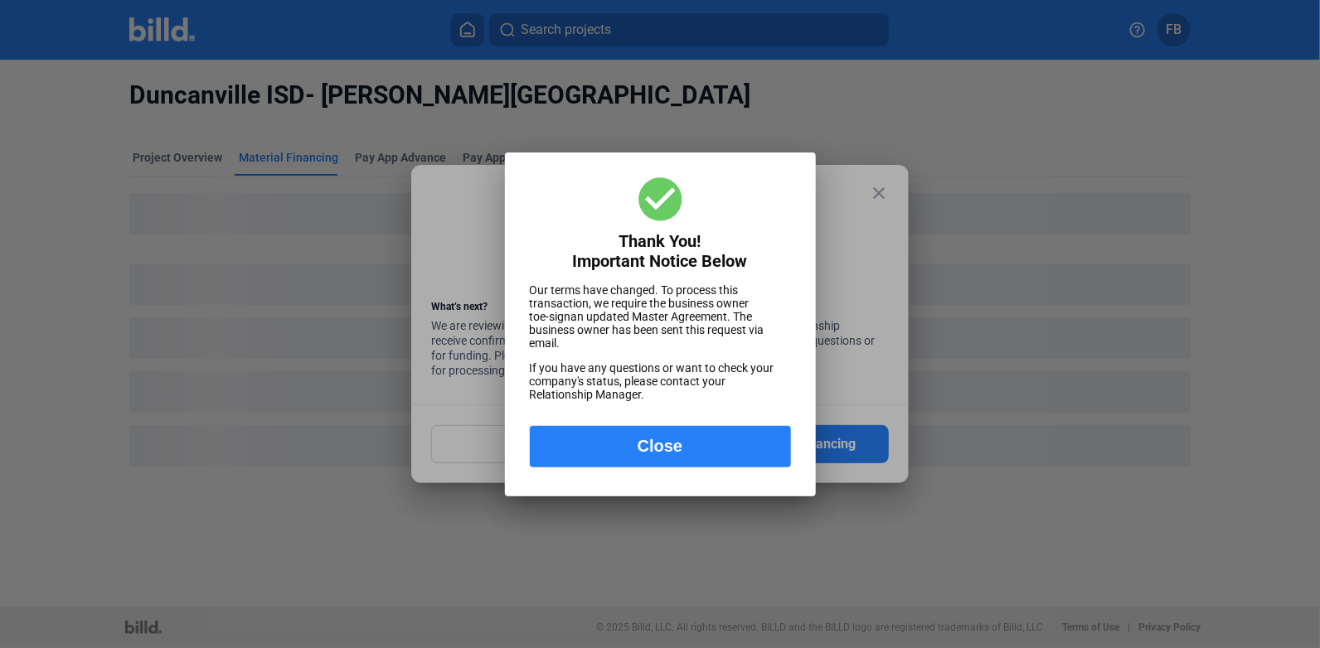
click at [651, 449] on button "Close" at bounding box center [660, 446] width 261 height 41
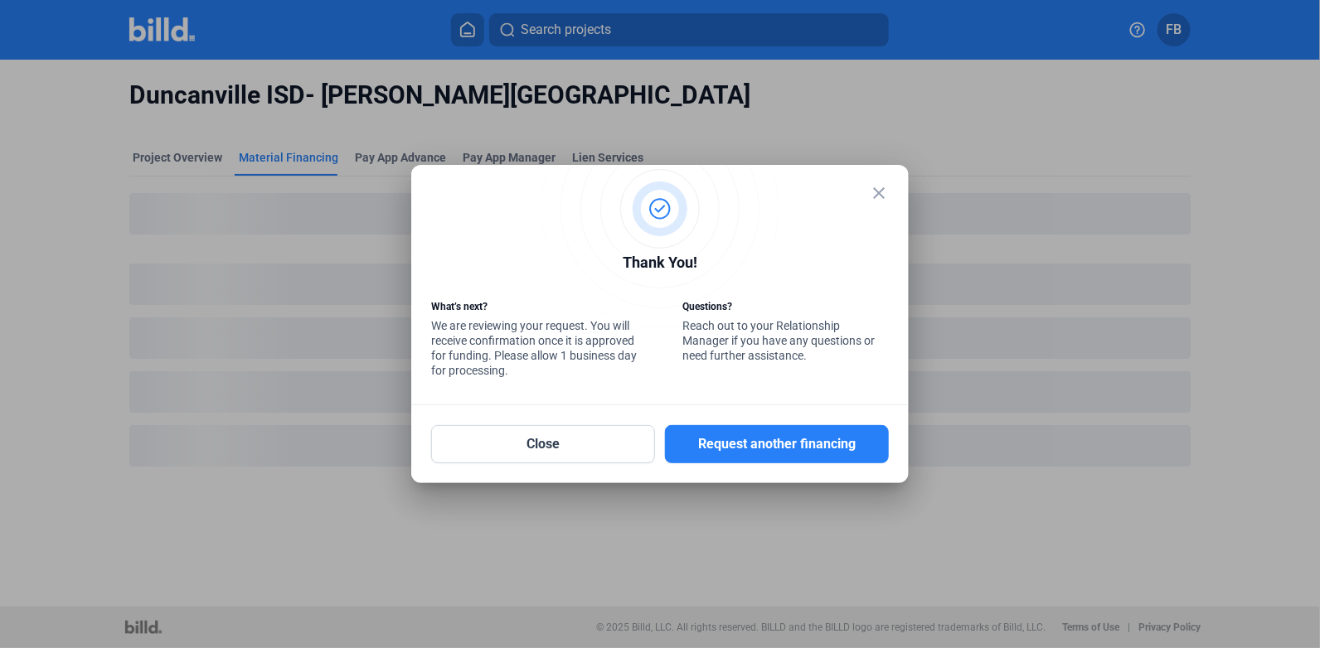
click at [873, 191] on mat-icon "close" at bounding box center [879, 193] width 20 height 20
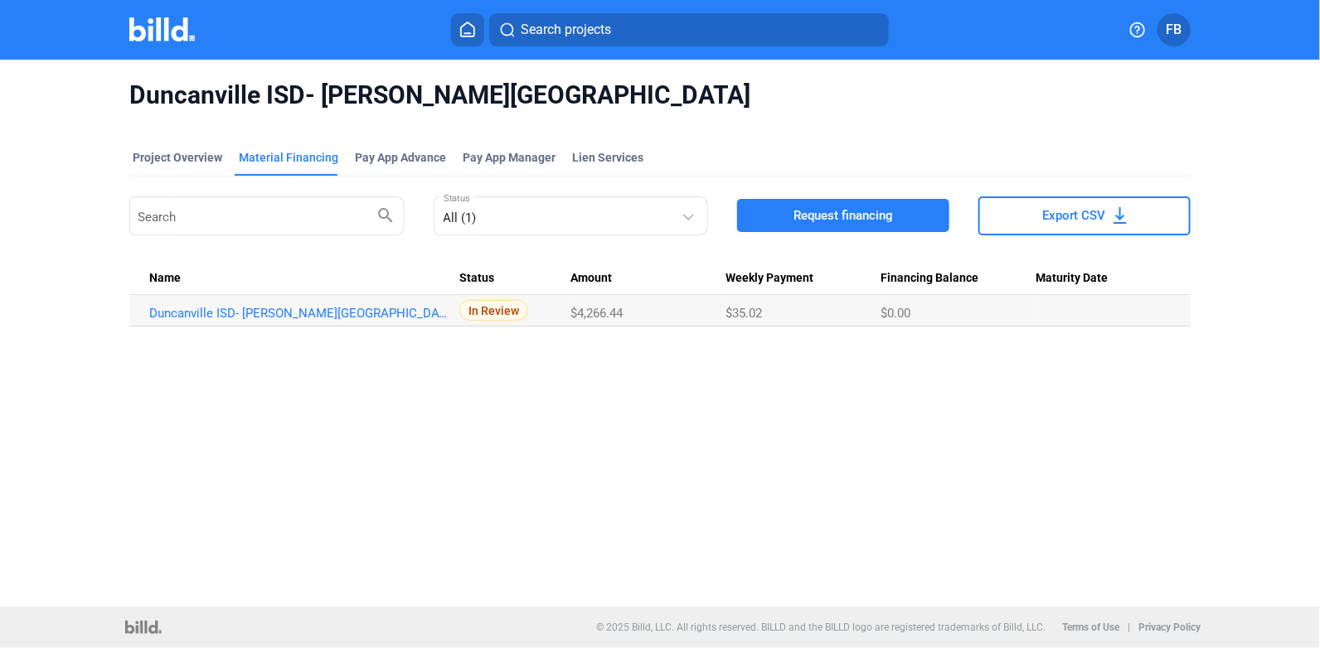
click at [137, 46] on div "Search projects FB" at bounding box center [660, 29] width 1266 height 33
click at [149, 31] on img at bounding box center [161, 29] width 65 height 24
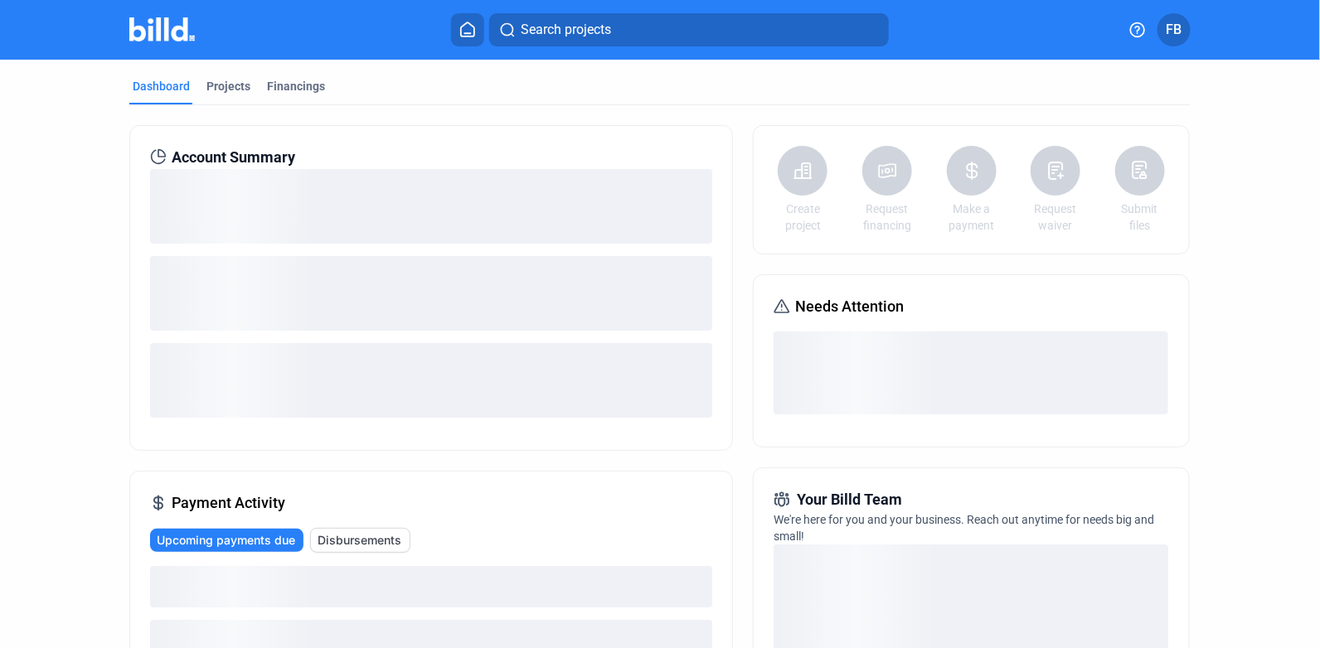
click at [239, 92] on div "Projects" at bounding box center [228, 86] width 44 height 17
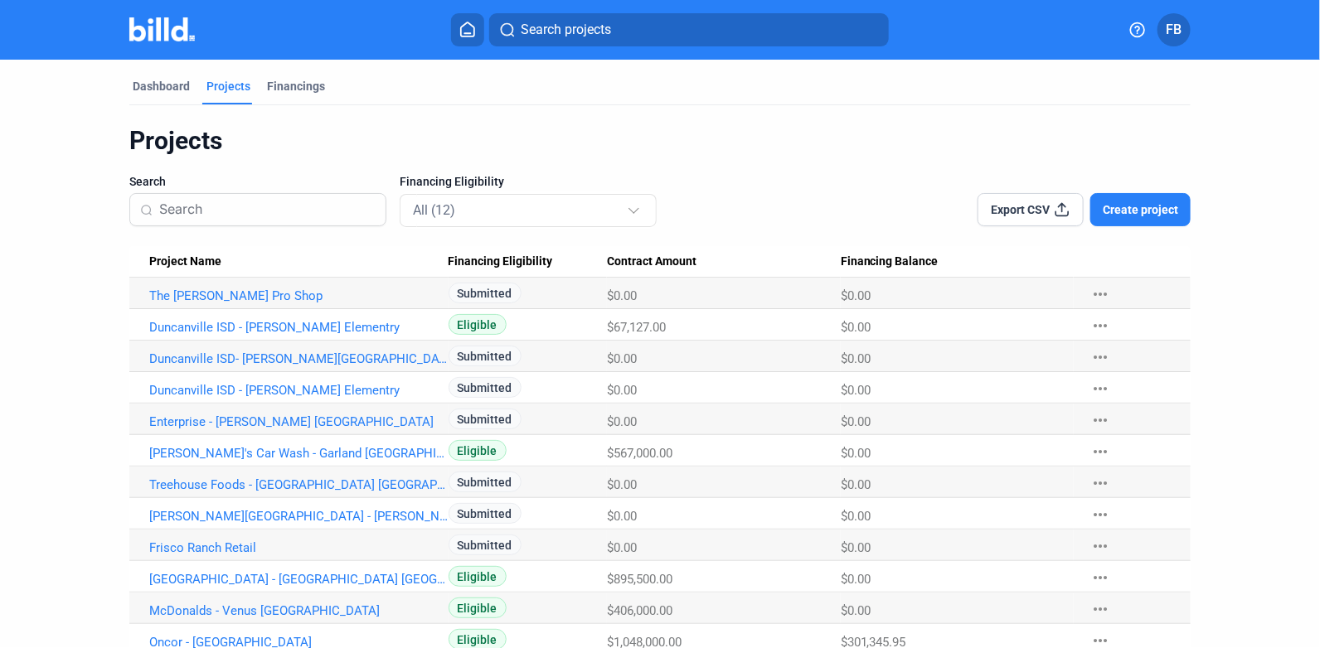
click at [295, 303] on link "Duncanville ISD - [PERSON_NAME] Elementry" at bounding box center [298, 295] width 299 height 15
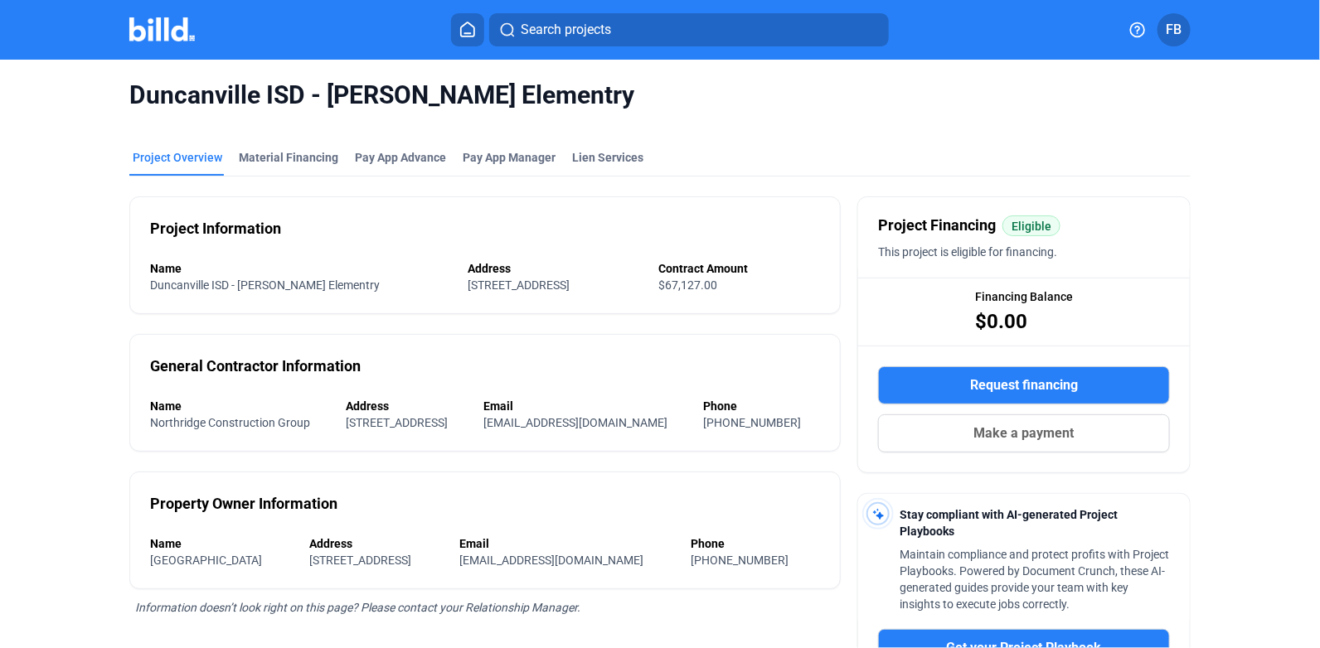
click at [1082, 383] on button "Request financing" at bounding box center [1024, 385] width 292 height 38
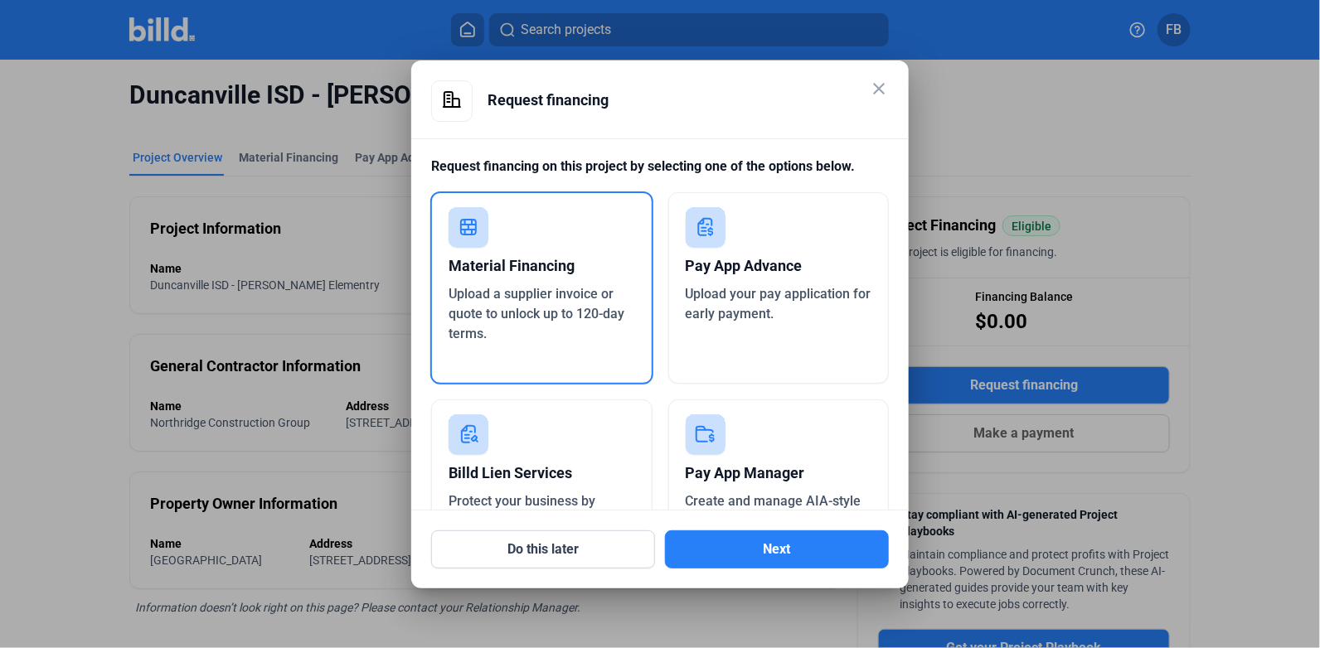
click at [813, 564] on button "Next" at bounding box center [777, 549] width 224 height 38
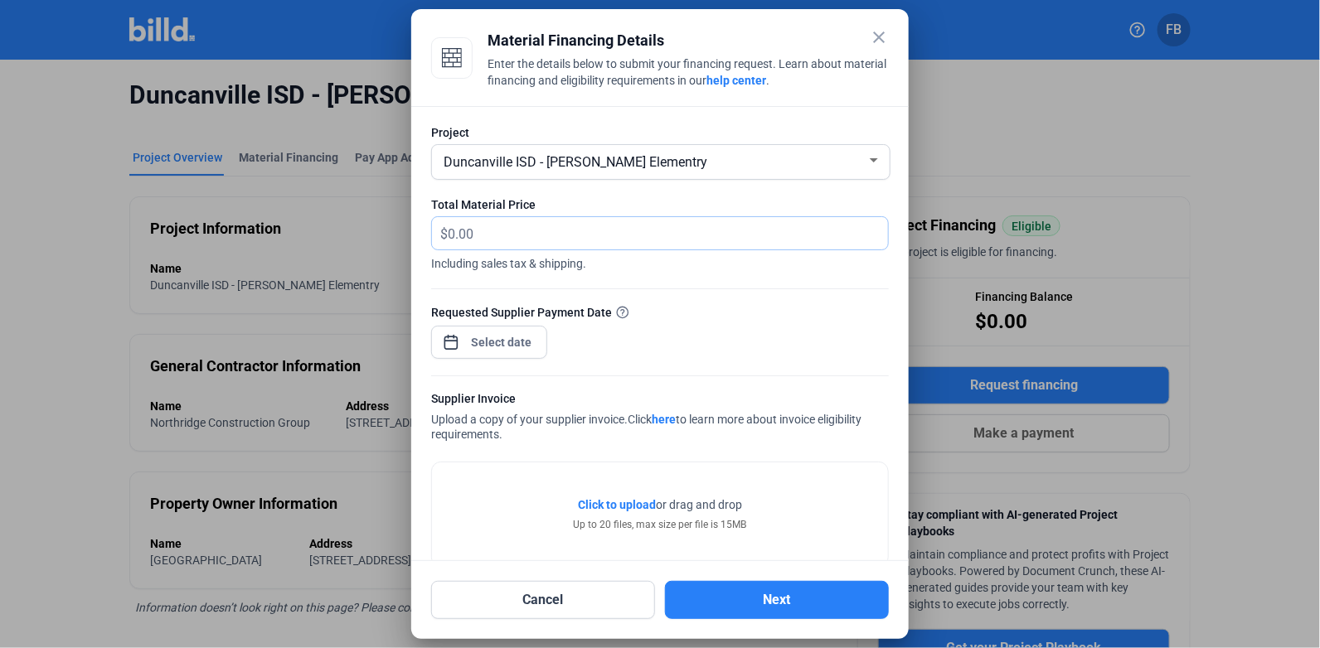
click at [527, 248] on input "text" at bounding box center [658, 233] width 421 height 32
type input "1,056.52"
click at [469, 336] on div "close Material Financing Details Enter the details below to submit your financi…" at bounding box center [660, 324] width 1320 height 648
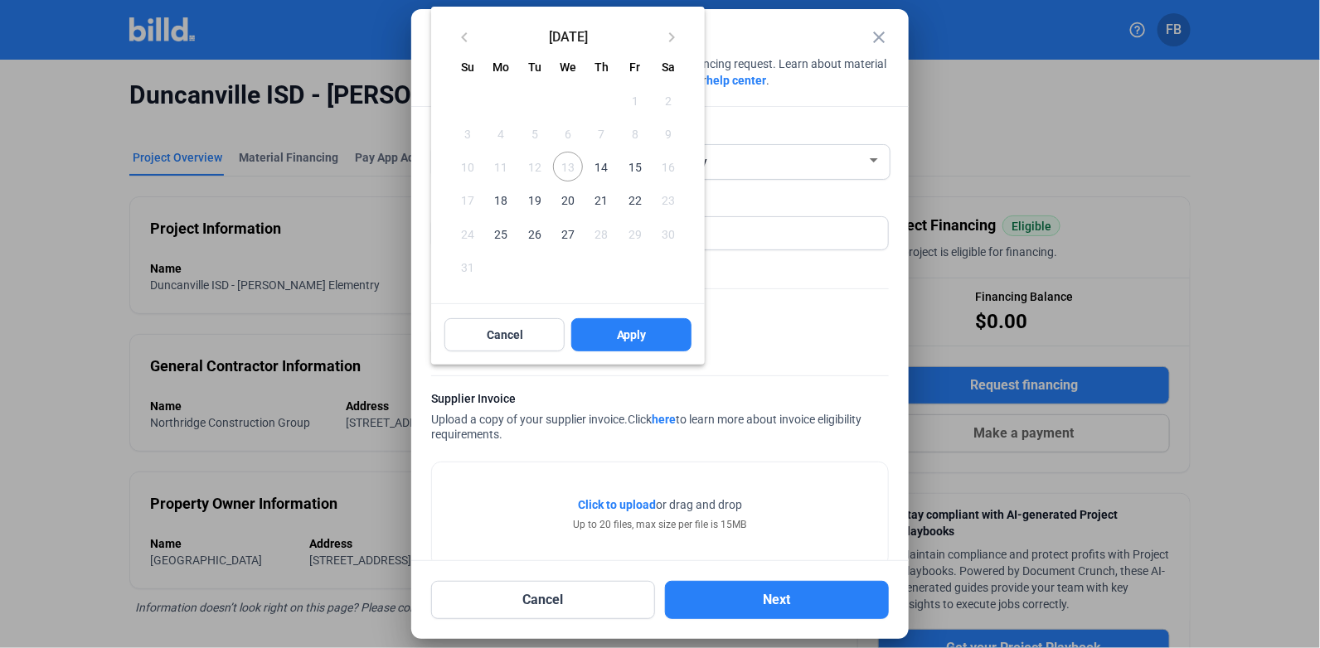
click at [606, 169] on span "14" at bounding box center [601, 167] width 30 height 30
click at [613, 332] on button "Apply" at bounding box center [631, 334] width 120 height 33
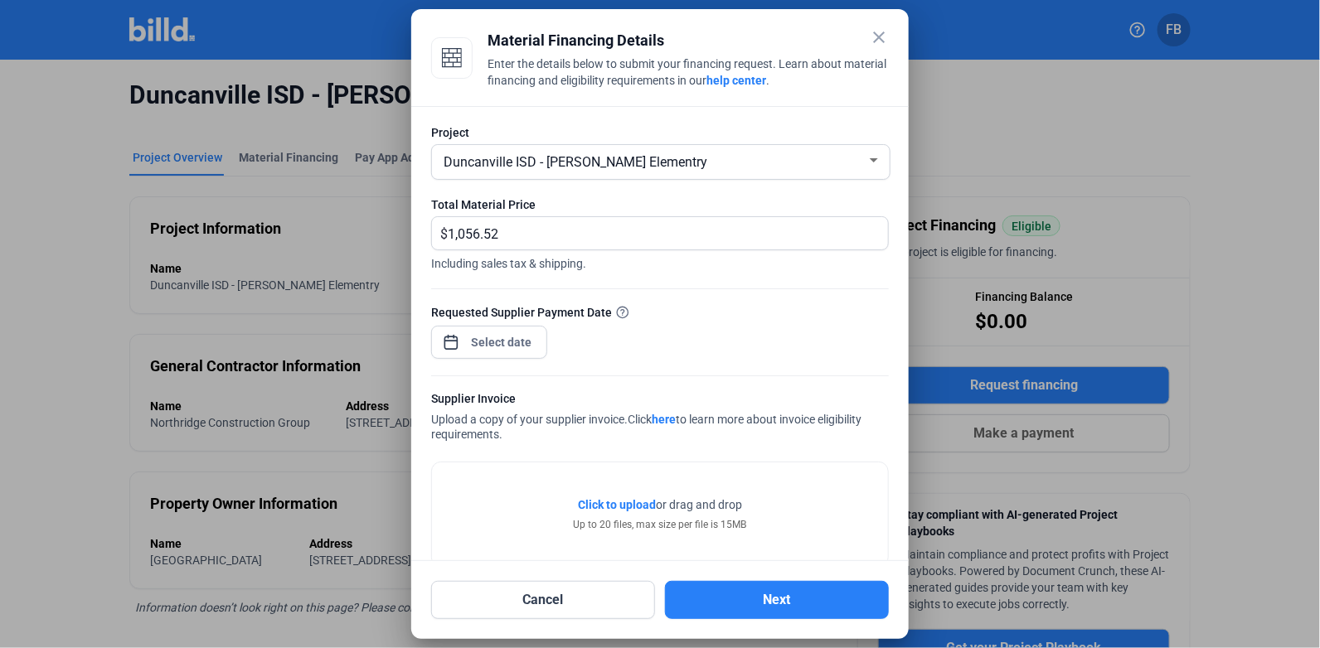
click at [533, 521] on div "Click to upload Tap to upload or drag and drop Up to 20 files, max size per fil…" at bounding box center [660, 514] width 456 height 104
click at [608, 502] on span "Click to upload" at bounding box center [617, 504] width 78 height 13
click at [731, 600] on button "Next" at bounding box center [777, 600] width 224 height 38
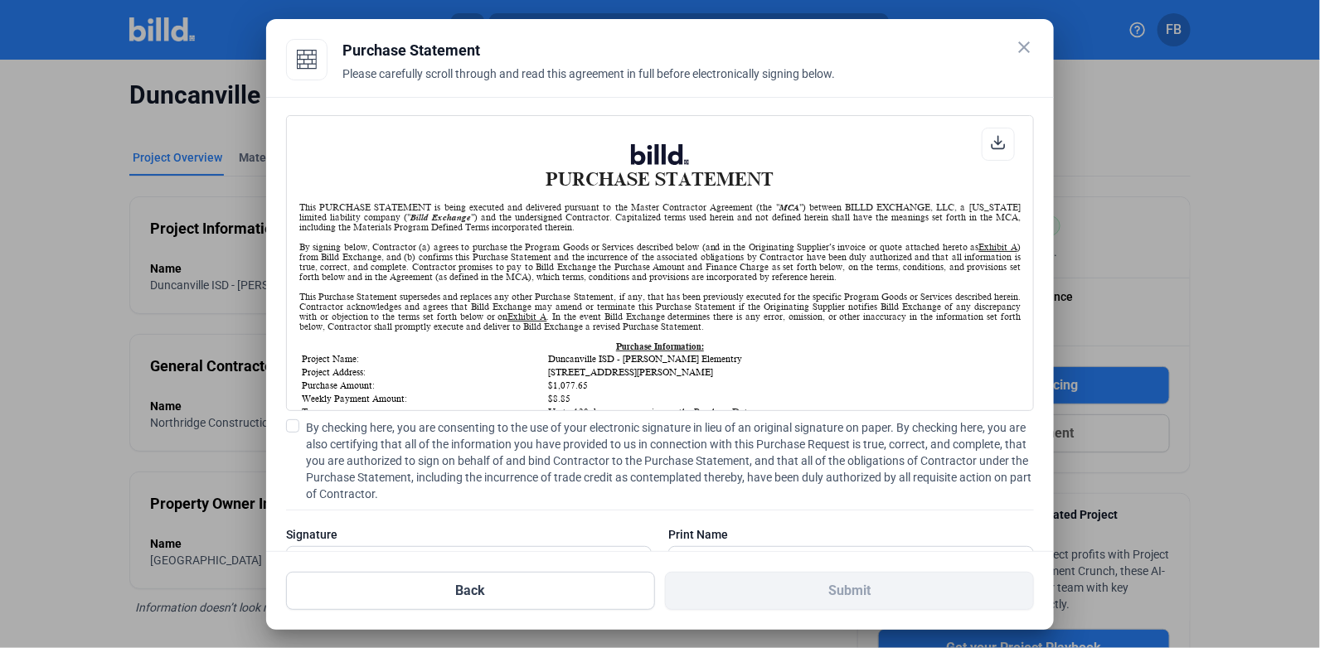
click at [291, 429] on span at bounding box center [292, 425] width 13 height 13
click at [0, 0] on input "By checking here, you are consenting to the use of your electronic signature in…" at bounding box center [0, 0] width 0 height 0
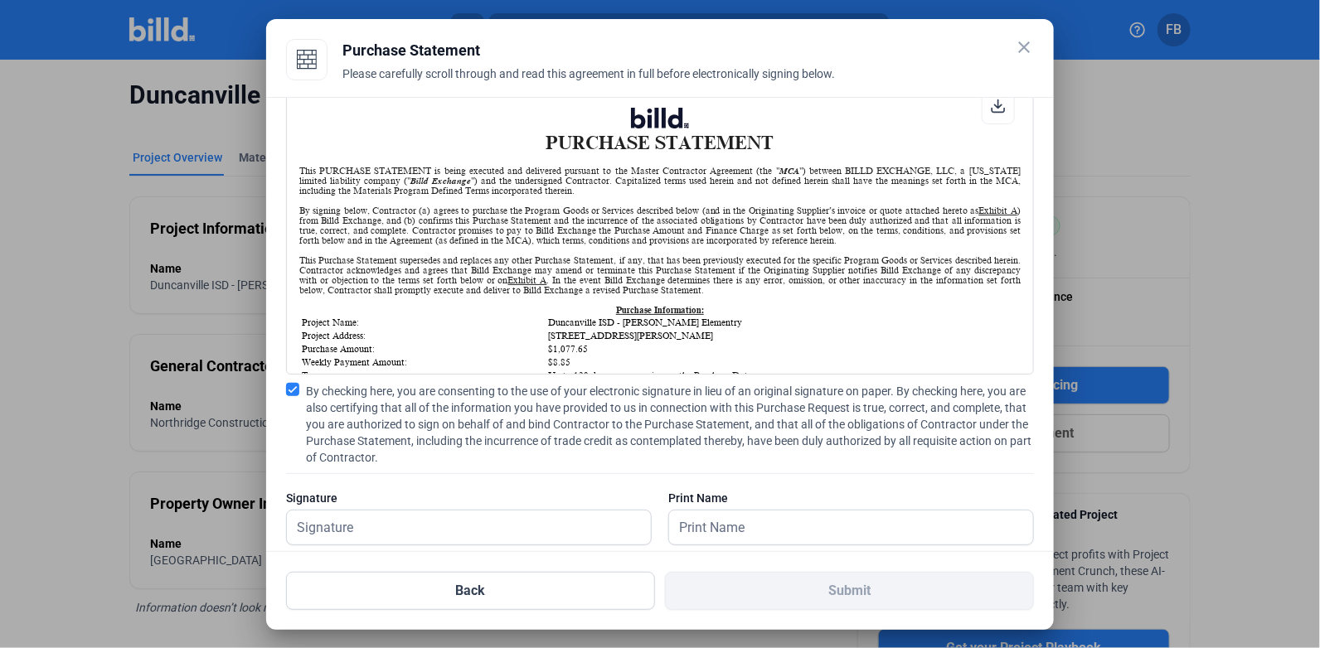
scroll to position [66, 0]
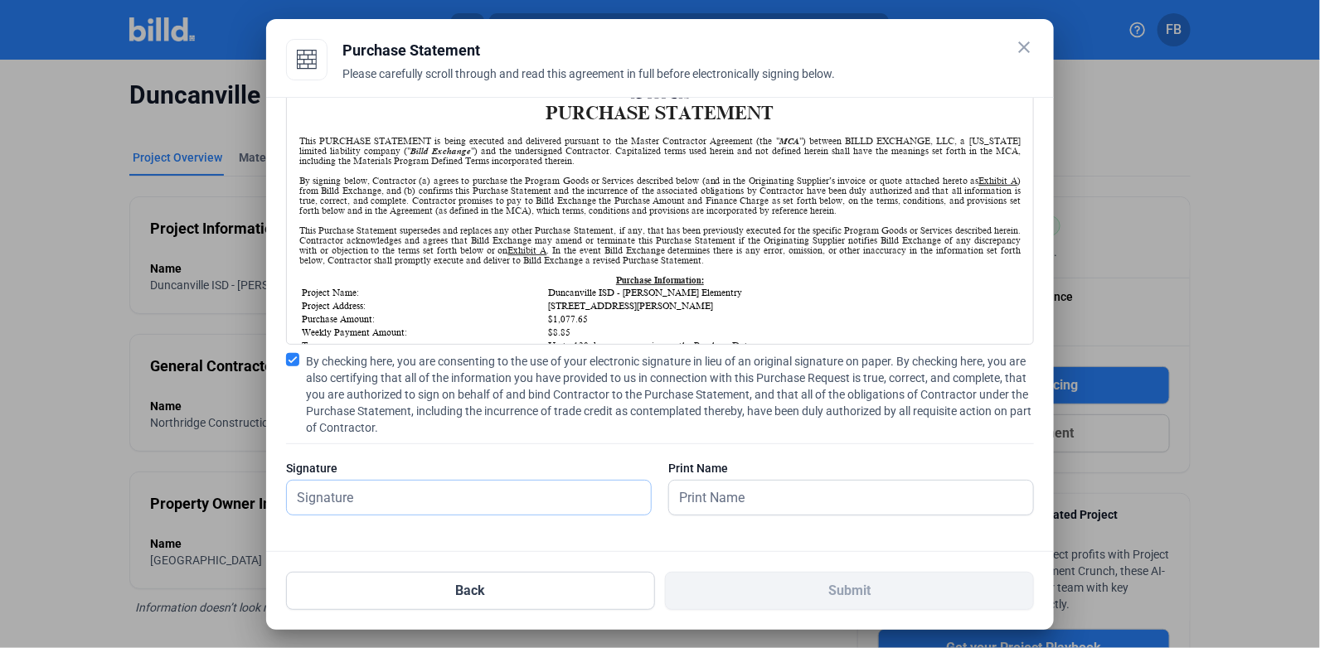
click at [473, 501] on input "text" at bounding box center [460, 498] width 346 height 34
type input "[PERSON_NAME]"
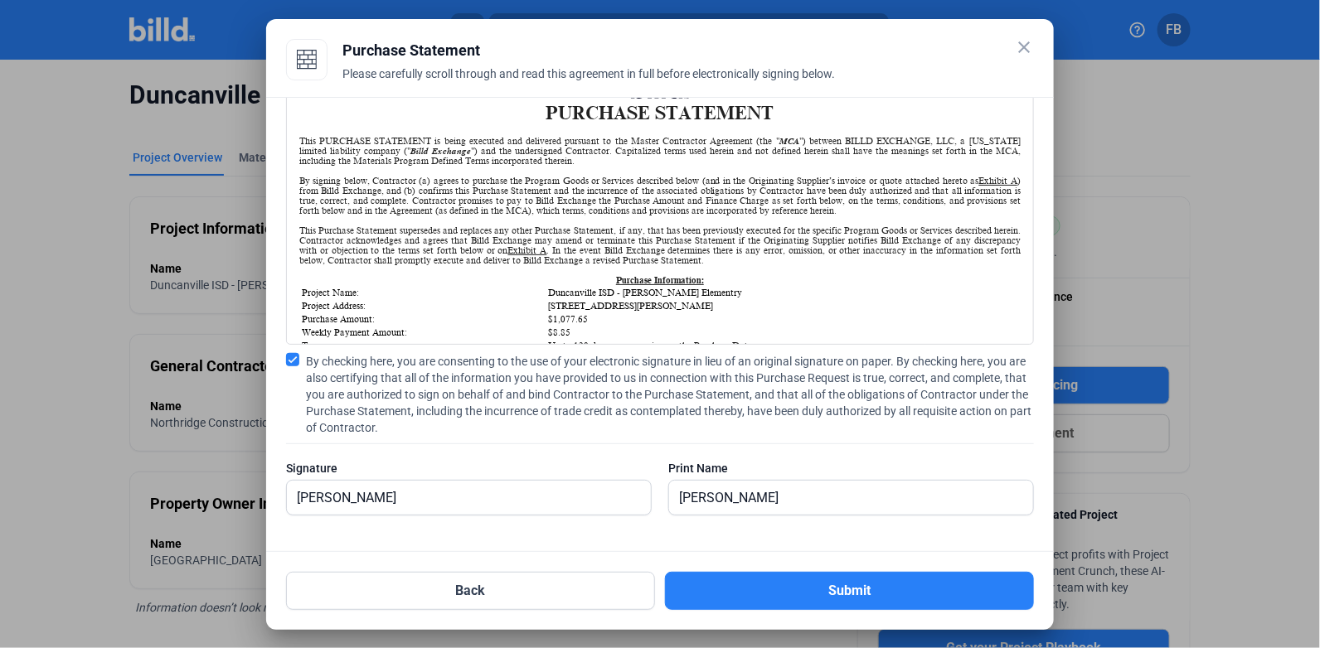
click at [850, 596] on button "Submit" at bounding box center [849, 591] width 369 height 38
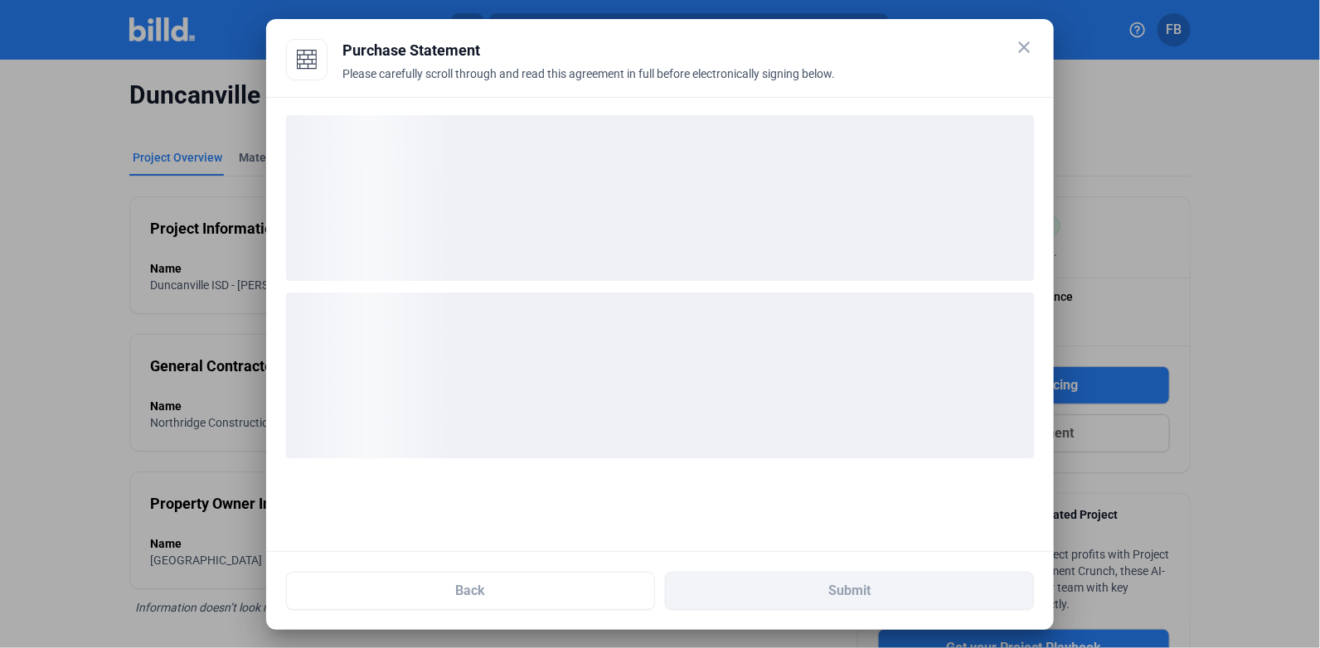
scroll to position [0, 0]
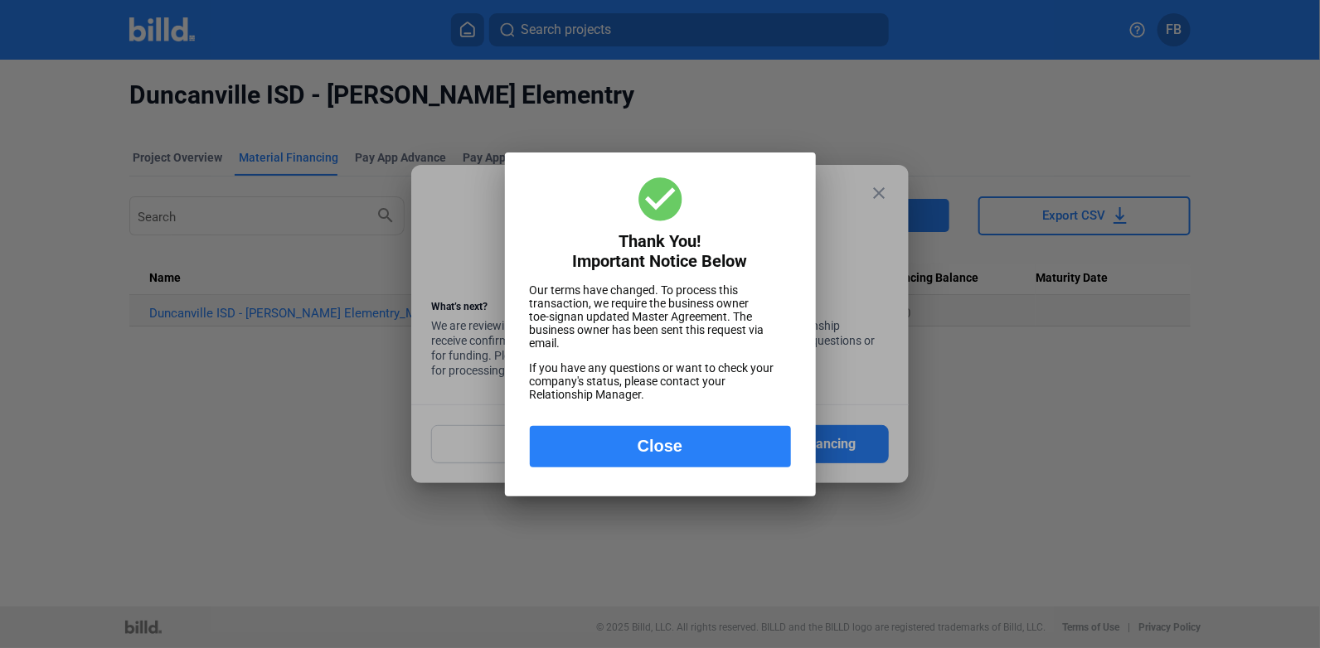
click at [691, 448] on button "Close" at bounding box center [660, 446] width 261 height 41
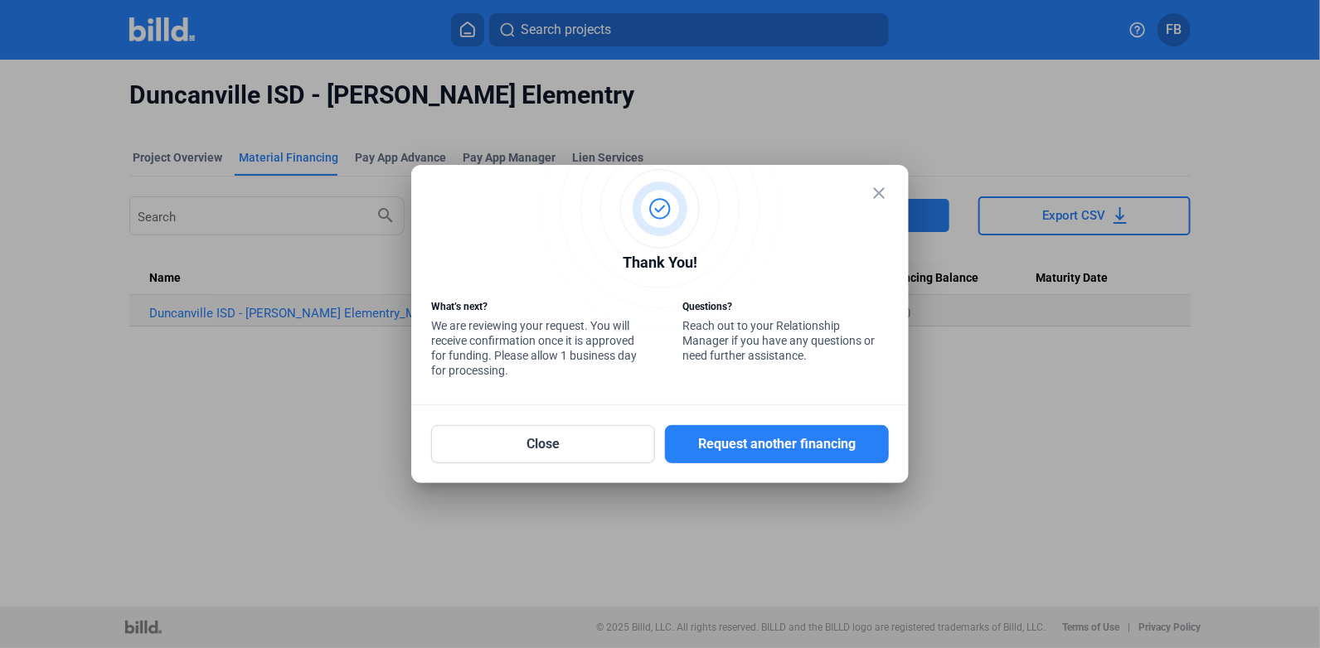
click at [880, 179] on mat-dialog-container "close Thank You! What’s next? We are reviewing your request. You will receive c…" at bounding box center [659, 324] width 497 height 318
click at [879, 191] on mat-icon "close" at bounding box center [879, 193] width 20 height 20
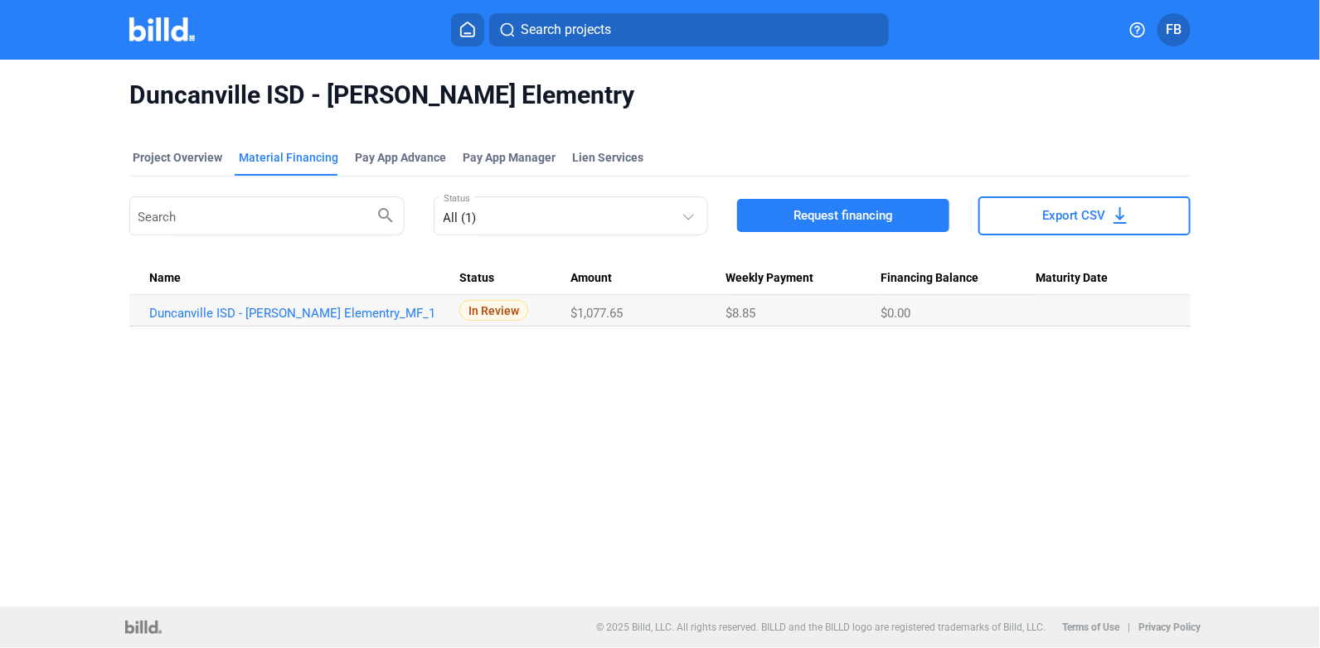
click at [149, 28] on img at bounding box center [161, 29] width 65 height 24
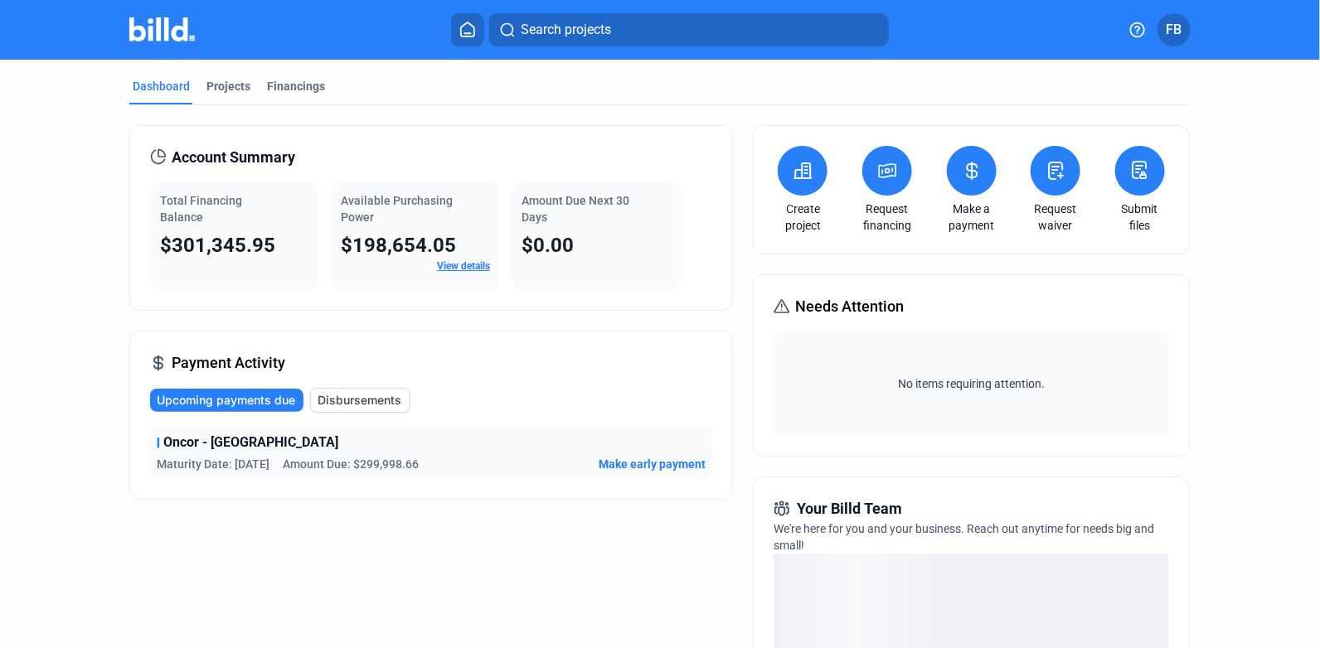
click at [218, 81] on div "Projects" at bounding box center [228, 86] width 44 height 17
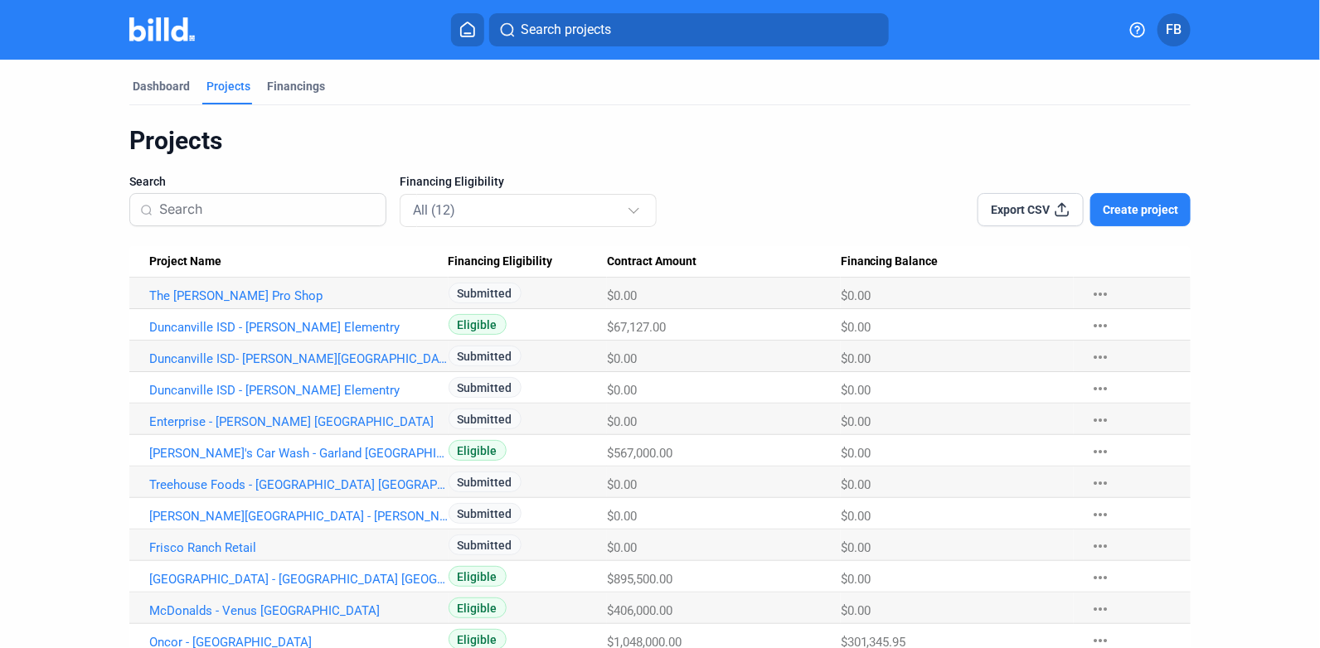
click at [310, 303] on link "Duncanville ISD - [PERSON_NAME] Elementry" at bounding box center [298, 295] width 299 height 15
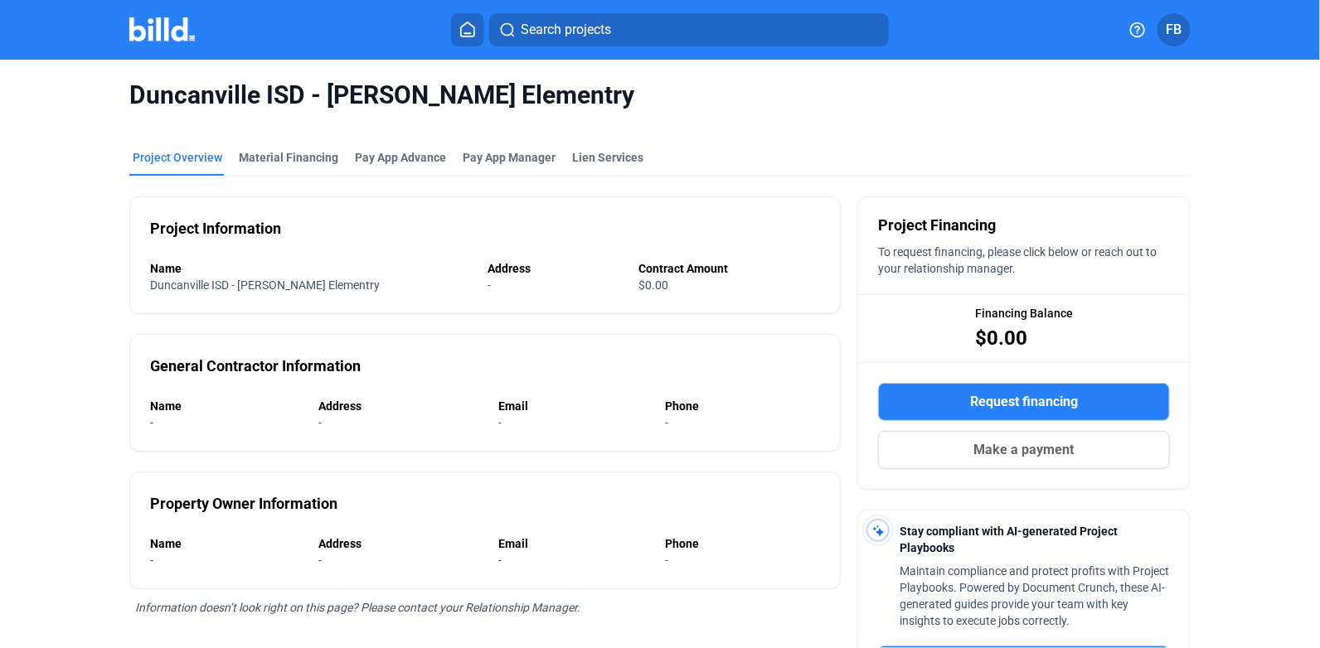
click at [1068, 400] on span "Request financing" at bounding box center [1024, 402] width 108 height 20
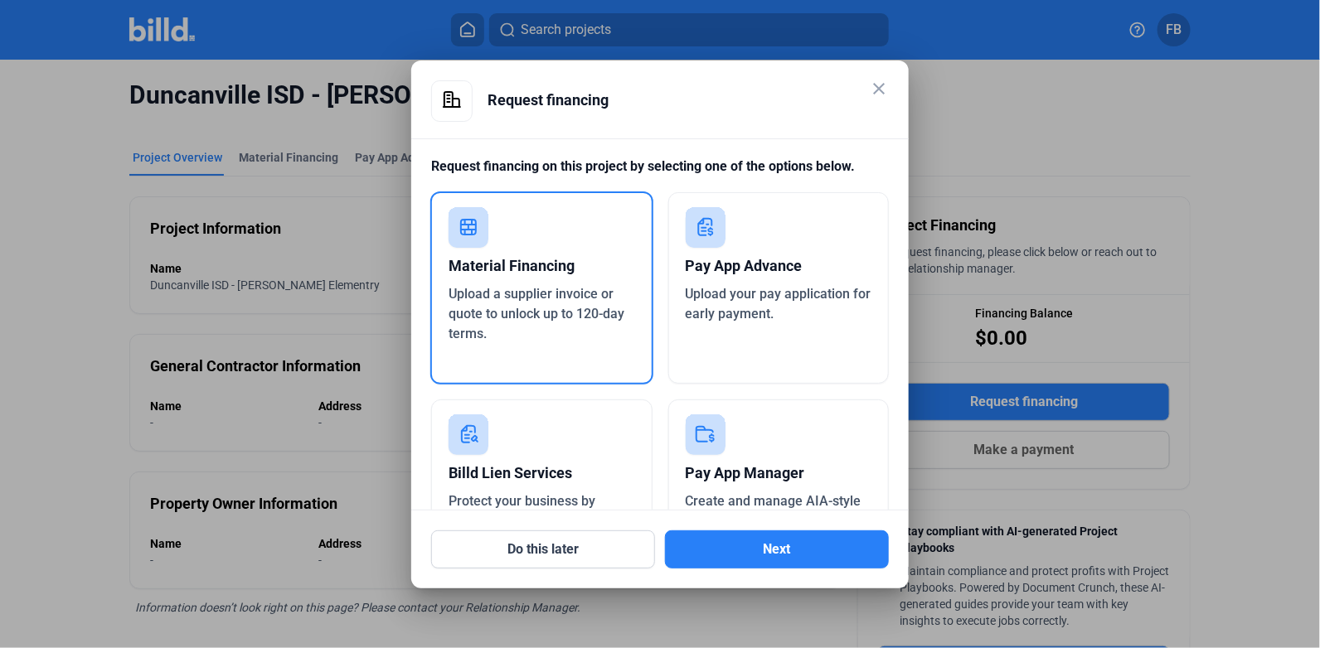
click at [747, 535] on button "Next" at bounding box center [777, 549] width 224 height 38
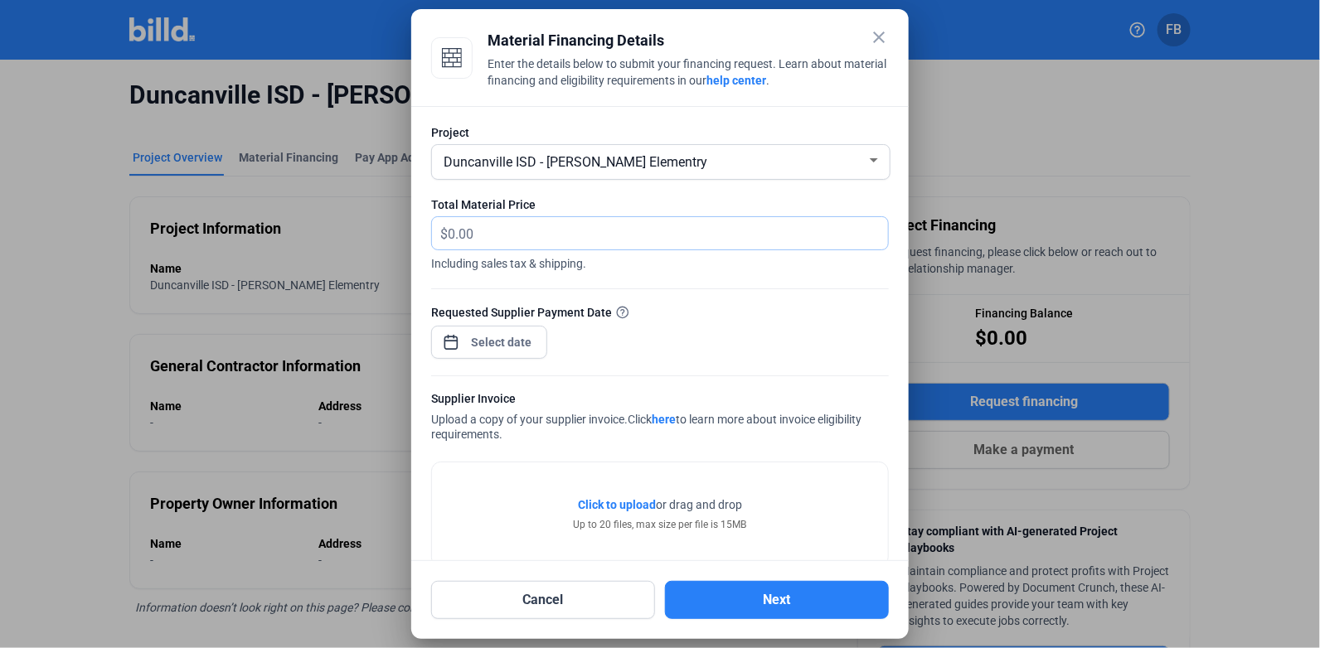
click at [567, 236] on input "text" at bounding box center [668, 233] width 440 height 32
type input "2,197.48"
click at [487, 348] on div "close Material Financing Details Enter the details below to submit your financi…" at bounding box center [660, 324] width 1320 height 648
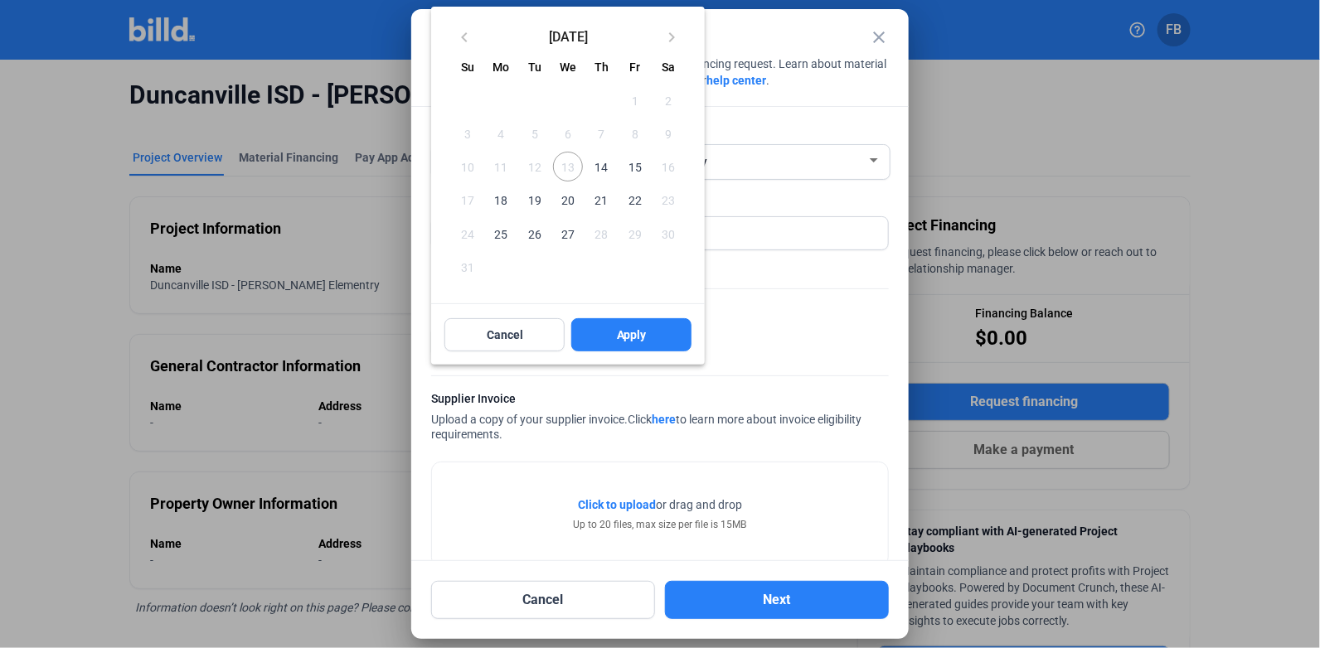
click at [603, 162] on span "14" at bounding box center [601, 167] width 30 height 30
click at [622, 337] on span "Apply" at bounding box center [632, 335] width 30 height 17
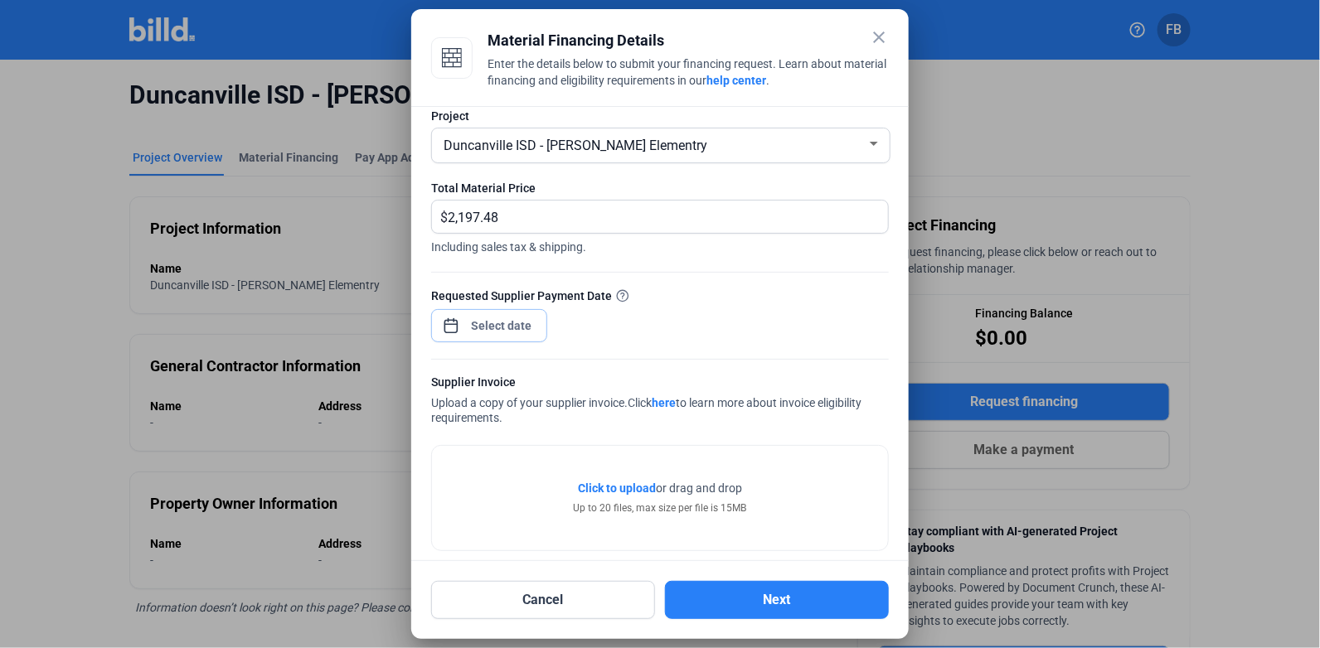
scroll to position [32, 0]
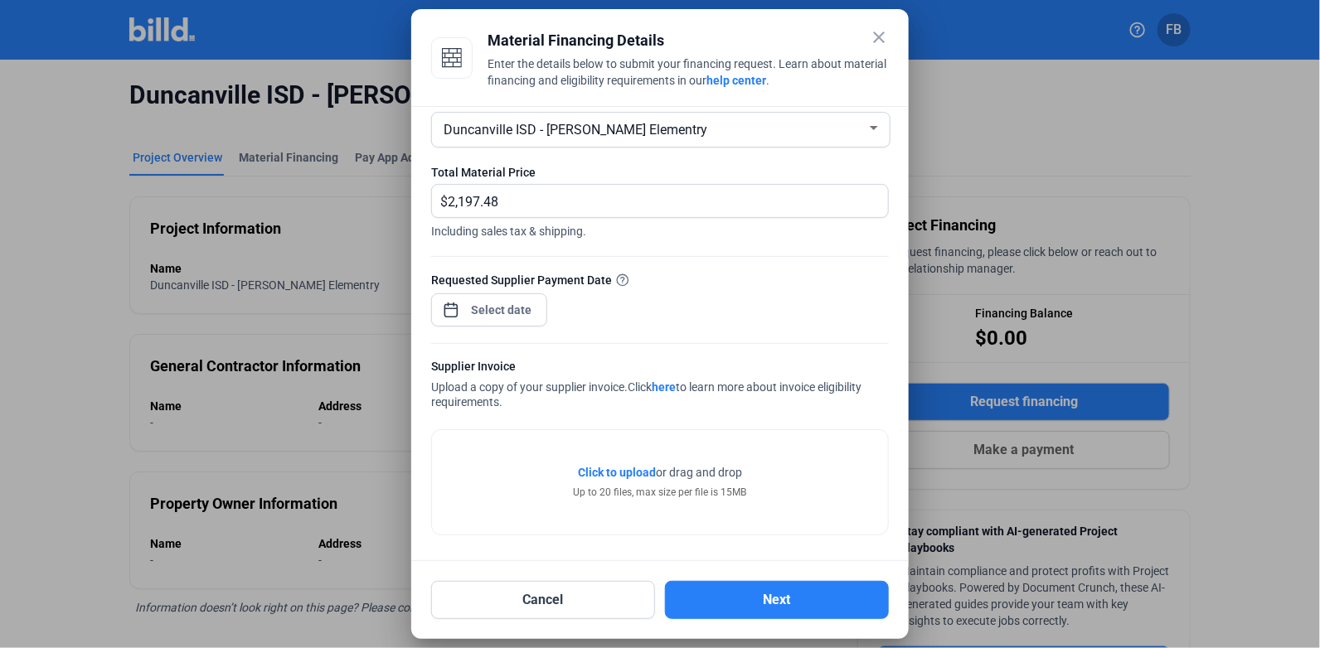
click at [622, 473] on span "Click to upload" at bounding box center [617, 472] width 78 height 13
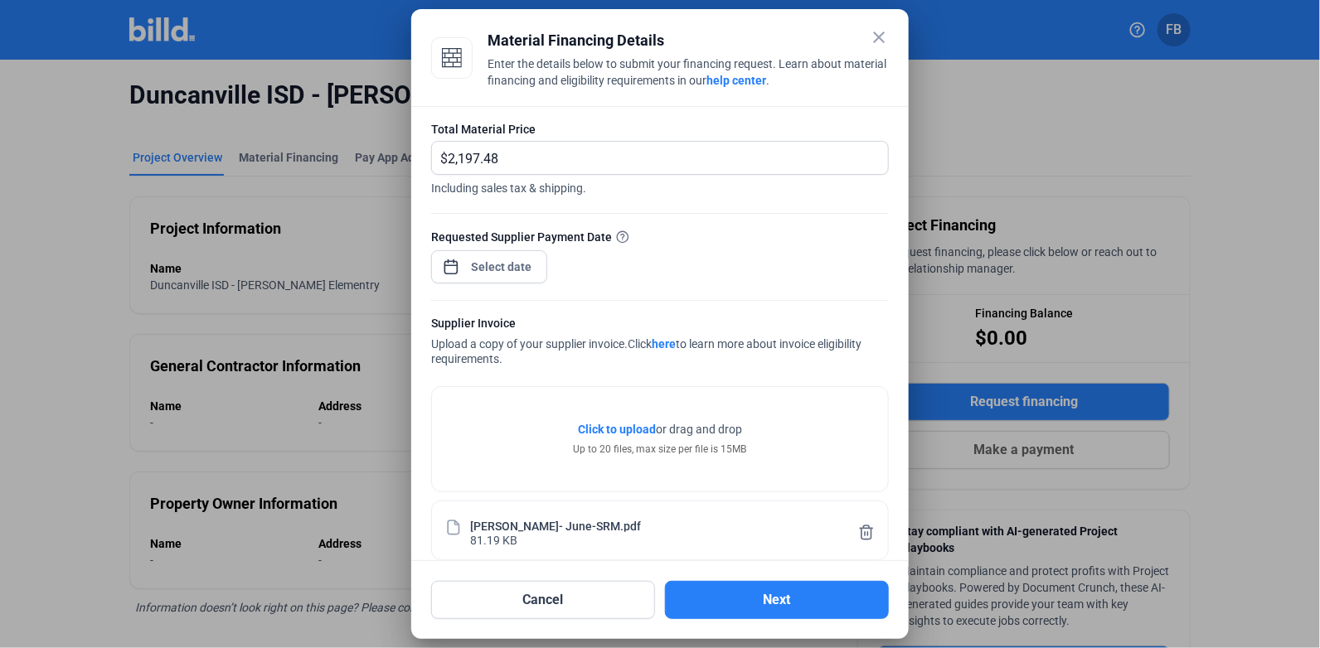
scroll to position [94, 0]
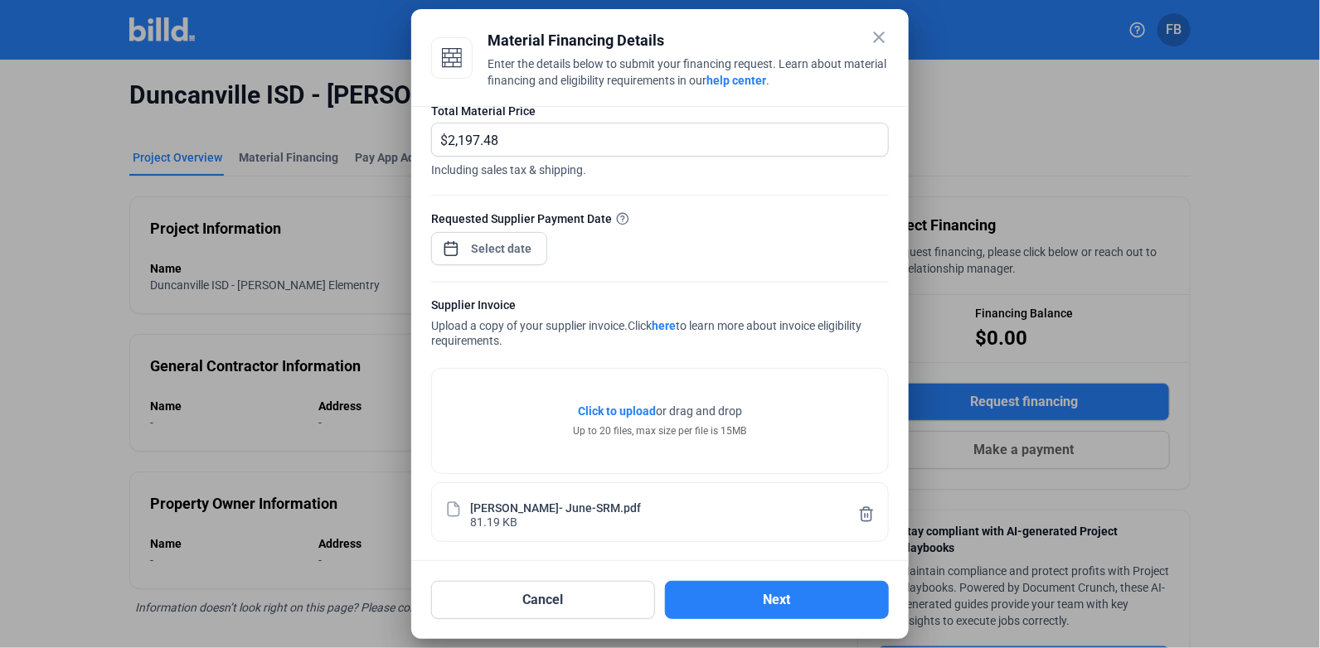
click at [780, 609] on button "Next" at bounding box center [777, 600] width 224 height 38
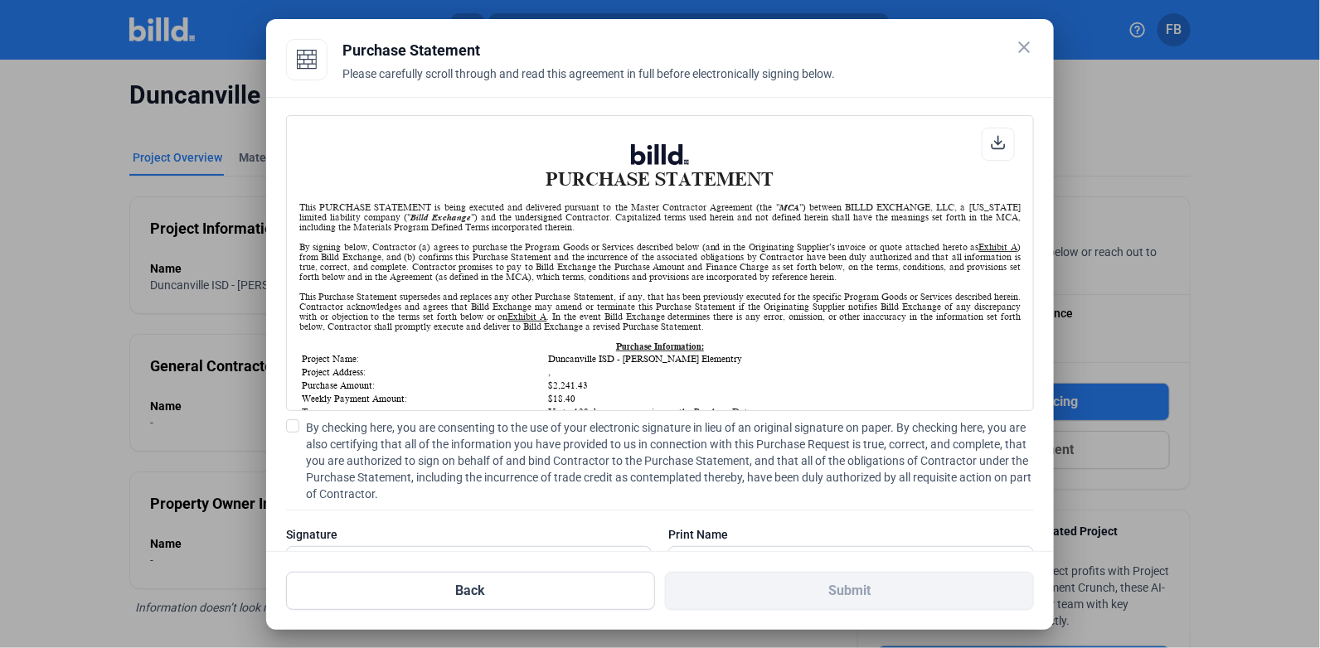
scroll to position [0, 0]
click at [288, 426] on span at bounding box center [292, 425] width 13 height 13
click at [0, 0] on input "By checking here, you are consenting to the use of your electronic signature in…" at bounding box center [0, 0] width 0 height 0
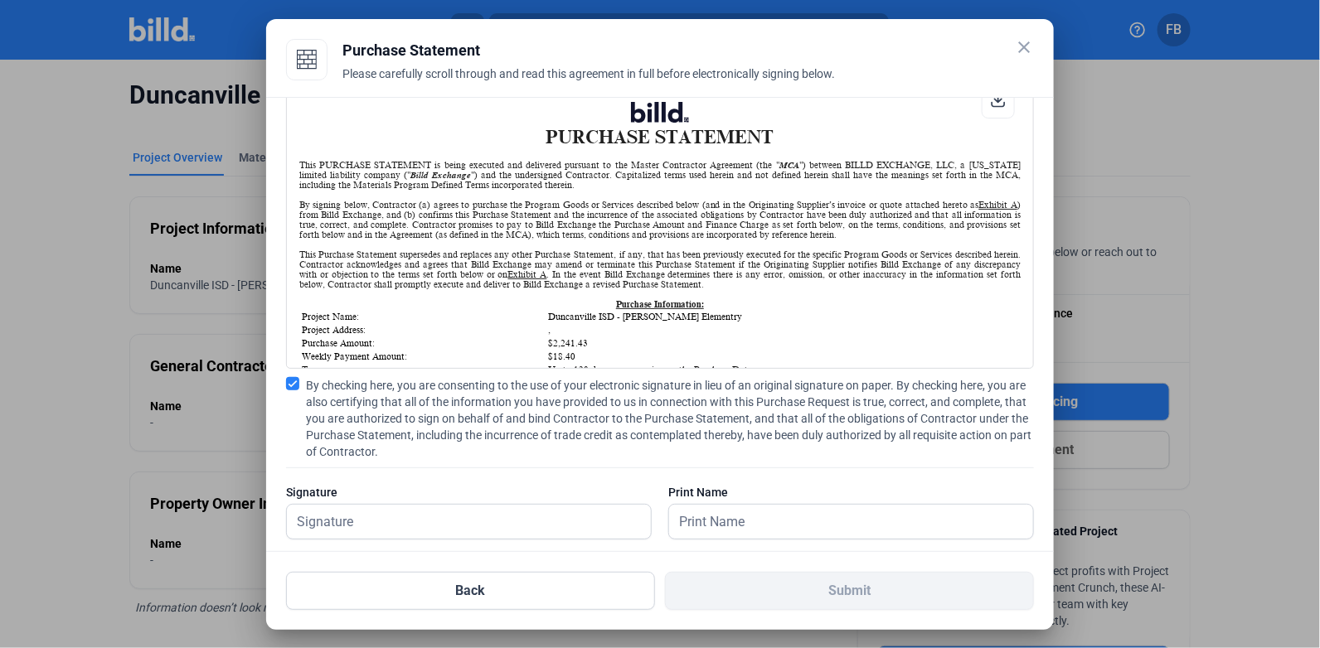
scroll to position [66, 0]
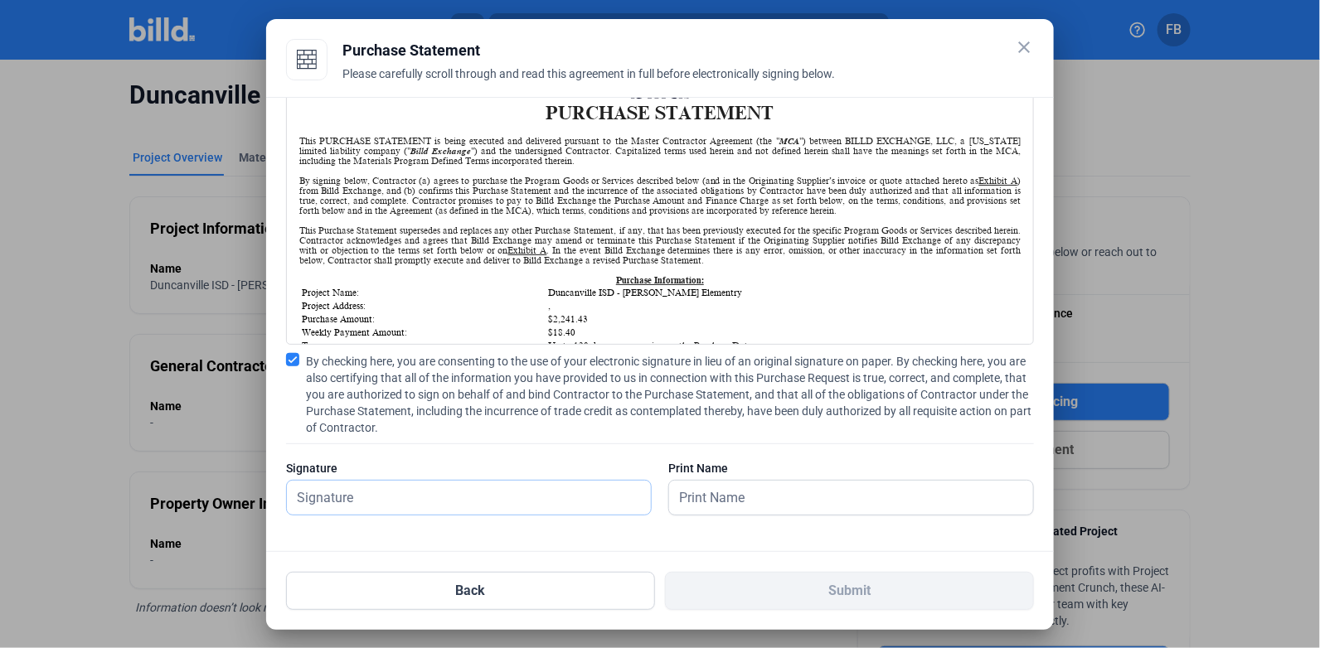
click at [388, 492] on input "text" at bounding box center [460, 498] width 346 height 34
type input "[PERSON_NAME]"
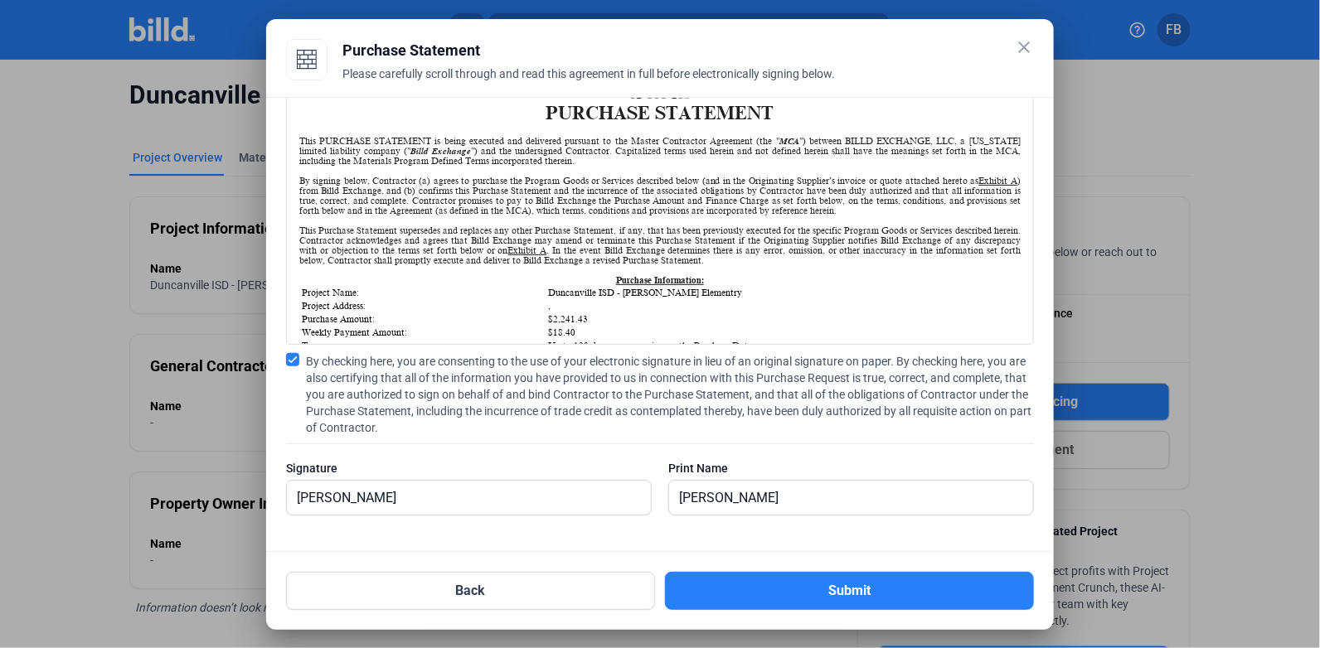
click at [758, 584] on button "Submit" at bounding box center [849, 591] width 369 height 38
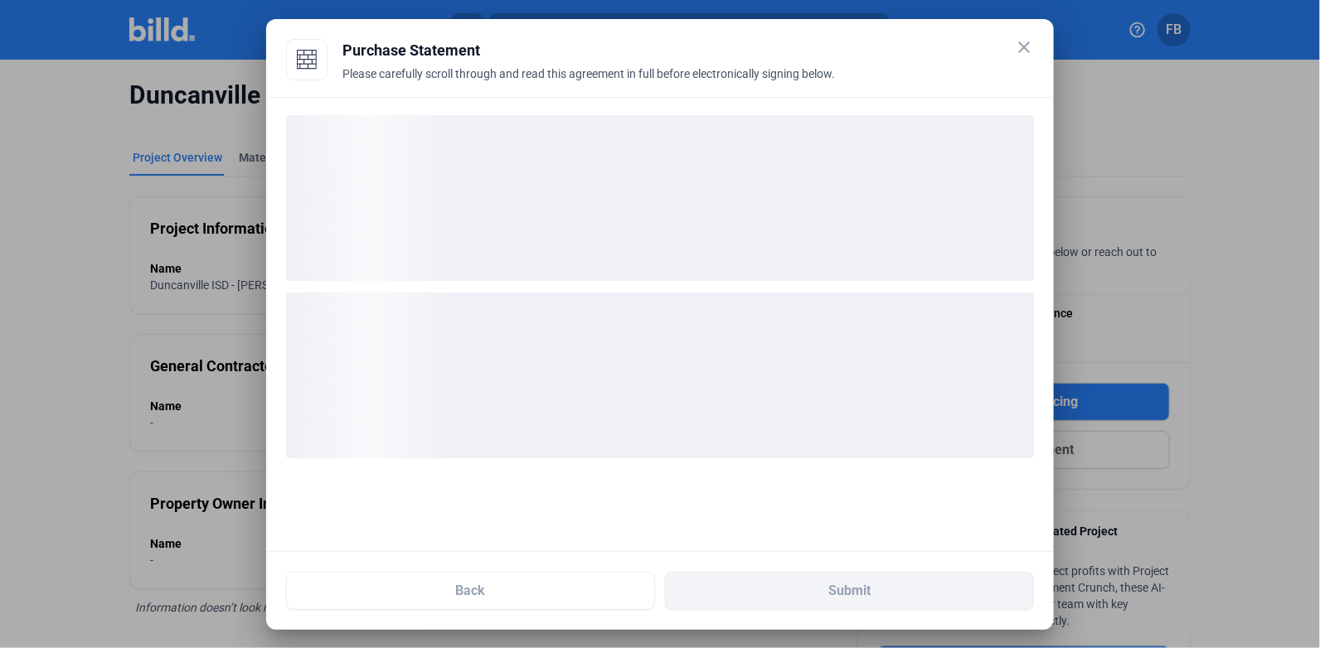
scroll to position [0, 0]
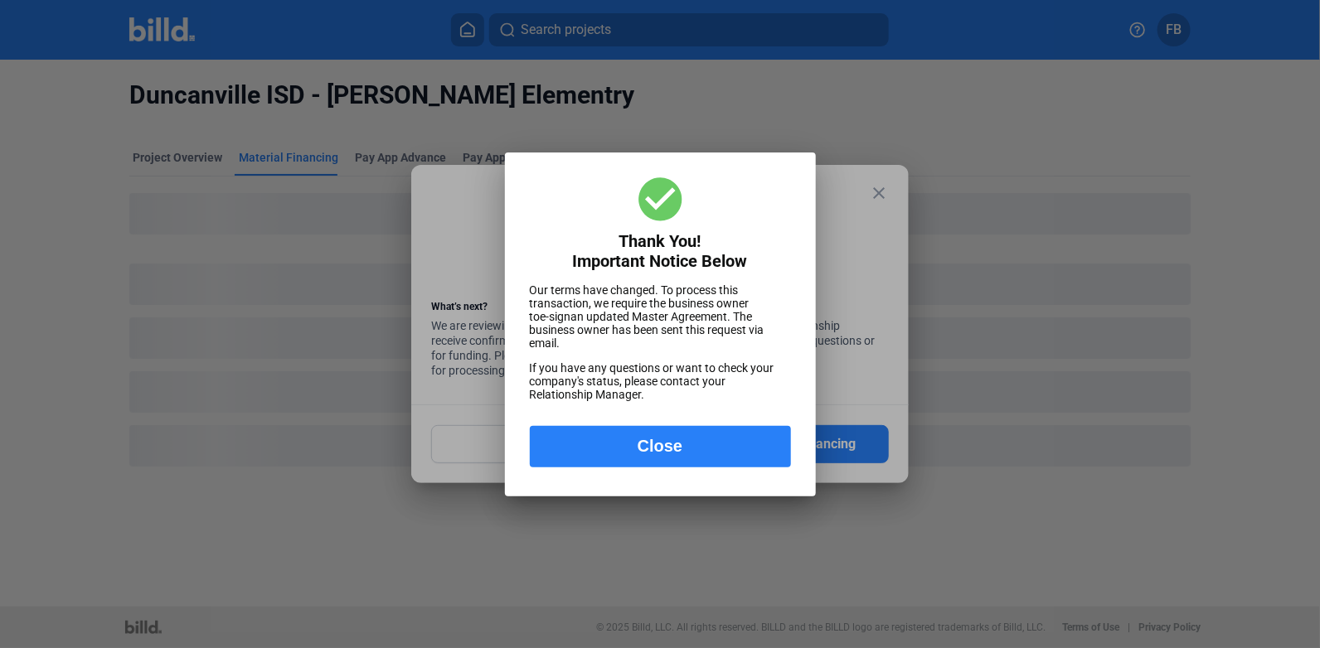
click at [703, 447] on button "Close" at bounding box center [660, 446] width 261 height 41
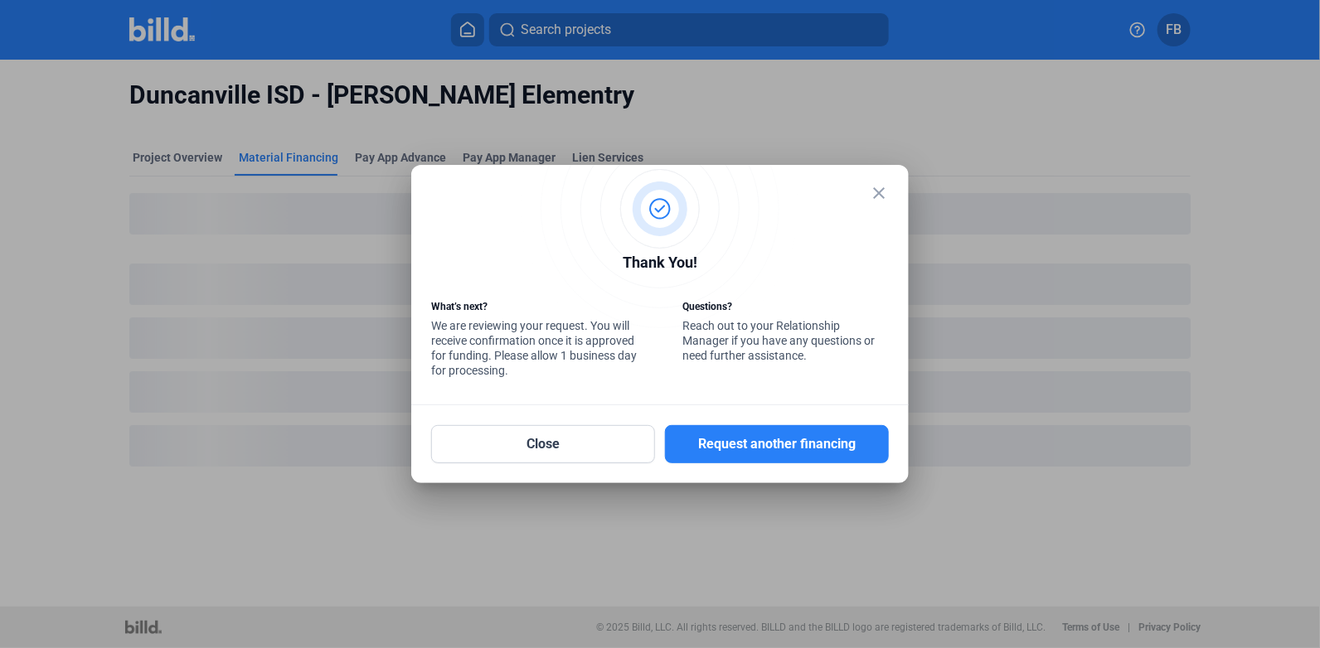
click at [892, 189] on mat-dialog-container "close Thank You! What’s next? We are reviewing your request. You will receive c…" at bounding box center [659, 324] width 497 height 318
click at [881, 191] on mat-icon "close" at bounding box center [879, 193] width 20 height 20
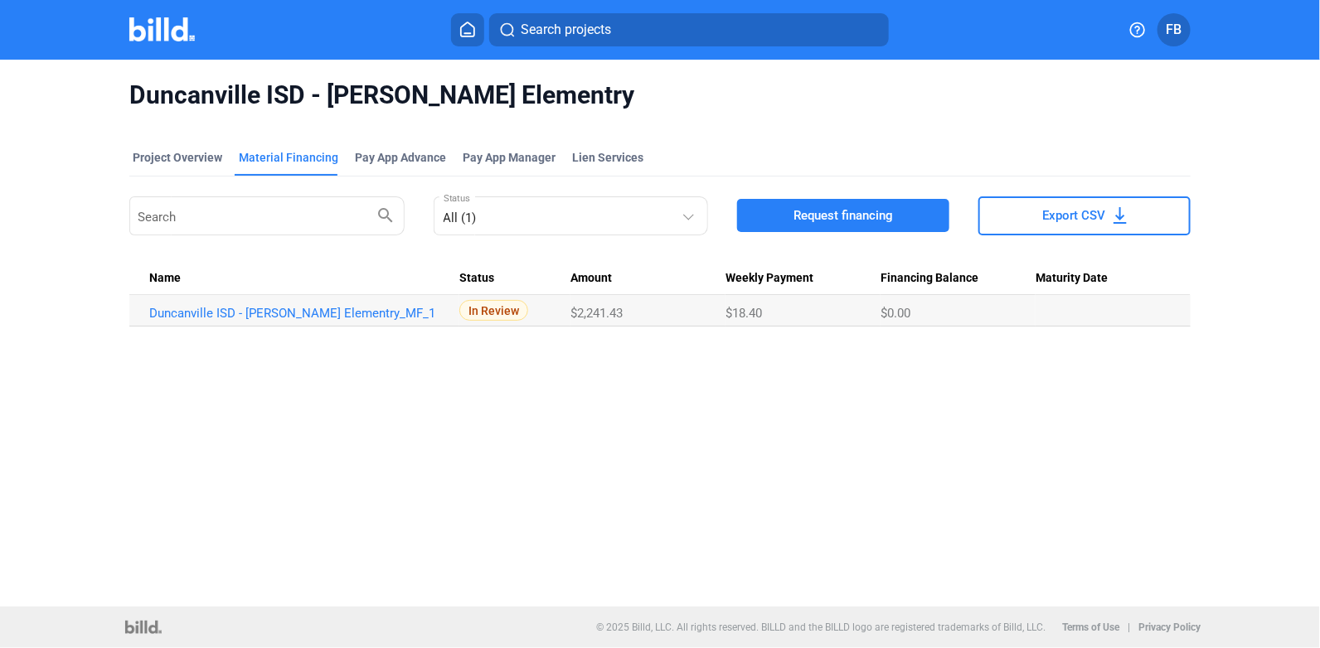
click at [143, 36] on img at bounding box center [161, 29] width 65 height 24
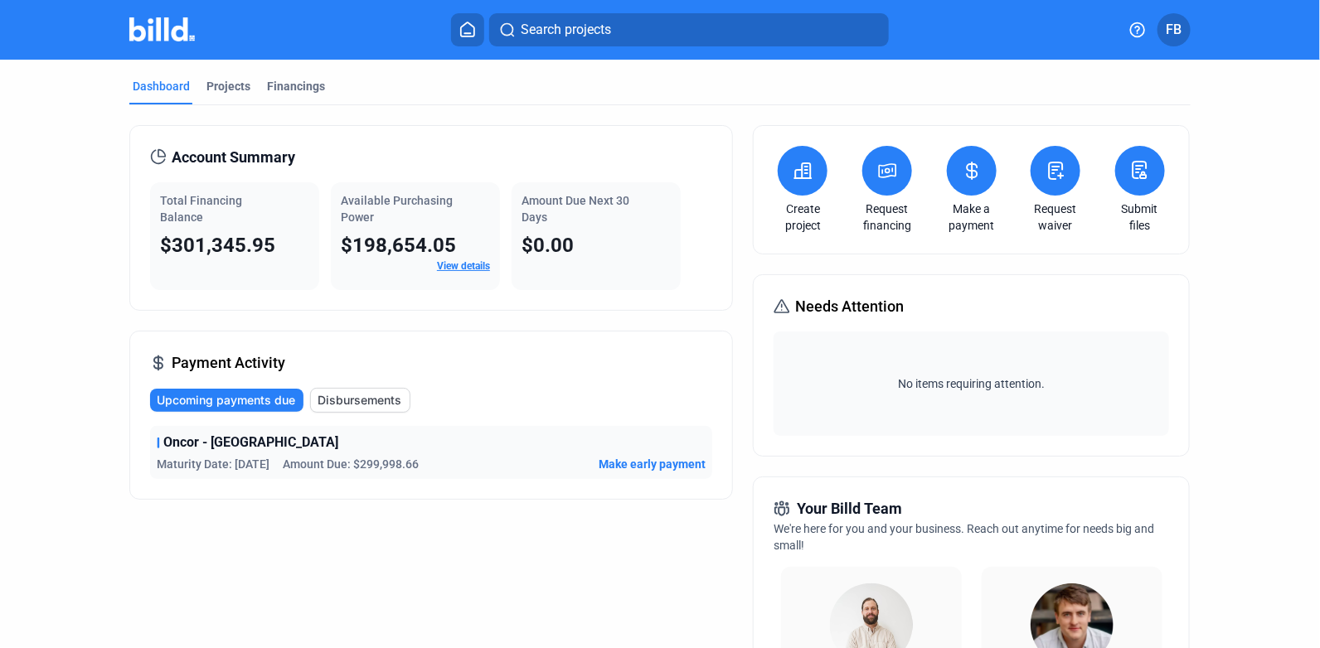
click at [220, 87] on div "Projects" at bounding box center [228, 86] width 44 height 17
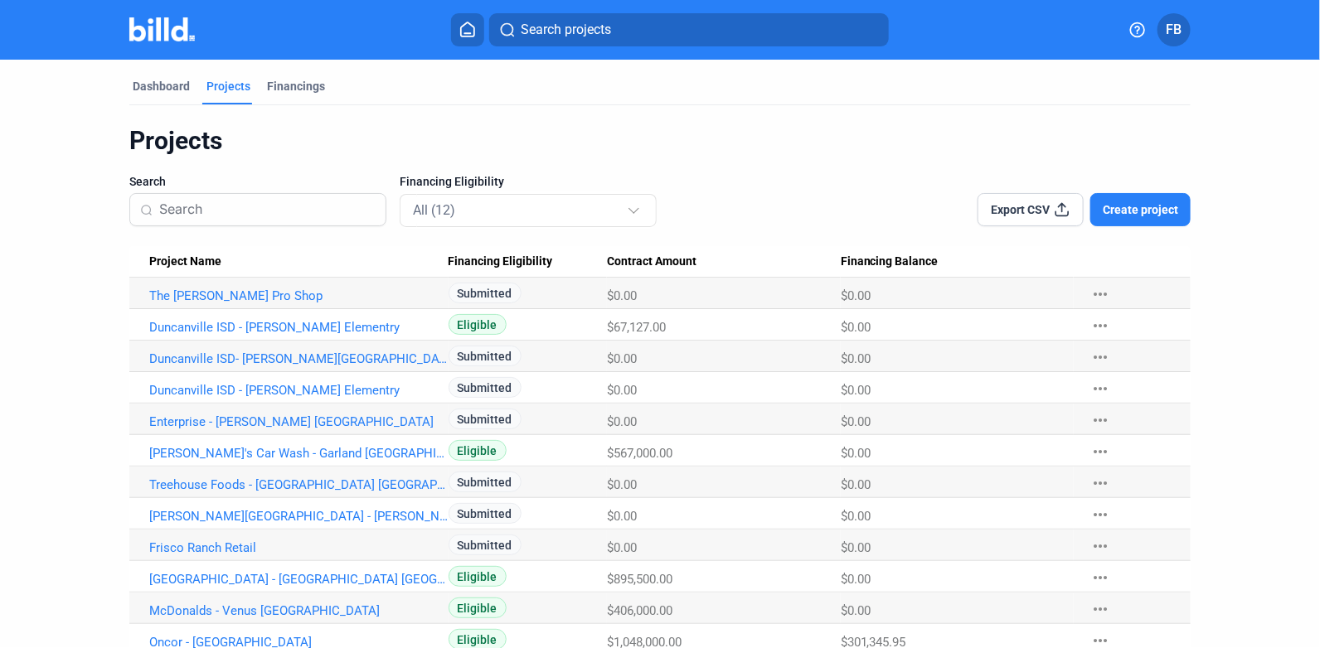
click at [1110, 208] on span "Create project" at bounding box center [1139, 209] width 75 height 17
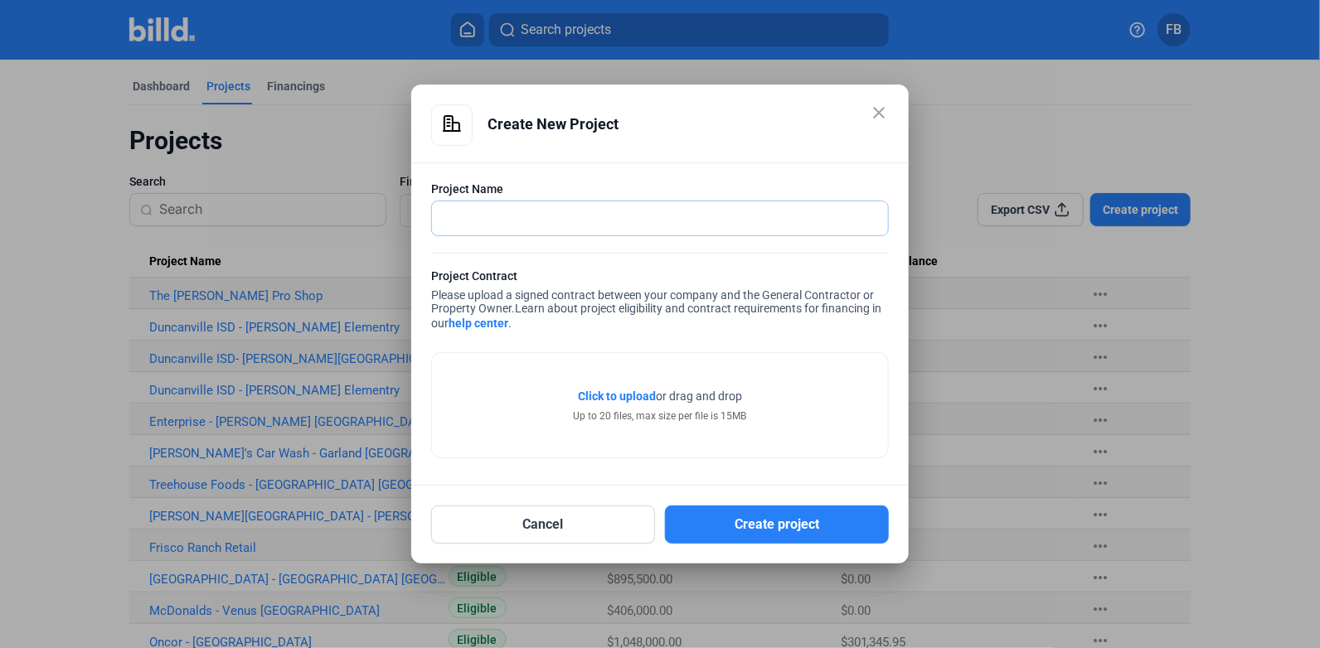
click at [584, 216] on input "text" at bounding box center [651, 218] width 438 height 34
type input "5 Below - Burleson [GEOGRAPHIC_DATA]"
click at [619, 395] on span "Click to upload" at bounding box center [617, 396] width 78 height 13
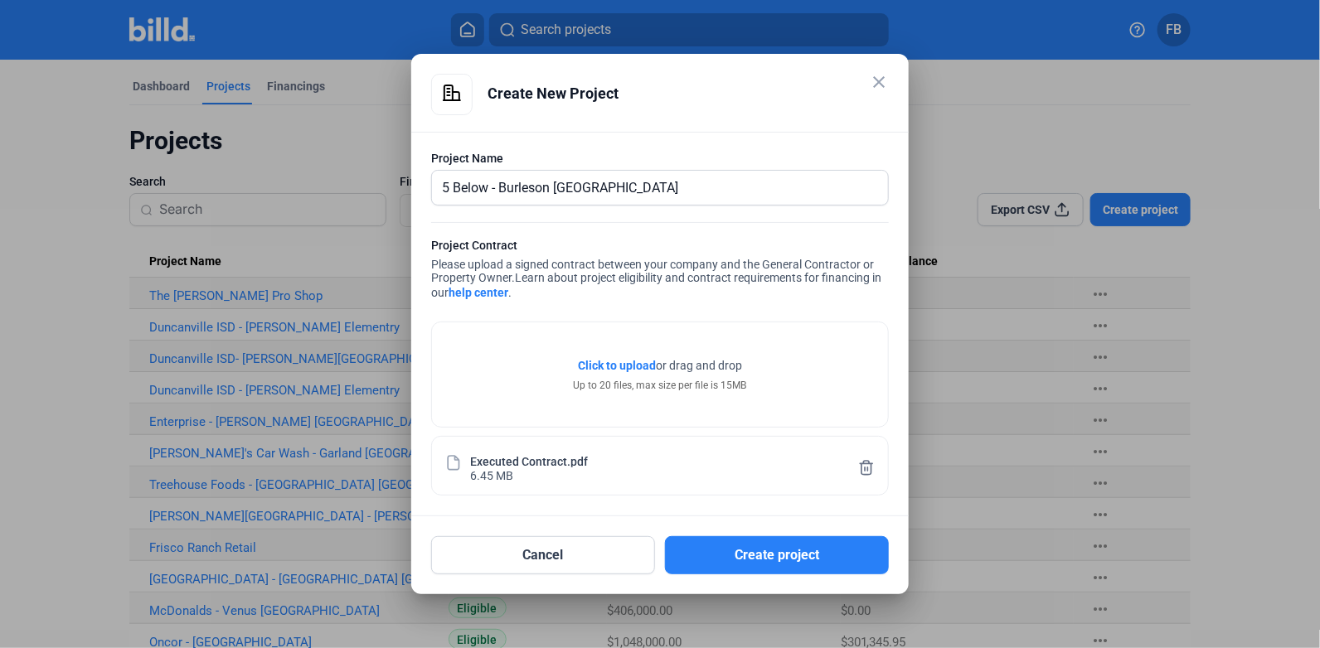
click at [787, 555] on button "Create project" at bounding box center [777, 555] width 224 height 38
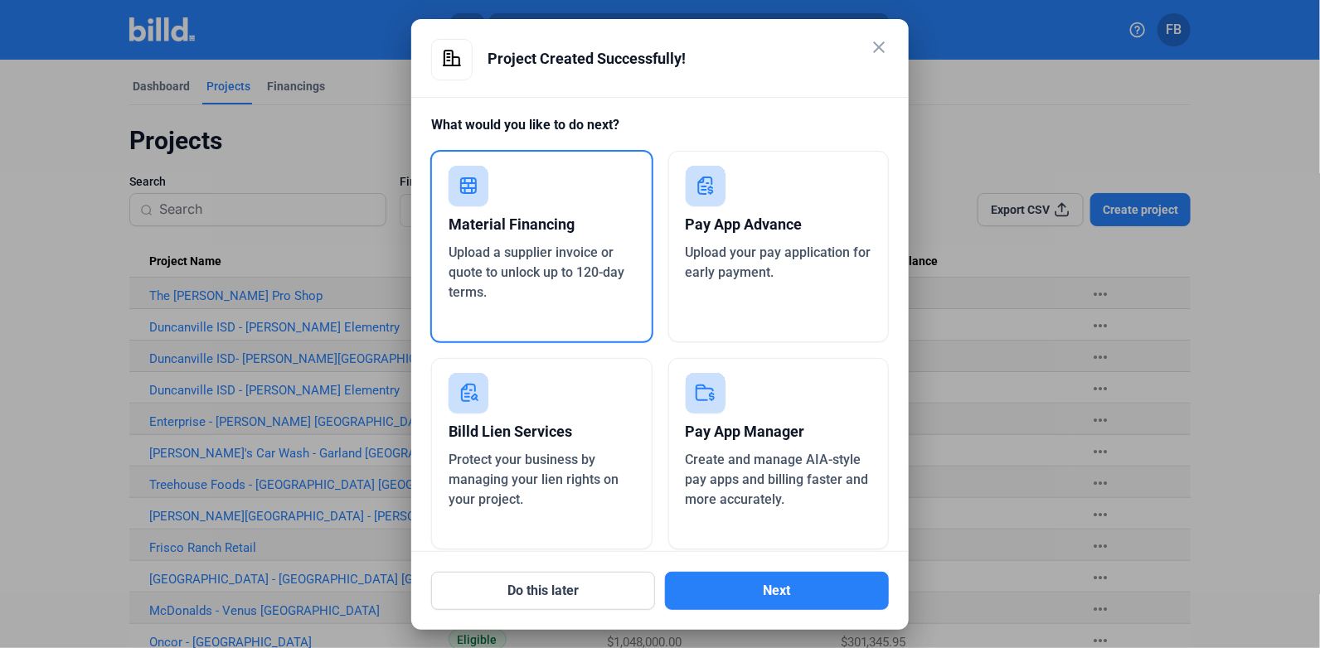
click at [544, 229] on div "Material Financing" at bounding box center [541, 224] width 186 height 36
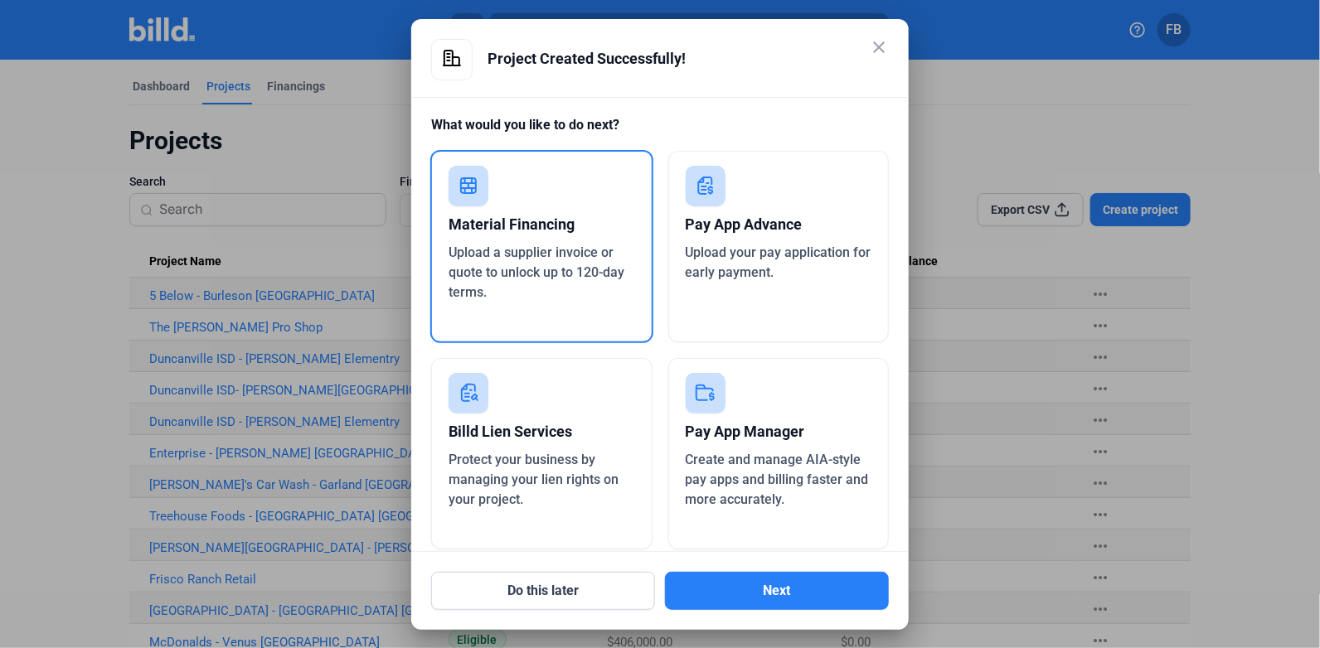
click at [767, 609] on button "Next" at bounding box center [777, 591] width 224 height 38
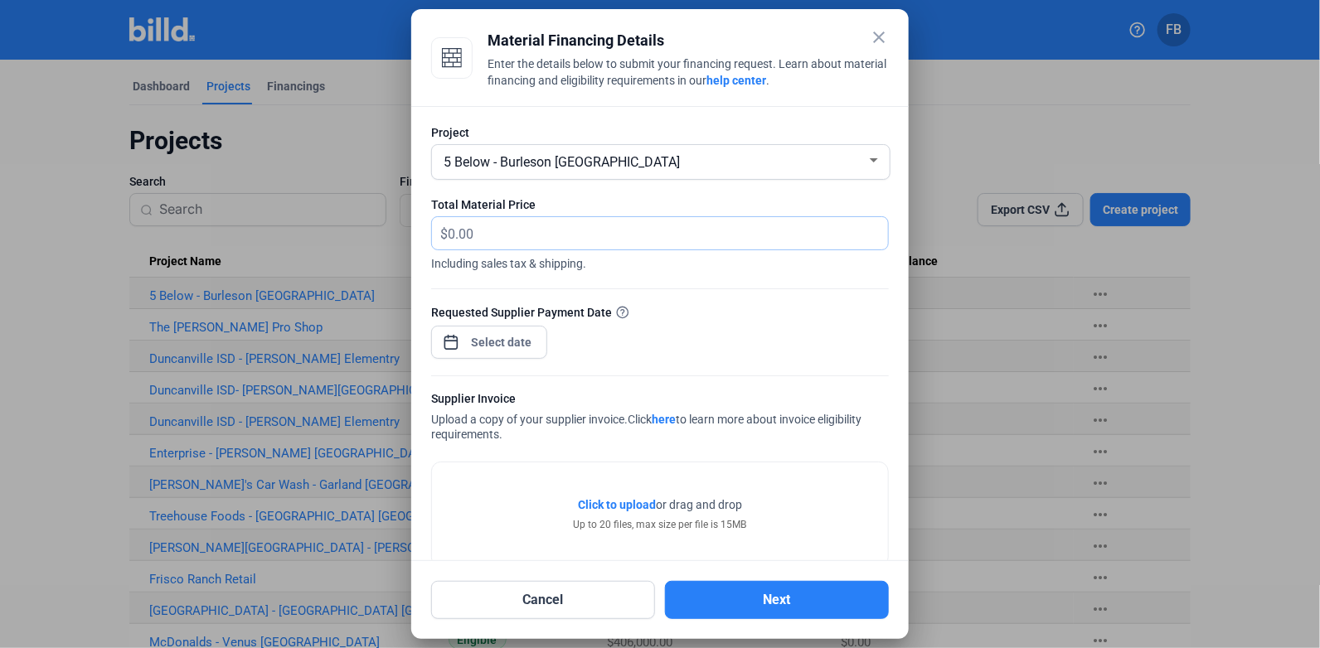
click at [532, 235] on input "text" at bounding box center [658, 233] width 421 height 32
type input "660.33"
click at [474, 337] on div "close Material Financing Details Enter the details below to submit your financi…" at bounding box center [660, 324] width 1320 height 648
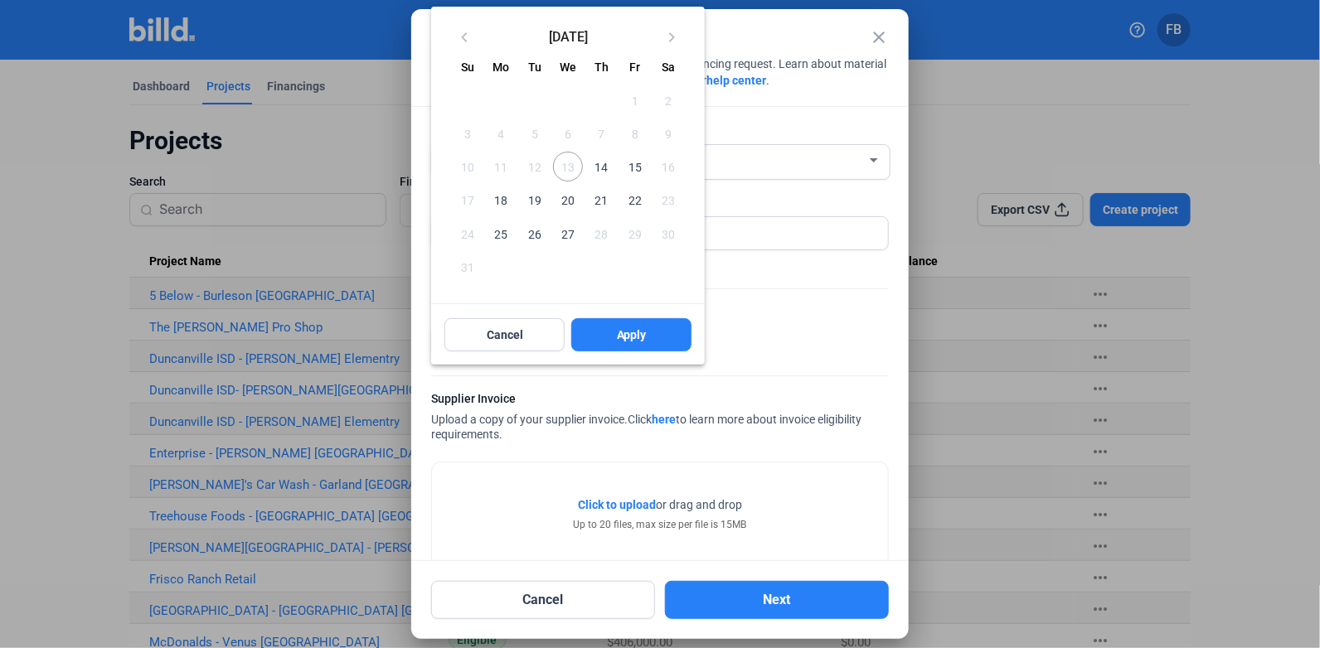
click at [595, 175] on span "14" at bounding box center [601, 167] width 30 height 30
click at [617, 336] on span "Apply" at bounding box center [632, 335] width 30 height 17
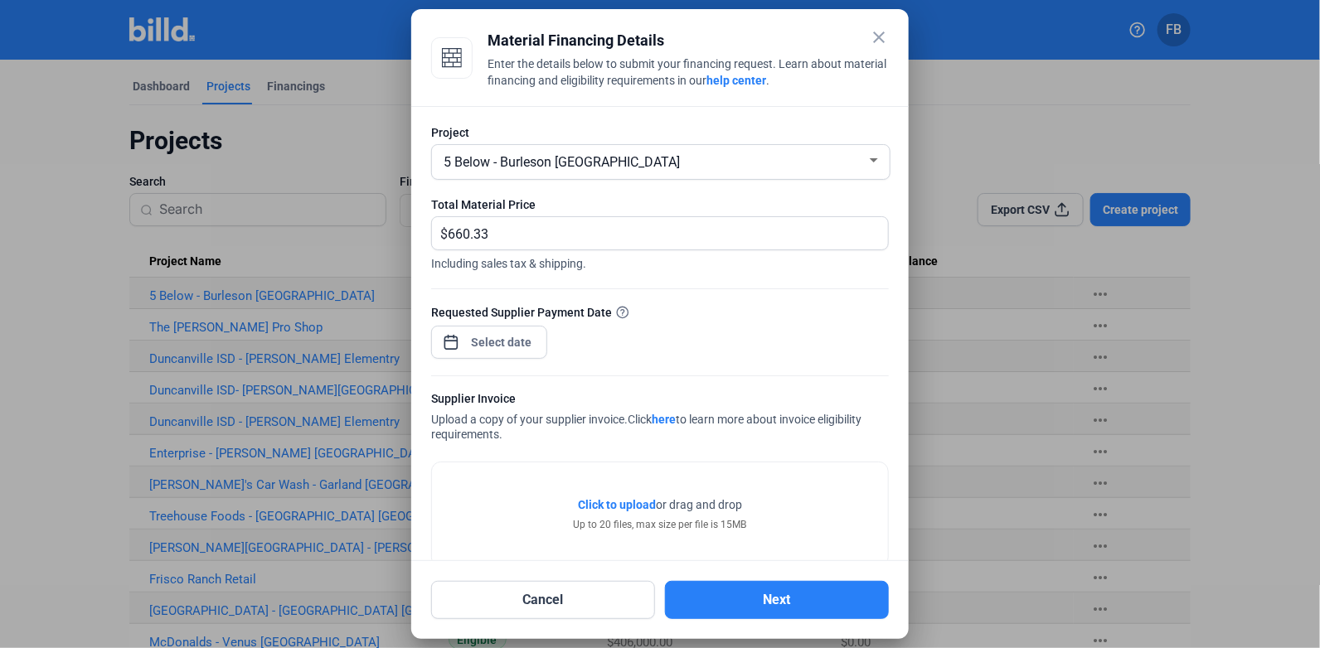
click at [611, 506] on span "Click to upload" at bounding box center [617, 504] width 78 height 13
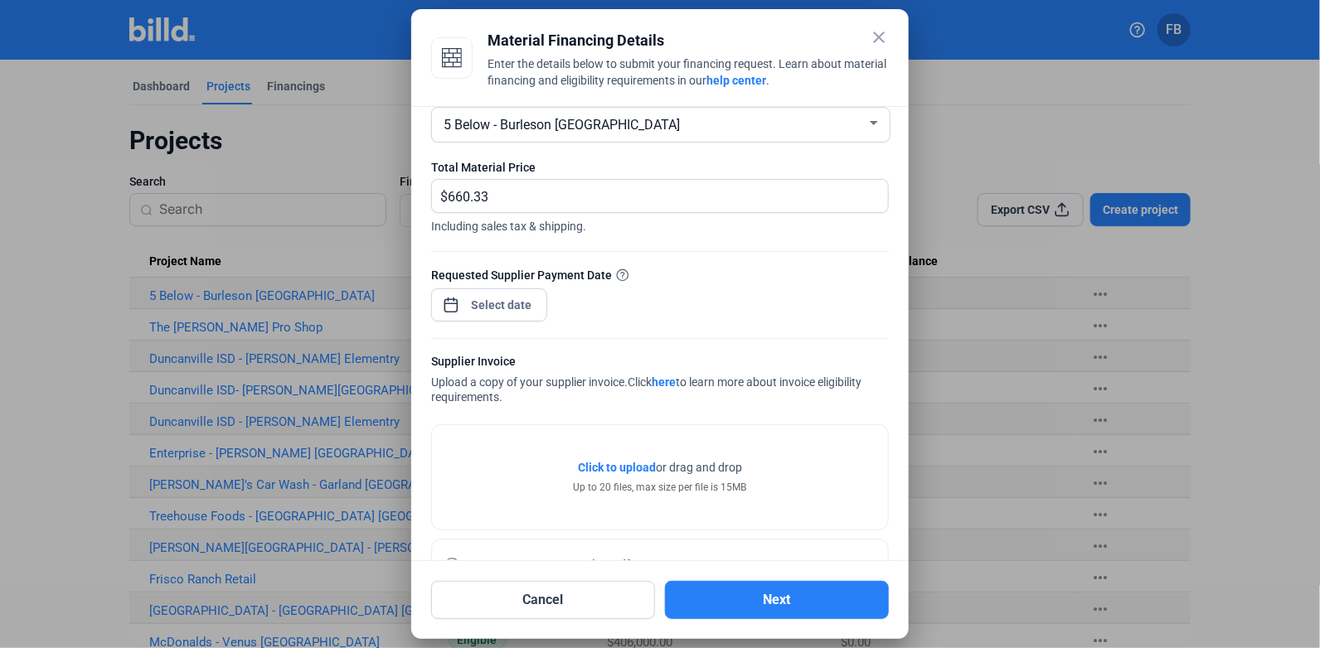
scroll to position [94, 0]
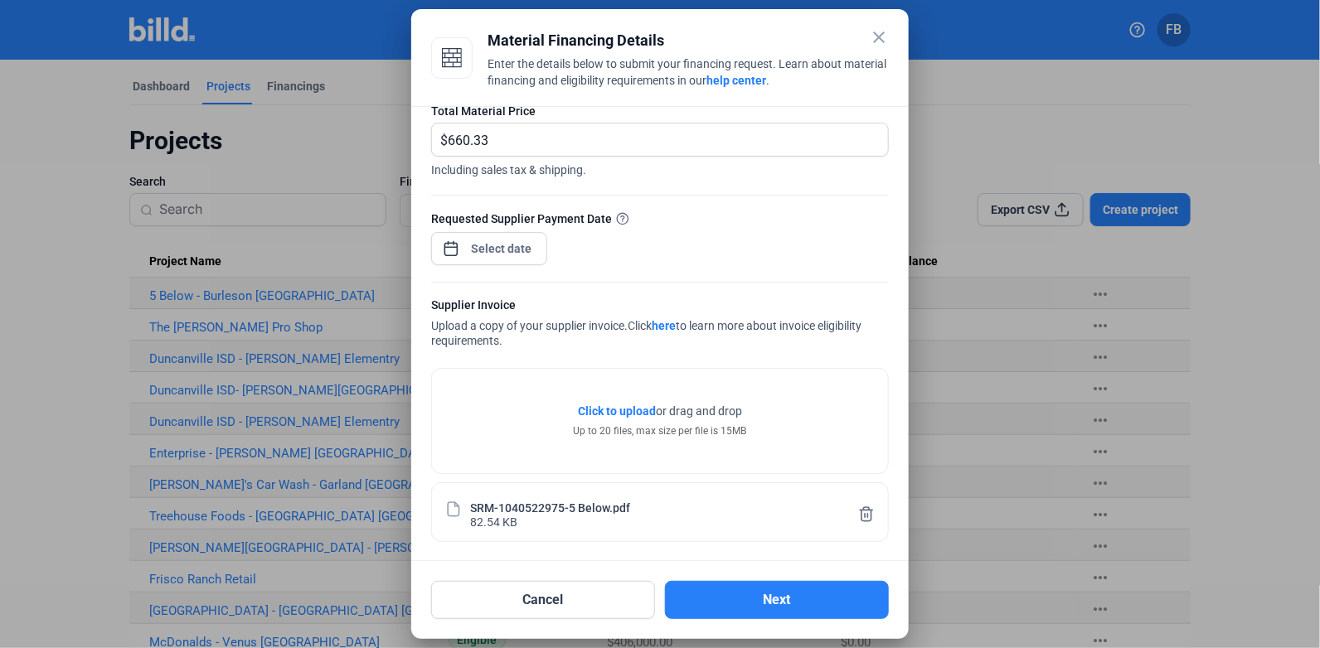
click at [772, 598] on button "Next" at bounding box center [777, 600] width 224 height 38
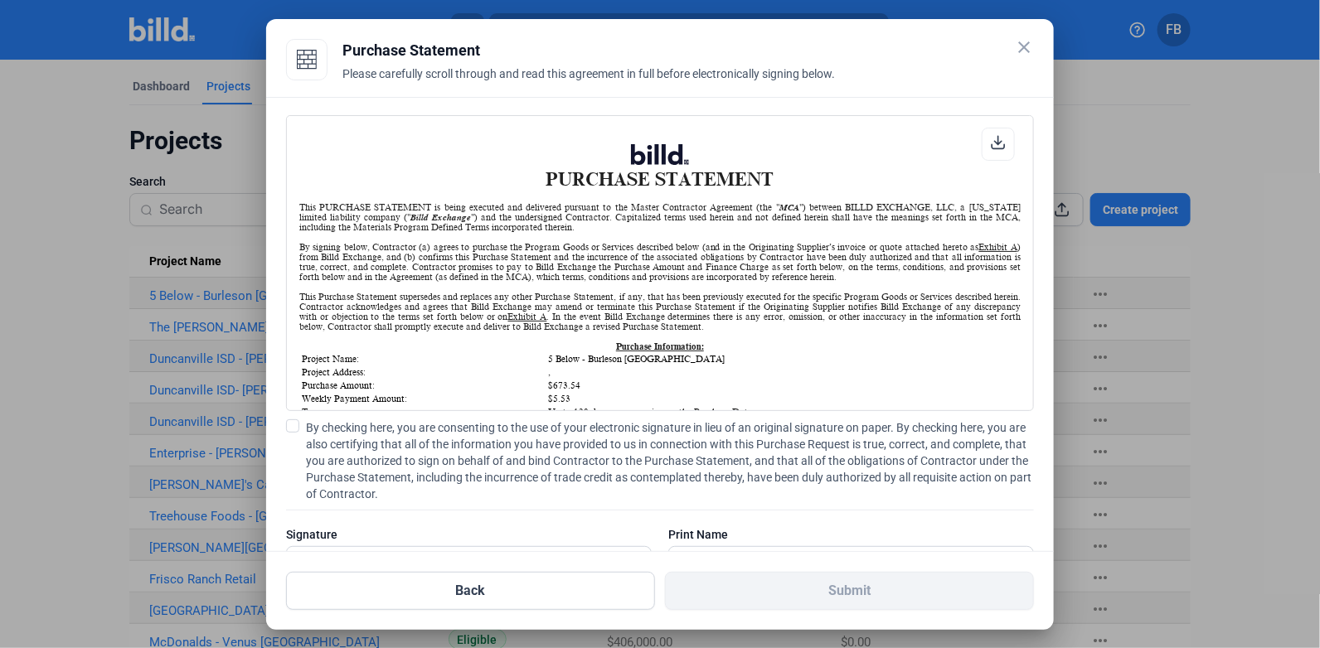
scroll to position [0, 0]
click at [292, 423] on span at bounding box center [292, 425] width 13 height 13
click at [0, 0] on input "By checking here, you are consenting to the use of your electronic signature in…" at bounding box center [0, 0] width 0 height 0
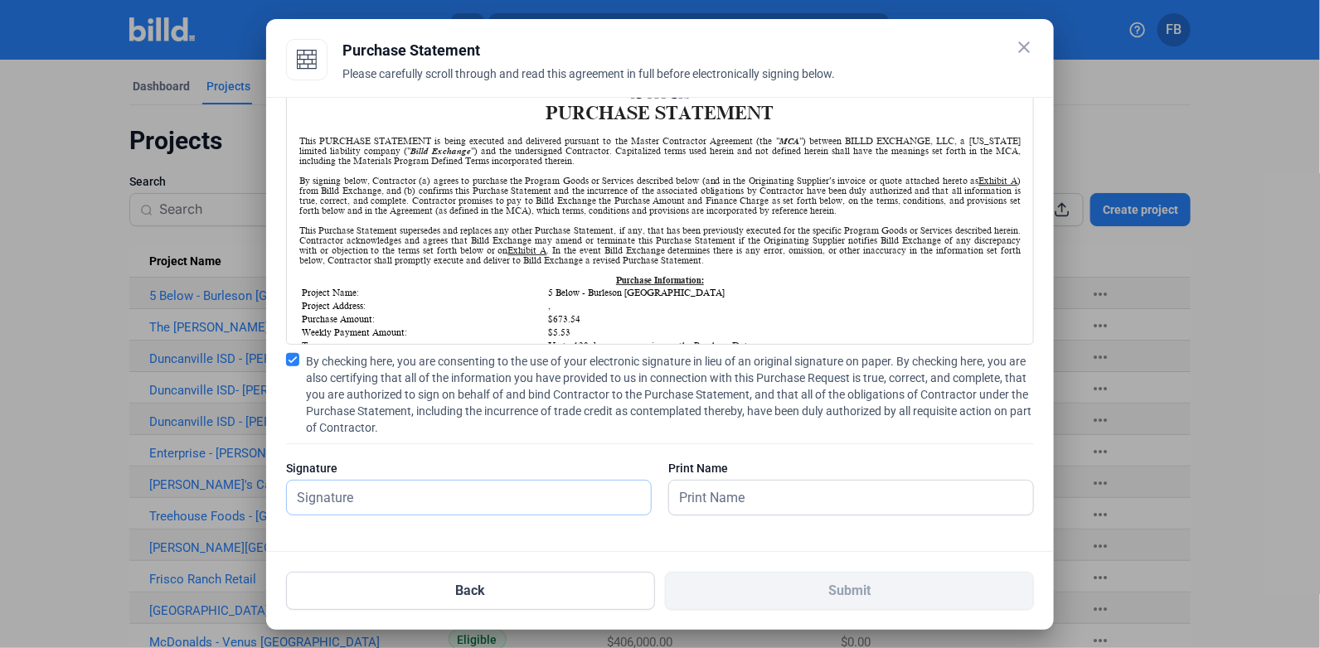
click at [437, 496] on input "text" at bounding box center [460, 498] width 346 height 34
type input "[PERSON_NAME]"
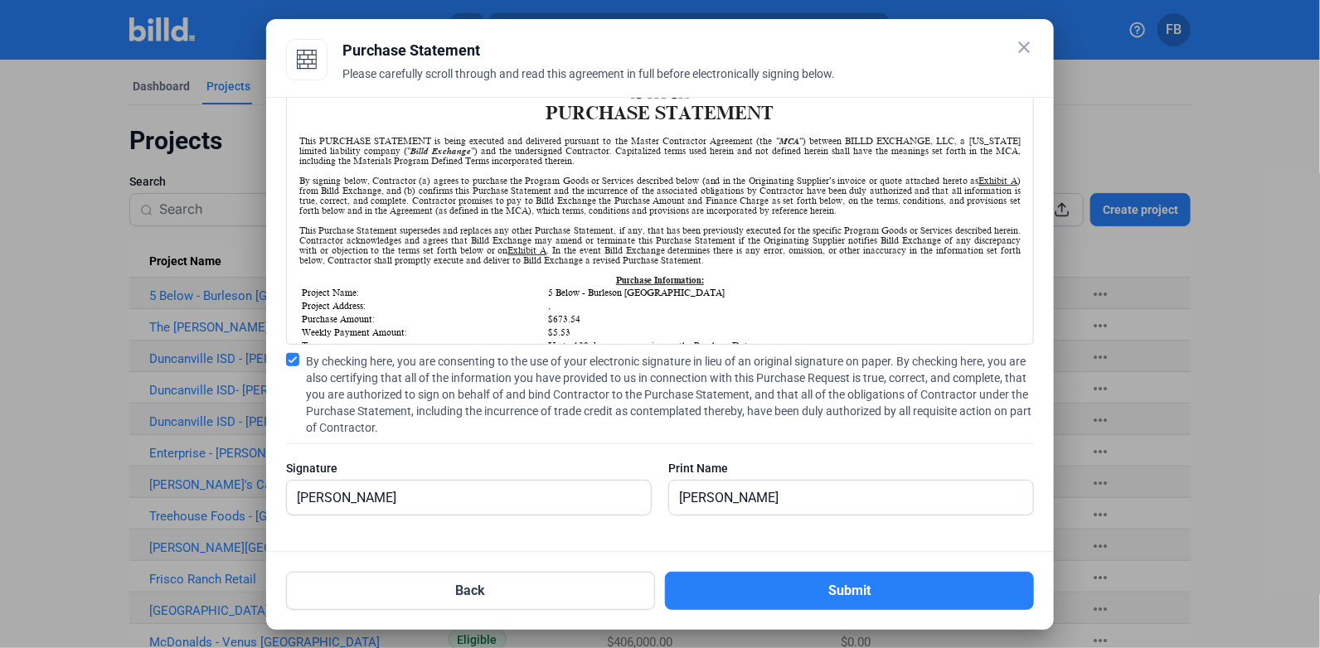
click at [809, 580] on button "Submit" at bounding box center [849, 591] width 369 height 38
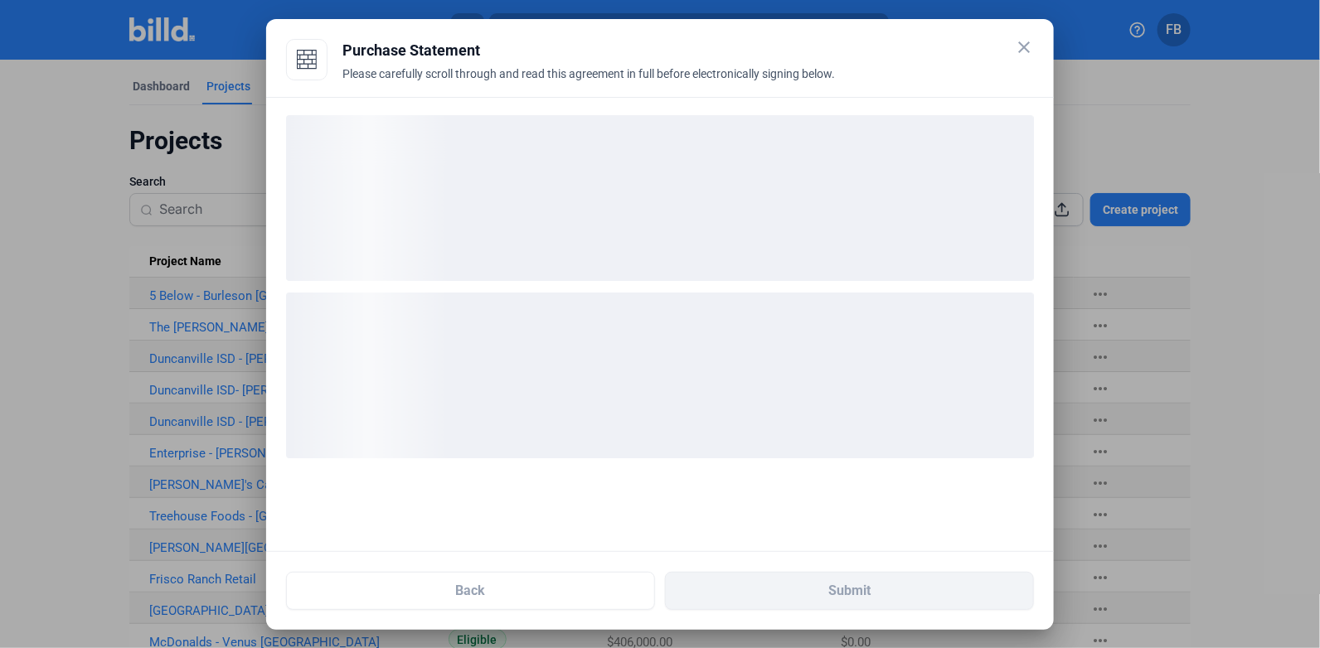
scroll to position [0, 0]
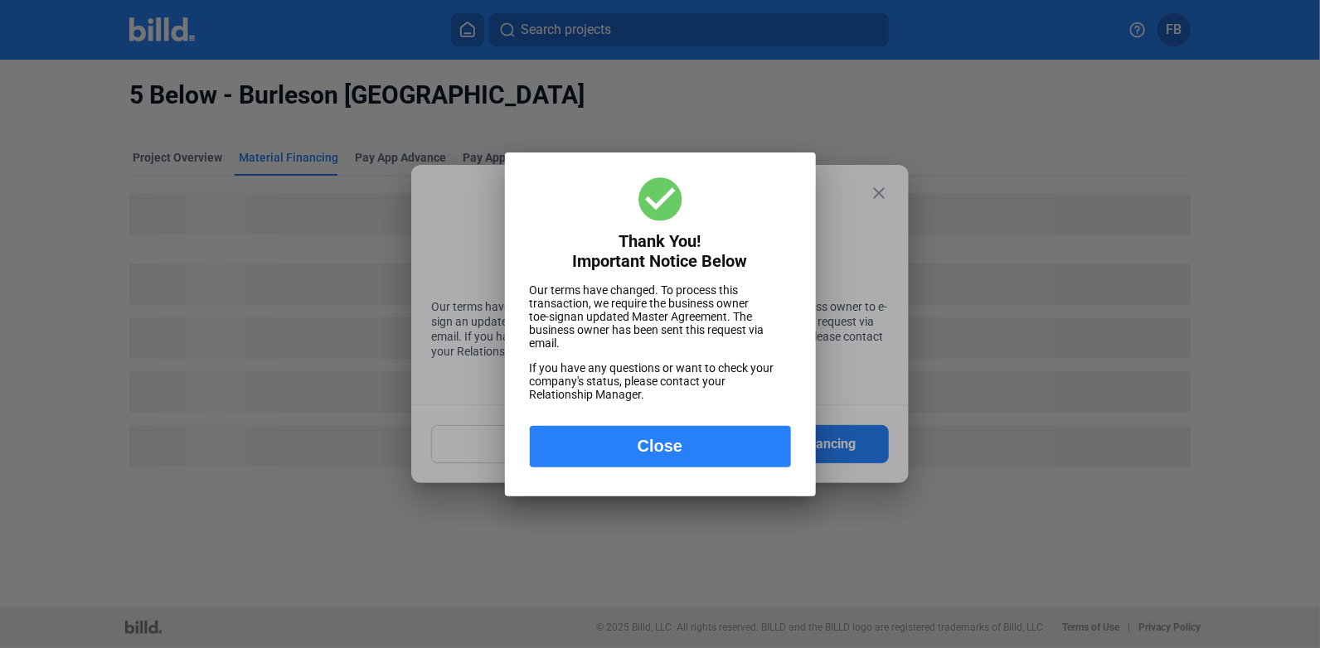
click at [701, 443] on button "Close" at bounding box center [660, 446] width 261 height 41
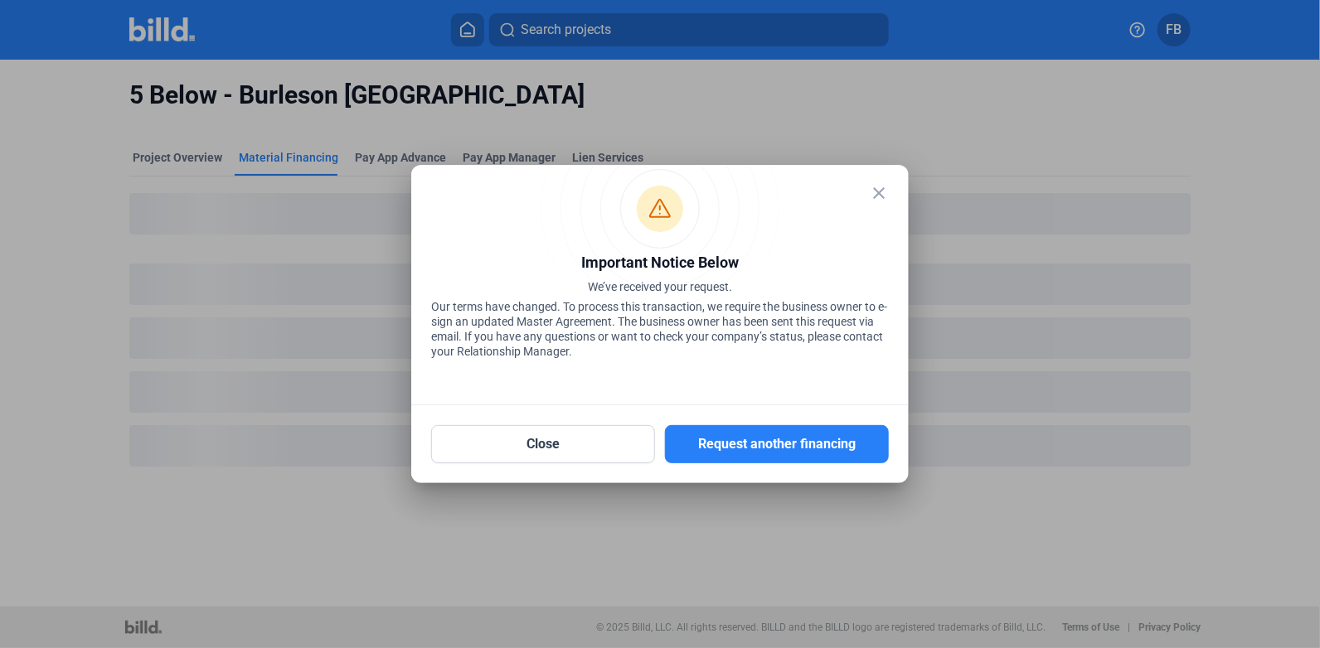
click at [882, 191] on mat-icon "close" at bounding box center [879, 193] width 20 height 20
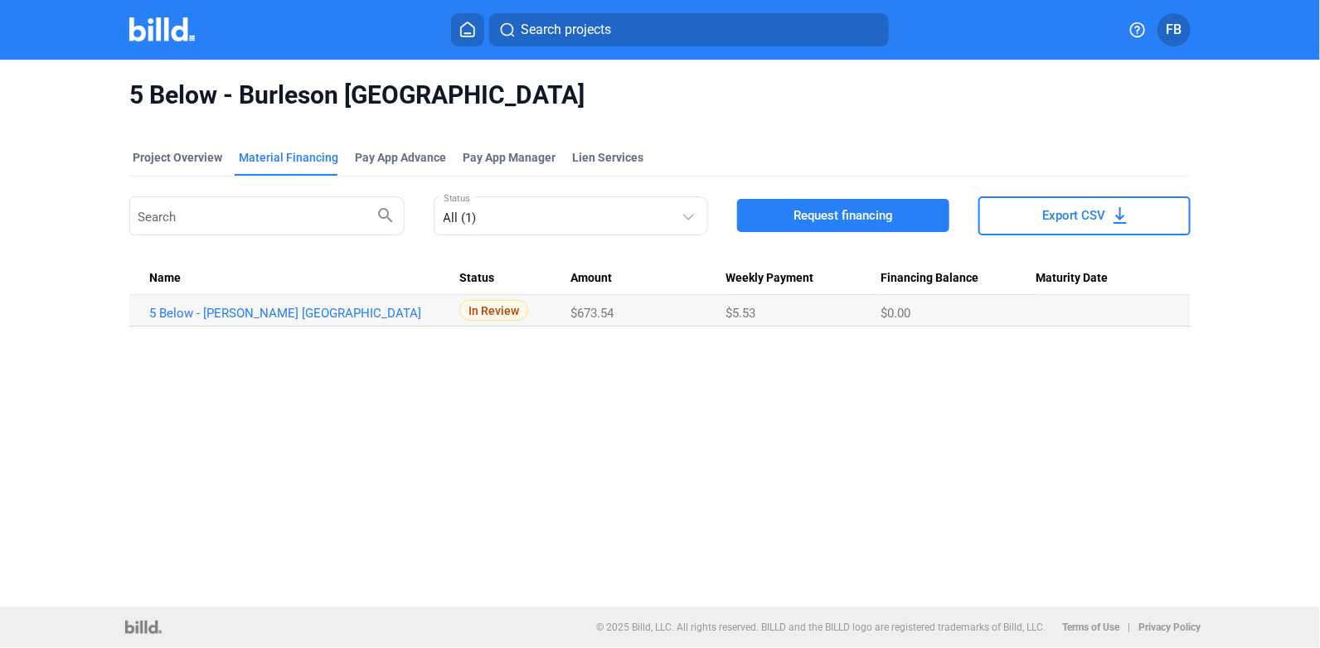
click at [171, 12] on mat-toolbar "Search projects FB" at bounding box center [660, 30] width 1320 height 60
click at [167, 27] on img at bounding box center [161, 29] width 65 height 24
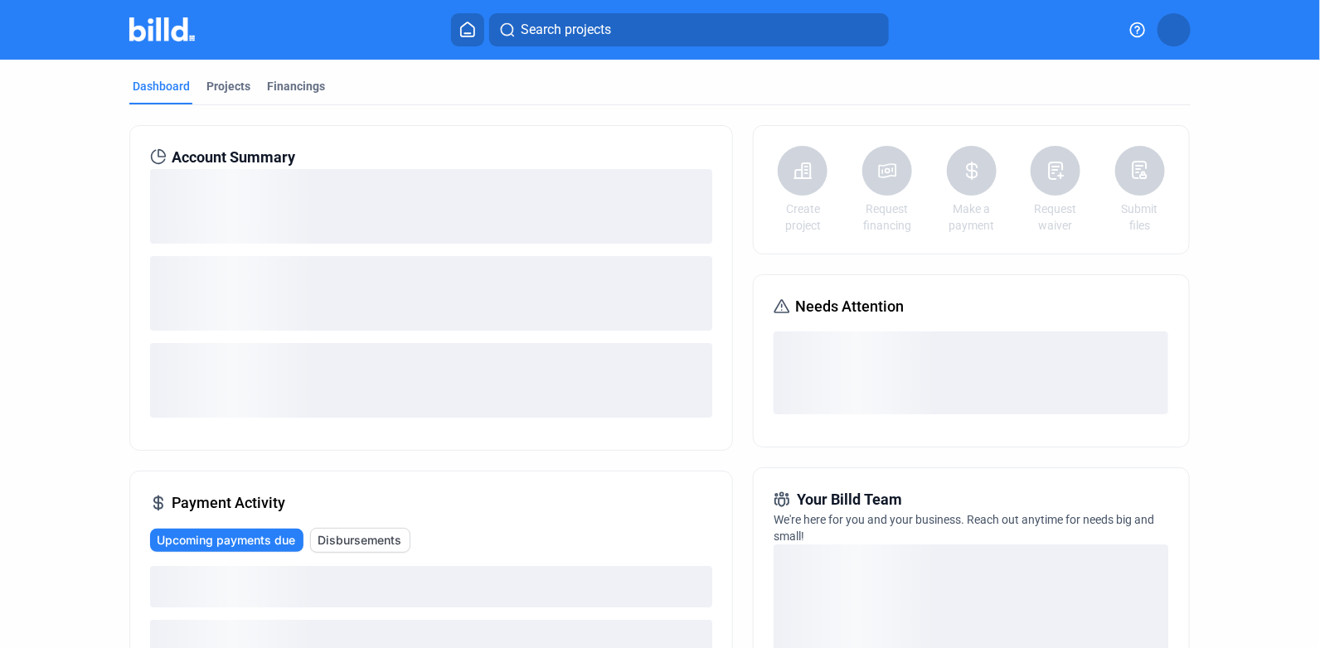
click at [218, 84] on div "Projects" at bounding box center [228, 86] width 44 height 17
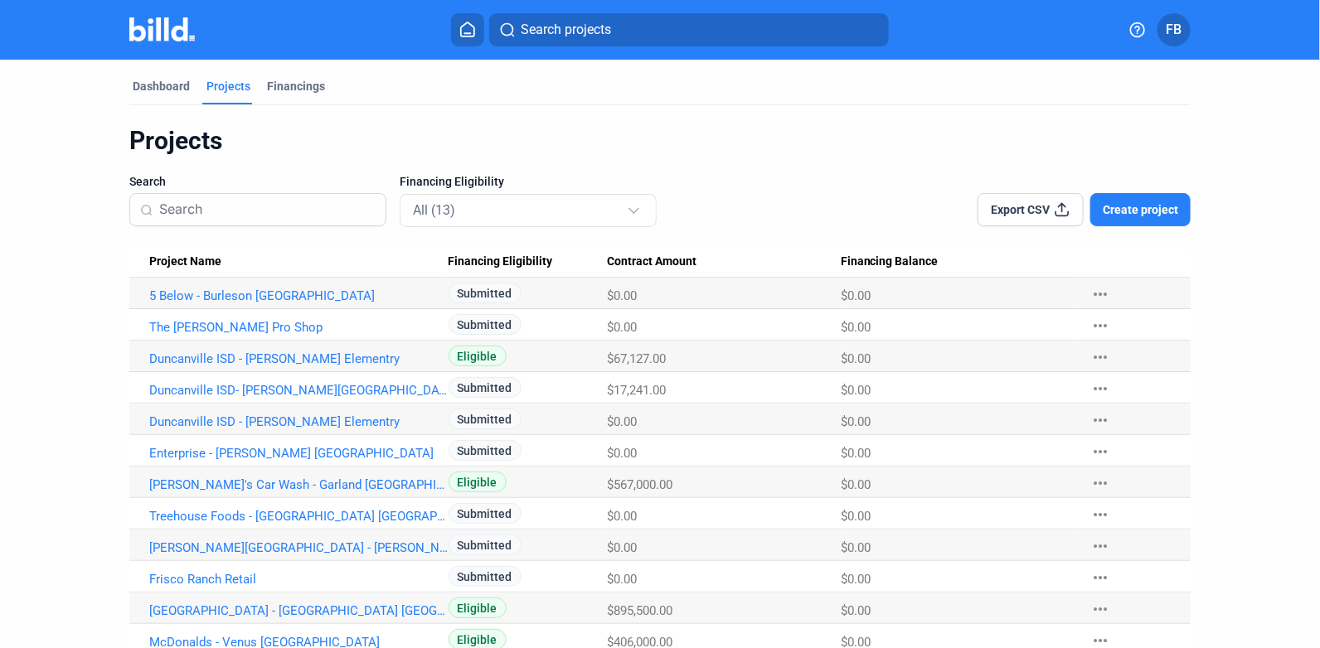
click at [1146, 220] on button "Create project" at bounding box center [1140, 209] width 100 height 33
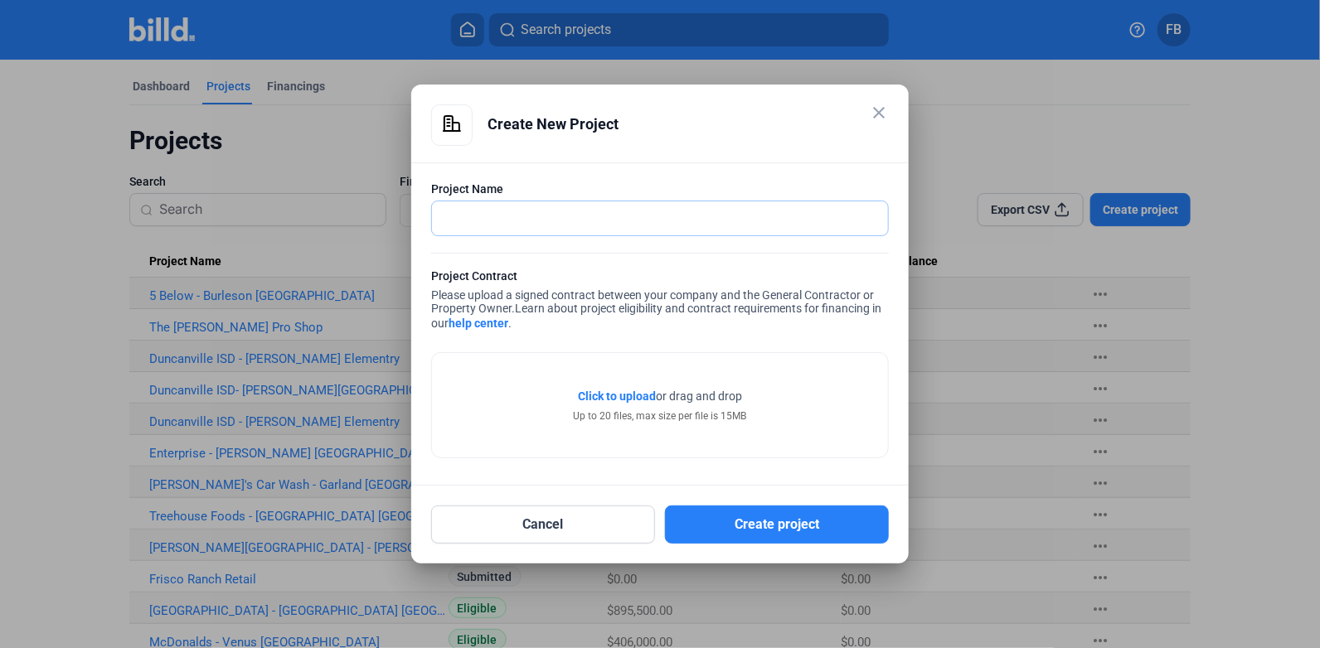
drag, startPoint x: 542, startPoint y: 216, endPoint x: 538, endPoint y: 208, distance: 9.3
click at [538, 208] on input "text" at bounding box center [660, 218] width 456 height 34
type input "Jack In The [GEOGRAPHIC_DATA][PERSON_NAME]"
click at [611, 390] on span "Click to upload" at bounding box center [617, 396] width 78 height 13
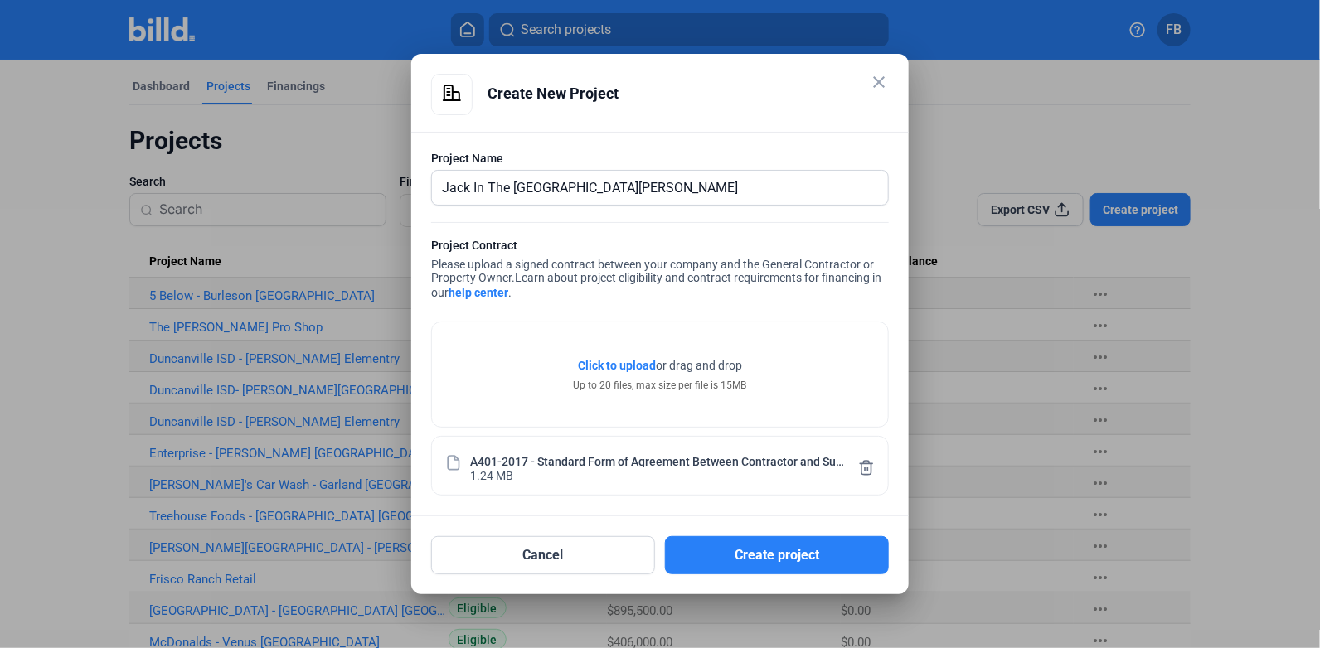
click at [758, 550] on button "Create project" at bounding box center [777, 555] width 224 height 38
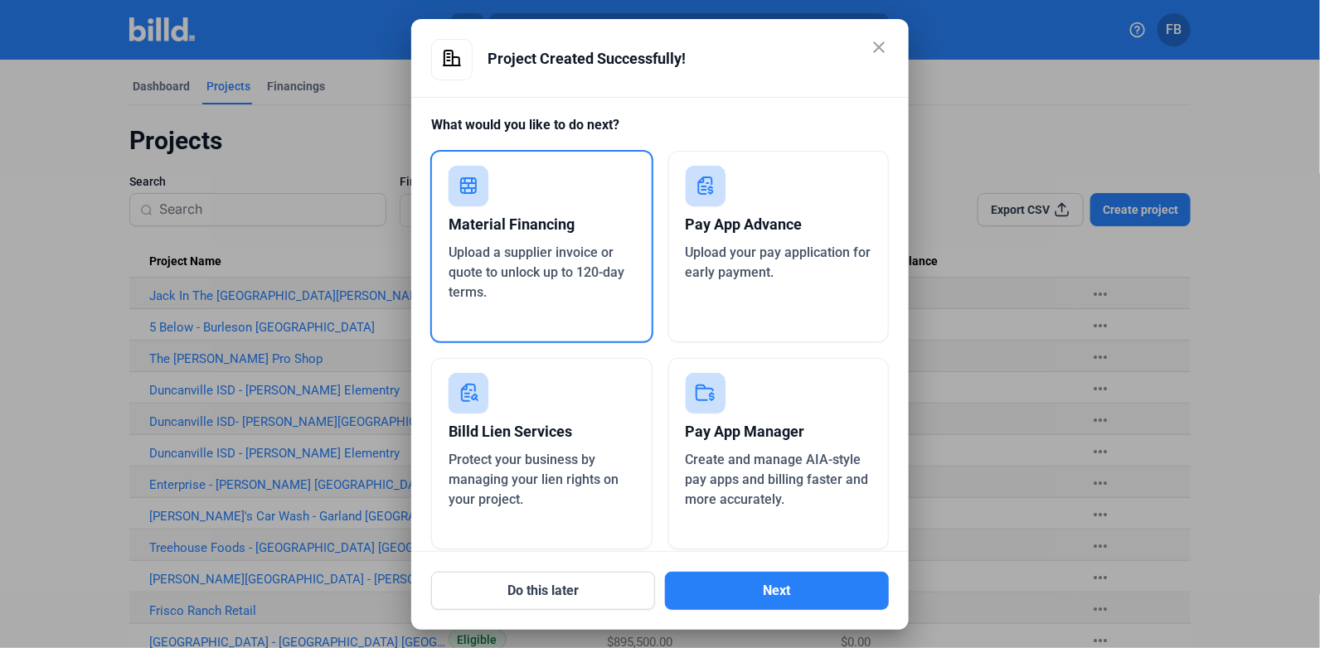
drag, startPoint x: 796, startPoint y: 540, endPoint x: 785, endPoint y: 576, distance: 38.0
click at [785, 577] on div "close Project Created Successfully! What would you like to do next? Material Fi…" at bounding box center [660, 324] width 458 height 571
drag, startPoint x: 785, startPoint y: 576, endPoint x: 850, endPoint y: 586, distance: 65.4
click at [850, 586] on button "Next" at bounding box center [777, 591] width 224 height 38
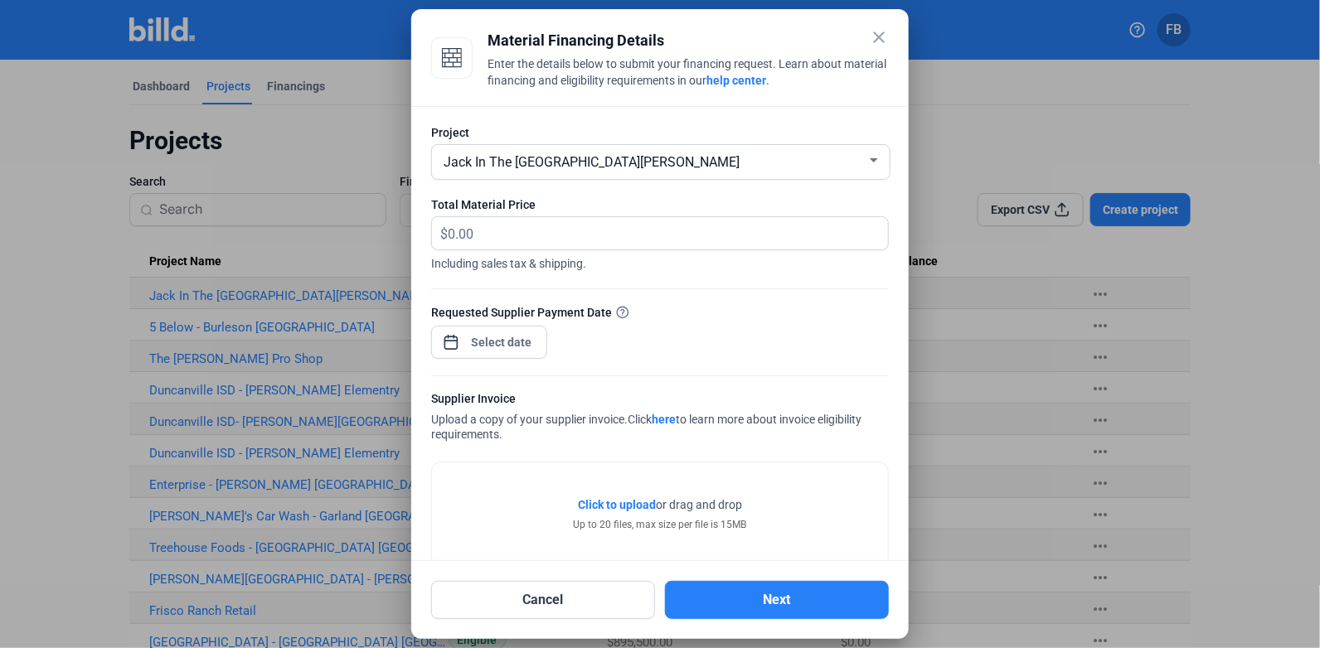
click at [554, 255] on span "Including sales tax & shipping." at bounding box center [660, 261] width 458 height 22
click at [570, 233] on input "text" at bounding box center [658, 233] width 421 height 32
type input "658.16"
click at [526, 346] on div "close Material Financing Details Enter the details below to submit your financi…" at bounding box center [660, 324] width 1320 height 648
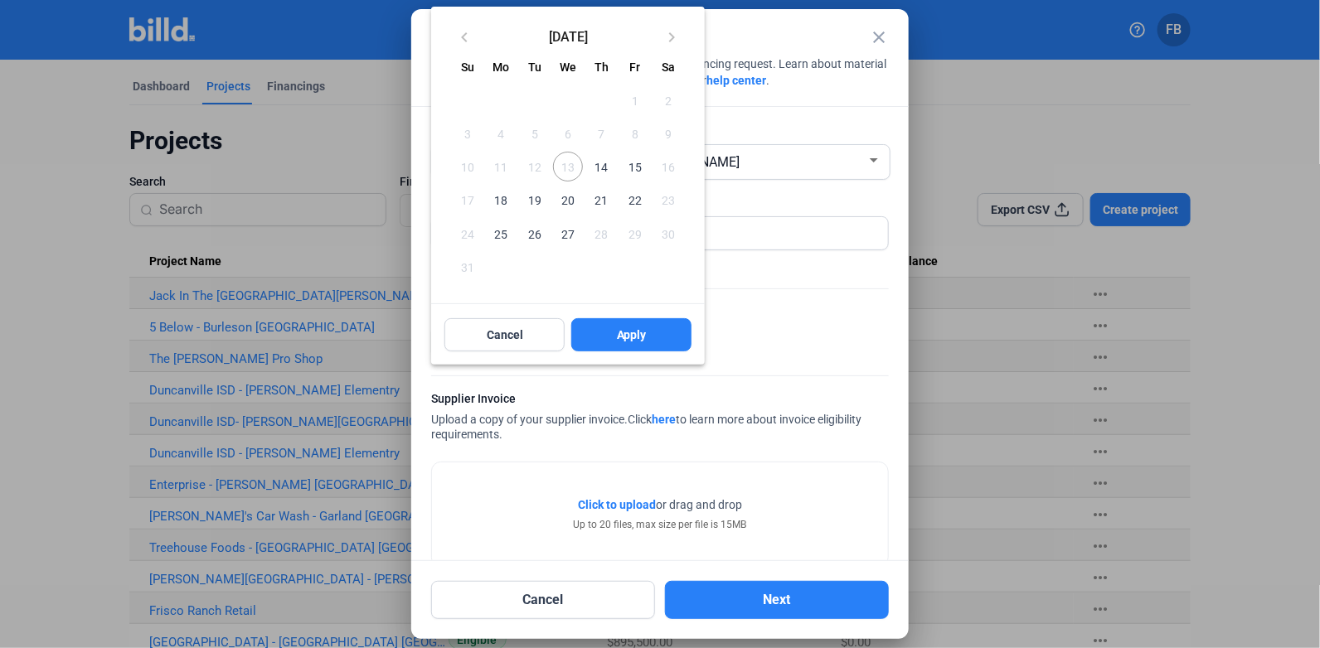
click at [598, 160] on span "14" at bounding box center [601, 167] width 30 height 30
click at [623, 319] on button "Apply" at bounding box center [631, 334] width 120 height 33
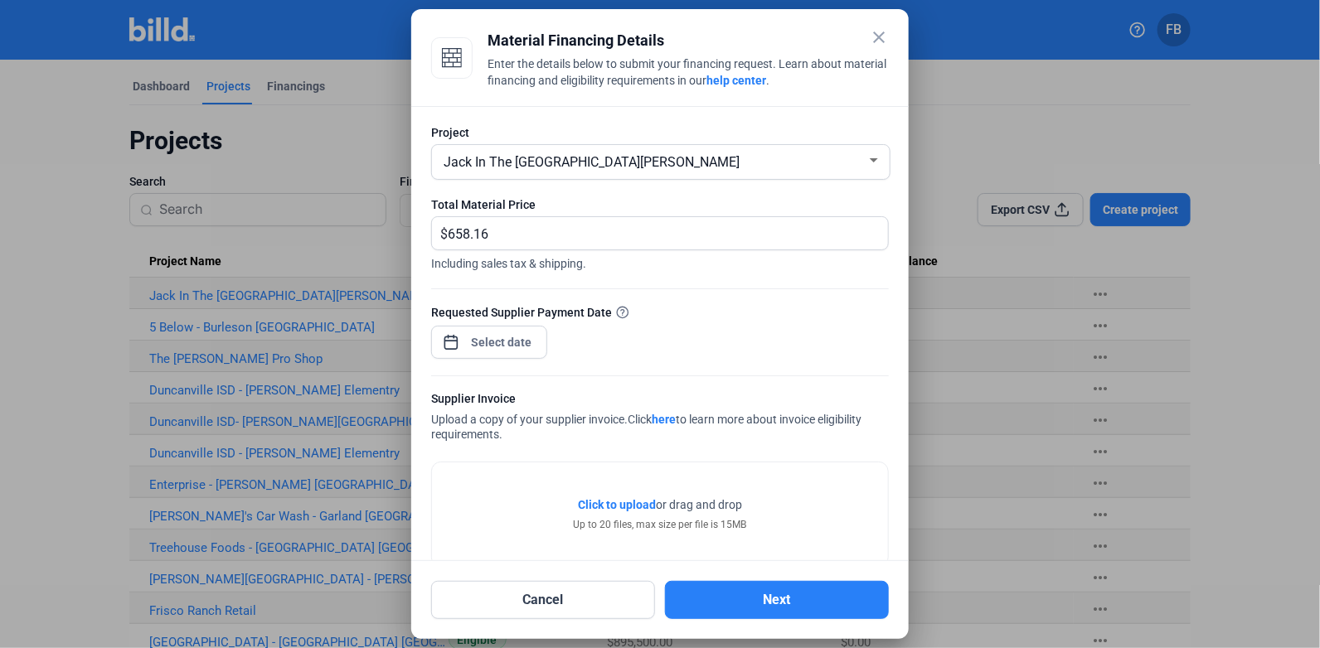
click at [613, 501] on span "Click to upload" at bounding box center [617, 504] width 78 height 13
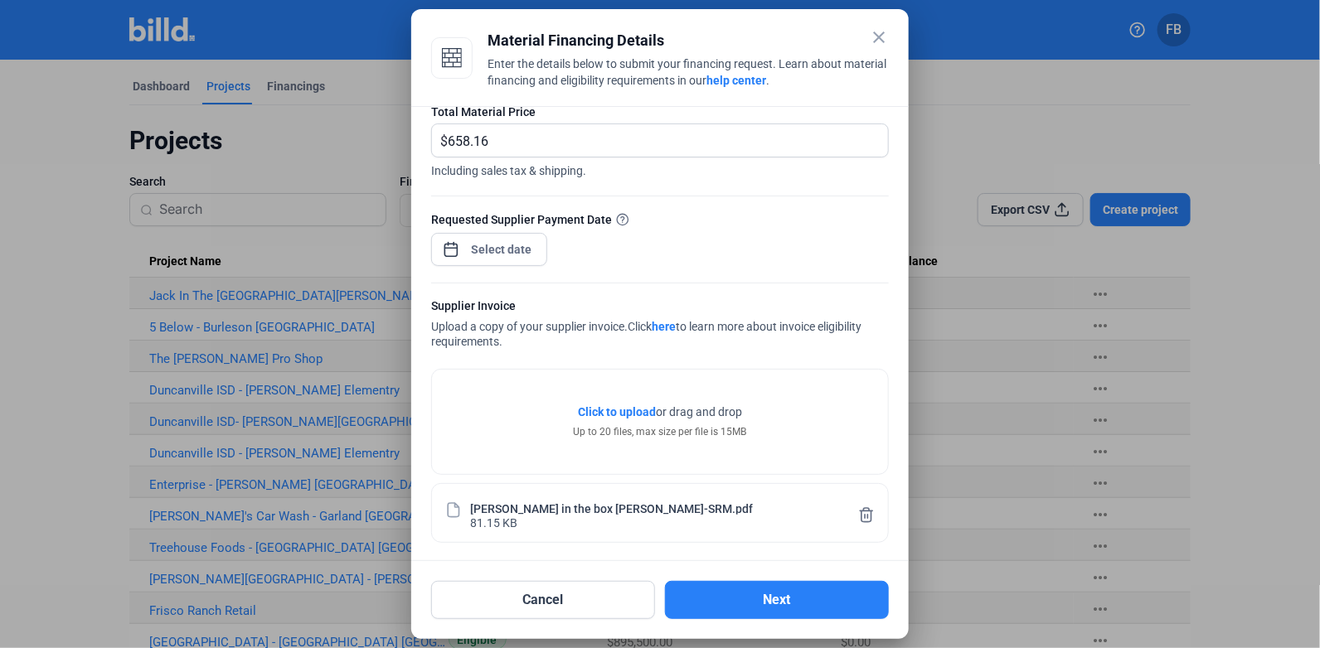
scroll to position [94, 0]
click at [772, 618] on button "Next" at bounding box center [777, 600] width 224 height 38
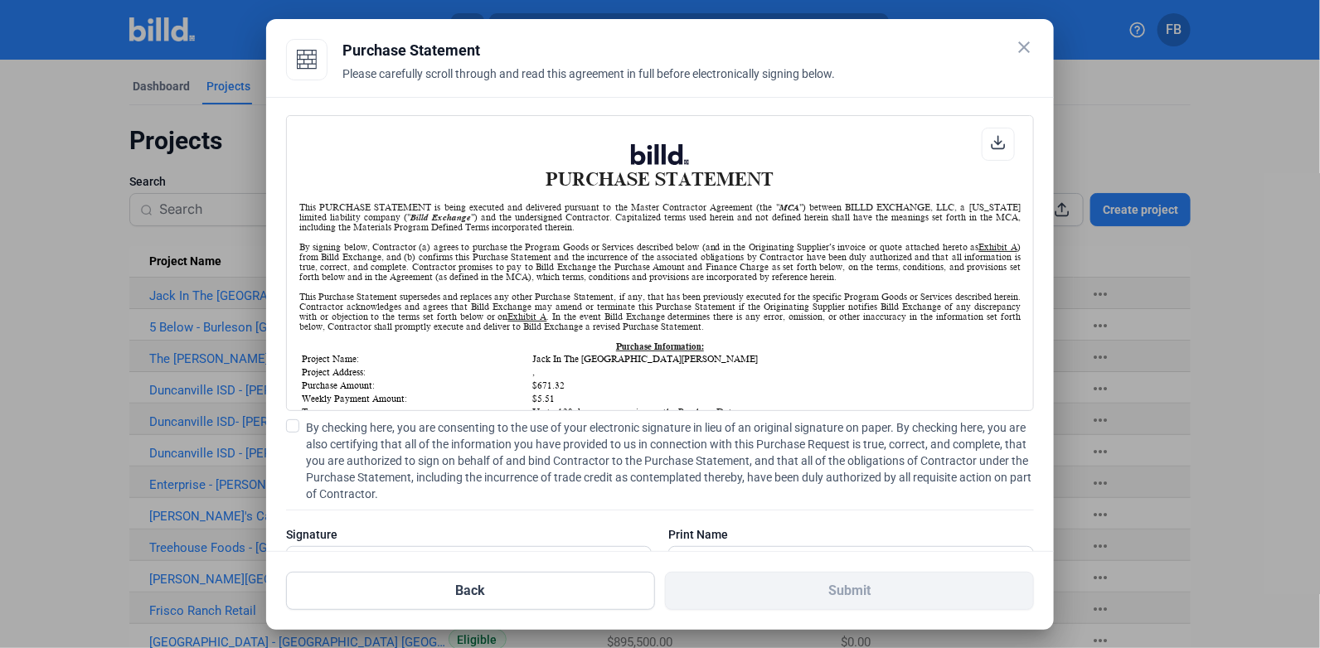
scroll to position [0, 0]
drag, startPoint x: 295, startPoint y: 419, endPoint x: 308, endPoint y: 429, distance: 16.5
click at [295, 419] on span at bounding box center [292, 425] width 13 height 13
click at [0, 0] on input "By checking here, you are consenting to the use of your electronic signature in…" at bounding box center [0, 0] width 0 height 0
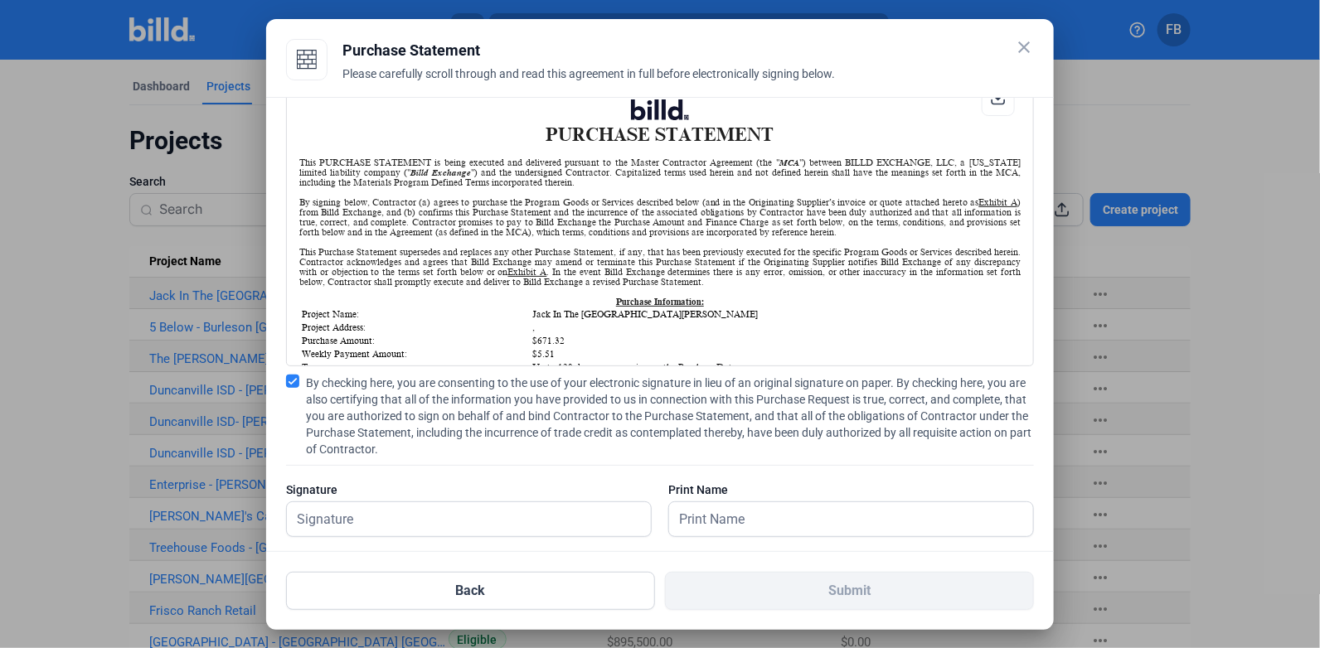
scroll to position [66, 0]
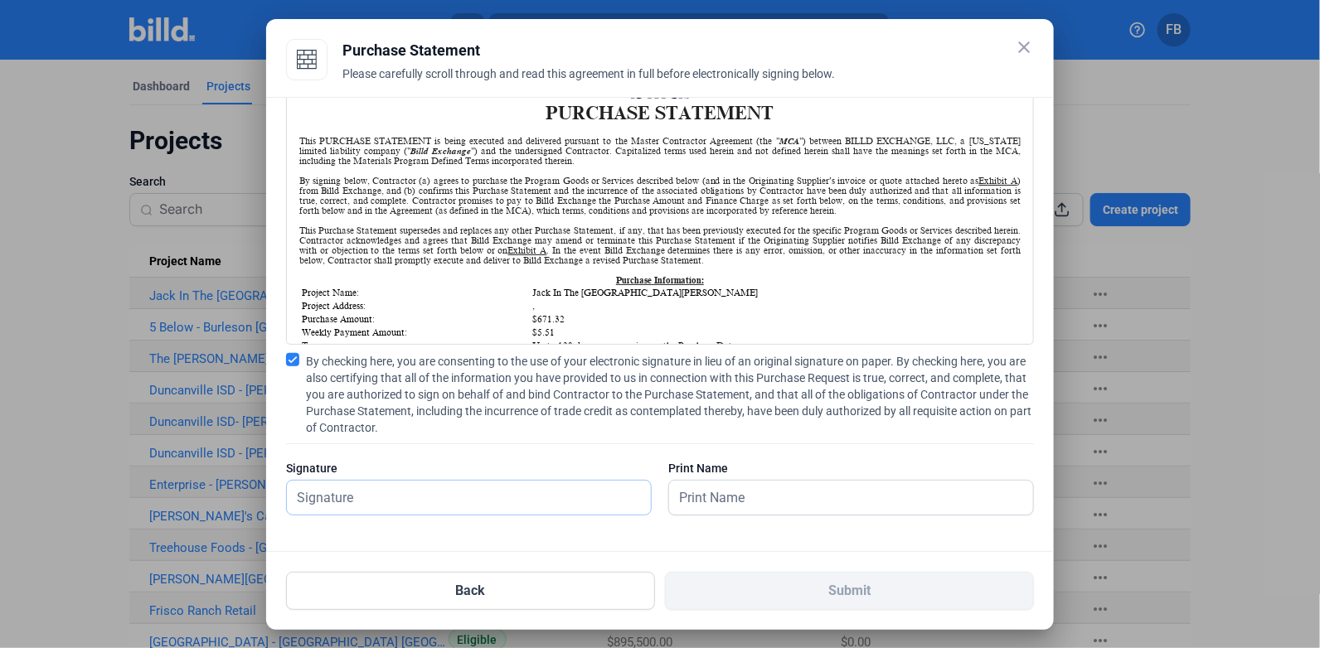
click at [493, 493] on input "text" at bounding box center [460, 498] width 346 height 34
type input "[PERSON_NAME]"
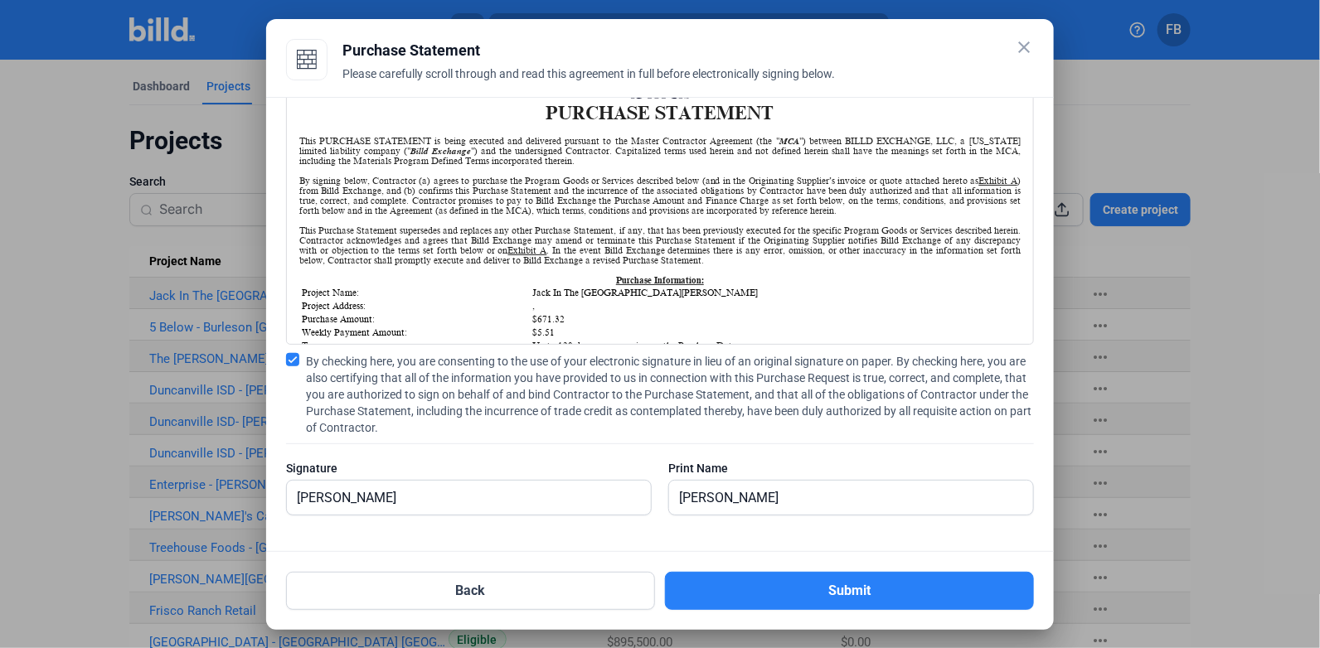
click at [766, 585] on button "Submit" at bounding box center [849, 591] width 369 height 38
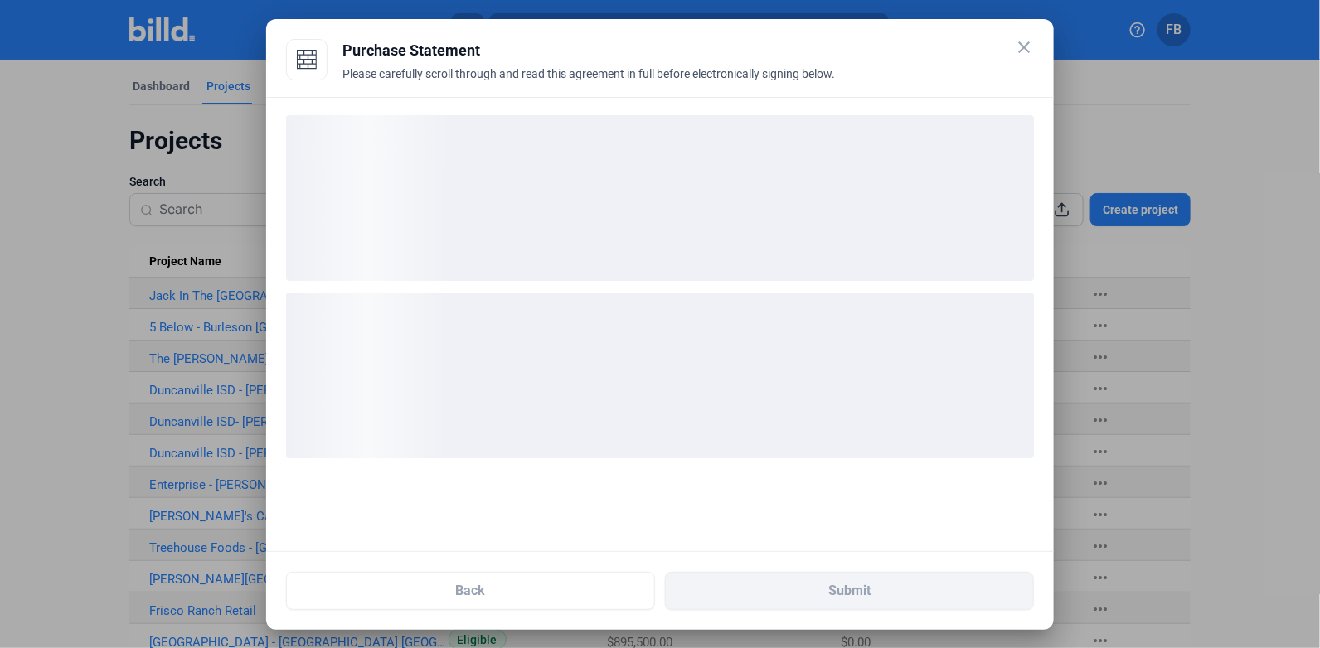
scroll to position [0, 0]
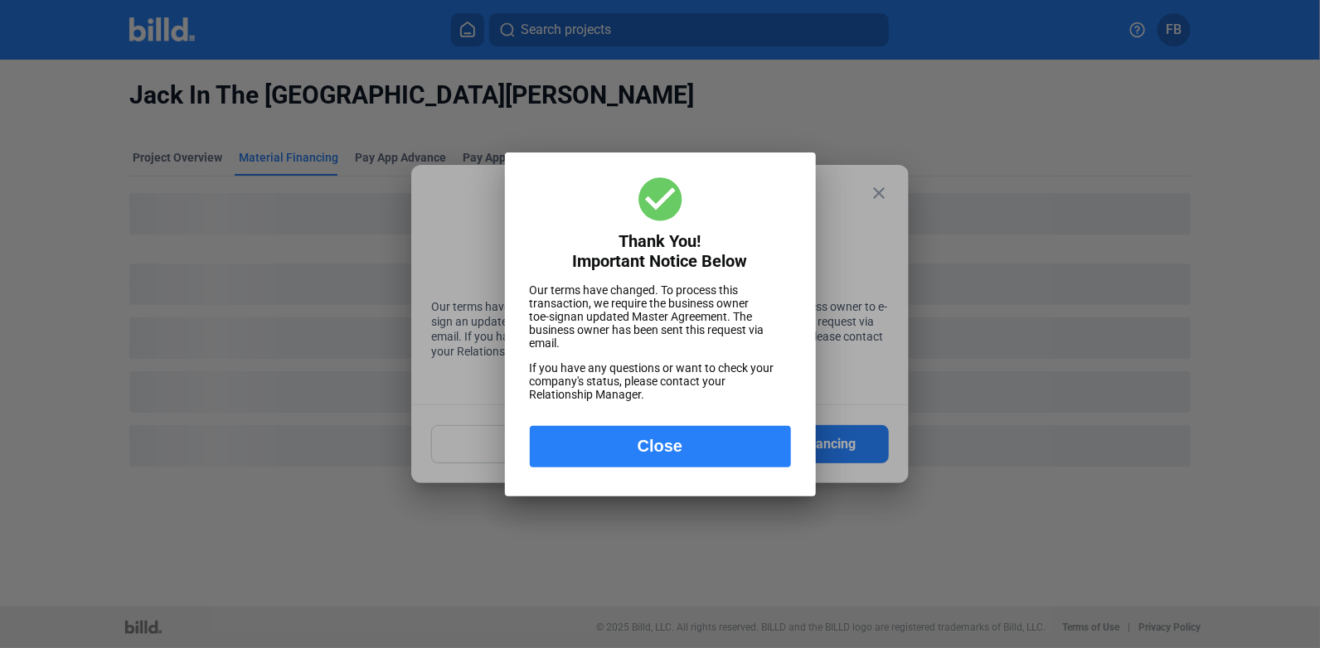
click at [687, 465] on button "Close" at bounding box center [660, 446] width 261 height 41
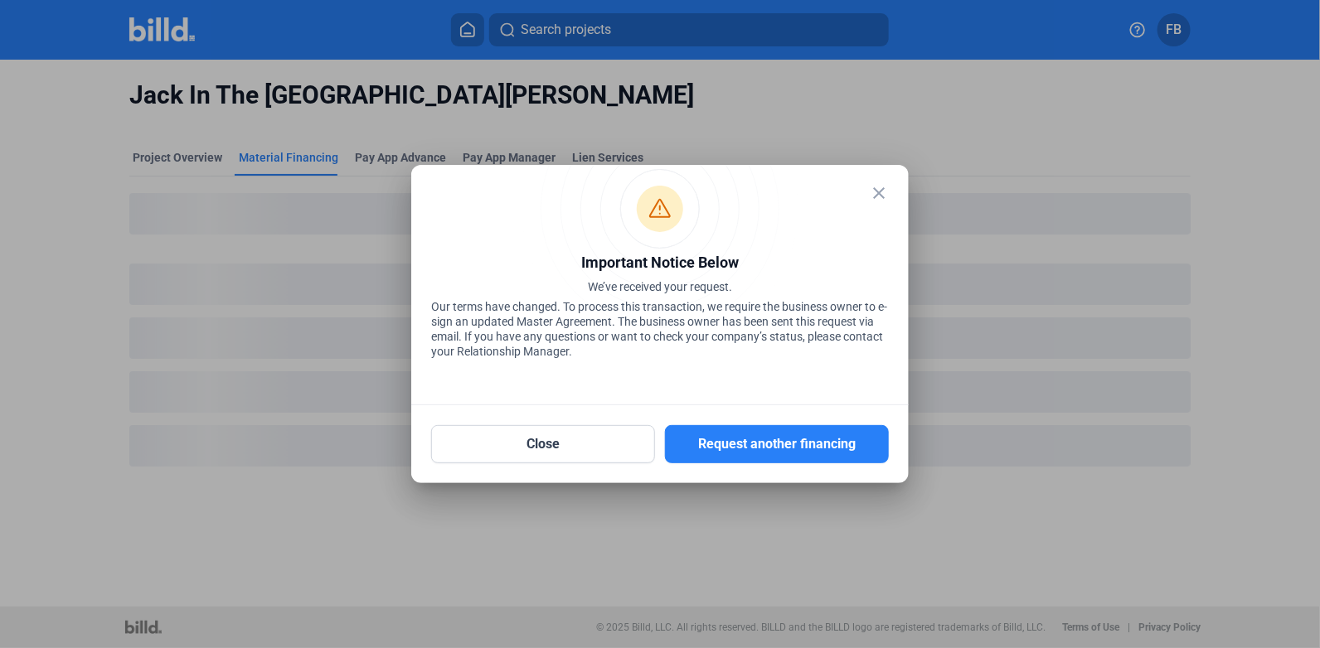
click at [879, 201] on mat-icon "close" at bounding box center [879, 193] width 20 height 20
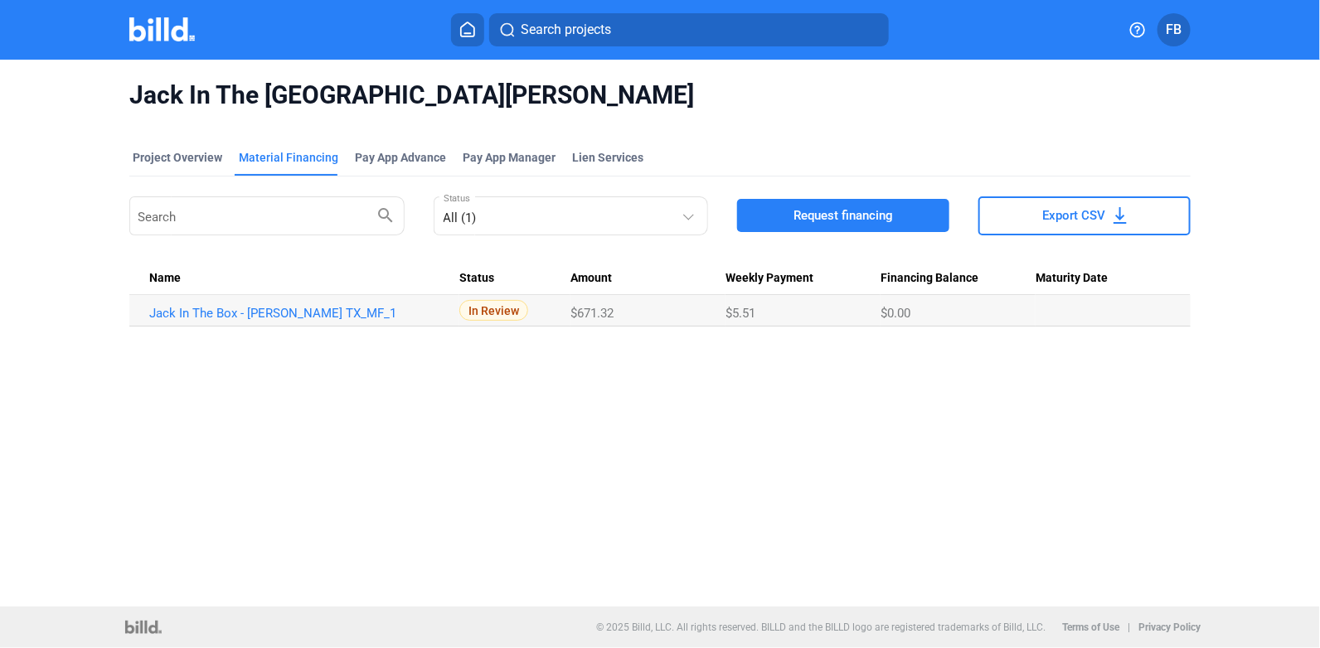
click at [159, 14] on div "Search projects FB" at bounding box center [660, 29] width 1266 height 33
click at [173, 24] on img at bounding box center [161, 29] width 65 height 24
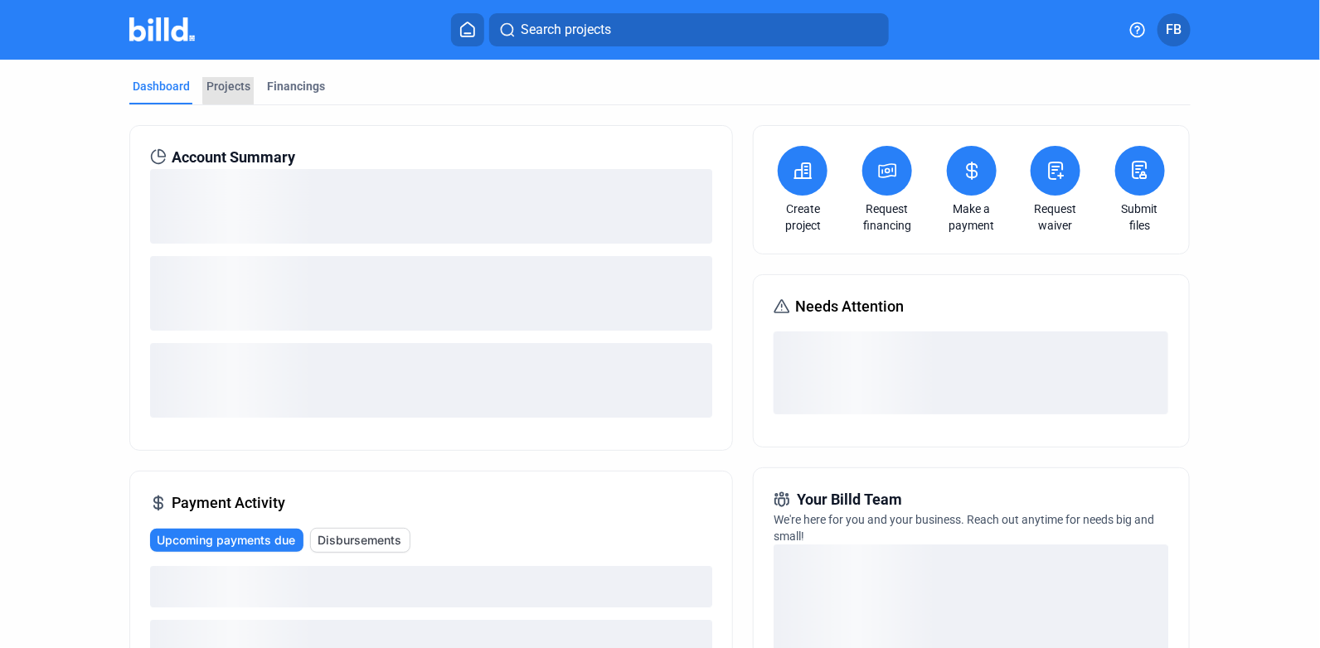
click at [225, 88] on div "Projects" at bounding box center [228, 86] width 44 height 17
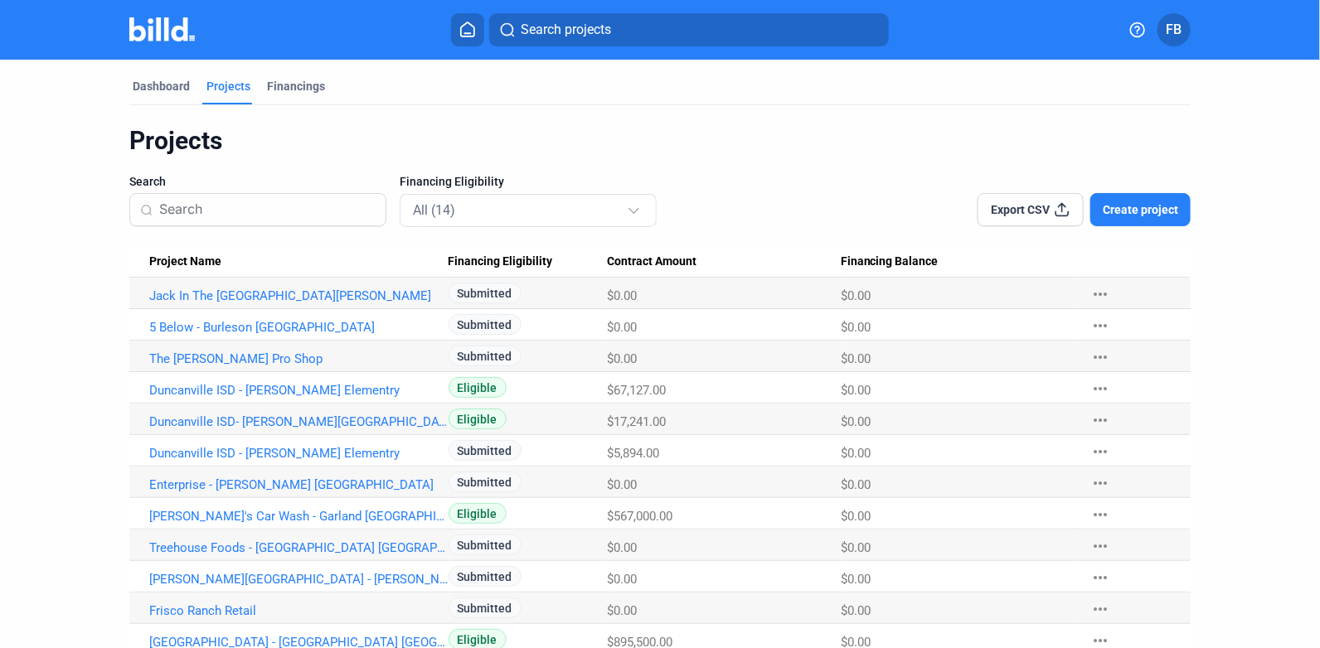
click at [1176, 221] on button "Create project" at bounding box center [1140, 209] width 100 height 33
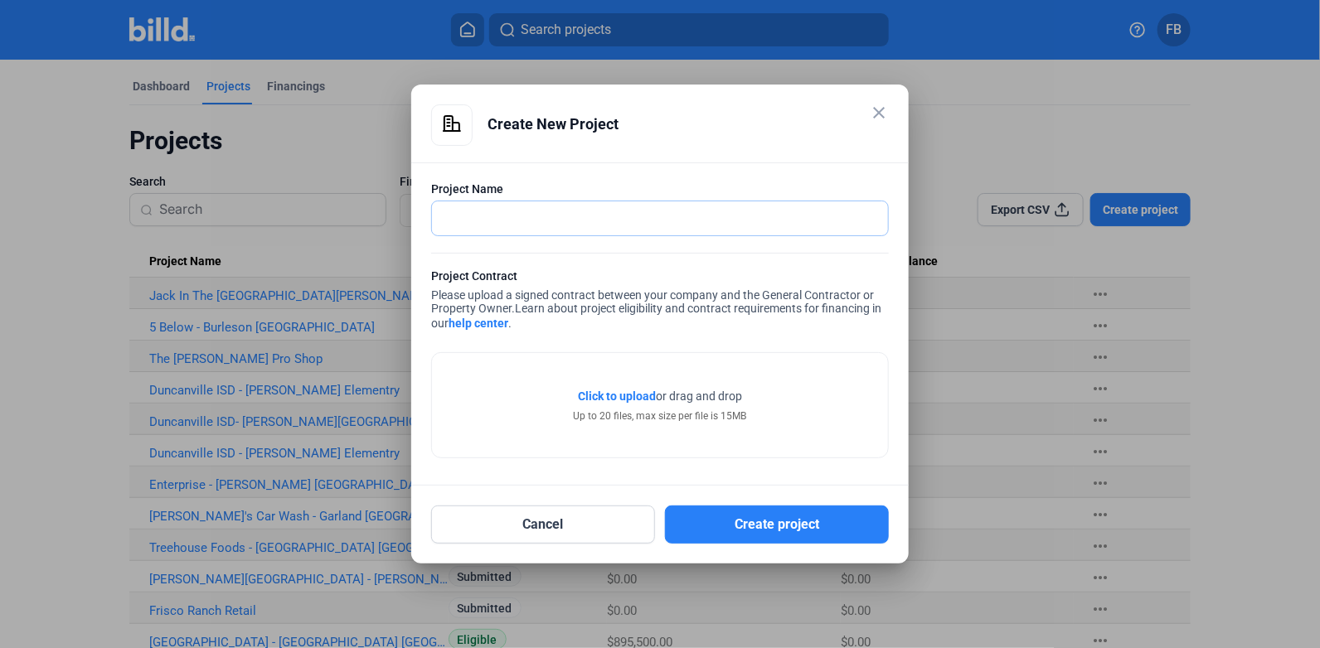
click at [653, 225] on input "text" at bounding box center [651, 218] width 438 height 34
click at [513, 212] on input "text" at bounding box center [660, 218] width 456 height 34
type input "7 Eleven - [GEOGRAPHIC_DATA] [GEOGRAPHIC_DATA]"
click at [630, 390] on span "Click to upload" at bounding box center [617, 396] width 78 height 13
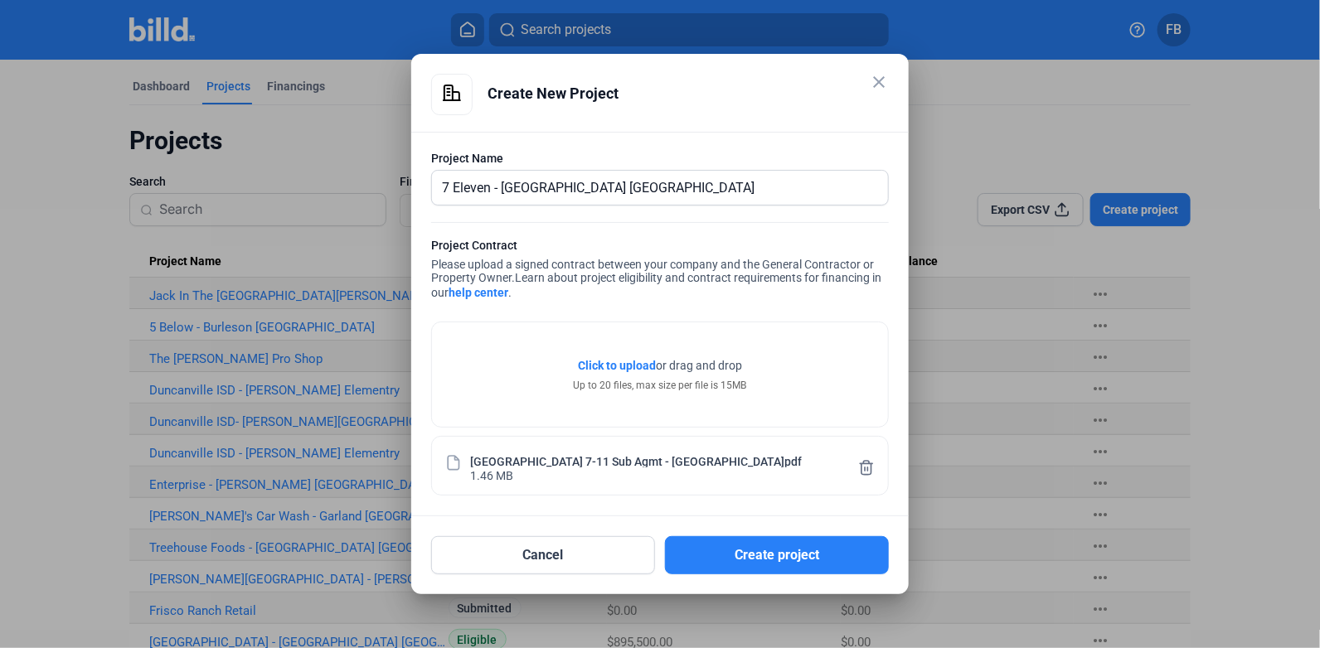
click at [830, 552] on button "Create project" at bounding box center [777, 555] width 224 height 38
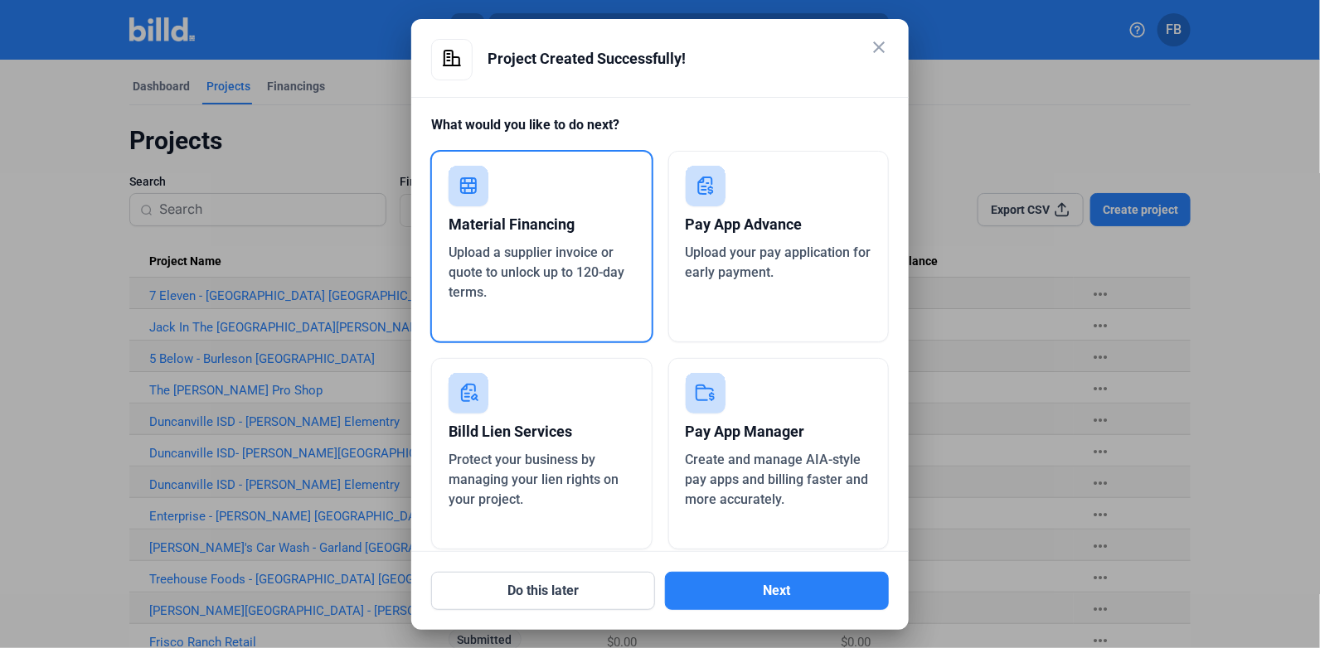
click at [879, 56] on mat-icon "close" at bounding box center [879, 47] width 20 height 20
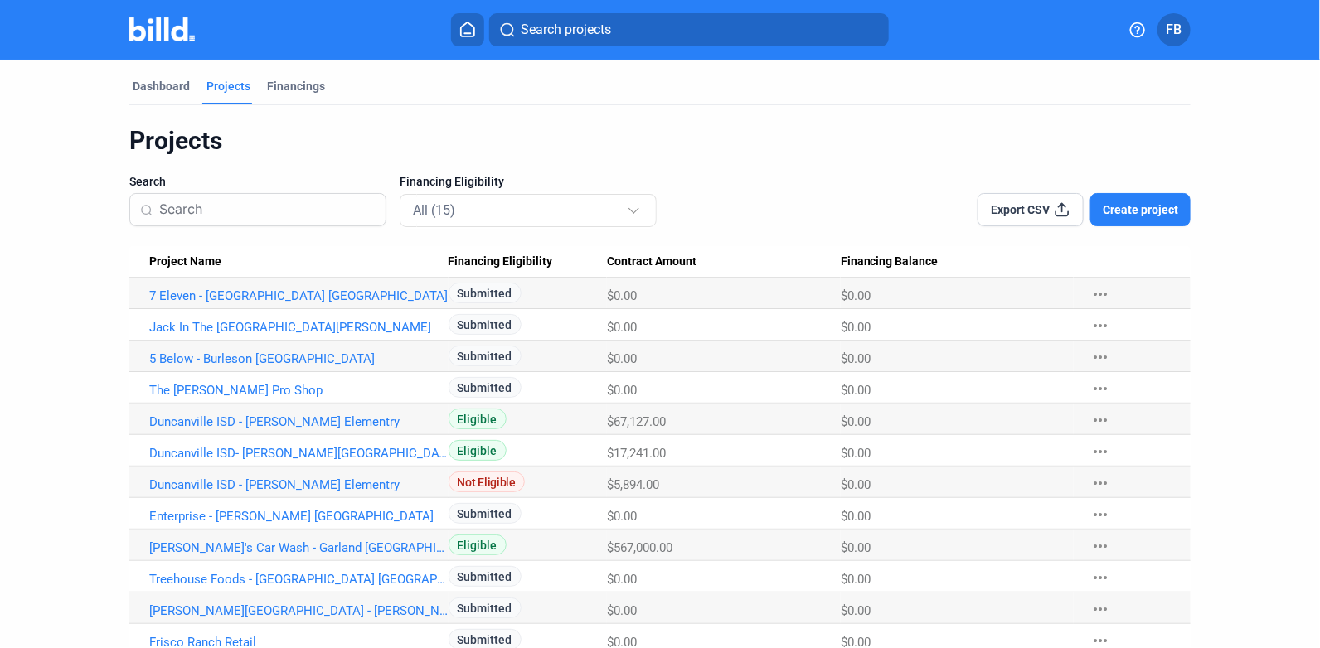
scroll to position [142, 0]
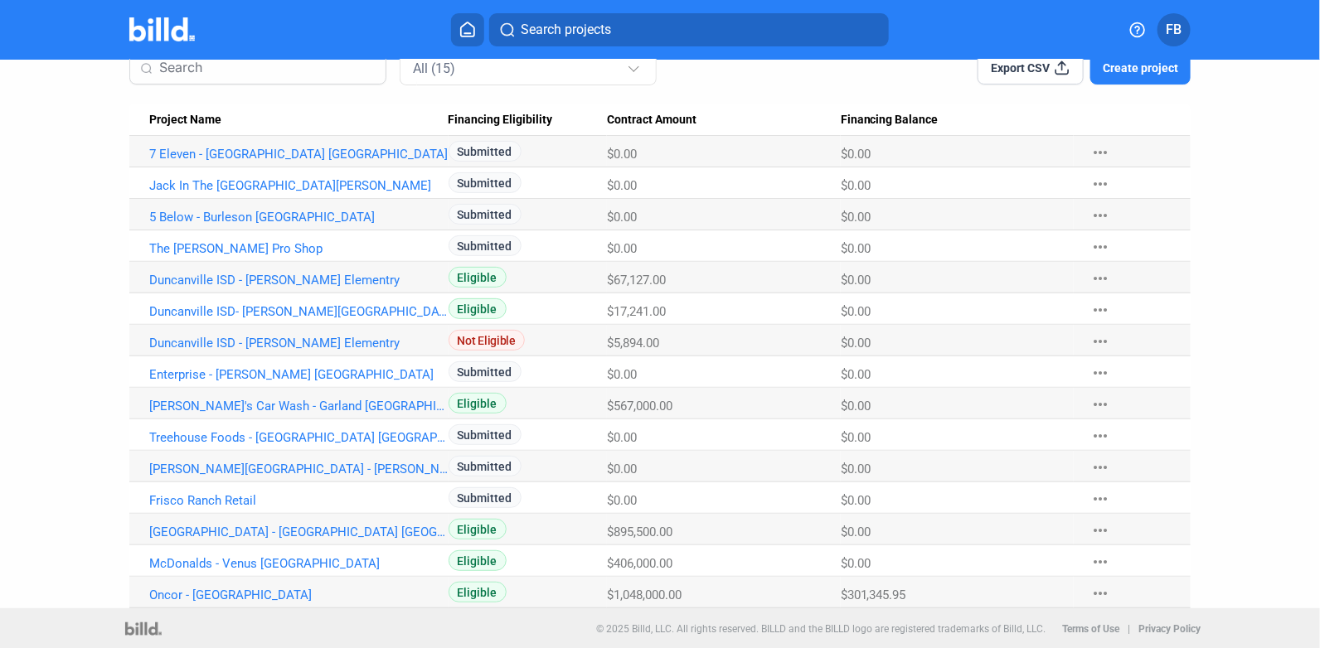
click at [201, 162] on link "5 Below - Burleson [GEOGRAPHIC_DATA]" at bounding box center [298, 154] width 299 height 15
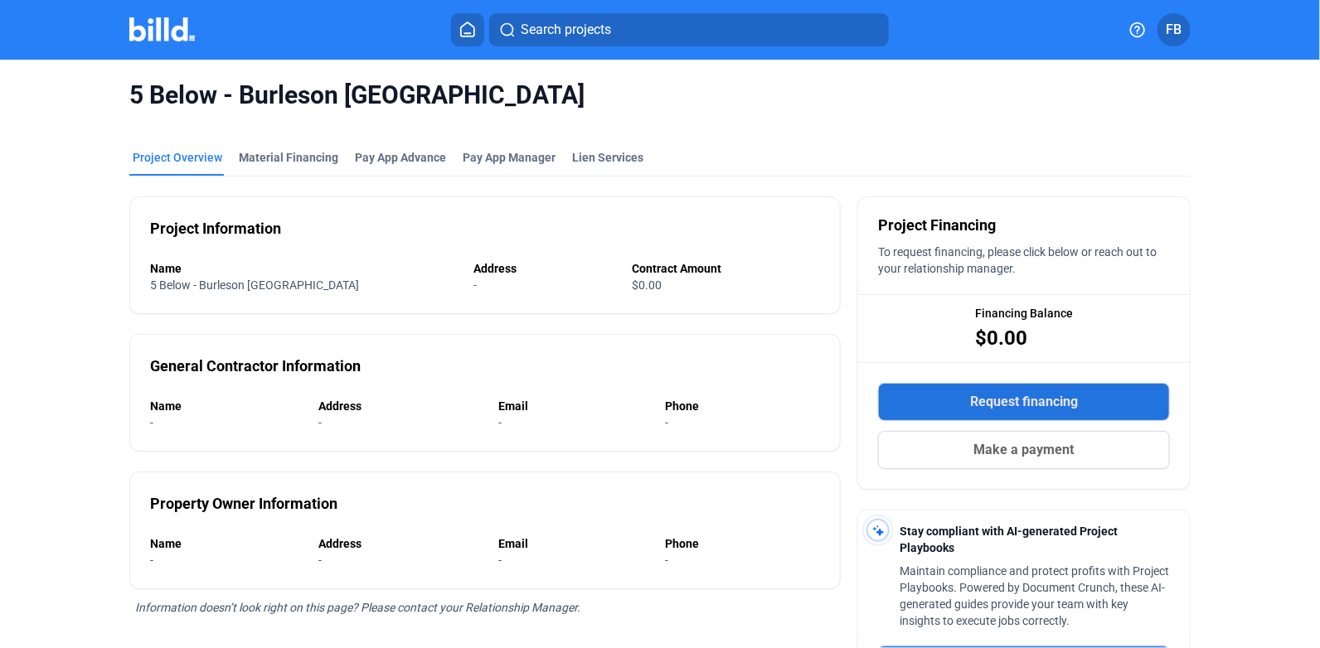
click at [1013, 392] on span "Request financing" at bounding box center [1024, 402] width 108 height 20
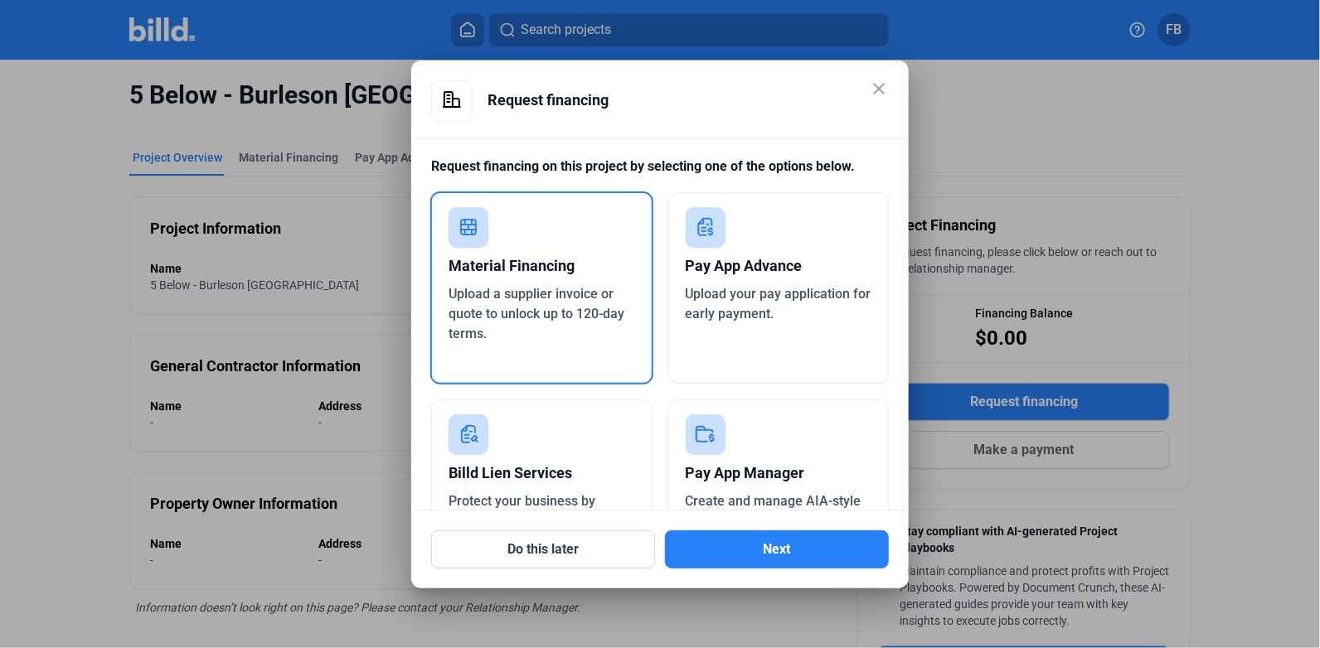
click at [756, 572] on mat-dialog-container "close Request financing Request financing on this project by selecting one of t…" at bounding box center [659, 325] width 497 height 528
click at [744, 555] on button "Next" at bounding box center [777, 549] width 224 height 38
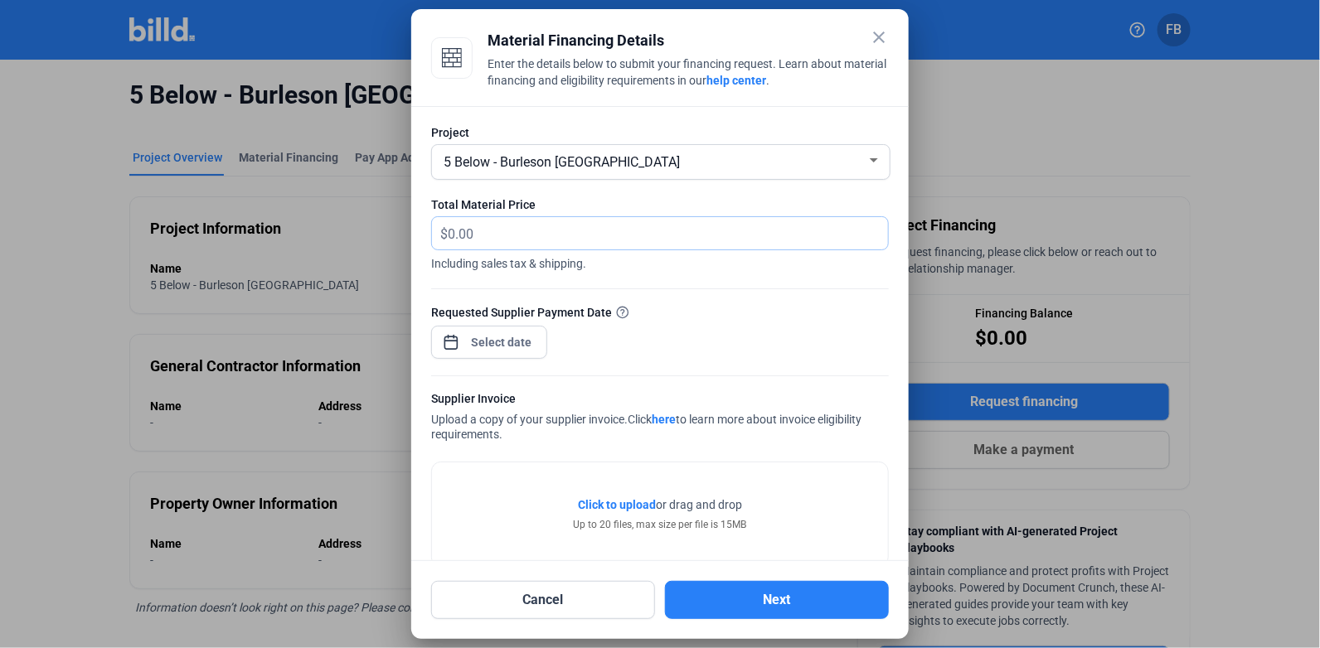
click at [596, 226] on input "text" at bounding box center [668, 233] width 440 height 32
type input "24,014.25"
click at [512, 350] on div "close Material Financing Details Enter the details below to submit your financi…" at bounding box center [660, 324] width 1320 height 648
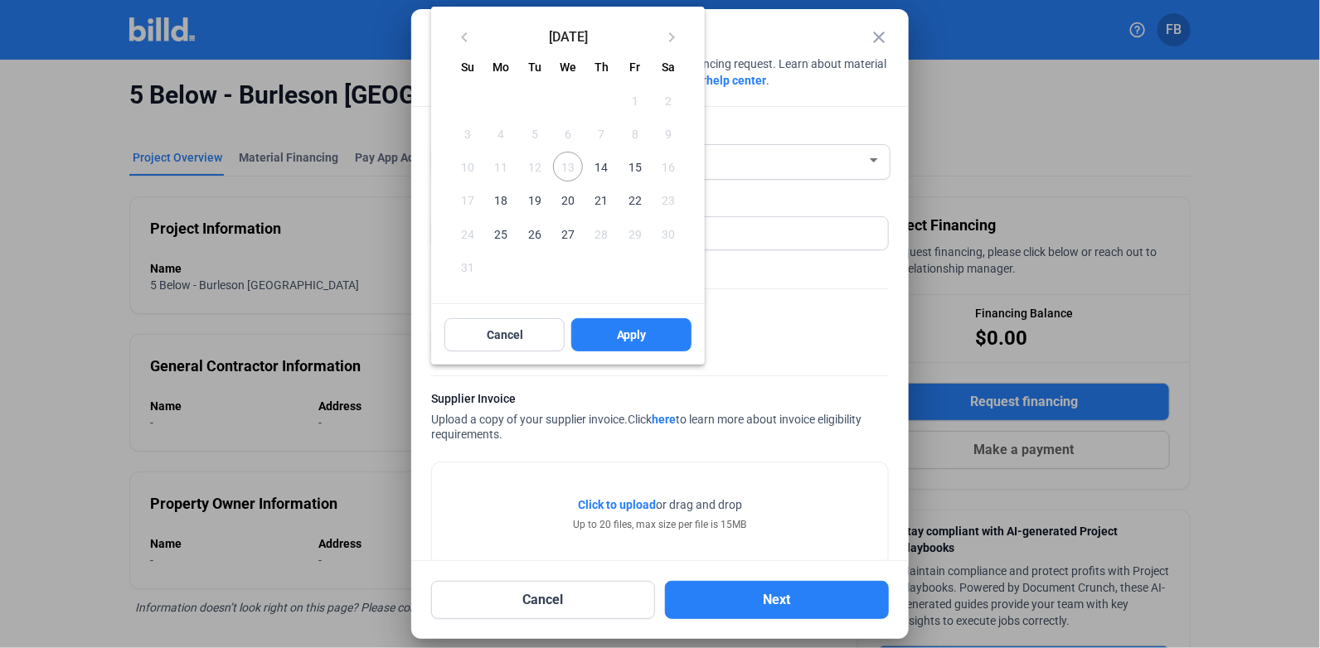
click at [599, 169] on span "14" at bounding box center [601, 167] width 30 height 30
click at [630, 337] on span "Apply" at bounding box center [632, 335] width 30 height 17
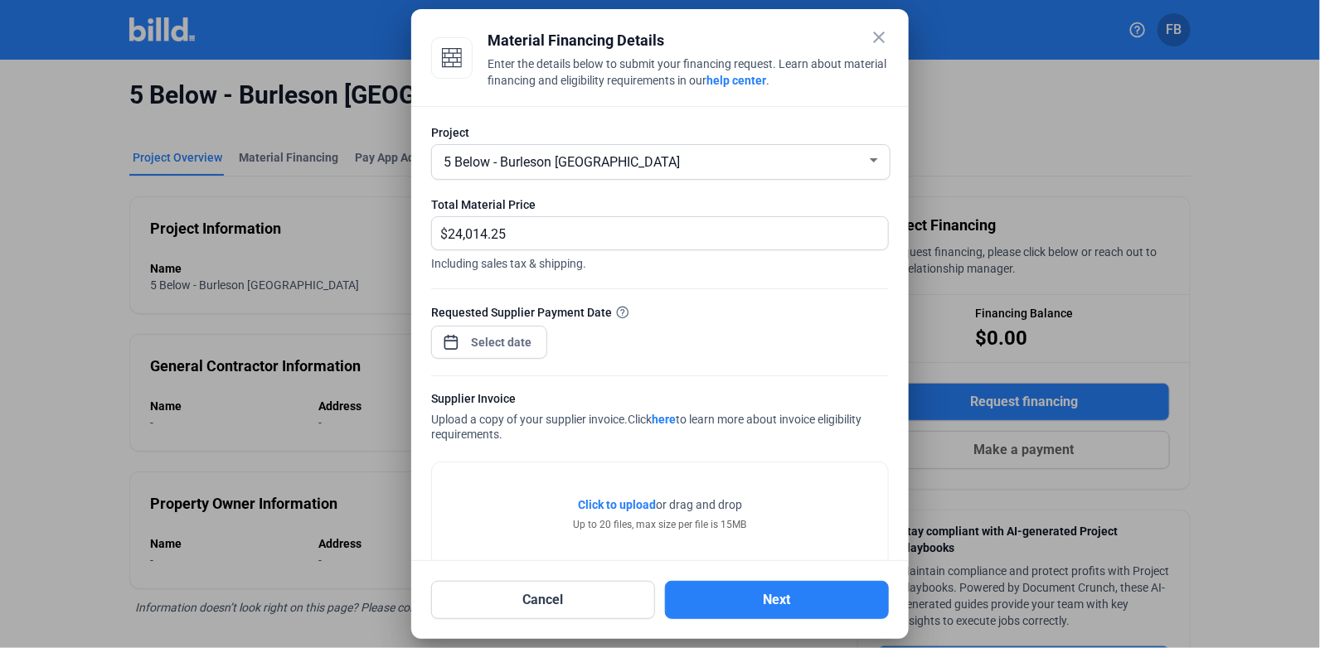
click at [621, 508] on span "Click to upload" at bounding box center [617, 504] width 78 height 13
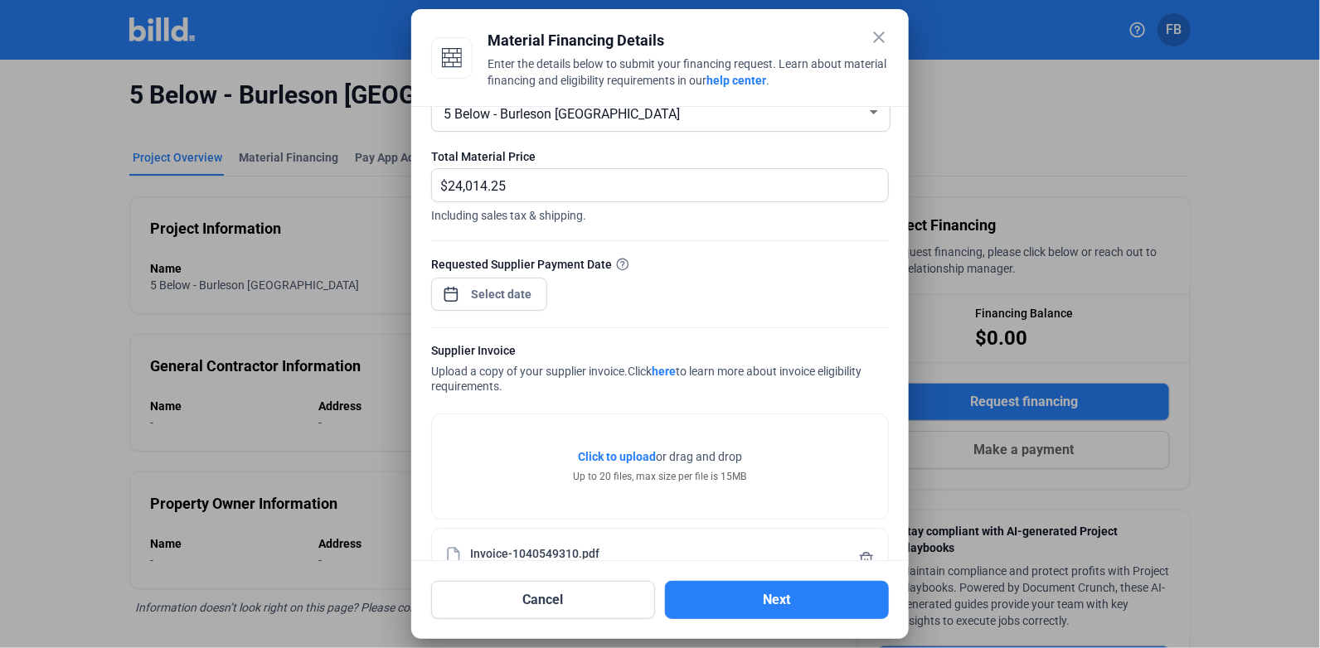
scroll to position [94, 0]
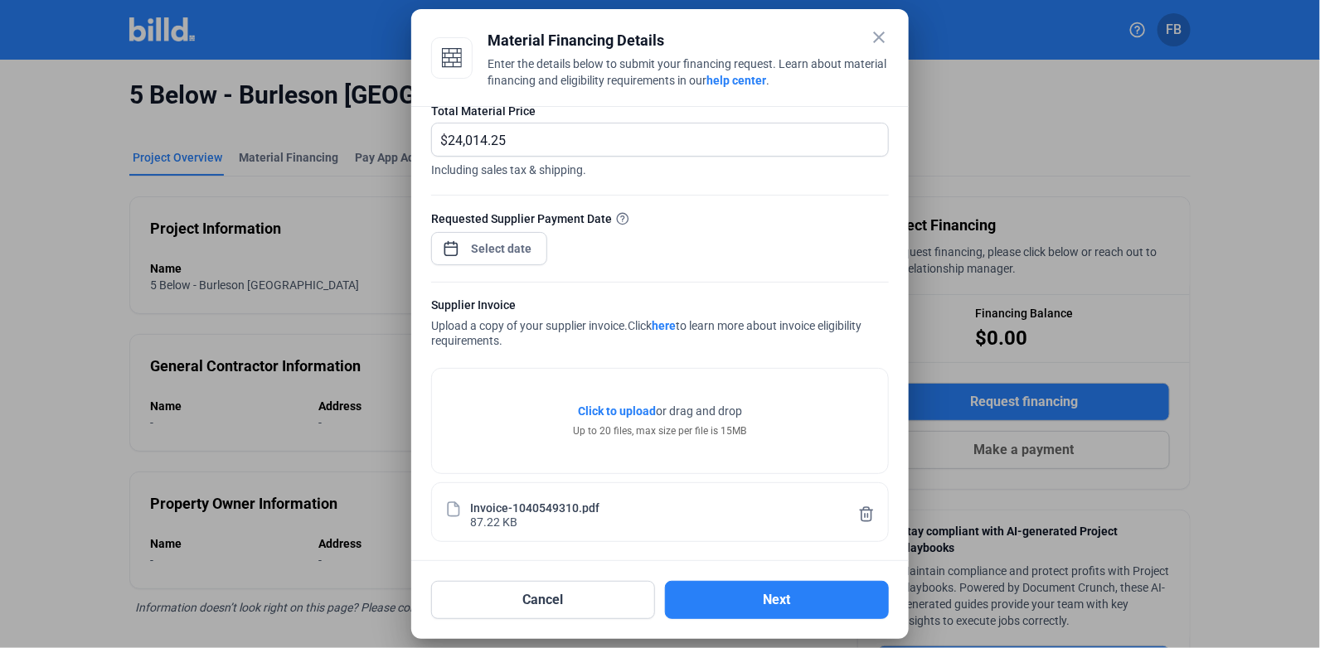
click at [759, 592] on button "Next" at bounding box center [777, 600] width 224 height 38
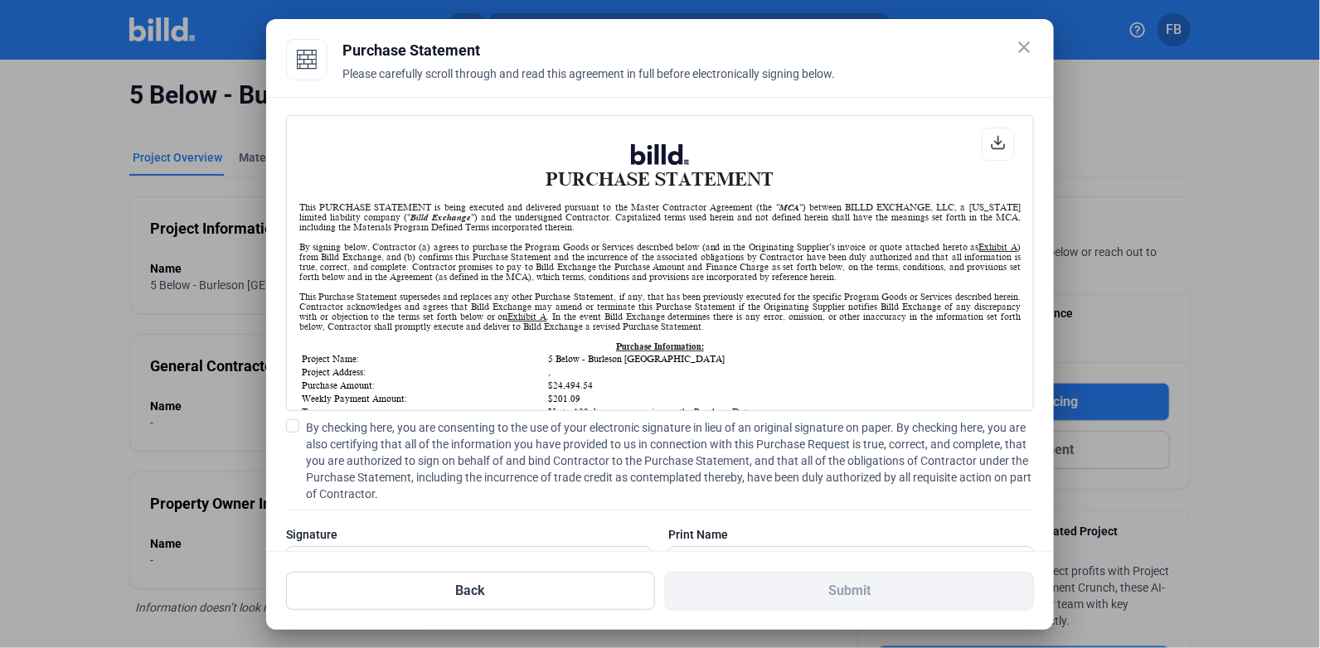
scroll to position [0, 0]
click at [287, 425] on span at bounding box center [292, 425] width 13 height 13
click at [0, 0] on input "By checking here, you are consenting to the use of your electronic signature in…" at bounding box center [0, 0] width 0 height 0
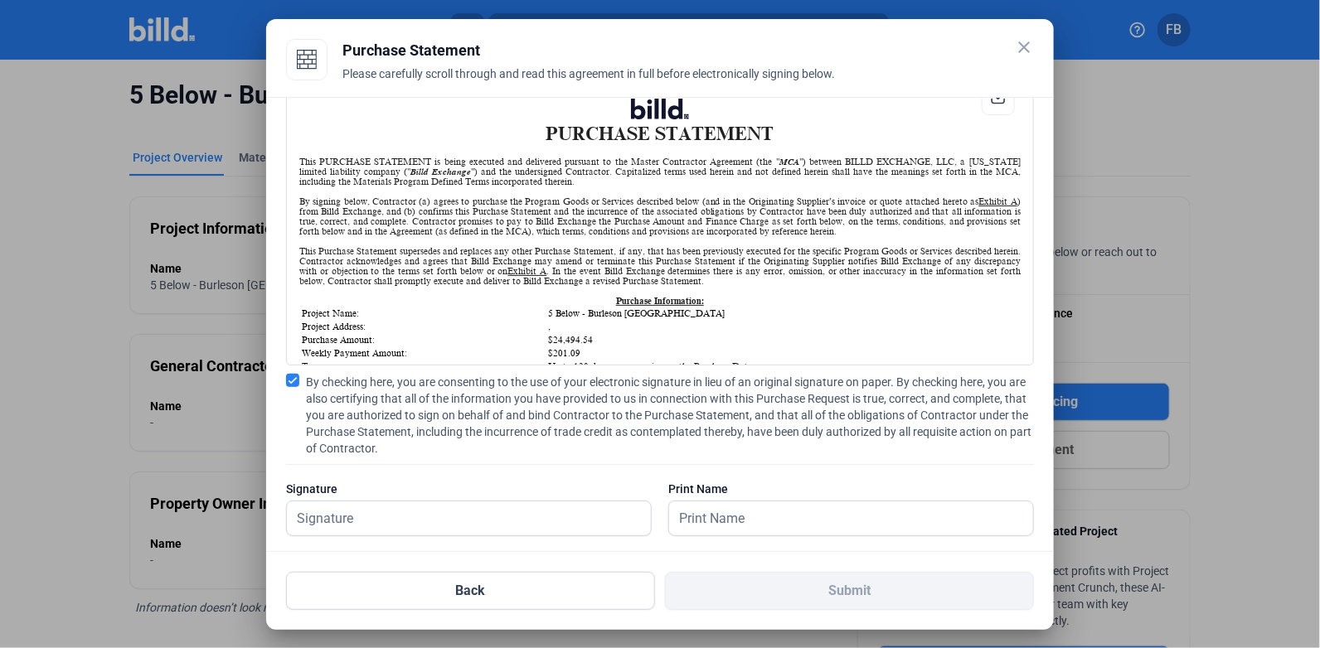
scroll to position [66, 0]
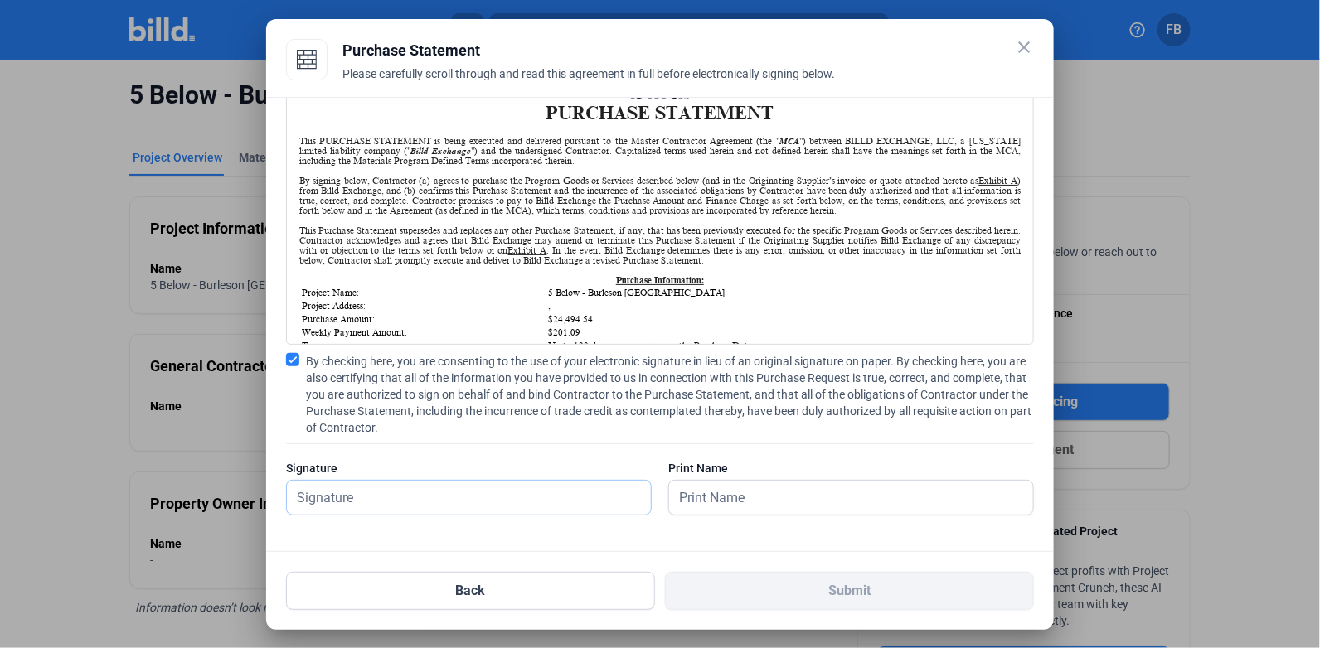
drag, startPoint x: 569, startPoint y: 496, endPoint x: 563, endPoint y: 490, distance: 8.8
click at [569, 496] on input "text" at bounding box center [469, 498] width 364 height 34
type input "[PERSON_NAME]"
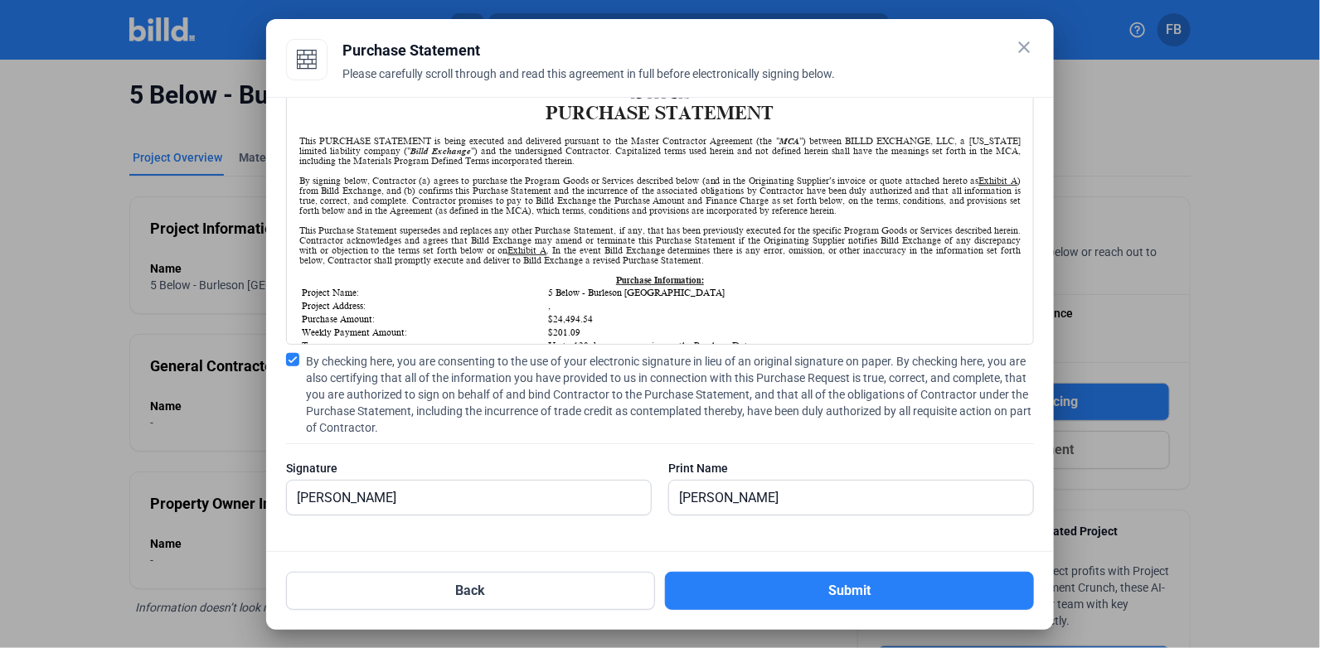
click at [808, 588] on button "Submit" at bounding box center [849, 591] width 369 height 38
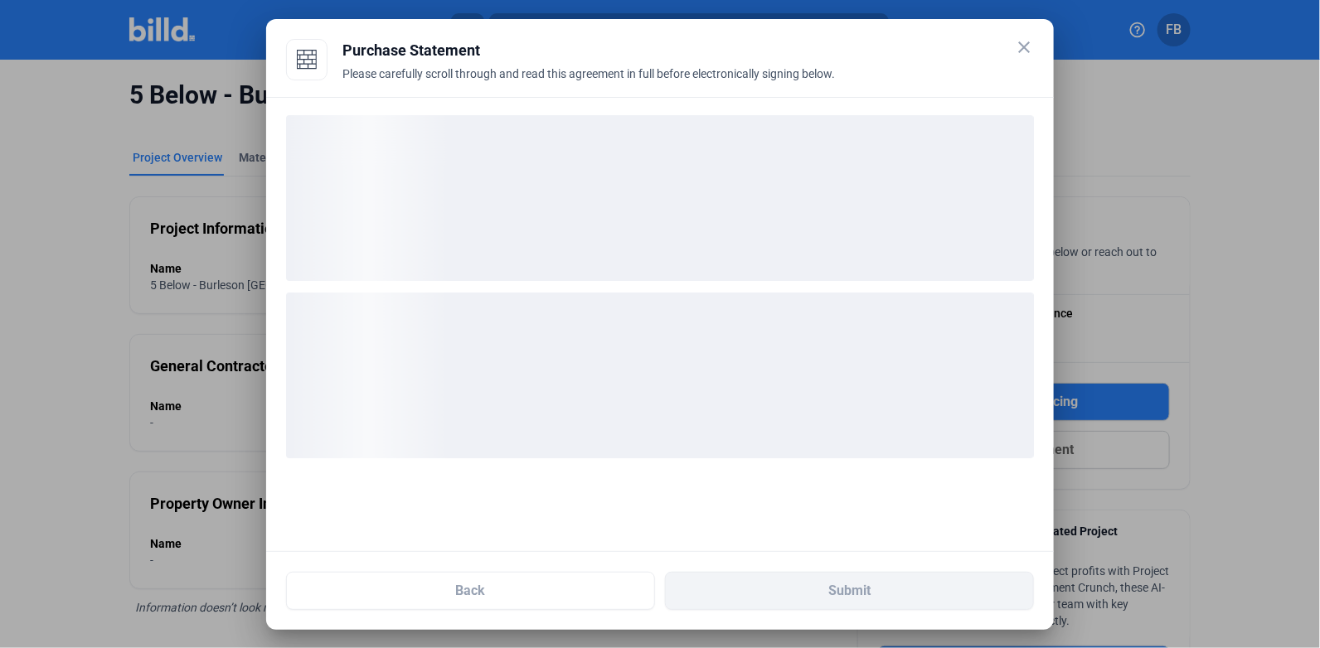
scroll to position [0, 0]
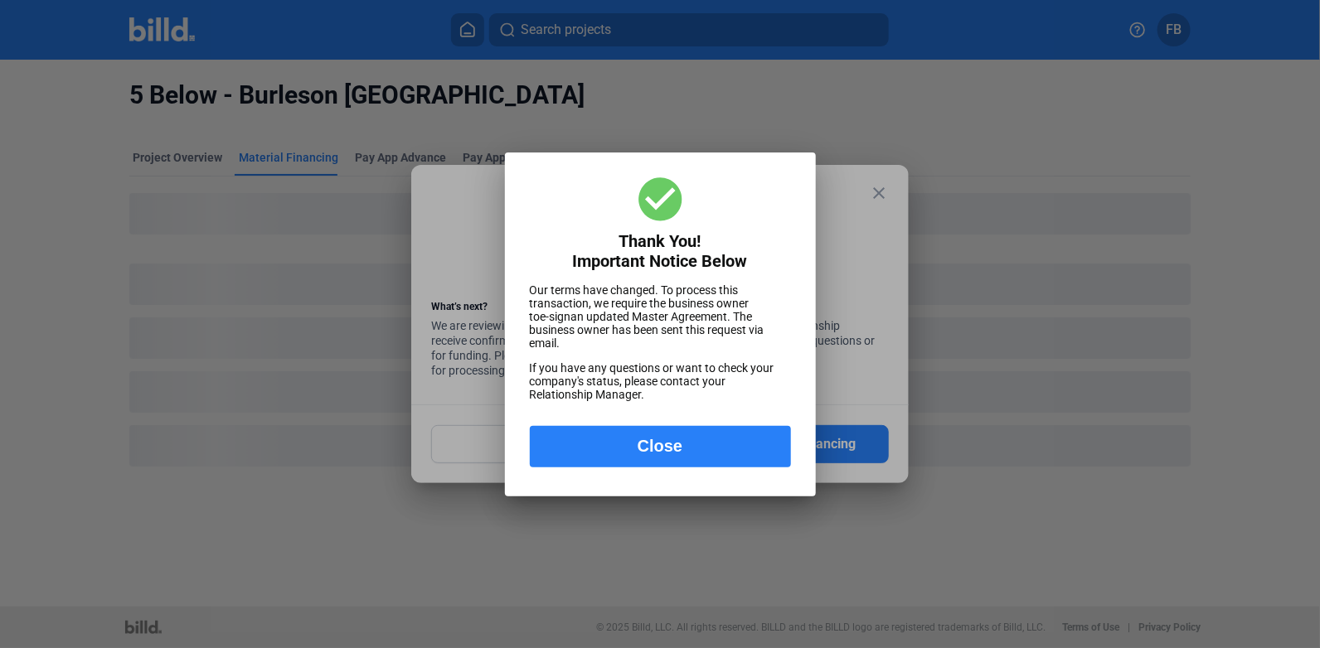
click at [658, 455] on button "Close" at bounding box center [660, 446] width 261 height 41
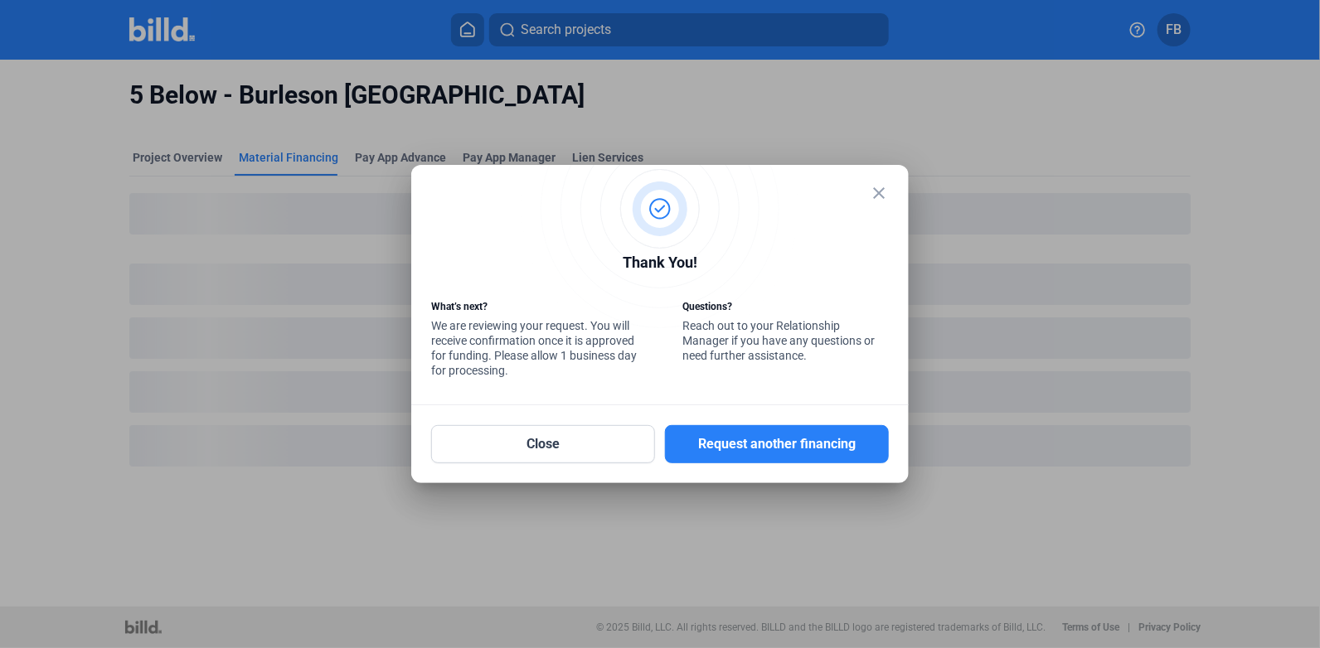
click at [873, 190] on mat-icon "close" at bounding box center [879, 193] width 20 height 20
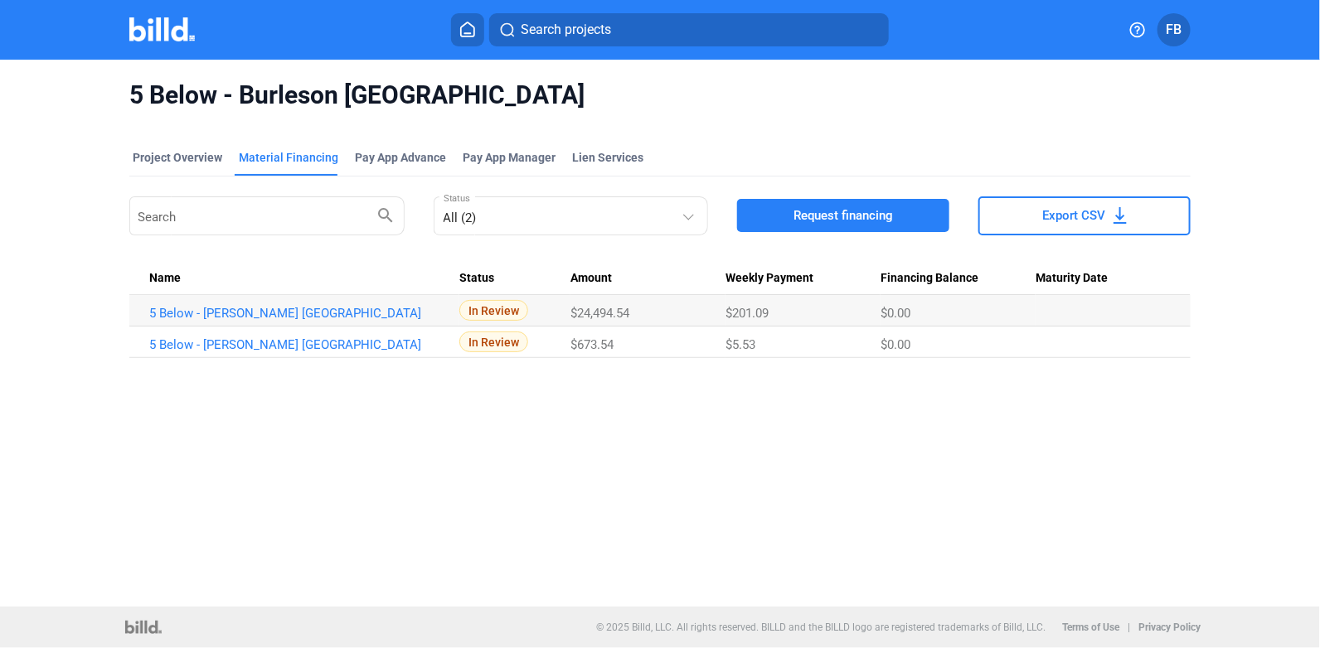
click at [190, 34] on img at bounding box center [161, 29] width 65 height 24
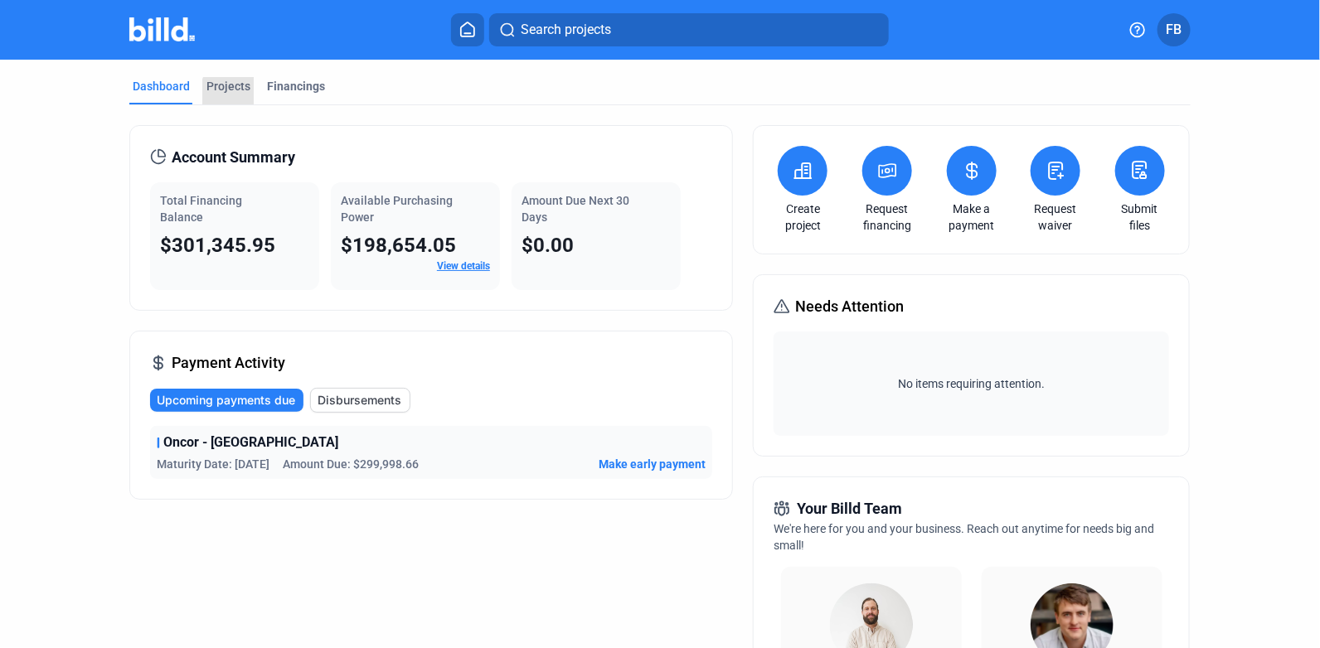
click at [230, 92] on div "Projects" at bounding box center [228, 86] width 44 height 17
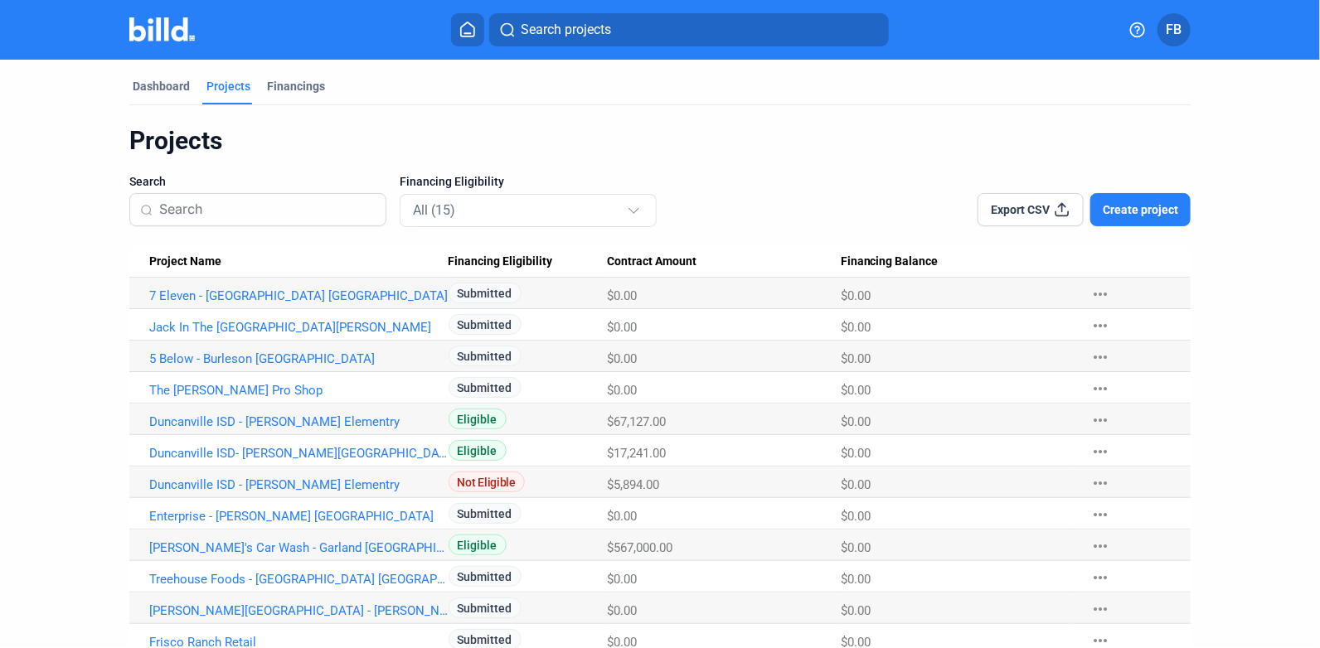
click at [228, 298] on link "7 Eleven - [GEOGRAPHIC_DATA] [GEOGRAPHIC_DATA]" at bounding box center [298, 295] width 299 height 15
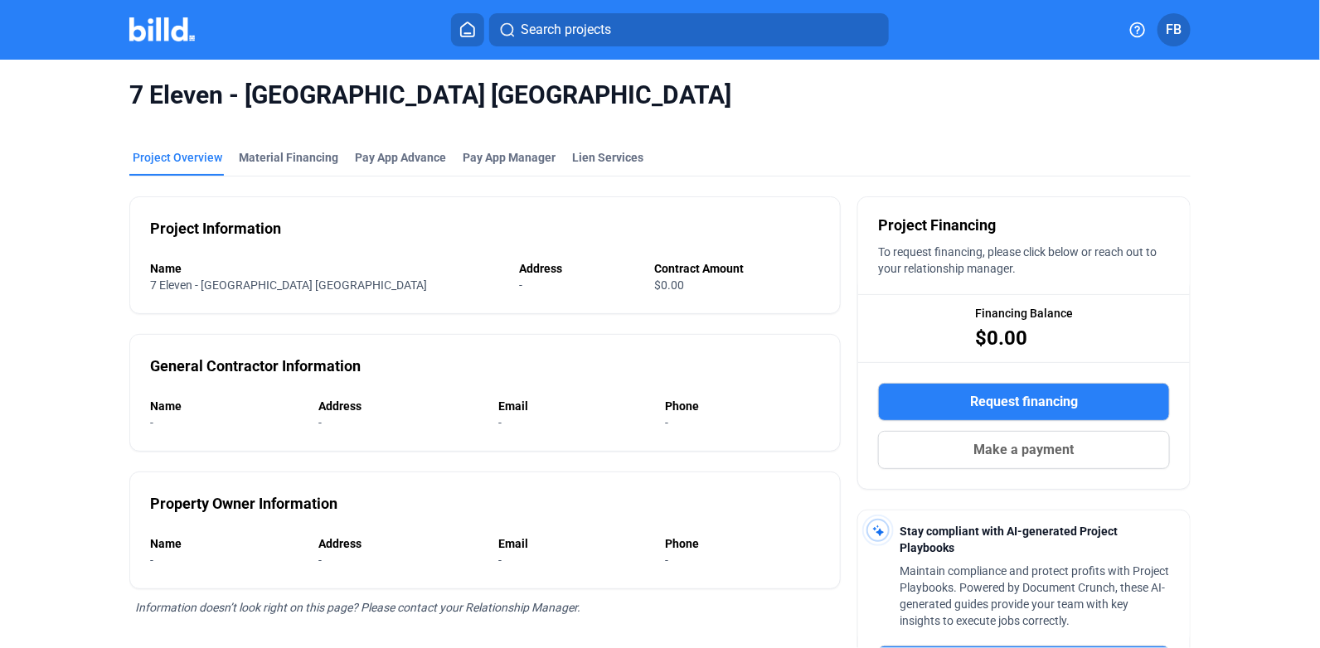
click at [925, 380] on div "Request financing Make a payment" at bounding box center [1024, 426] width 332 height 126
click at [926, 390] on button "Request financing" at bounding box center [1024, 402] width 292 height 38
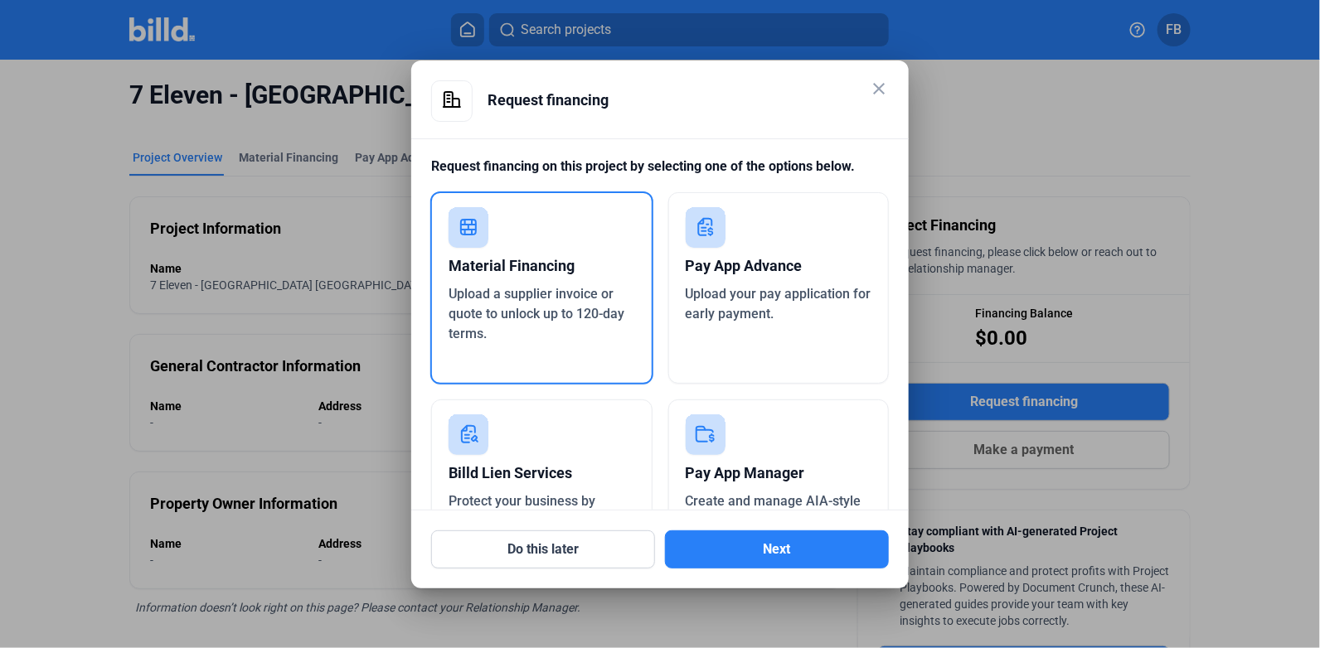
click at [544, 312] on span "Upload a supplier invoice or quote to unlock up to 120-day terms." at bounding box center [536, 314] width 176 height 56
click at [778, 558] on button "Next" at bounding box center [777, 549] width 224 height 38
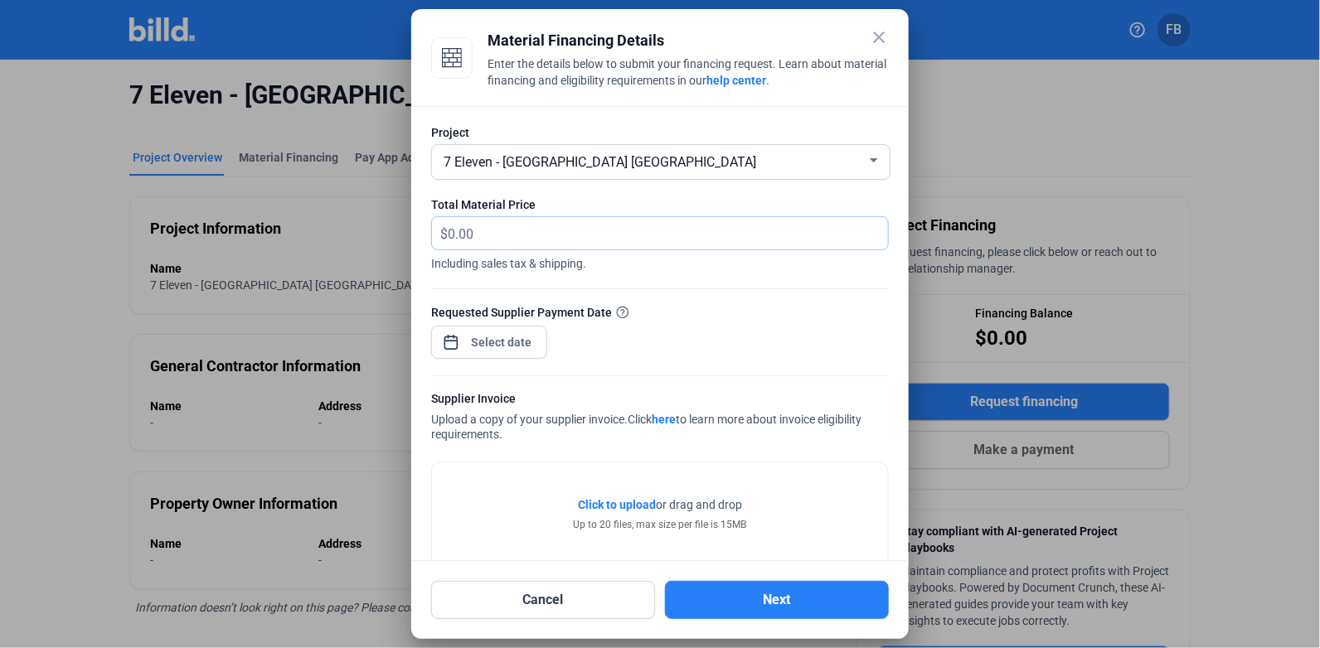
click at [544, 228] on input "text" at bounding box center [658, 233] width 421 height 32
type input "21,173.76"
click at [475, 345] on div "close Material Financing Details Enter the details below to submit your financi…" at bounding box center [660, 324] width 1320 height 648
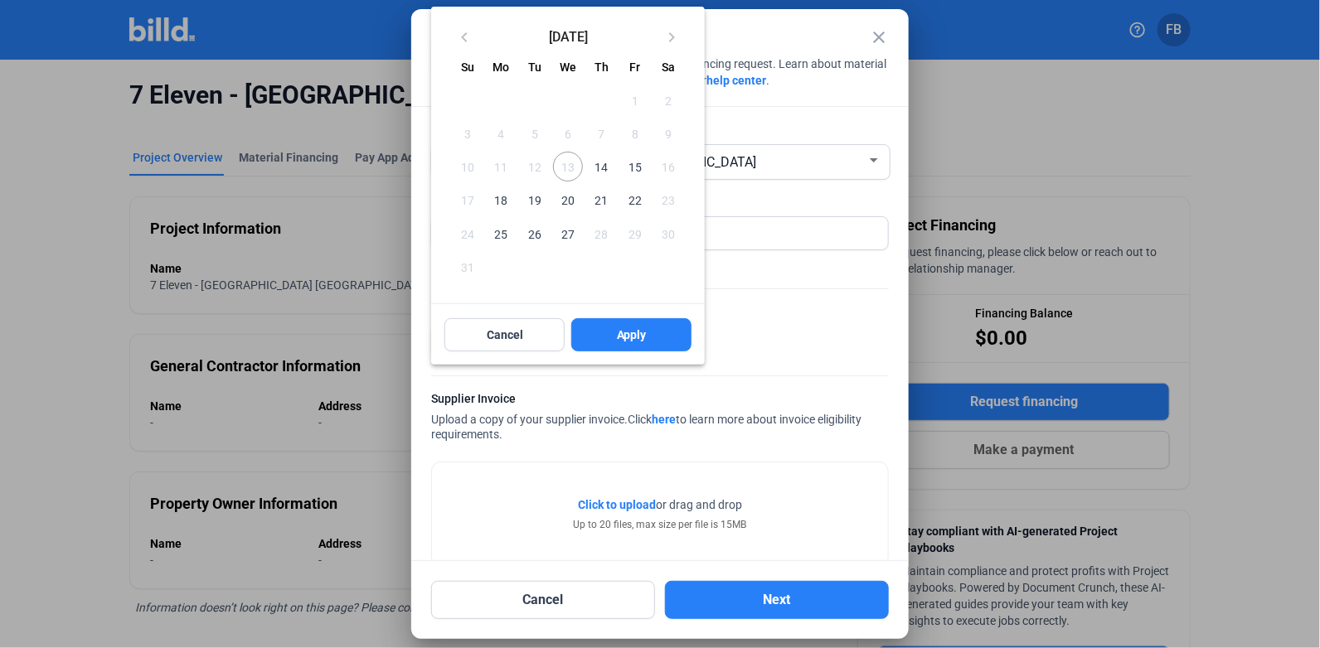
click at [608, 163] on span "14" at bounding box center [601, 167] width 30 height 30
click at [642, 327] on span "Apply" at bounding box center [632, 335] width 30 height 17
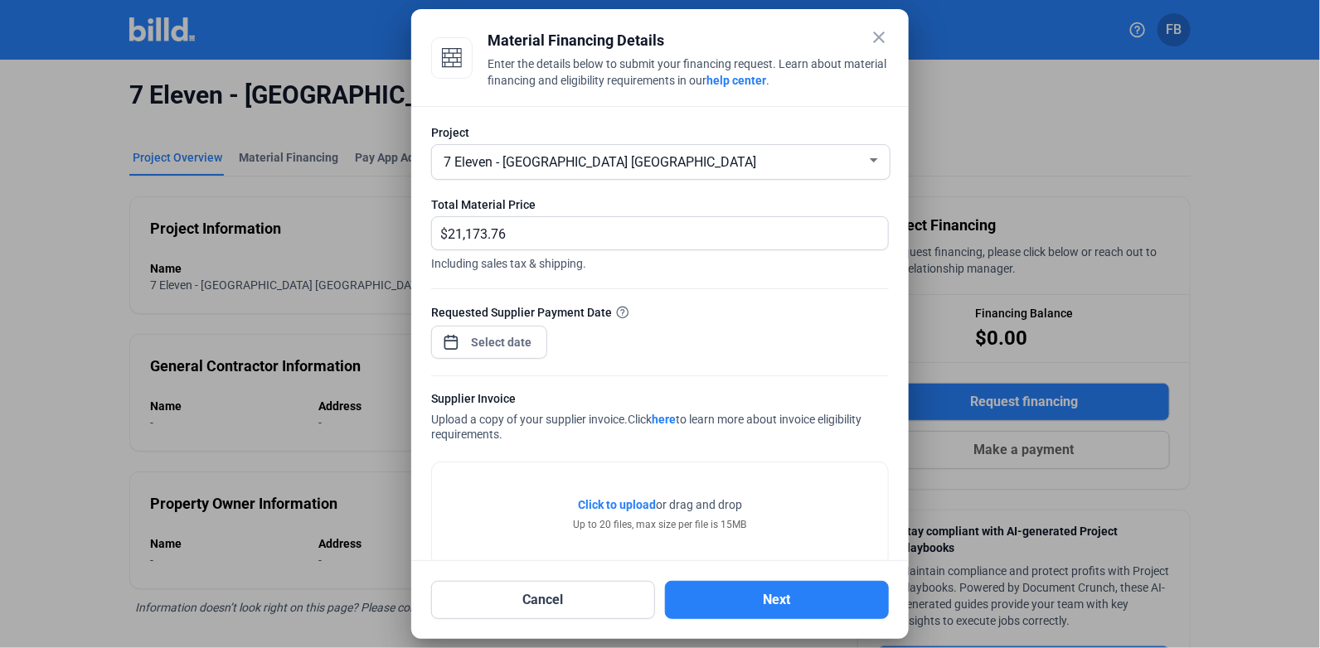
click at [579, 502] on span "Click to upload" at bounding box center [617, 504] width 78 height 13
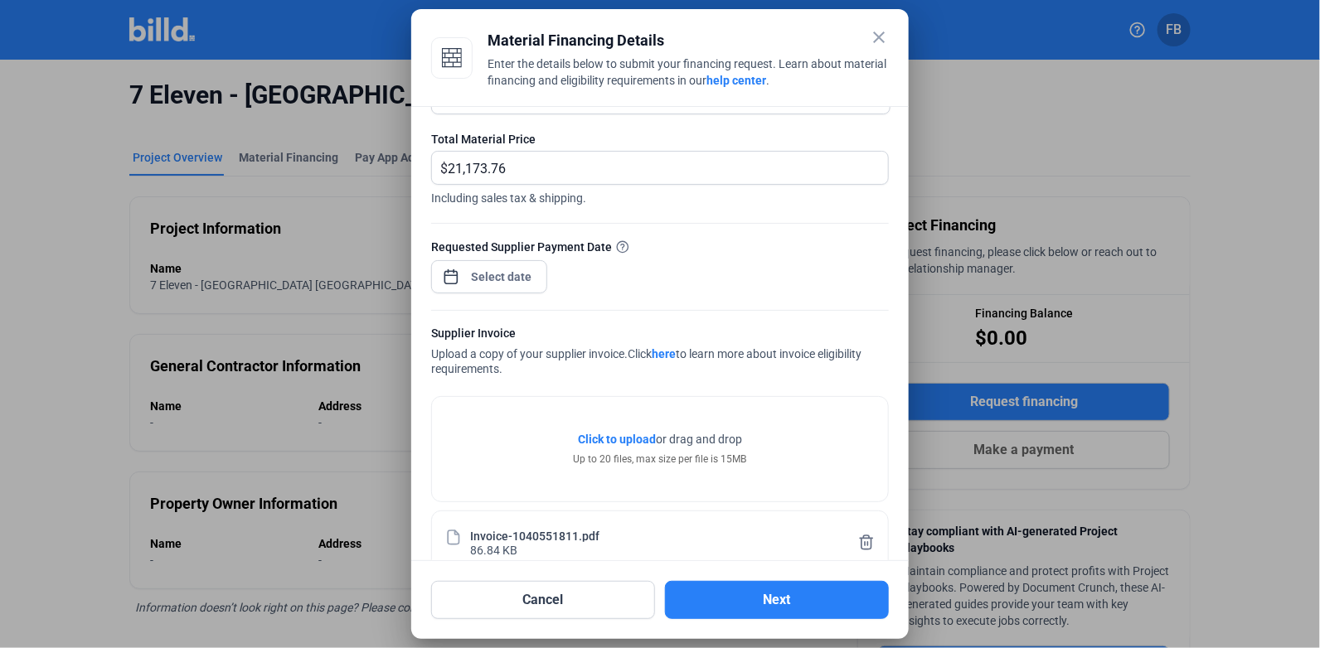
scroll to position [94, 0]
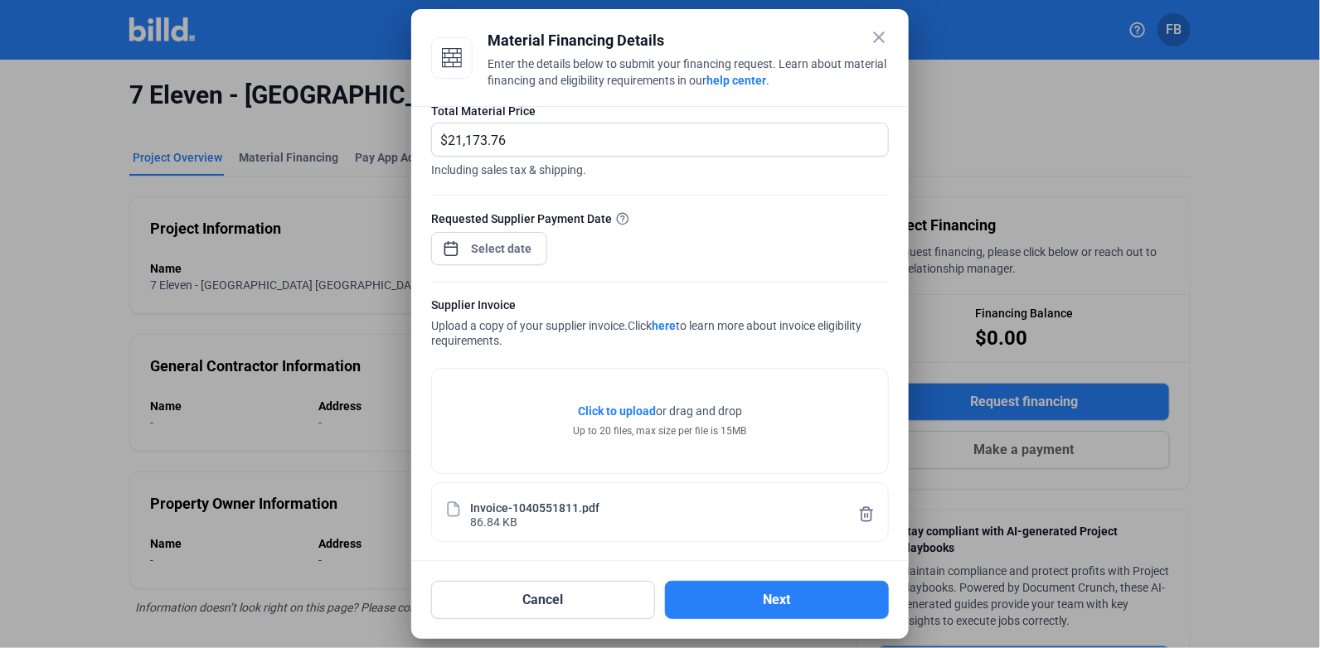
click at [784, 586] on button "Next" at bounding box center [777, 600] width 224 height 38
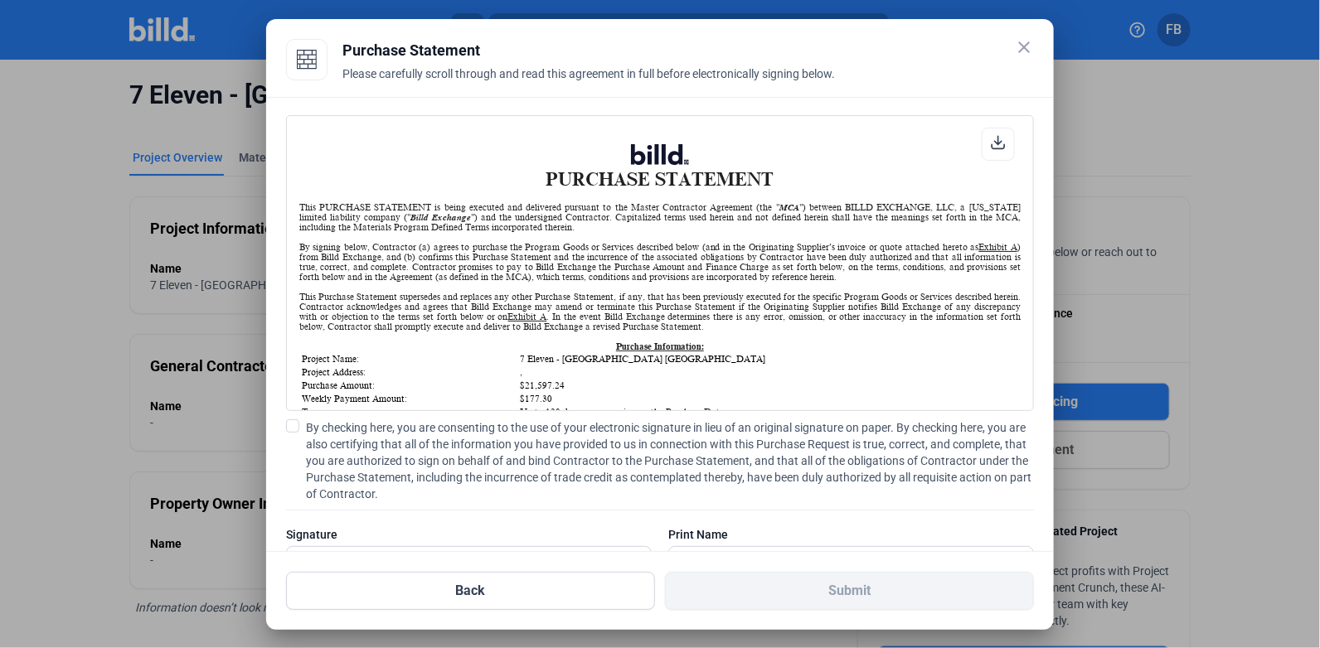
scroll to position [0, 0]
click at [299, 424] on label "By checking here, you are consenting to the use of your electronic signature in…" at bounding box center [660, 460] width 748 height 83
click at [0, 0] on input "By checking here, you are consenting to the use of your electronic signature in…" at bounding box center [0, 0] width 0 height 0
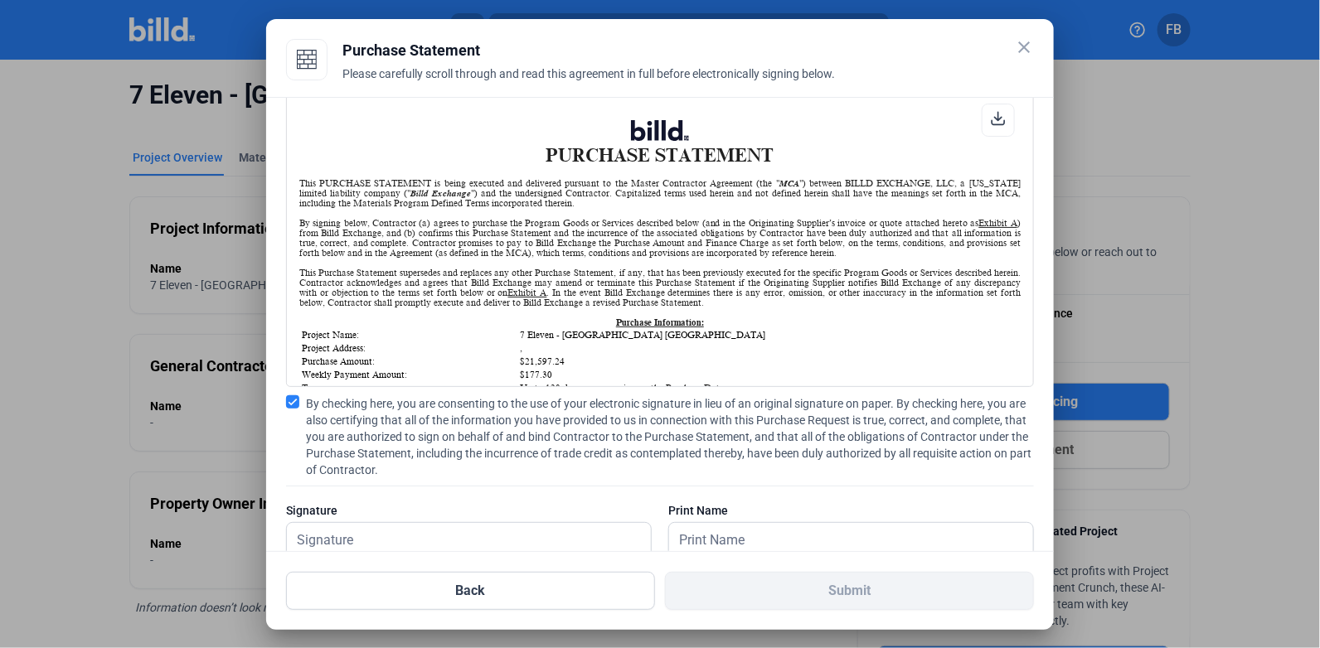
scroll to position [66, 0]
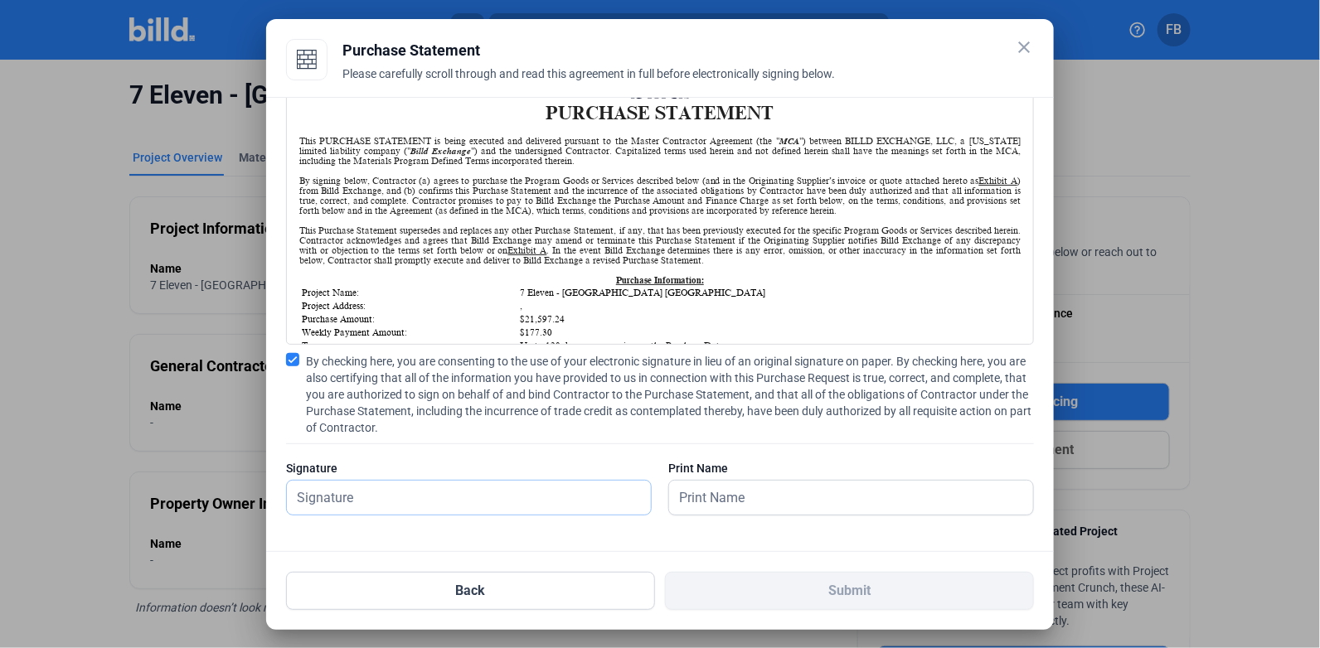
click at [474, 506] on input "text" at bounding box center [469, 498] width 364 height 34
type input "[PERSON_NAME]"
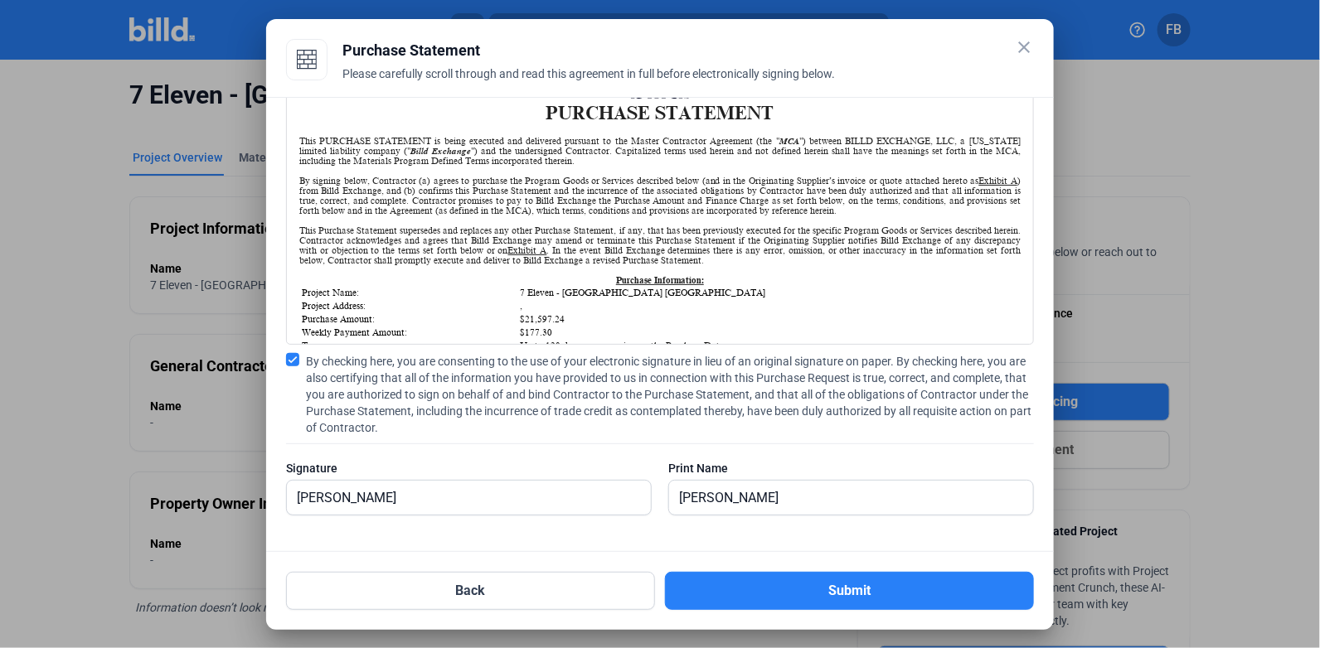
drag, startPoint x: 787, startPoint y: 584, endPoint x: 774, endPoint y: 577, distance: 14.1
click at [785, 582] on button "Submit" at bounding box center [849, 591] width 369 height 38
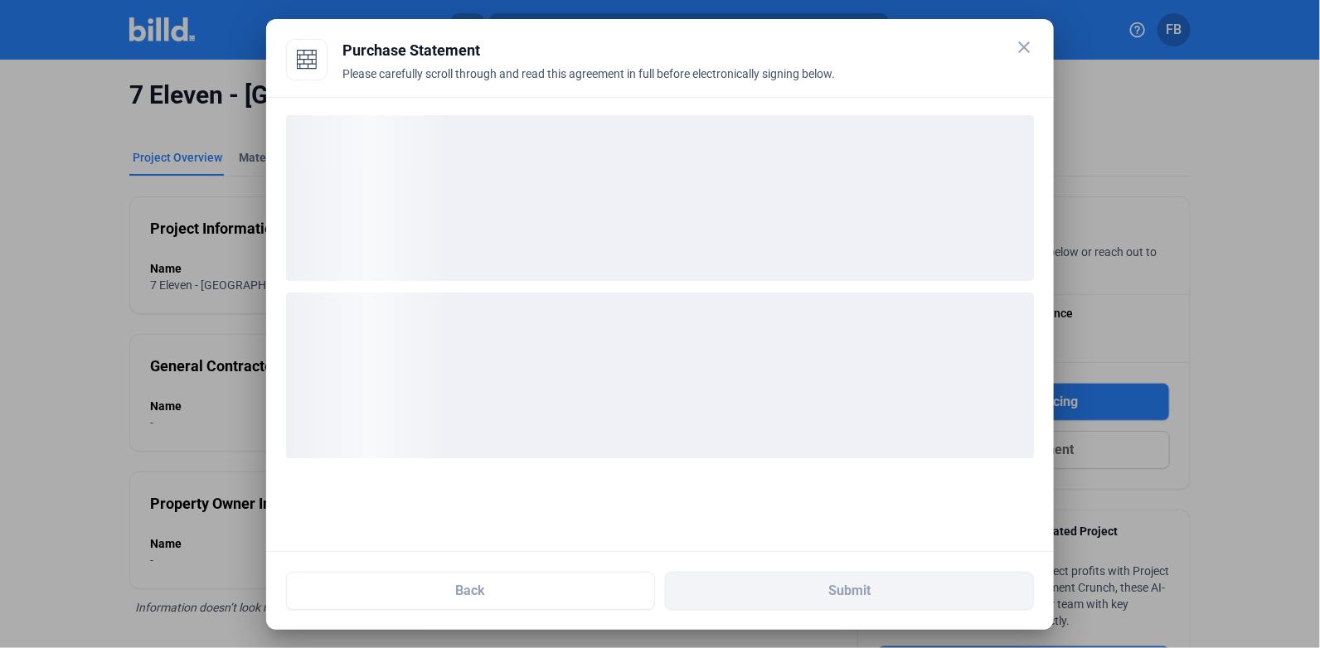
scroll to position [0, 0]
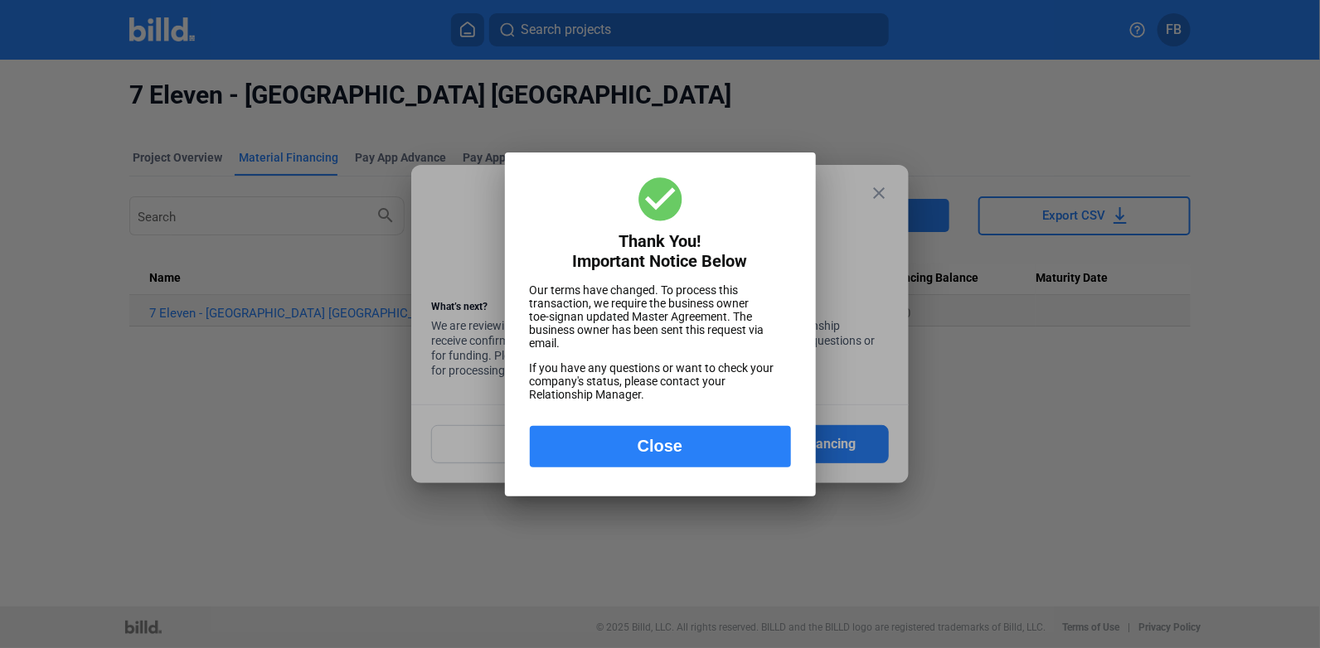
click at [721, 448] on button "Close" at bounding box center [660, 446] width 261 height 41
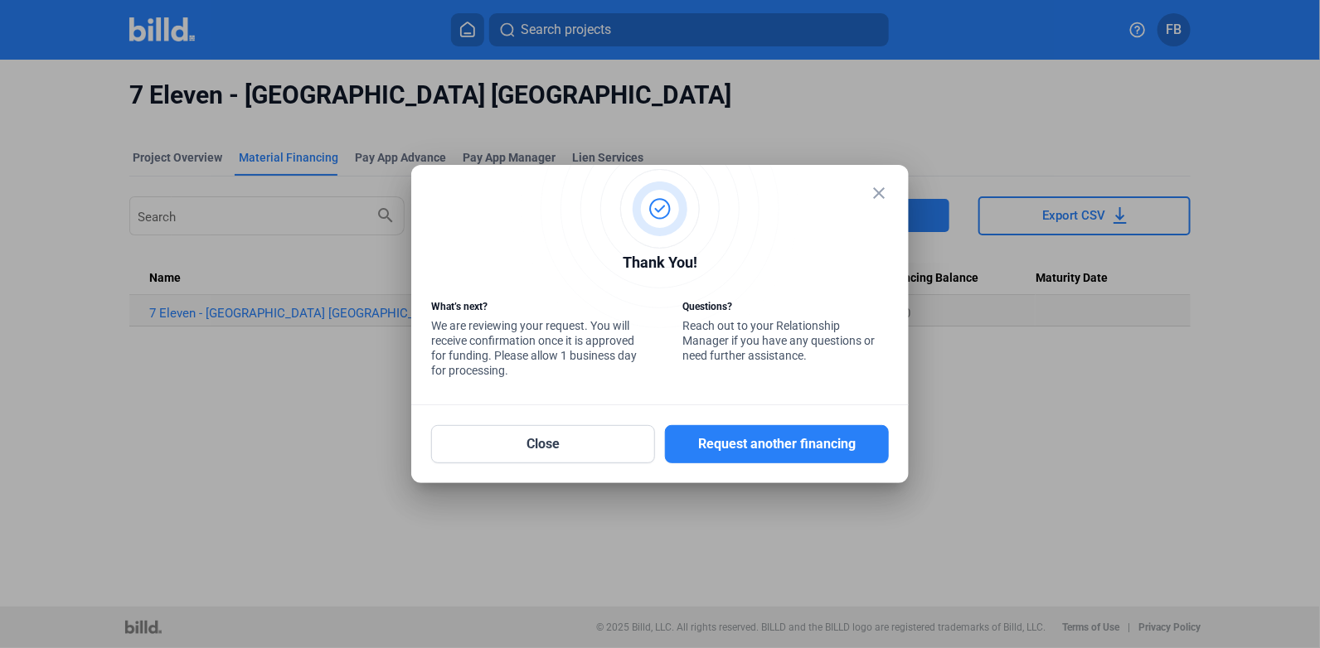
click at [869, 192] on mat-icon "close" at bounding box center [879, 193] width 20 height 20
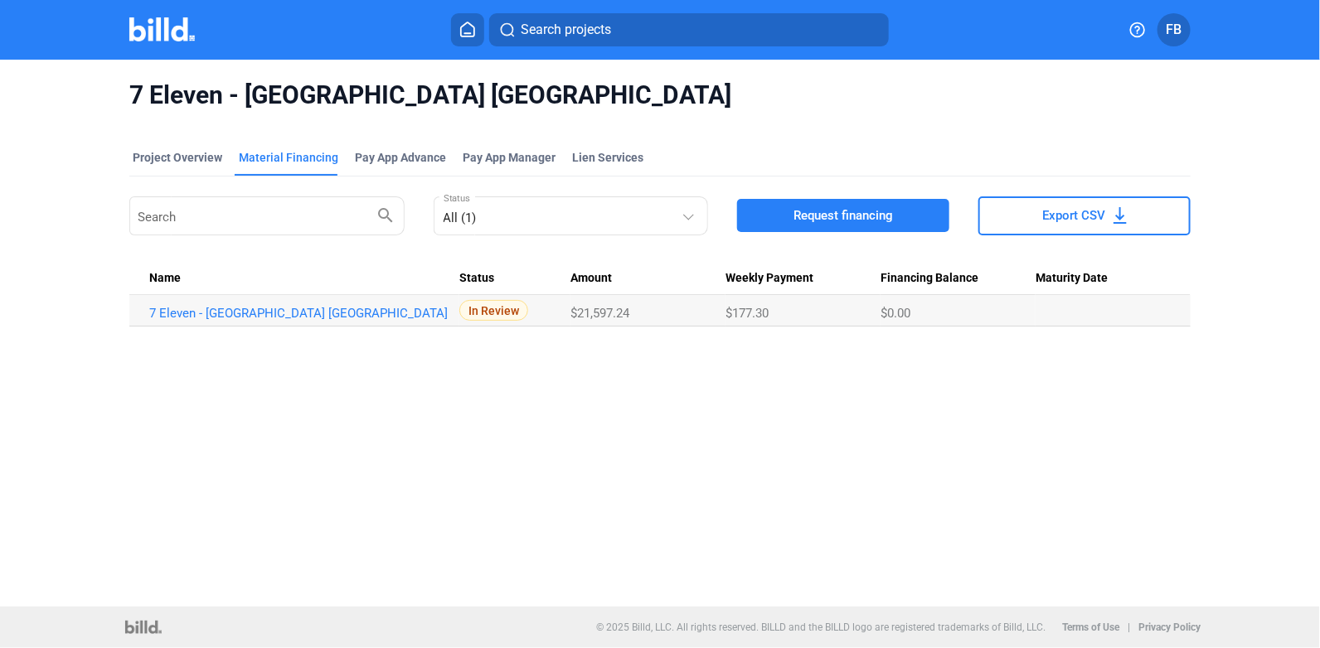
click at [148, 31] on img at bounding box center [161, 29] width 65 height 24
